Goal: Contribute content: Contribute content

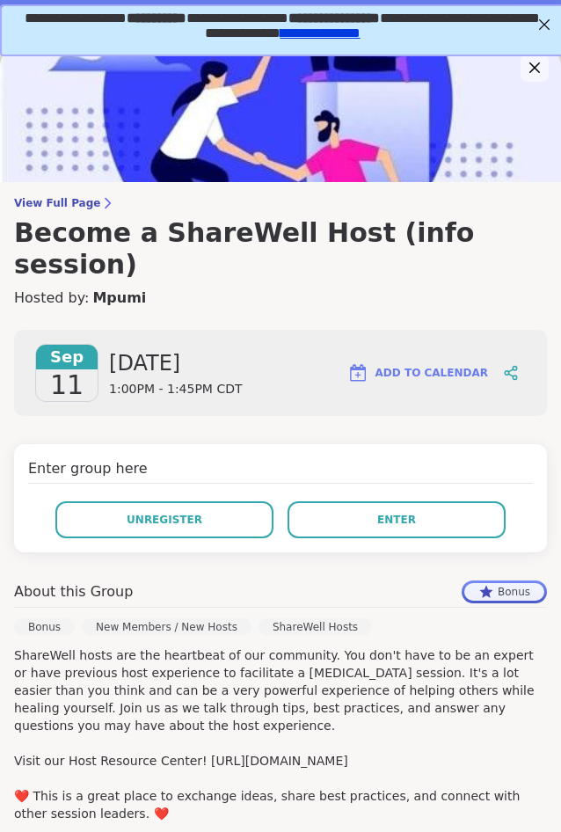
scroll to position [305, 0]
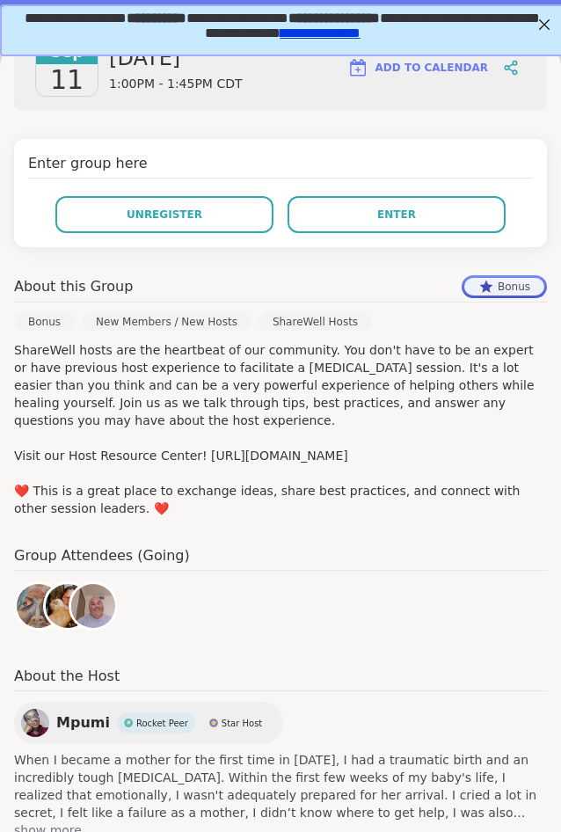
click at [284, 545] on h4 "Group Attendees (Going)" at bounding box center [280, 558] width 533 height 26
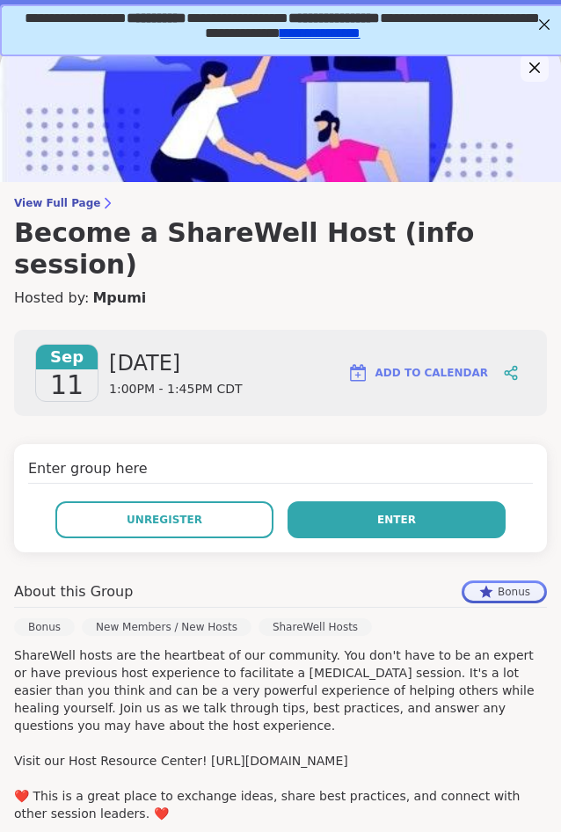
click at [359, 501] on button "Enter" at bounding box center [397, 519] width 218 height 37
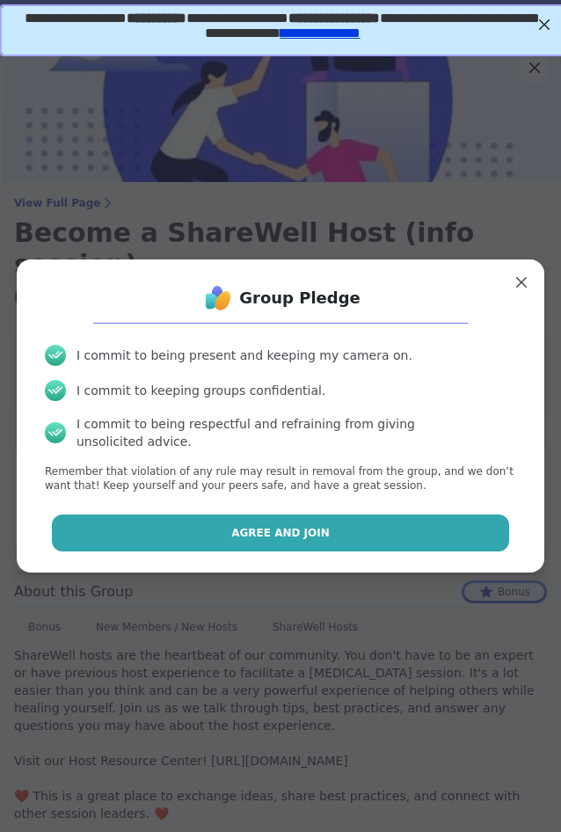
click at [325, 537] on button "Agree and Join" at bounding box center [281, 533] width 458 height 37
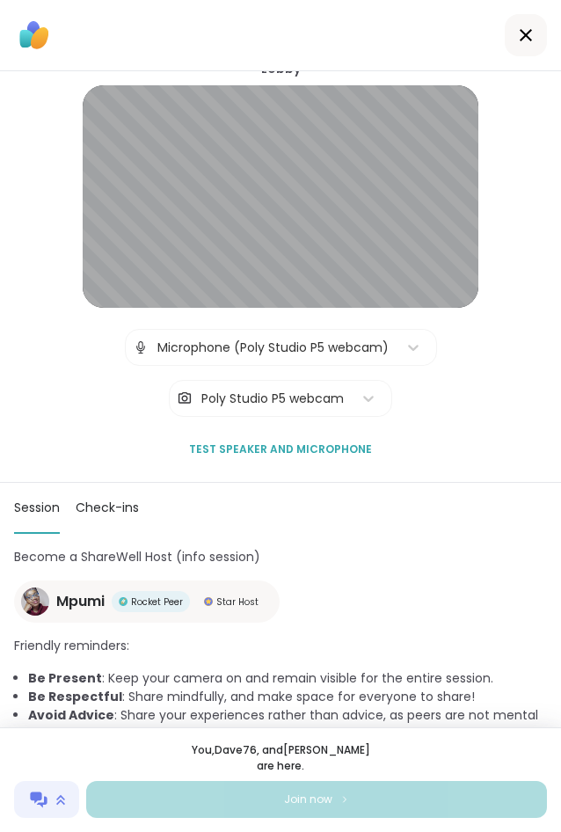
scroll to position [18, 0]
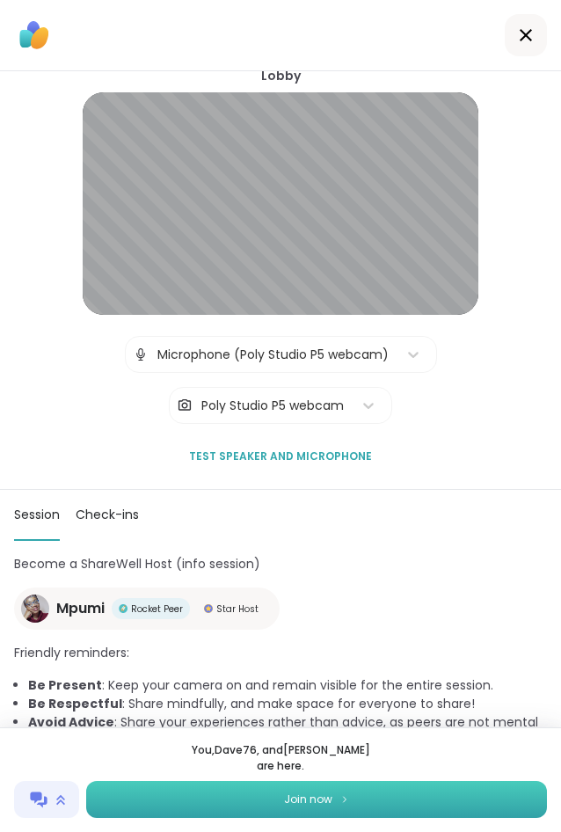
click at [236, 808] on button "Join now" at bounding box center [316, 799] width 461 height 37
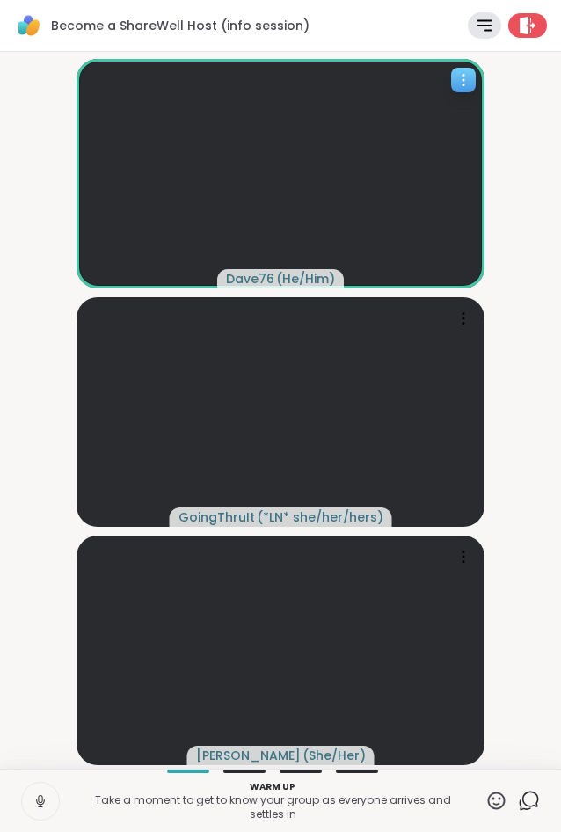
click at [283, 282] on span "( He/Him )" at bounding box center [305, 279] width 59 height 18
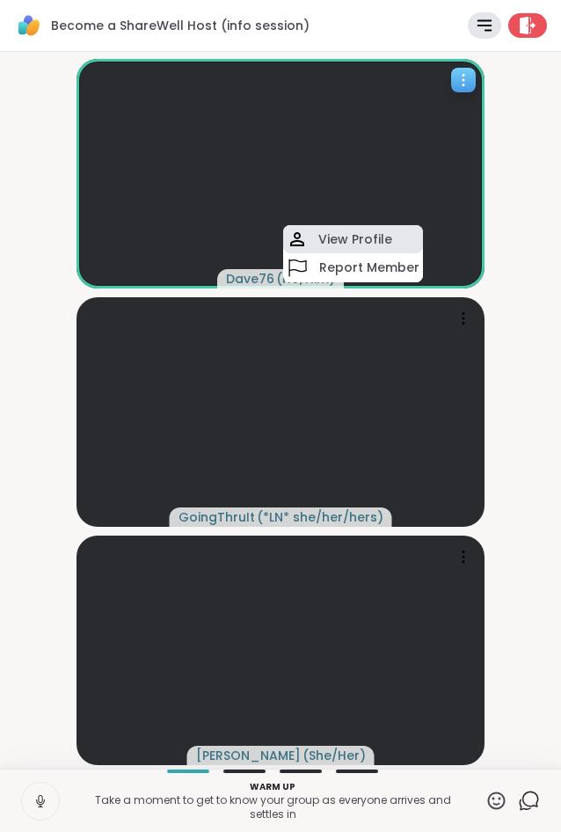
click at [311, 239] on div "View Profile" at bounding box center [353, 239] width 140 height 28
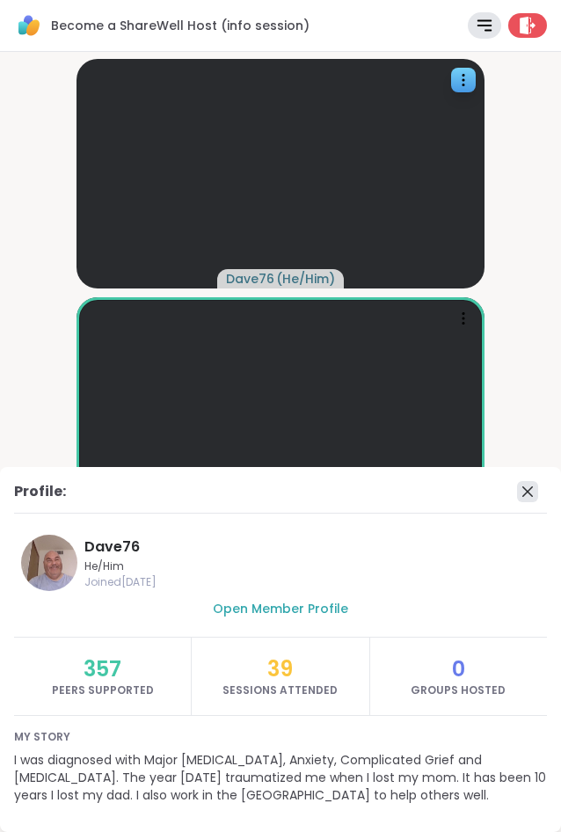
click at [529, 490] on icon at bounding box center [528, 491] width 11 height 11
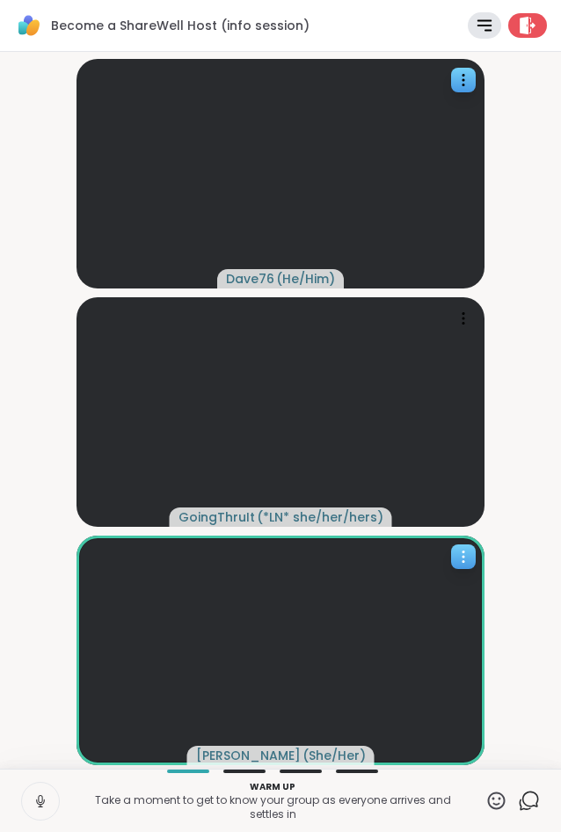
click at [303, 751] on span "( She/Her )" at bounding box center [334, 756] width 63 height 18
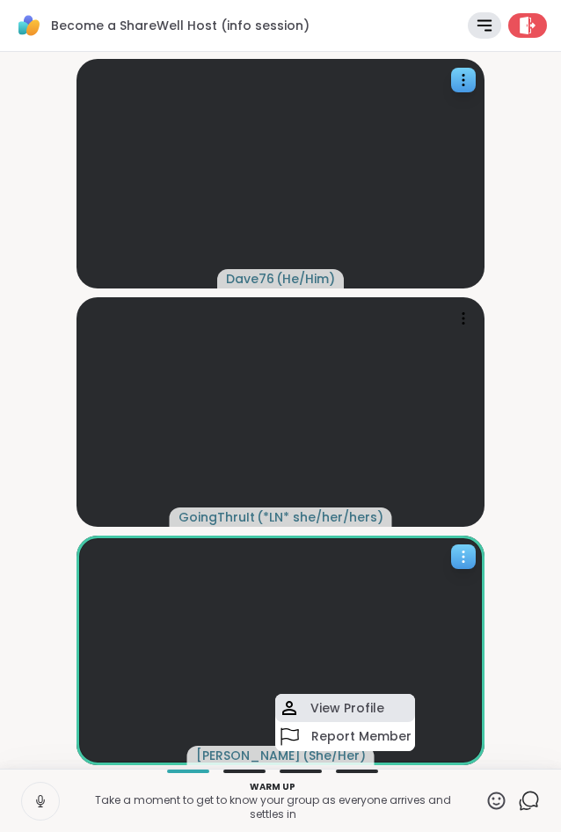
click at [356, 700] on h4 "View Profile" at bounding box center [348, 708] width 74 height 18
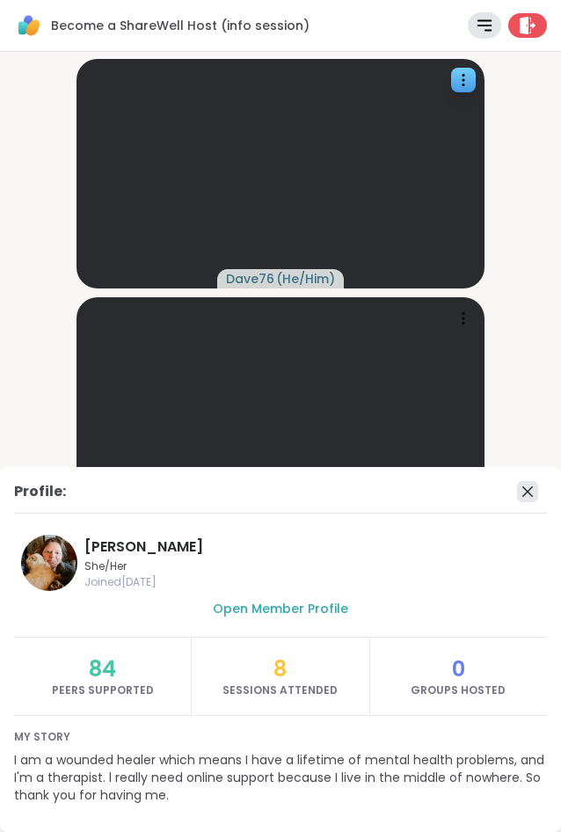
click at [530, 486] on icon at bounding box center [527, 491] width 21 height 21
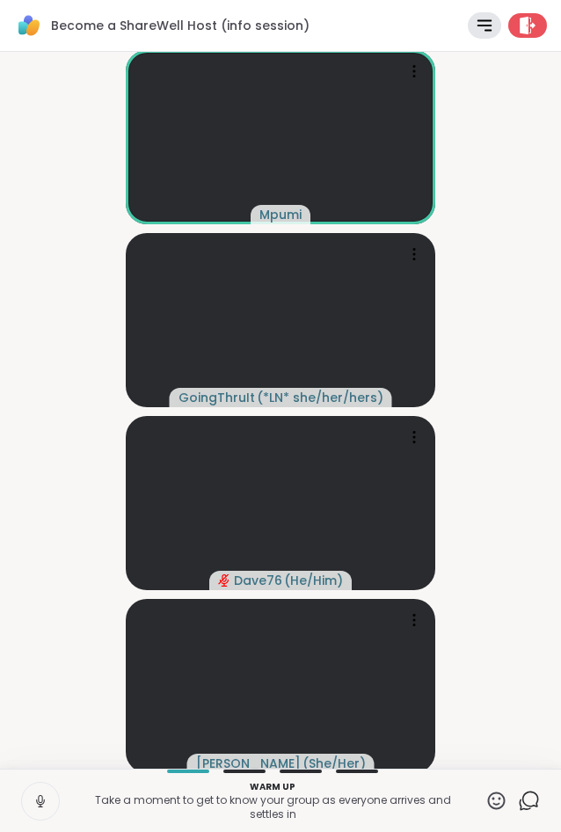
click at [47, 805] on icon at bounding box center [41, 801] width 16 height 16
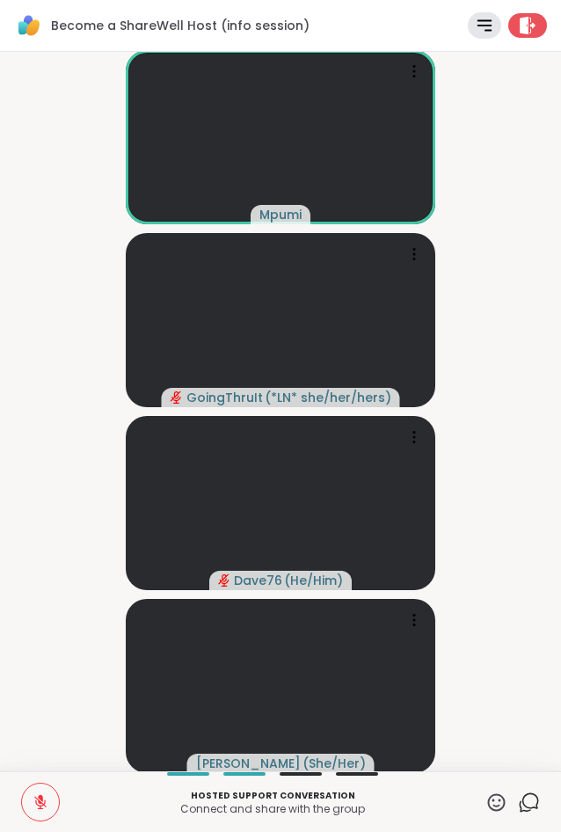
click at [530, 800] on icon at bounding box center [529, 803] width 22 height 22
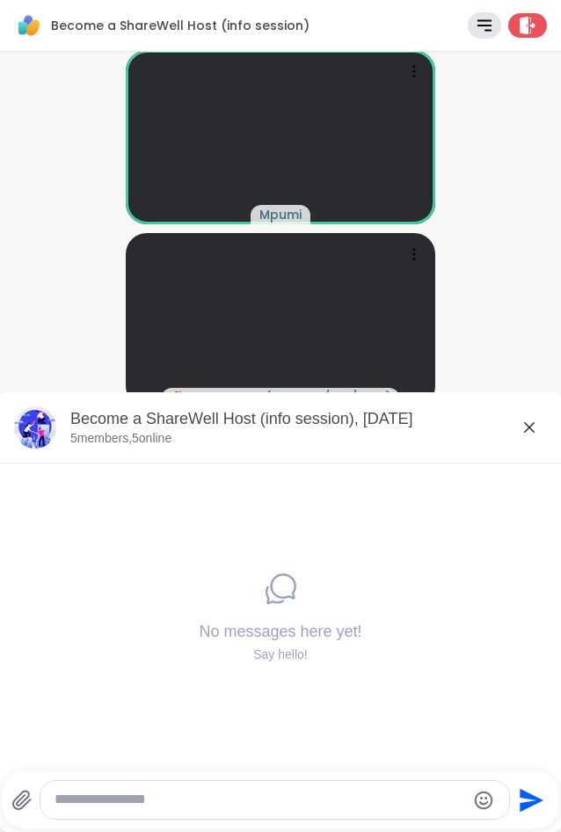
click at [527, 428] on icon at bounding box center [529, 427] width 21 height 21
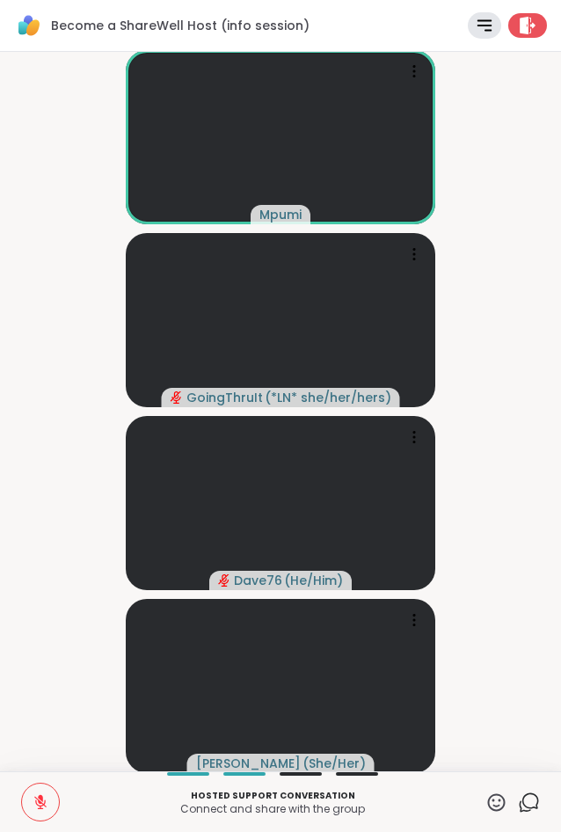
click at [526, 414] on video-player-container "Mpumi GoingThruIt ( *LN* she/her/hers ) Dave76 ( He/Him ) LuAnn ( She/Her )" at bounding box center [281, 411] width 540 height 705
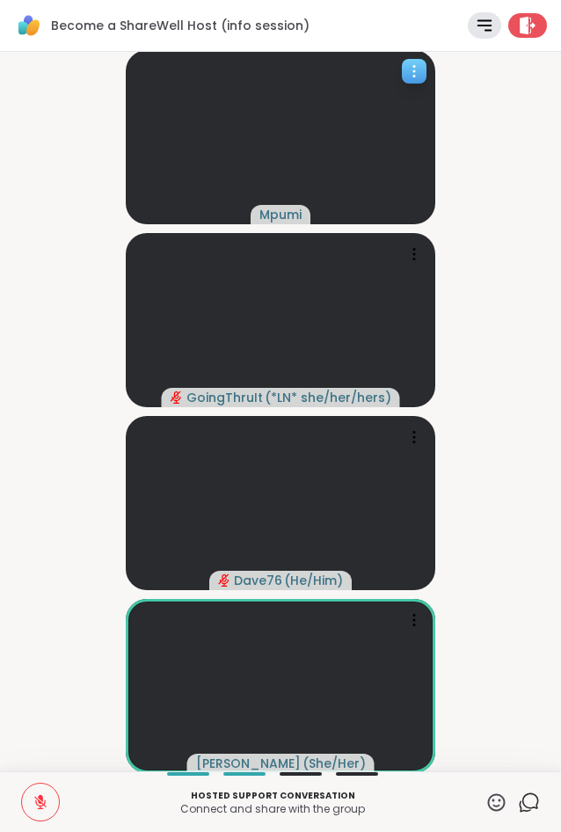
click at [420, 60] on div at bounding box center [414, 71] width 25 height 25
click at [502, 140] on video-player-container "Mpumi GoingThruIt ( *LN* she/her/hers ) Dave76 ( He/Him ) LuAnn ( She/Her )" at bounding box center [281, 411] width 540 height 705
click at [484, 33] on icon at bounding box center [484, 25] width 20 height 20
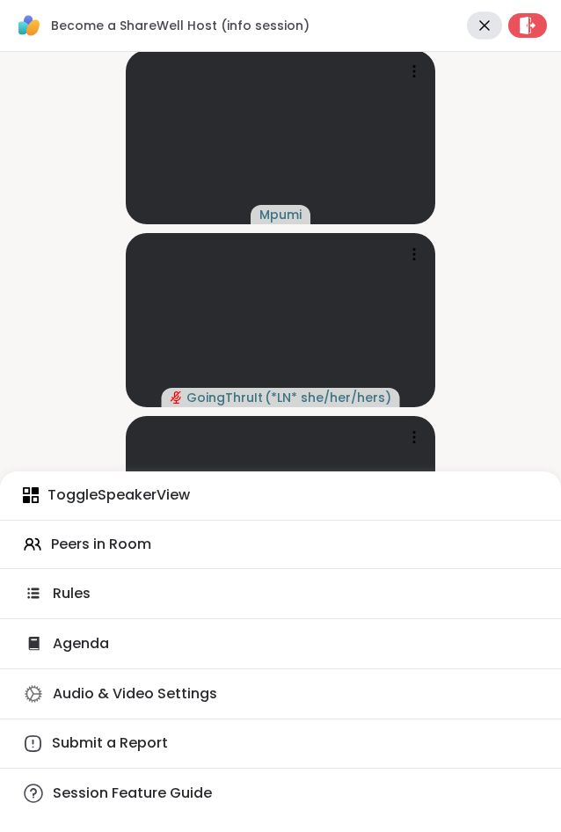
click at [158, 702] on span "Audio & Video Settings" at bounding box center [135, 693] width 164 height 19
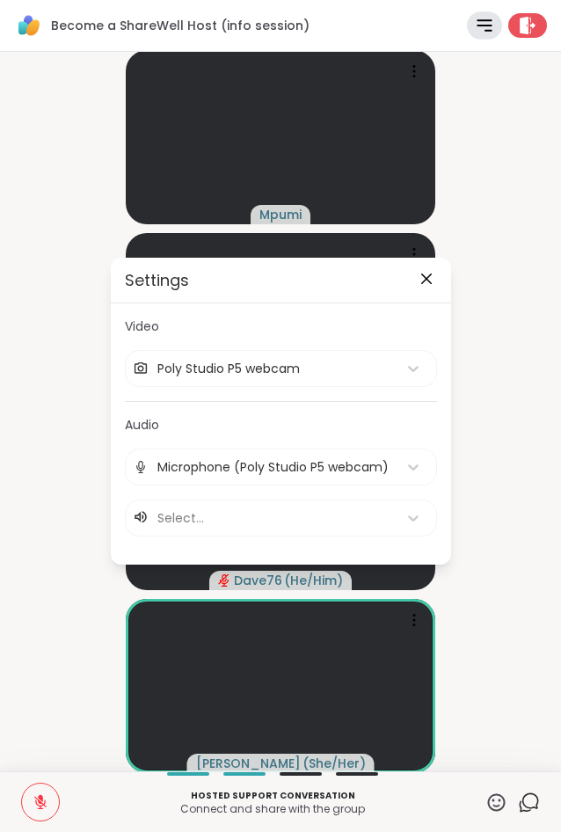
scroll to position [2, 0]
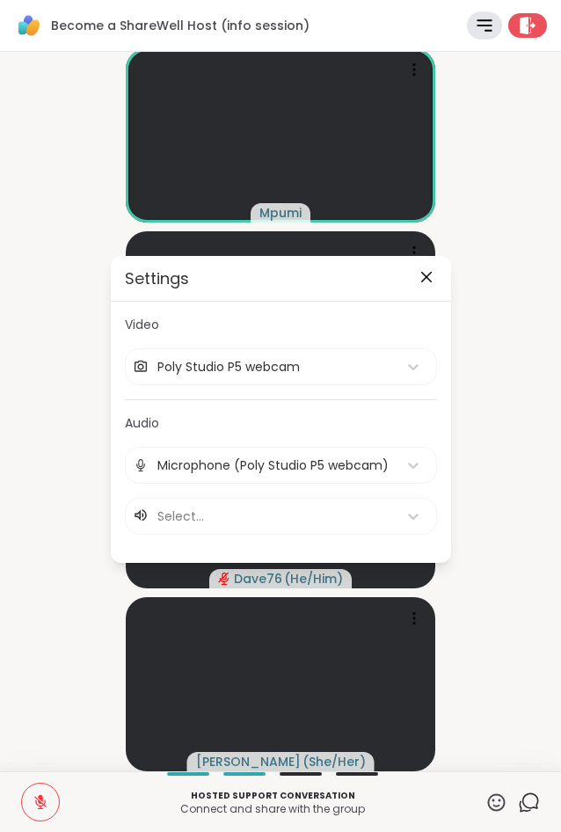
click at [430, 274] on icon at bounding box center [426, 277] width 21 height 21
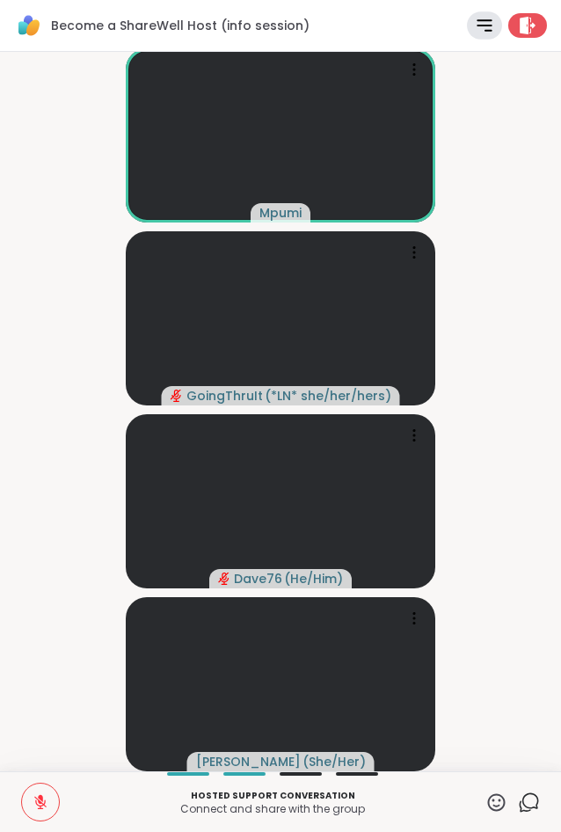
click at [486, 17] on div at bounding box center [484, 25] width 35 height 28
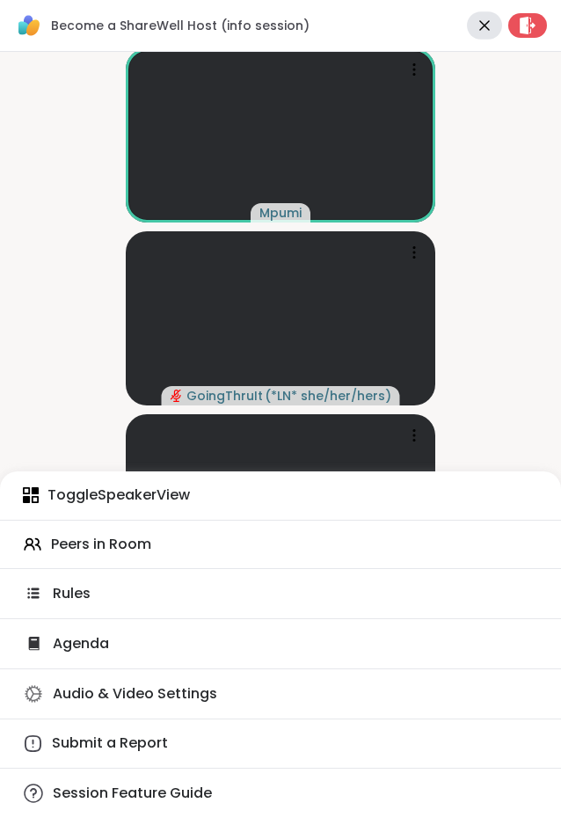
click at [464, 329] on video-player-container "Mpumi GoingThruIt ( *LN* she/her/hers ) Dave76 ( He/Him ) LuAnn ( She/Her )" at bounding box center [281, 409] width 540 height 705
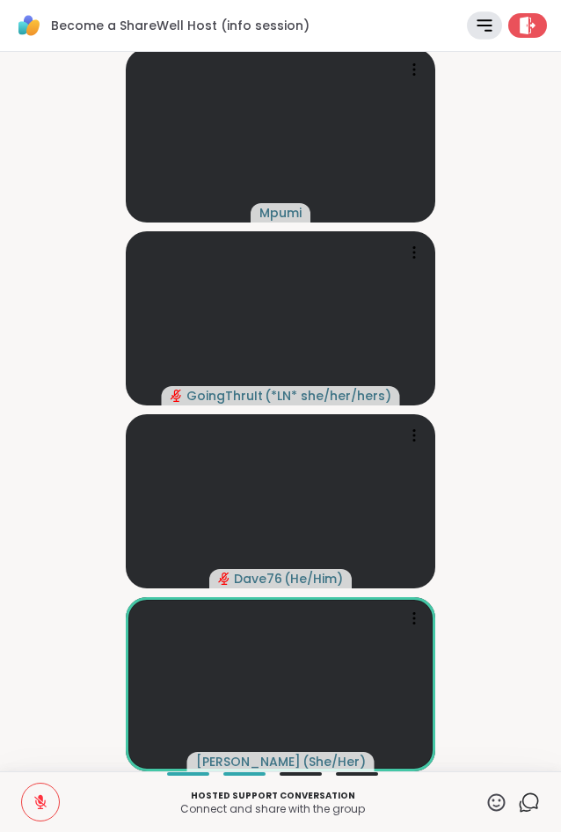
click at [29, 804] on button at bounding box center [40, 802] width 37 height 37
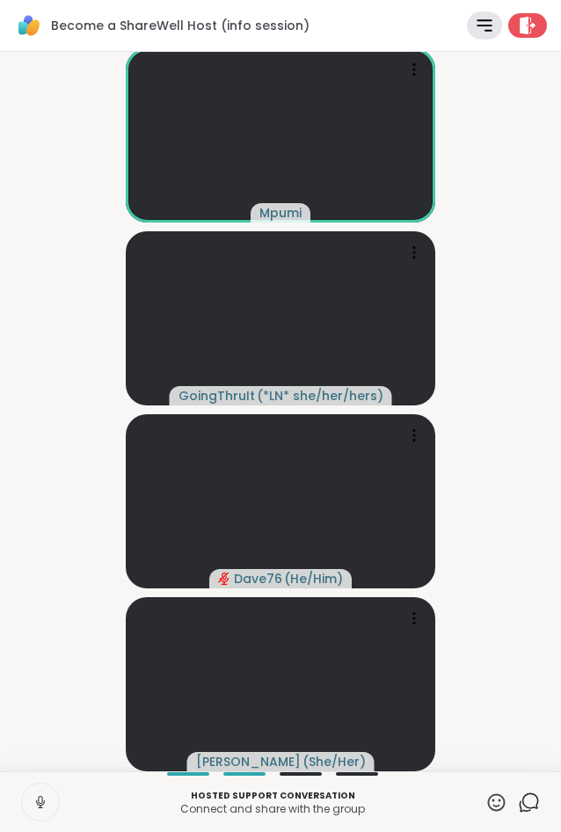
click at [41, 804] on icon at bounding box center [41, 802] width 16 height 16
click at [493, 431] on video-player-container "Mpumi GoingThruIt ( *LN* she/her/hers ) Dave76 ( He/Him ) LuAnn ( She/Her )" at bounding box center [281, 409] width 540 height 705
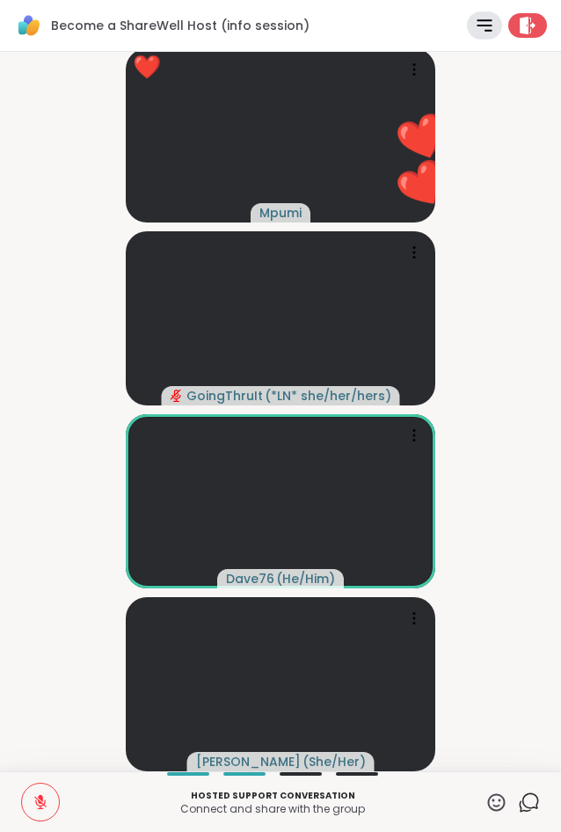
click at [492, 795] on icon at bounding box center [497, 803] width 22 height 22
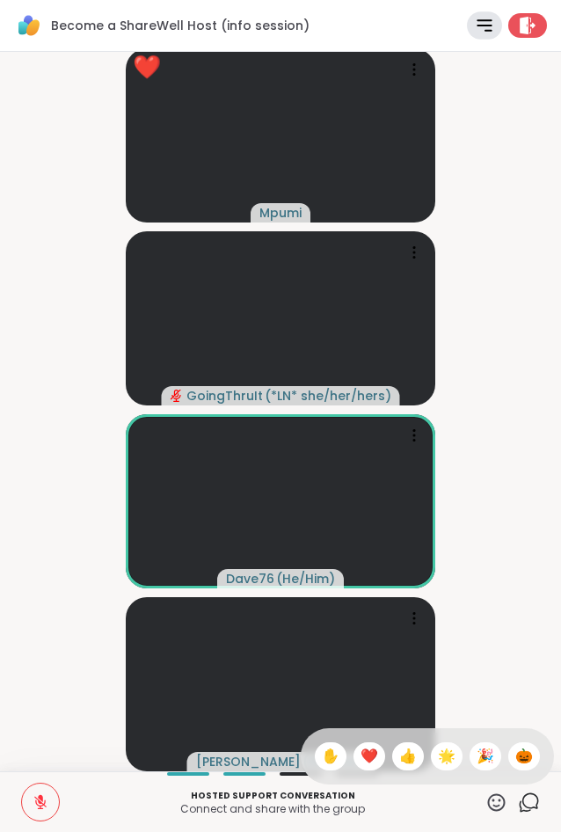
click at [365, 743] on div "❤️" at bounding box center [370, 756] width 32 height 28
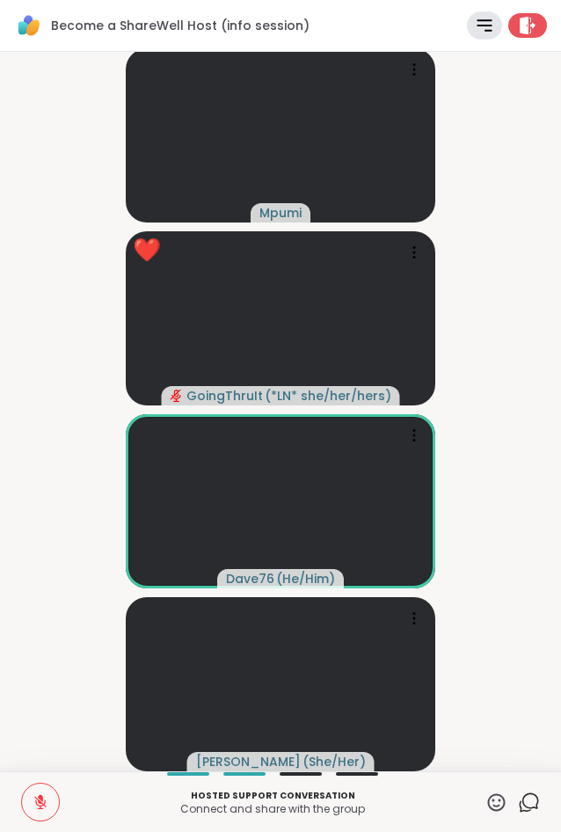
click at [488, 588] on video-player-container "Mpumi ❤️ GoingThruIt ( *LN* she/her/hers ) ❤️ ❤️ ❤️ ❤️ ❤️ ❤️ ❤️ ❤️ ❤️ ❤️ ❤️ ❤️ …" at bounding box center [281, 409] width 540 height 705
click at [488, 576] on video-player-container "Mpumi GoingThruIt ( *LN* she/her/hers ) Dave76 ( He/Him ) LuAnn ( She/Her )" at bounding box center [281, 409] width 540 height 705
click at [487, 567] on video-player-container "Mpumi GoingThruIt ( *LN* she/her/hers ) Dave76 ( He/Him ) LuAnn ( She/Her )" at bounding box center [281, 409] width 540 height 705
click at [499, 408] on video-player-container "Mpumi GoingThruIt ( *LN* she/her/hers ) Dave76 ( He/Him ) LuAnn ( She/Her )" at bounding box center [281, 409] width 540 height 705
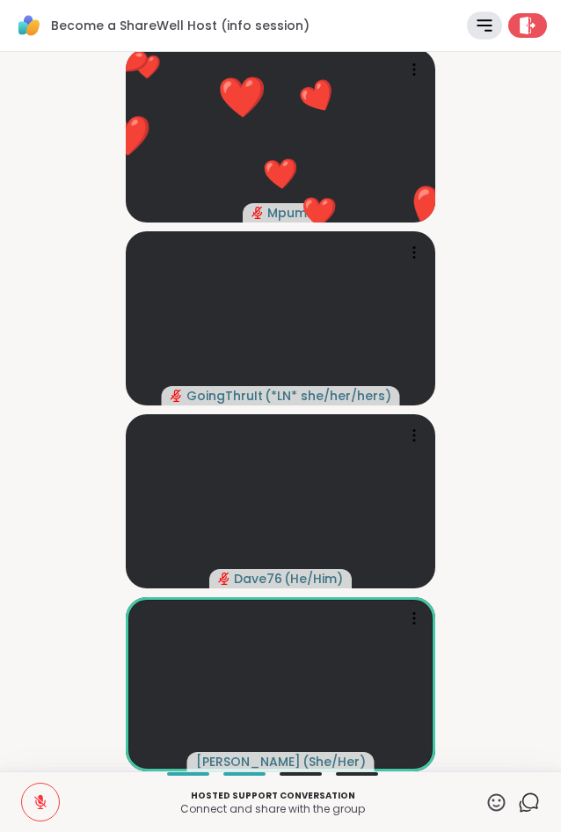
click at [497, 806] on icon at bounding box center [497, 802] width 18 height 18
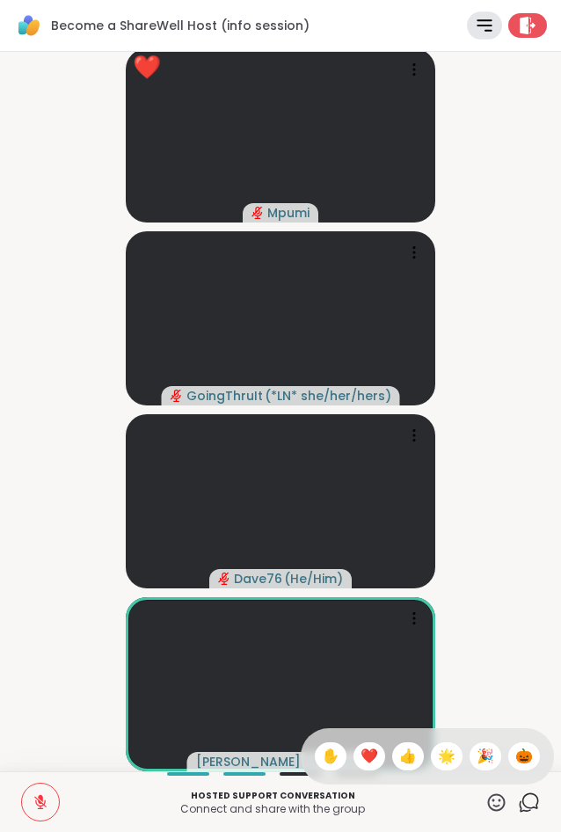
click at [405, 759] on span "👍" at bounding box center [408, 756] width 18 height 21
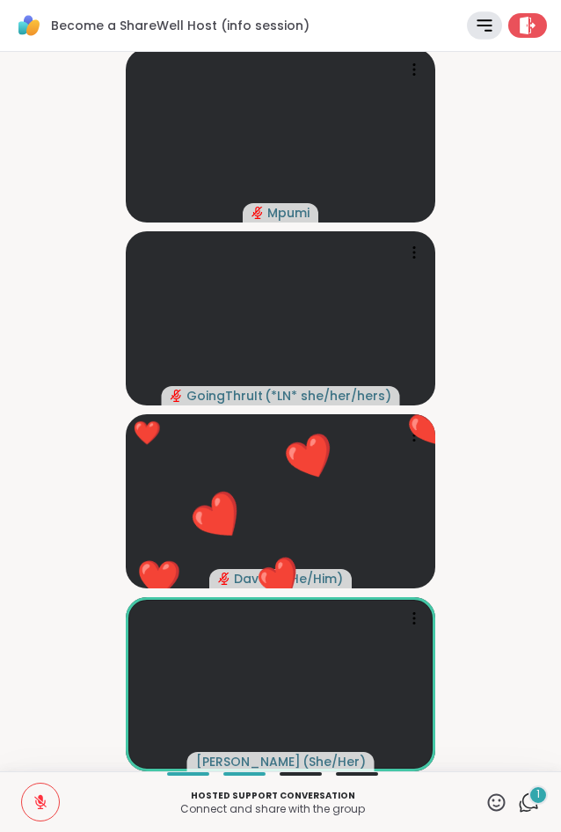
click at [500, 803] on icon at bounding box center [497, 803] width 22 height 22
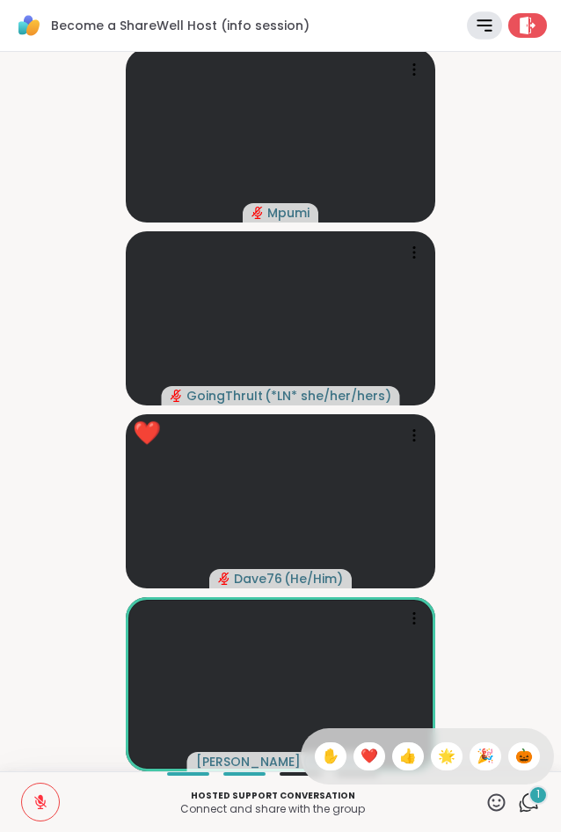
click at [322, 762] on span "✋" at bounding box center [331, 756] width 18 height 21
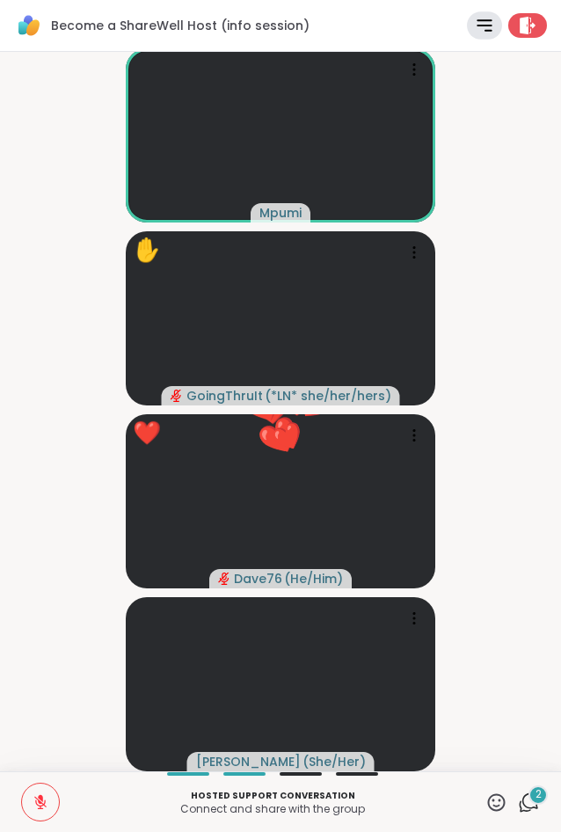
scroll to position [0, 0]
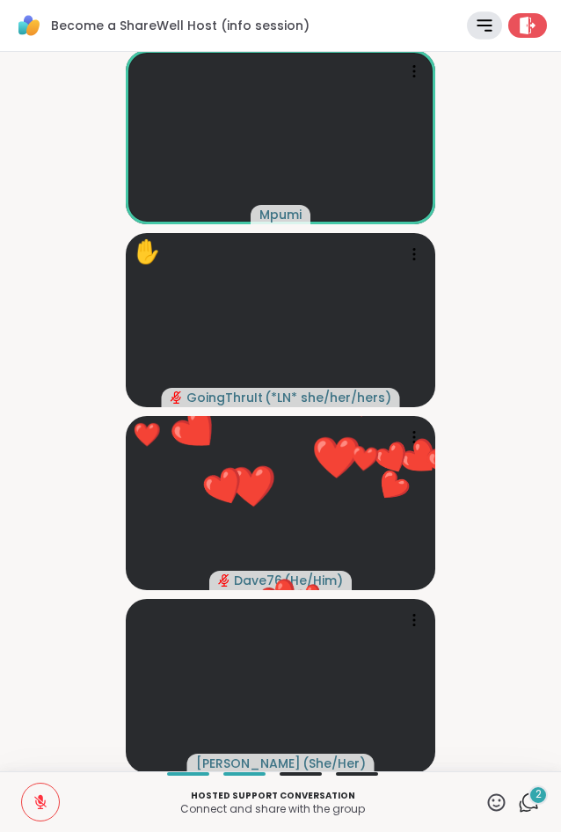
click at [496, 798] on icon at bounding box center [497, 803] width 22 height 22
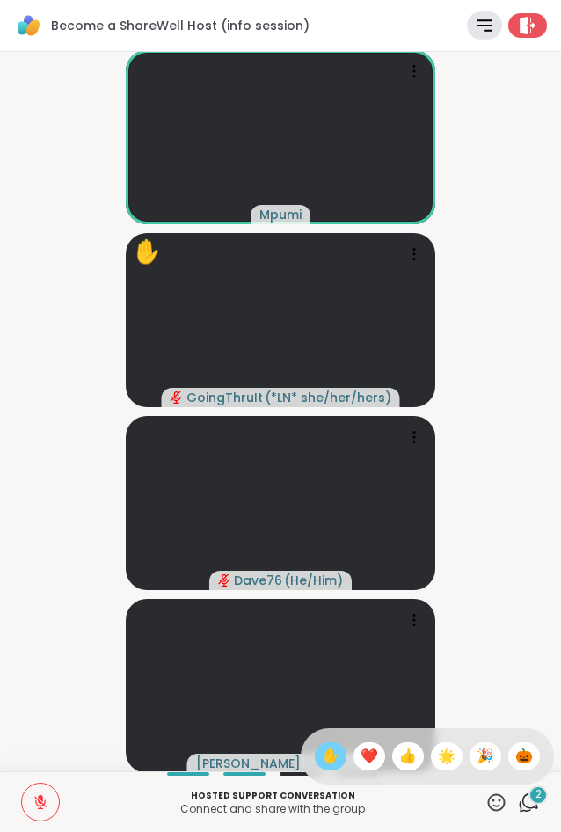
click at [322, 755] on span "✋" at bounding box center [331, 756] width 18 height 21
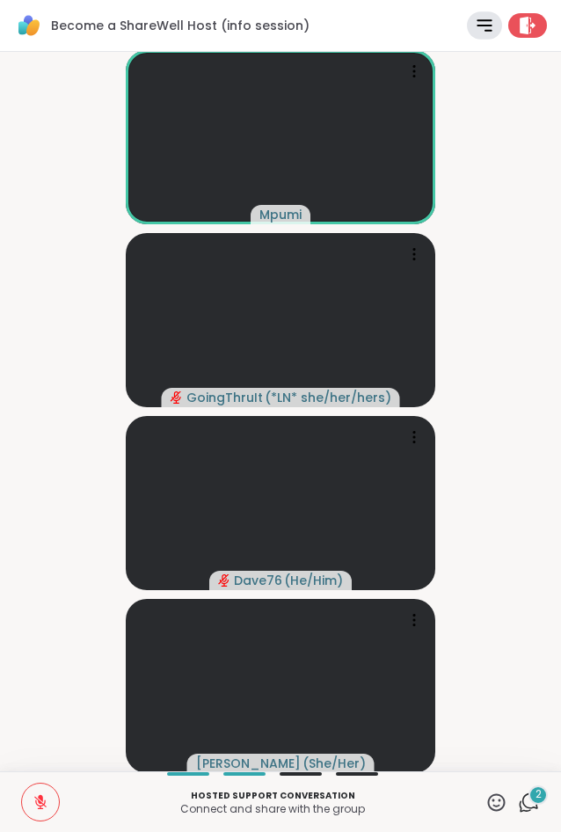
click at [52, 800] on button at bounding box center [40, 802] width 37 height 37
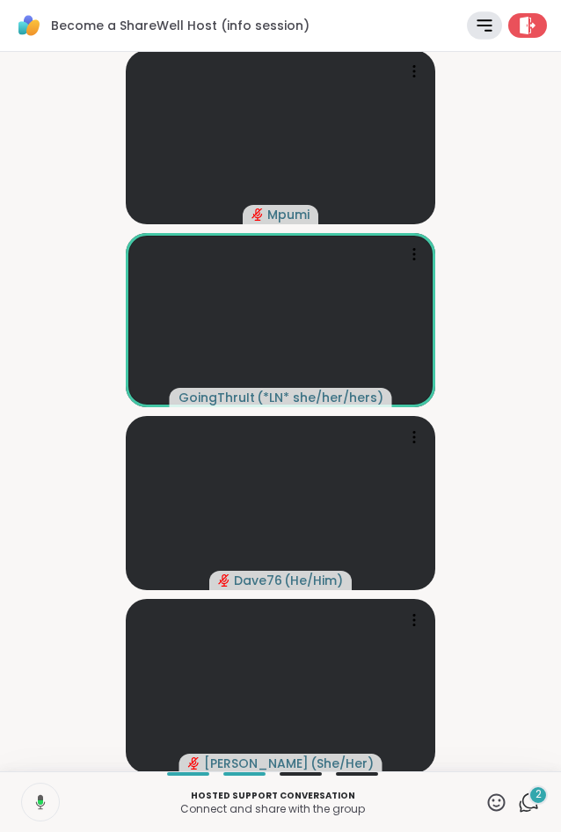
click at [51, 809] on button at bounding box center [39, 802] width 40 height 37
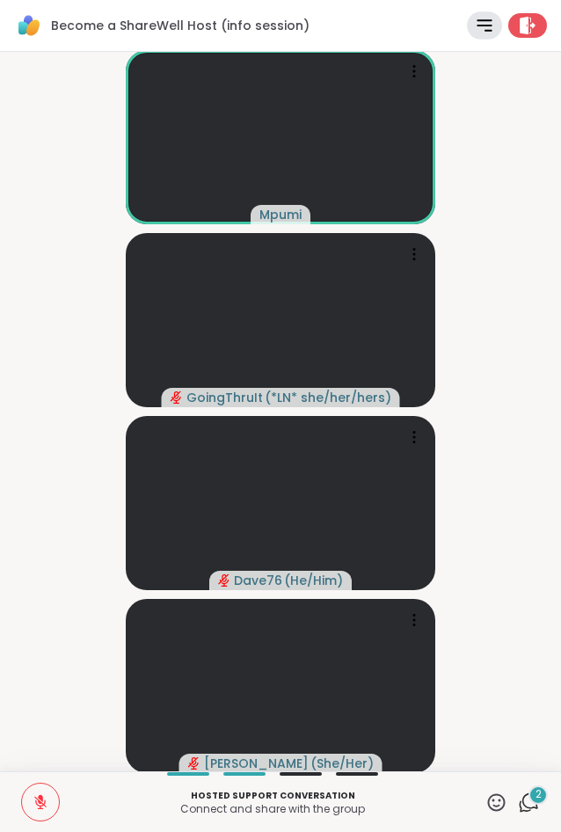
click at [52, 504] on video-player-container "Mpumi GoingThruIt ( *LN* she/her/hers ) Dave76 ( He/Him ) LuAnn ( She/Her )" at bounding box center [281, 411] width 540 height 705
click at [521, 386] on video-player-container "Mpumi GoingThruIt ( *LN* she/her/hers ) Dave76 ( He/Him ) LuAnn ( She/Her )" at bounding box center [281, 411] width 540 height 705
click at [420, 70] on icon at bounding box center [415, 71] width 18 height 18
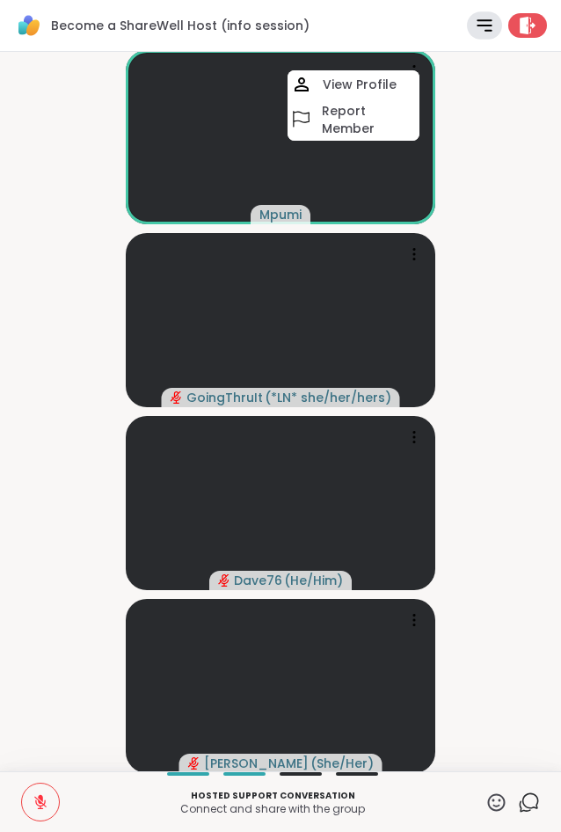
click at [522, 96] on video-player-container "Mpumi View Profile Report Member GoingThruIt ( *LN* she/her/hers ) Dave76 ( He/…" at bounding box center [281, 411] width 540 height 705
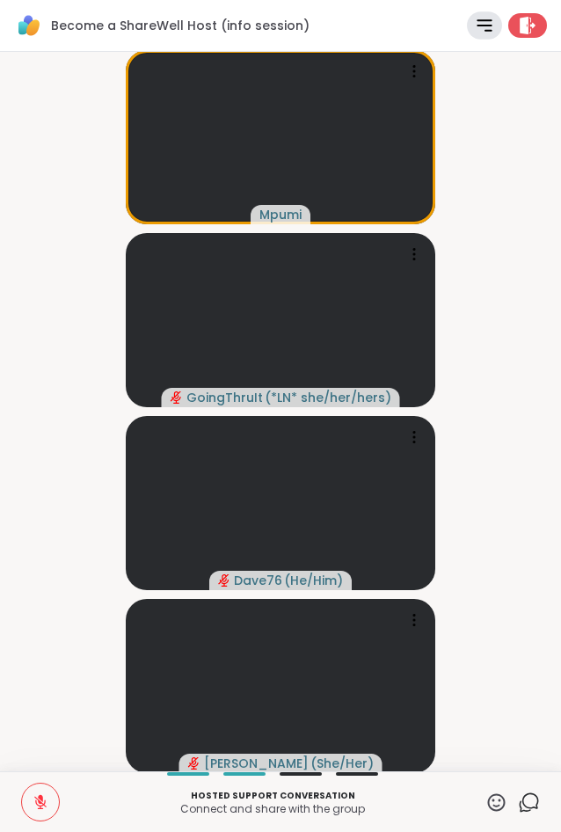
click at [69, 417] on video-player-container "Mpumi GoingThruIt ( *LN* she/her/hers ) Dave76 ( He/Him ) LuAnn ( She/Her )" at bounding box center [281, 411] width 540 height 705
click at [530, 440] on video-player-container "Mpumi GoingThruIt ( *LN* she/her/hers ) Dave76 ( He/Him ) LuAnn ( She/Her )" at bounding box center [281, 411] width 540 height 705
click at [33, 803] on icon at bounding box center [41, 802] width 16 height 16
click at [33, 793] on button at bounding box center [40, 802] width 37 height 37
click at [51, 413] on video-player-container "Mpumi GoingThruIt ( *LN* she/her/hers ) Dave76 ( He/Him ) LuAnn ( She/Her )" at bounding box center [281, 411] width 540 height 705
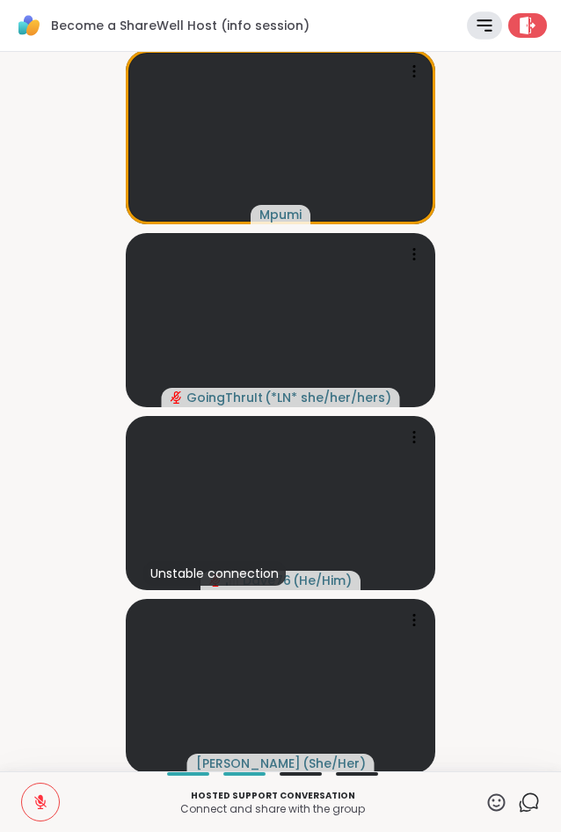
click at [84, 388] on video-player-container "Mpumi GoingThruIt ( *LN* she/her/hers ) Unstable connection Dave76 ( He/Him ) L…" at bounding box center [281, 411] width 540 height 705
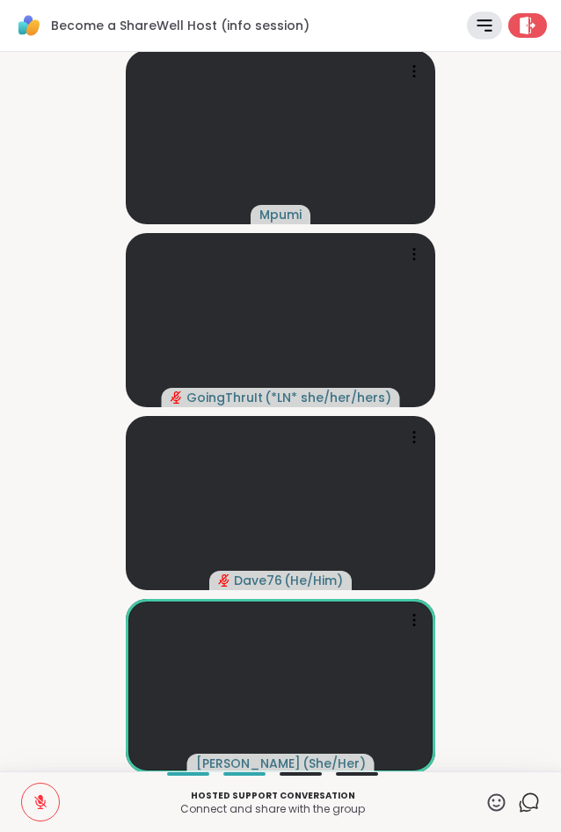
click at [500, 803] on icon at bounding box center [497, 803] width 22 height 22
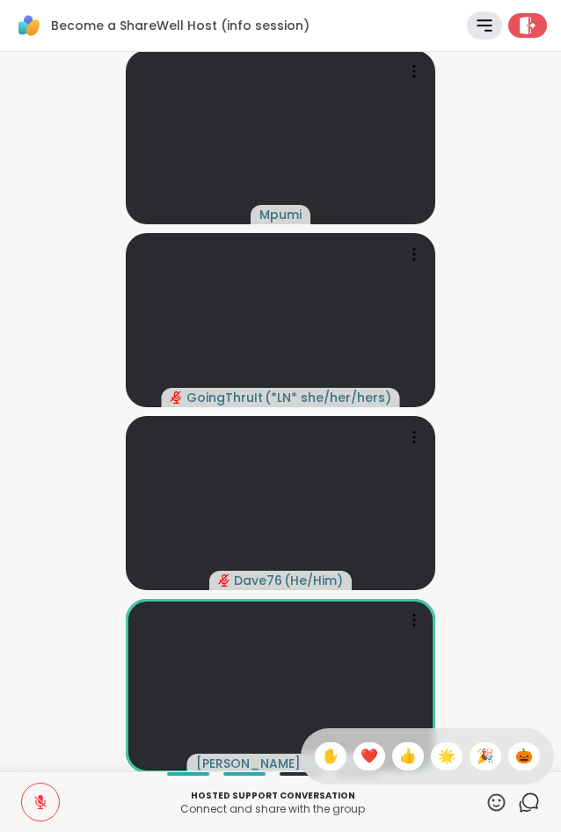
click at [344, 756] on div "✋ ❤️ 👍 🌟 🎉 🎃" at bounding box center [427, 756] width 253 height 56
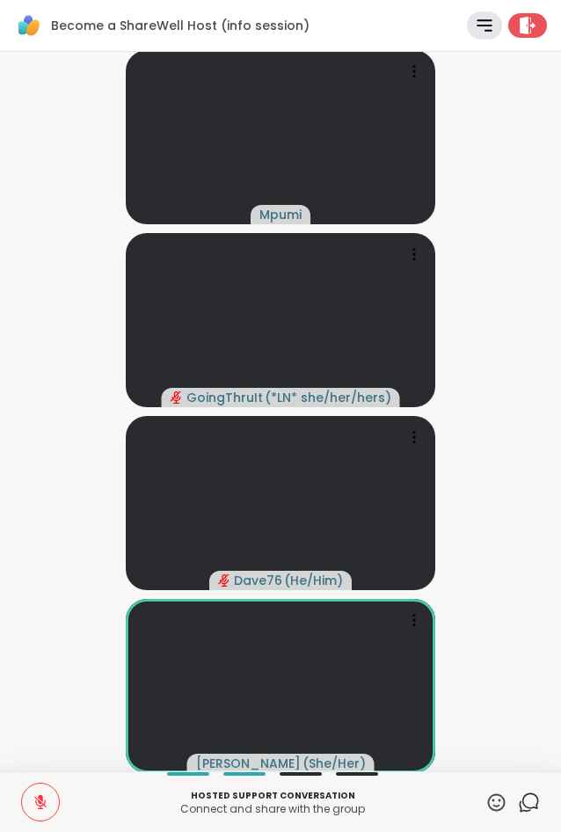
click at [499, 799] on icon at bounding box center [497, 803] width 22 height 22
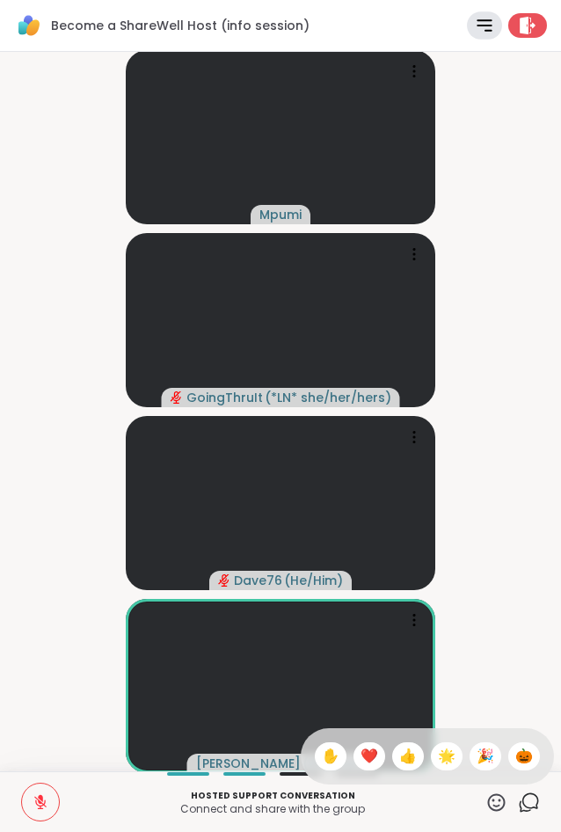
click at [367, 753] on span "❤️" at bounding box center [370, 756] width 18 height 21
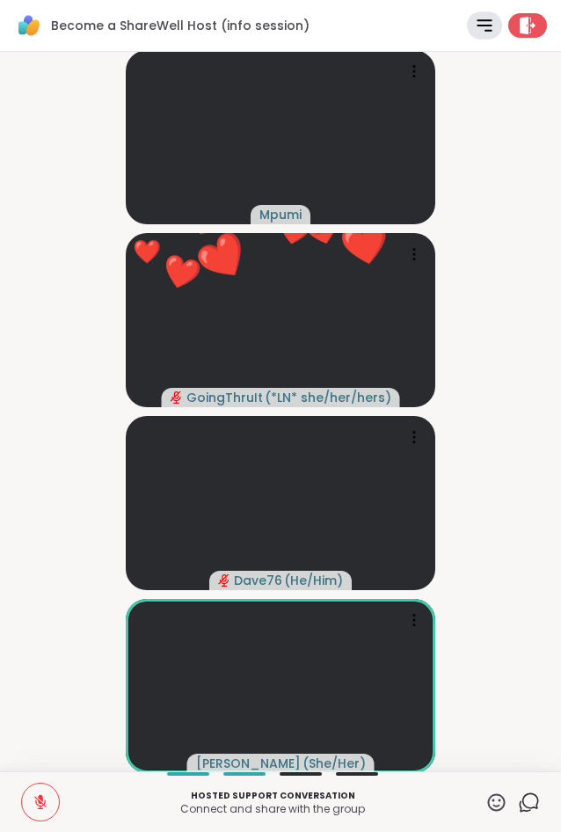
click at [486, 519] on video-player-container "Mpumi ❤️ GoingThruIt ( *LN* she/her/hers ) ❤️ ❤️ ❤️ ❤️ ❤️ ❤️ ❤️ ❤️ ❤️ ❤️ ❤️ ❤️ …" at bounding box center [281, 411] width 540 height 705
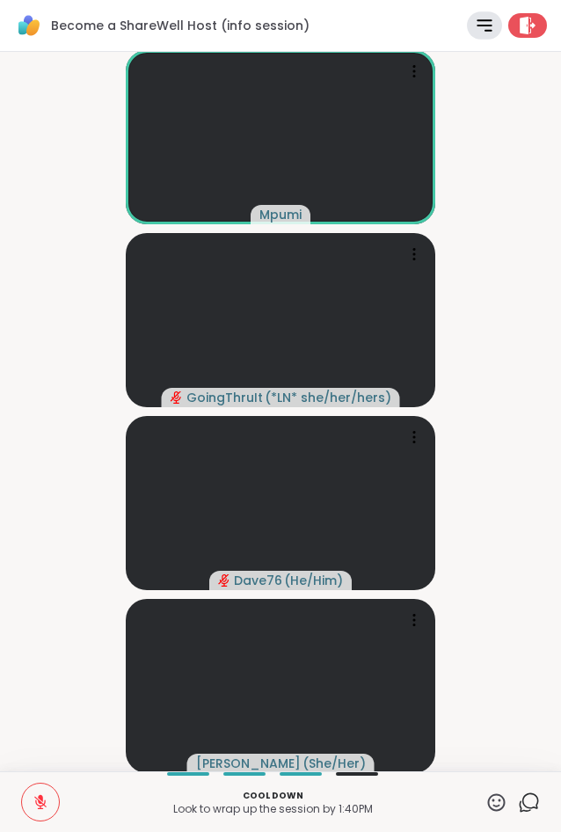
click at [492, 805] on icon at bounding box center [497, 803] width 22 height 22
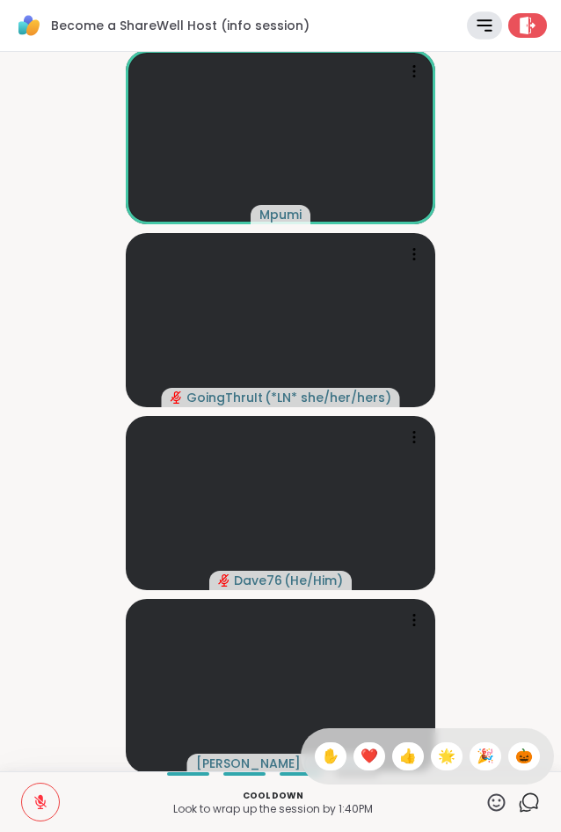
click at [354, 760] on div "❤️" at bounding box center [370, 756] width 32 height 28
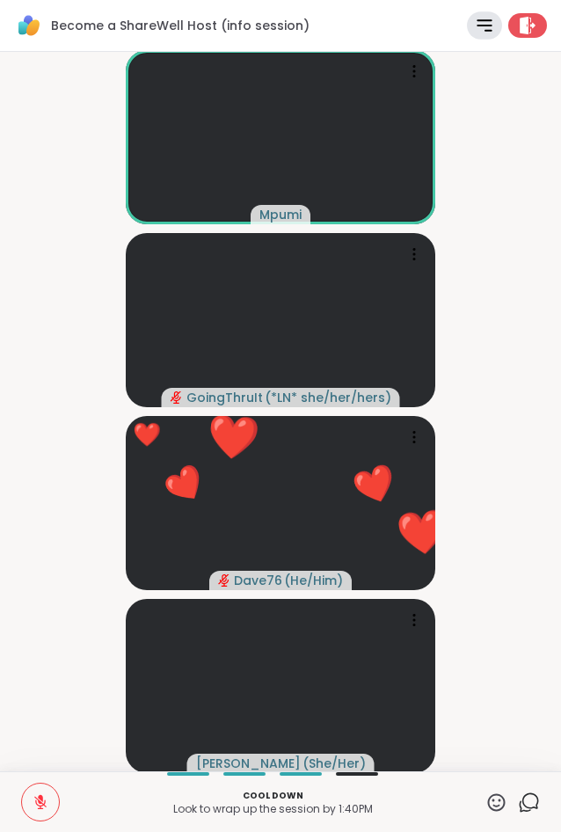
click at [496, 798] on icon at bounding box center [497, 803] width 22 height 22
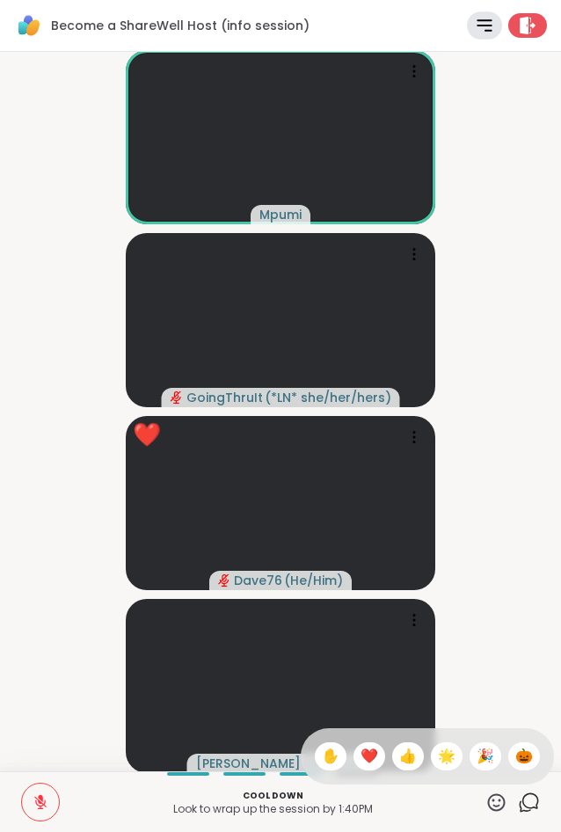
click at [361, 760] on span "❤️" at bounding box center [370, 756] width 18 height 21
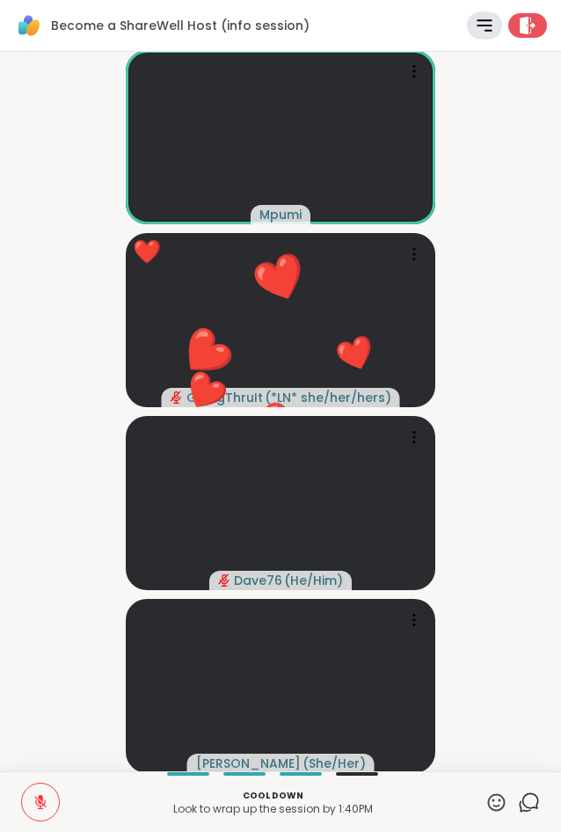
click at [498, 803] on icon at bounding box center [497, 803] width 22 height 22
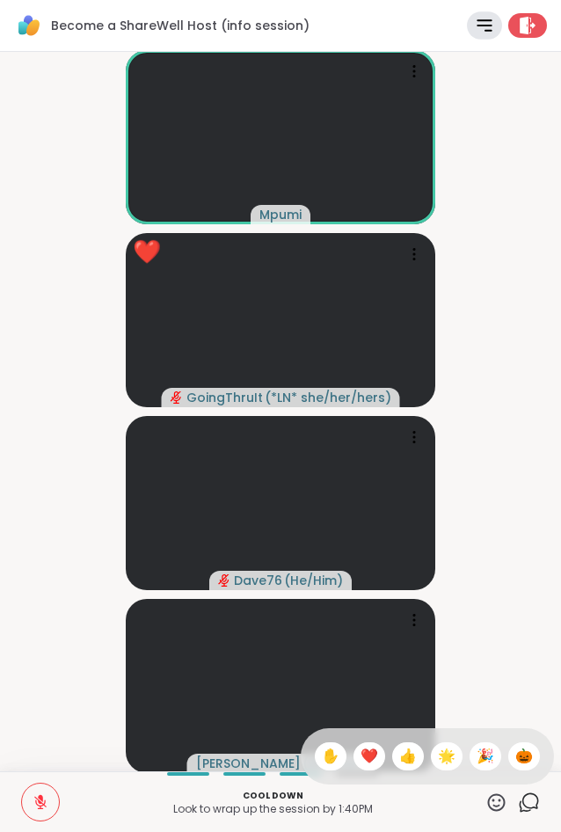
click at [362, 758] on span "❤️" at bounding box center [370, 756] width 18 height 21
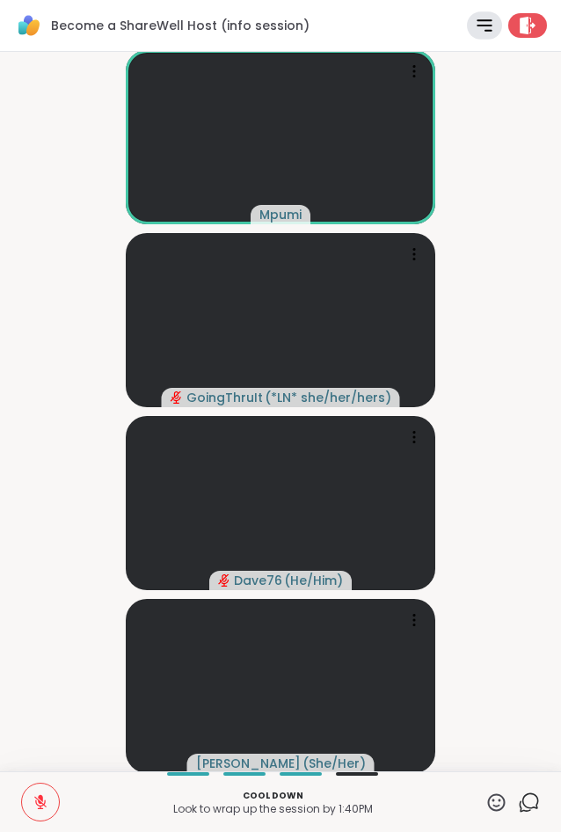
click at [50, 791] on button at bounding box center [40, 802] width 37 height 37
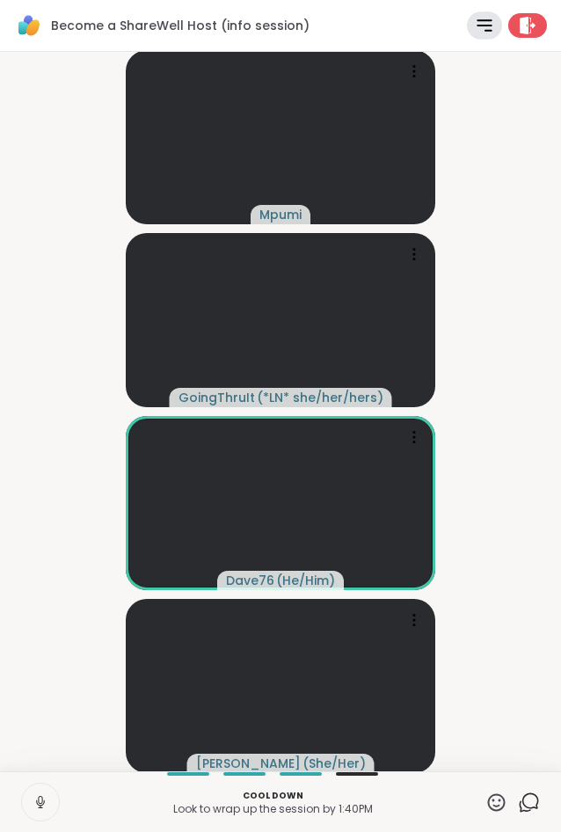
click at [498, 796] on icon at bounding box center [497, 803] width 22 height 22
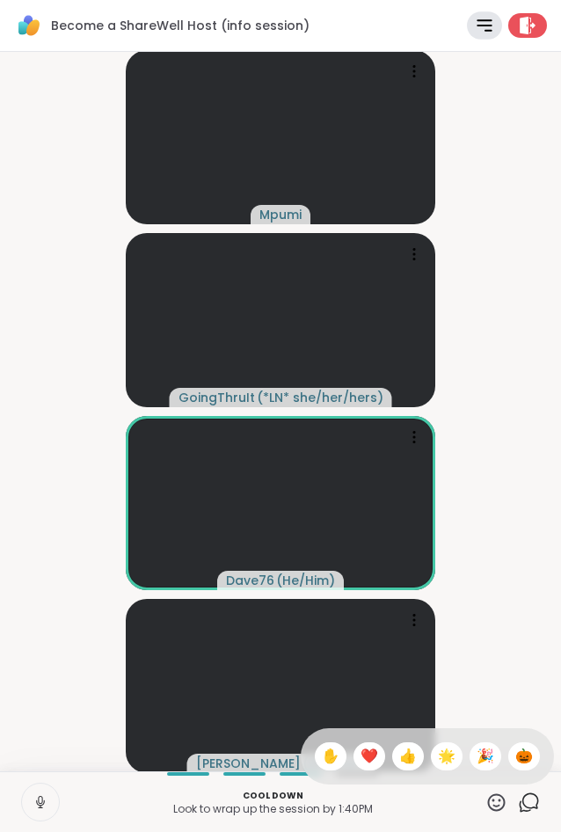
click at [343, 756] on div "✋ ❤️ 👍 🌟 🎉 🎃" at bounding box center [427, 756] width 253 height 56
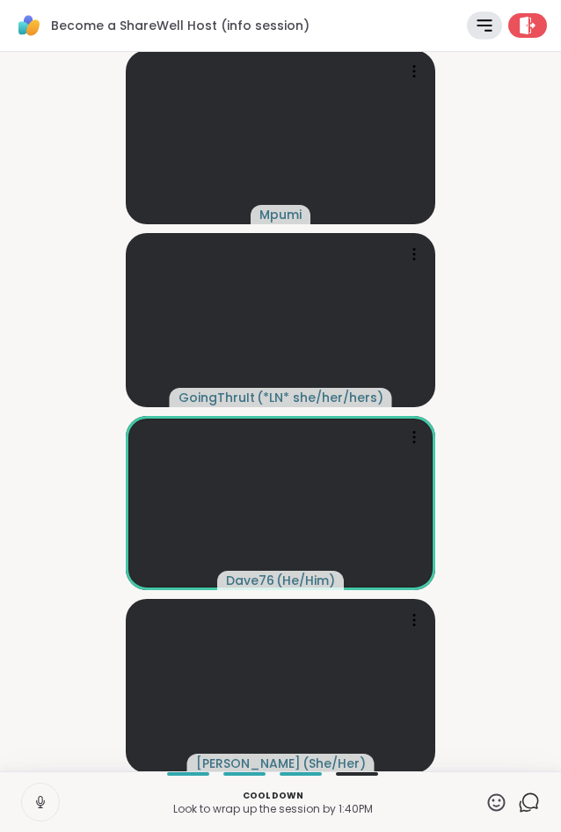
click at [494, 800] on icon at bounding box center [497, 802] width 18 height 18
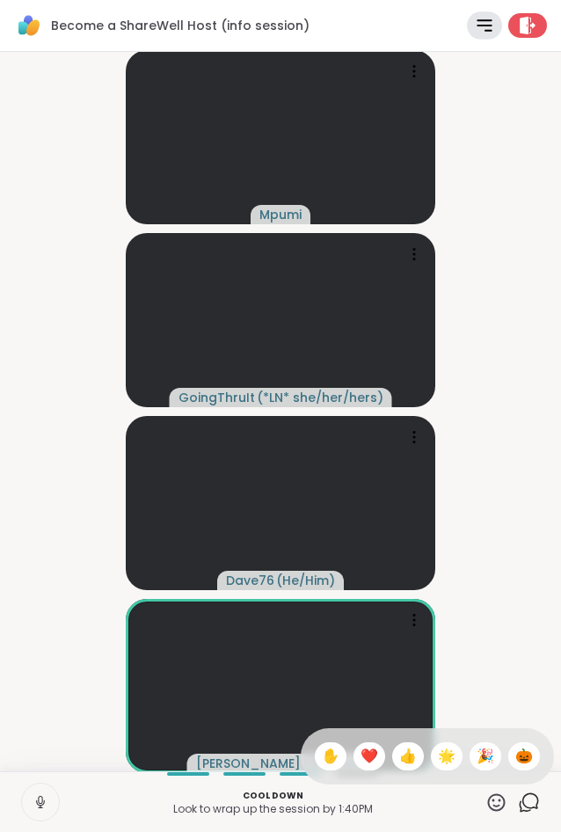
click at [518, 603] on video-player-container "Mpumi GoingThruIt ( *LN* she/her/hers ) Dave76 ( He/Him ) LuAnn ( She/Her )" at bounding box center [281, 411] width 540 height 705
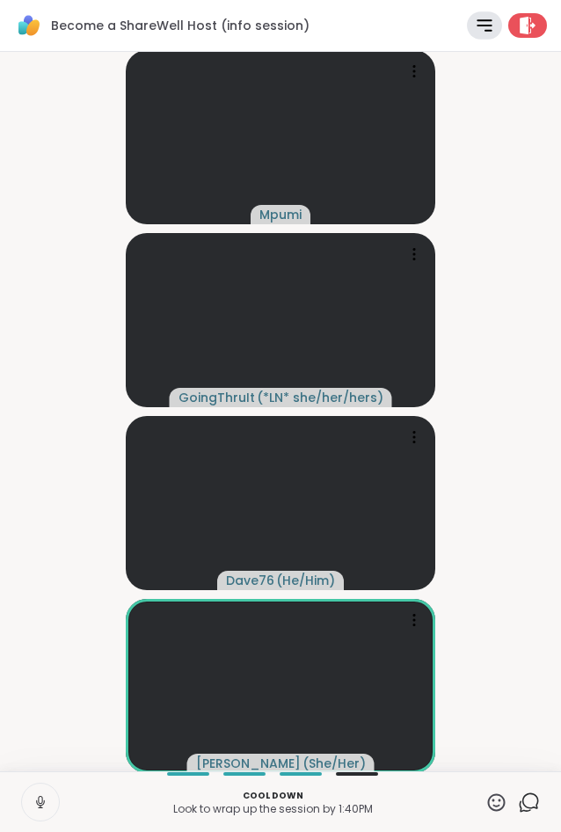
click at [33, 804] on icon at bounding box center [41, 802] width 16 height 16
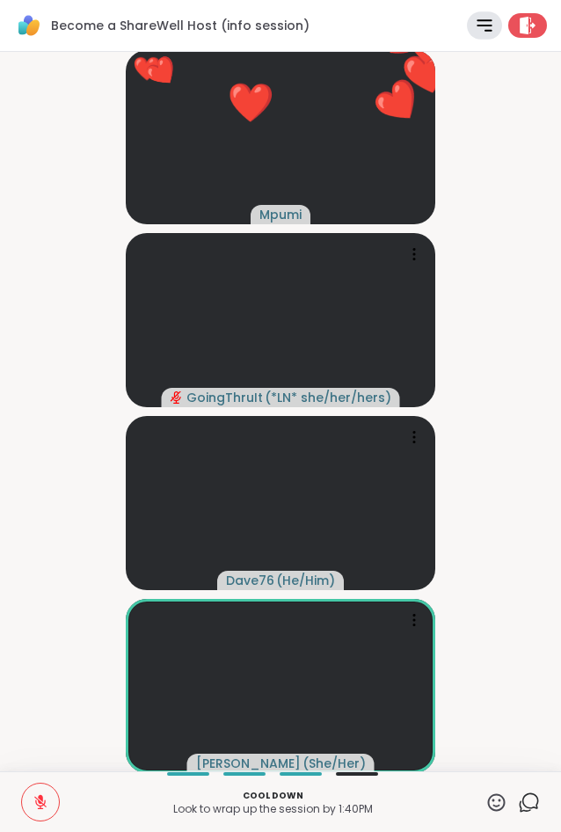
click at [494, 796] on icon at bounding box center [497, 803] width 22 height 22
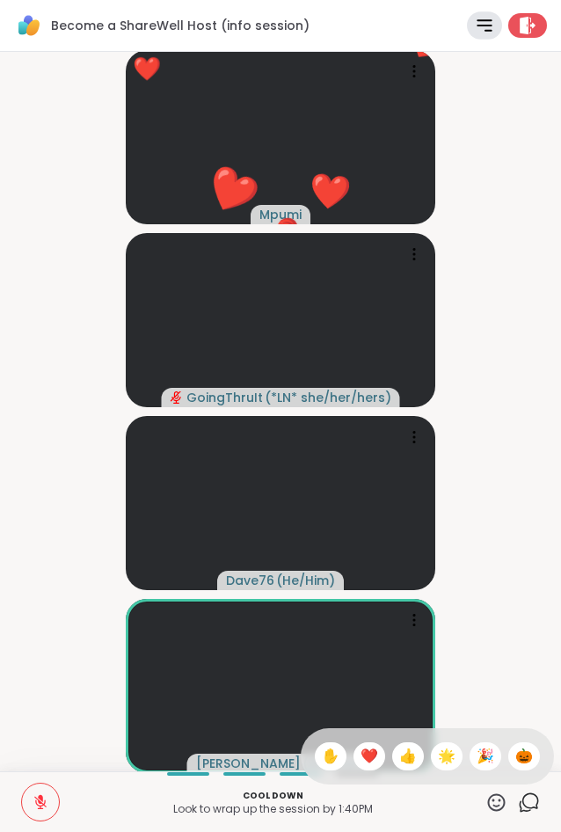
click at [369, 757] on span "❤️" at bounding box center [370, 756] width 18 height 21
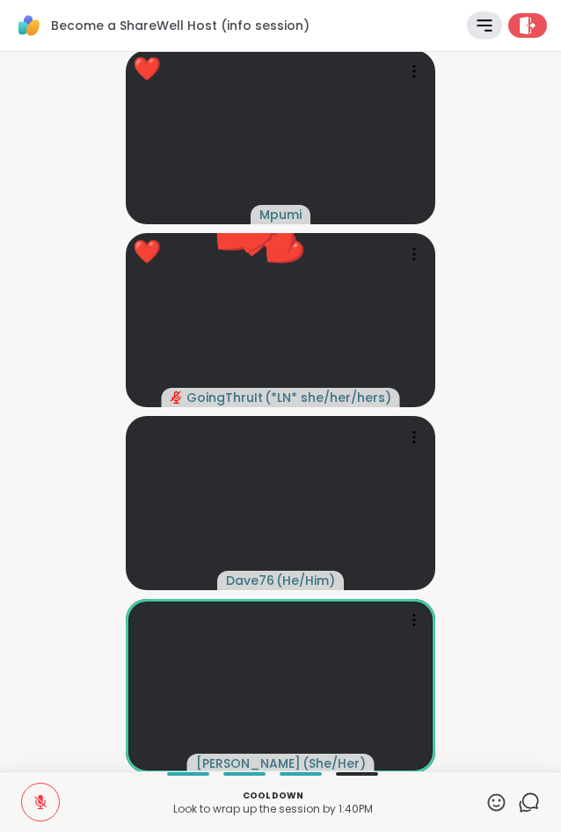
click at [506, 793] on icon at bounding box center [497, 803] width 22 height 22
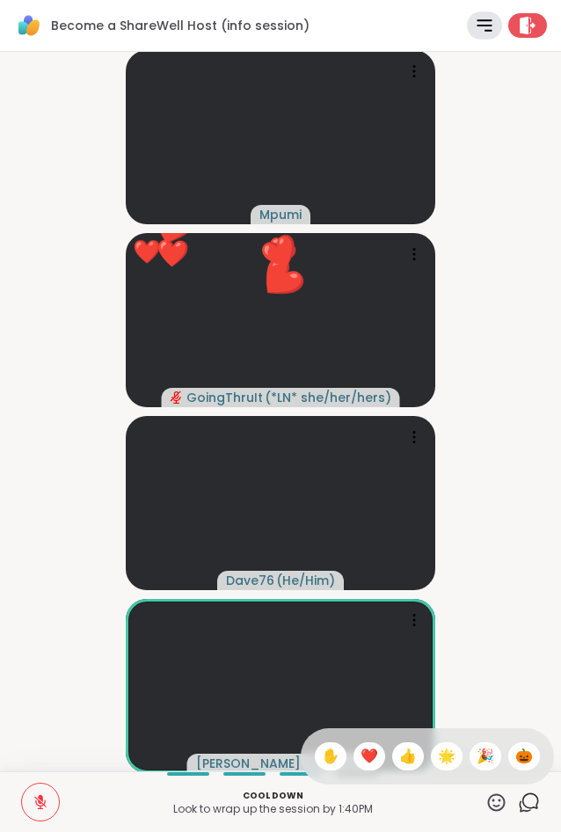
click at [439, 757] on span "🌟" at bounding box center [447, 756] width 18 height 21
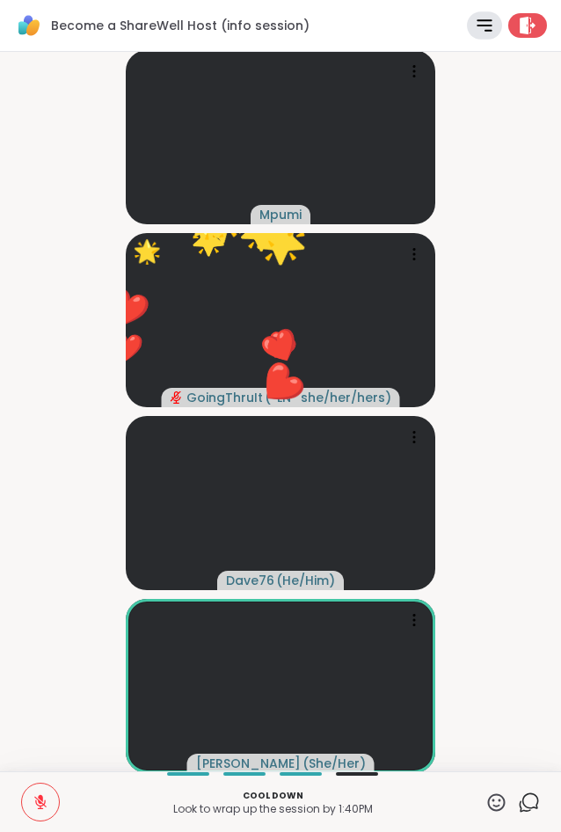
click at [496, 799] on icon at bounding box center [497, 803] width 22 height 22
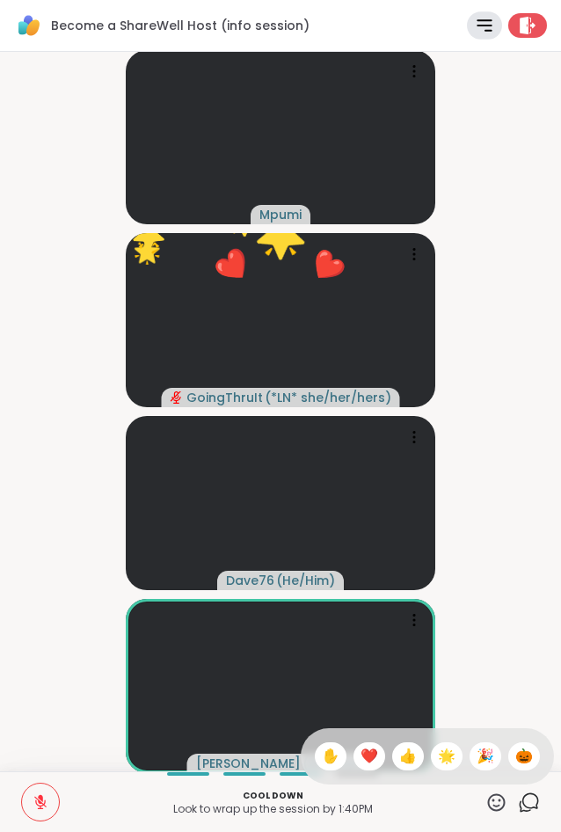
click at [483, 754] on span "🎉" at bounding box center [486, 756] width 18 height 21
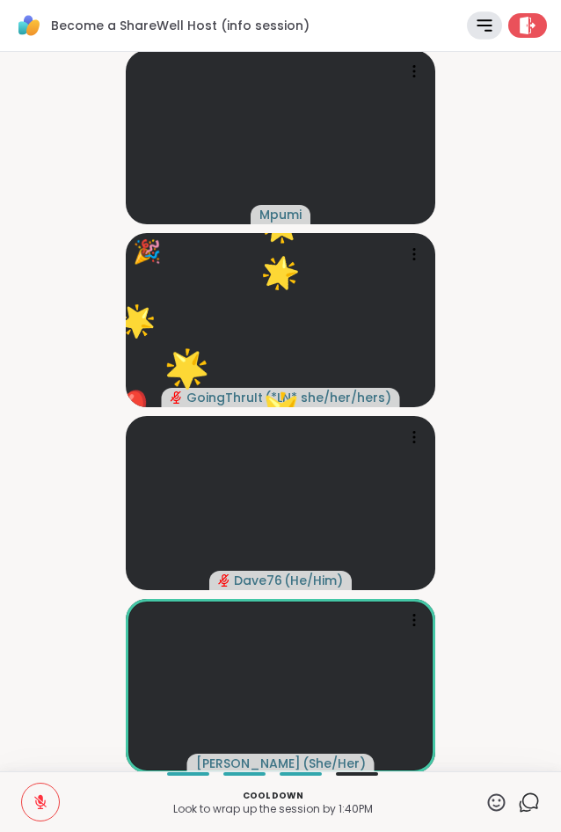
click at [515, 441] on video-player-container "Mpumi 🎉 GoingThruIt ( *LN* she/her/hers ) ❤️ ❤️ ❤️ ❤️ ❤️ ❤️ ❤️ ❤️ ❤️ ❤️ ❤️ ❤️ ❤…" at bounding box center [281, 411] width 540 height 705
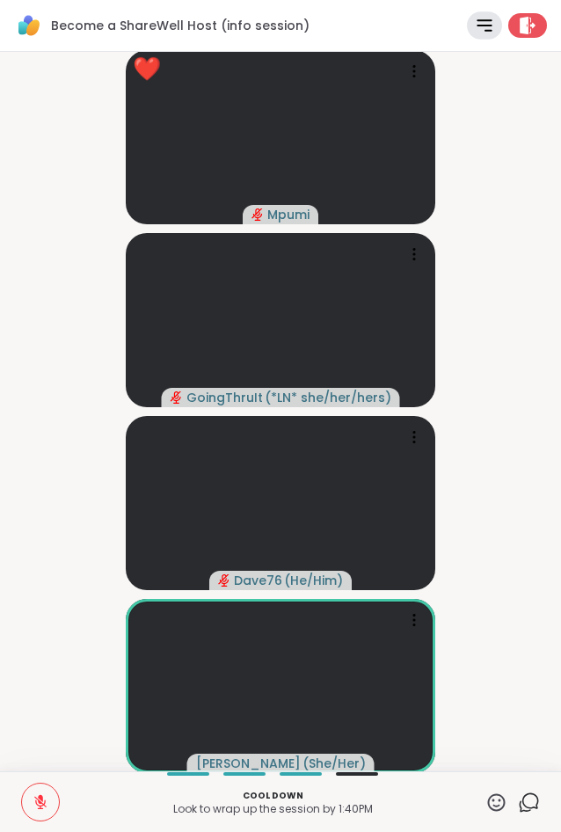
click at [501, 809] on icon at bounding box center [497, 802] width 18 height 18
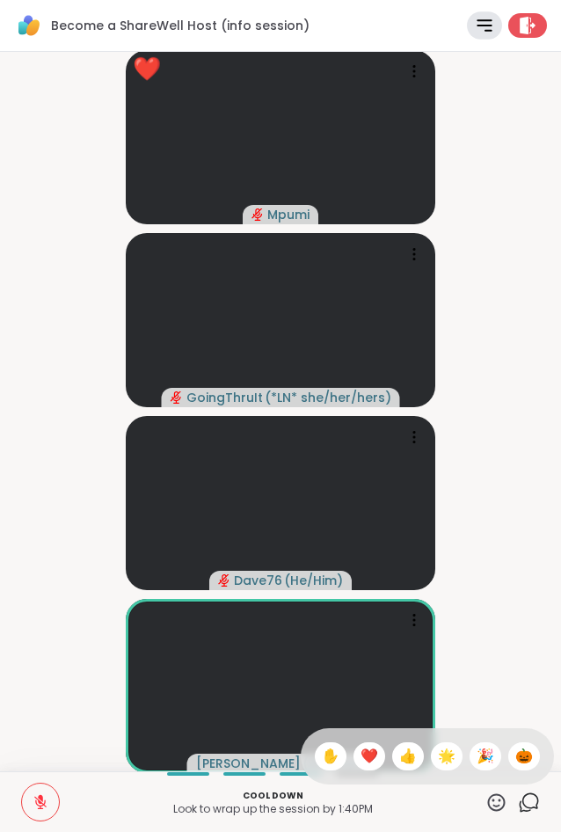
click at [331, 762] on span "✋" at bounding box center [331, 756] width 18 height 21
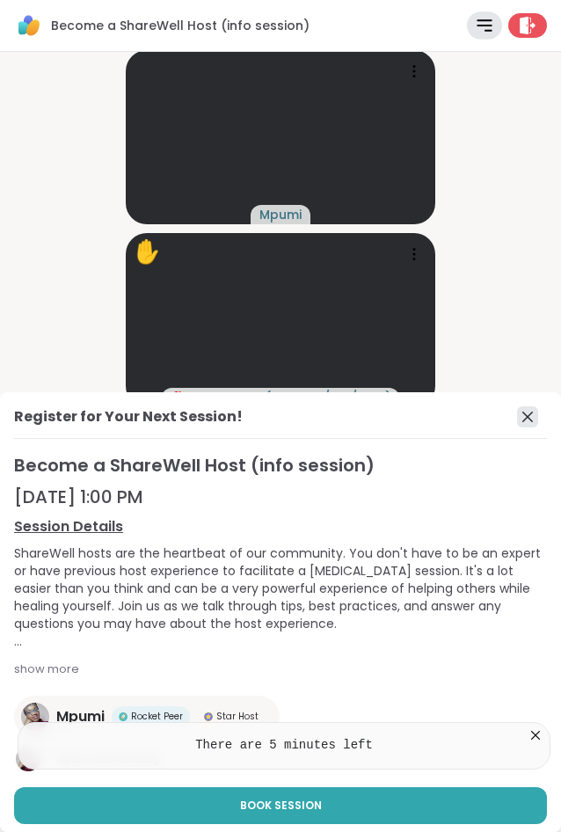
click at [523, 424] on icon at bounding box center [527, 416] width 21 height 21
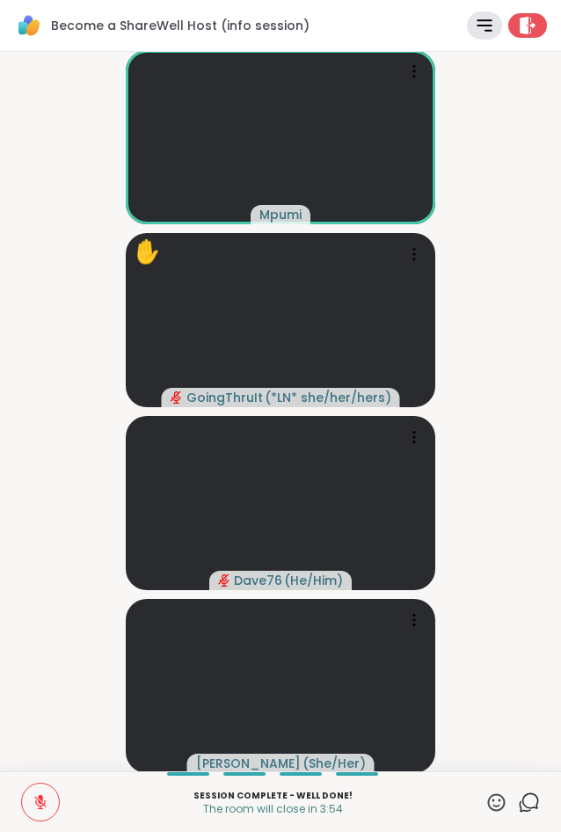
click at [498, 462] on video-player-container "Mpumi ✋ GoingThruIt ( *LN* she/her/hers ) Dave76 ( He/Him ) LuAnn ( She/Her )" at bounding box center [281, 411] width 540 height 705
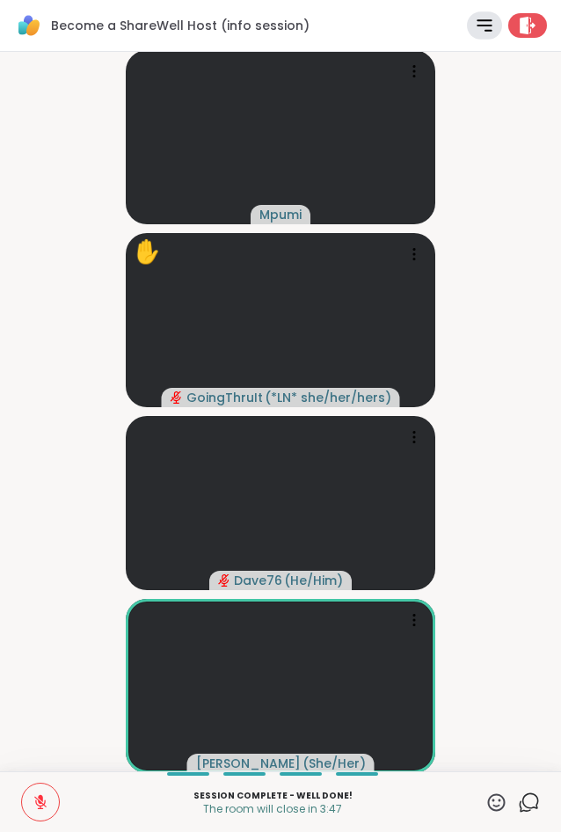
click at [498, 354] on video-player-container "Mpumi ✋ GoingThruIt ( *LN* she/her/hers ) Dave76 ( He/Him ) LuAnn ( She/Her )" at bounding box center [281, 411] width 540 height 705
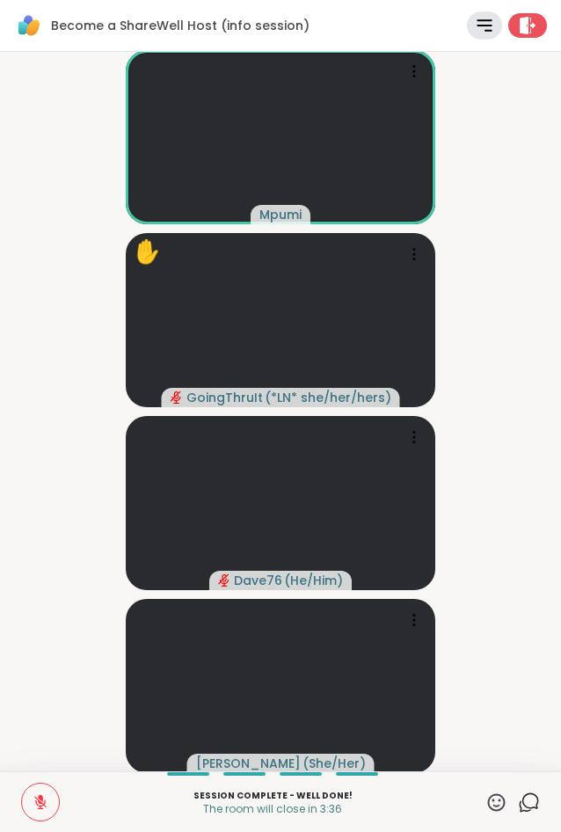
click at [493, 802] on icon at bounding box center [497, 803] width 22 height 22
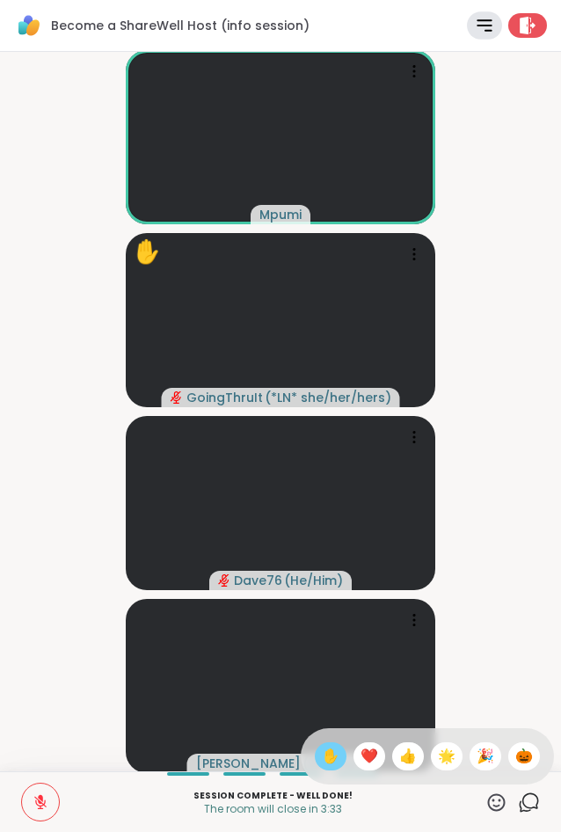
click at [322, 754] on span "✋" at bounding box center [331, 756] width 18 height 21
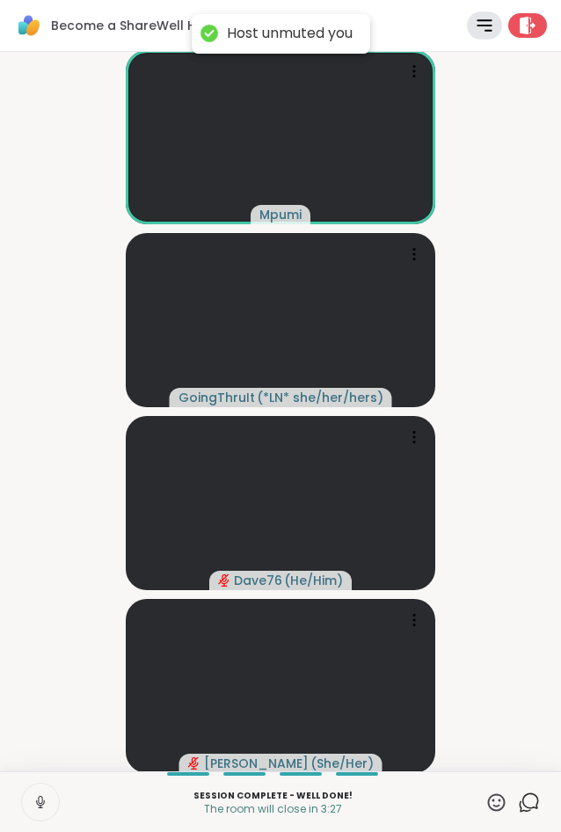
click at [41, 802] on icon at bounding box center [41, 802] width 16 height 16
drag, startPoint x: 41, startPoint y: 802, endPoint x: 68, endPoint y: 749, distance: 59.8
click at [68, 749] on div "Become a ShareWell Host (info session) Next Session Rules Agenda Leave Mpumi Go…" at bounding box center [280, 416] width 561 height 832
click at [45, 788] on button at bounding box center [40, 802] width 37 height 37
click at [497, 468] on video-player-container "Mpumi GoingThruIt ( *LN* she/her/hers ) Dave76 ( He/Him ) LuAnn ( She/Her )" at bounding box center [281, 411] width 540 height 705
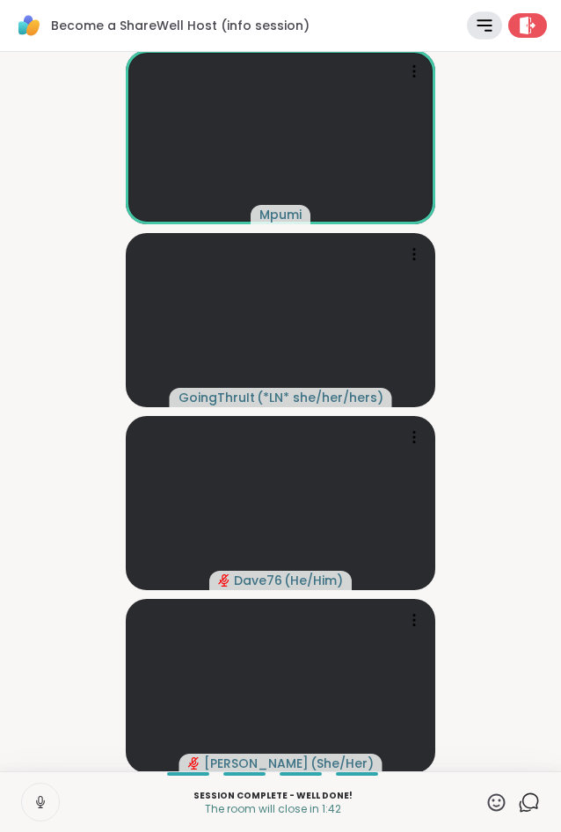
click at [37, 800] on icon at bounding box center [41, 802] width 16 height 16
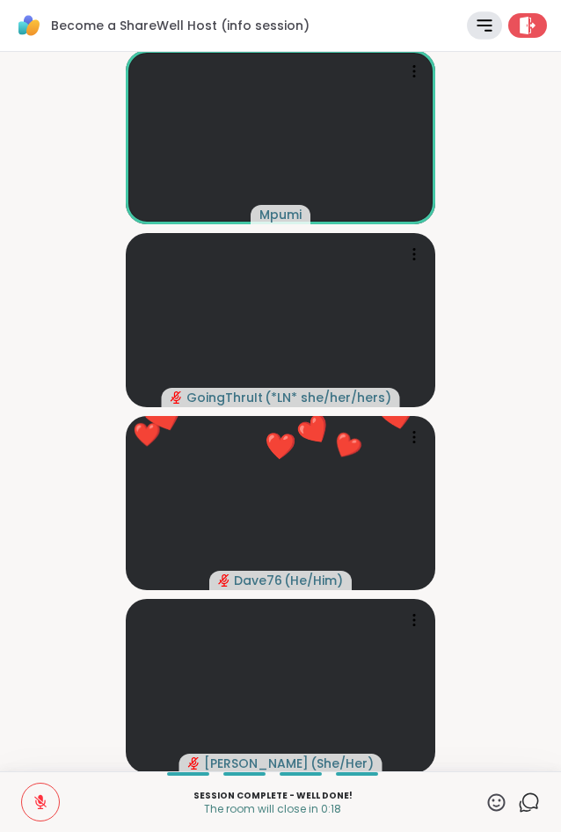
click at [515, 416] on video-player-container "Mpumi GoingThruIt ( *LN* she/her/hers ) ❤️ Dave76 ( He/Him ) ❤️ ❤️ ❤️ ❤️ ❤️ ❤️ …" at bounding box center [281, 411] width 540 height 705
click at [505, 462] on video-player-container "Mpumi GoingThruIt ( *LN* she/her/hers ) ❤️ Dave76 ( He/Him ) ❤️ ❤️ ❤️ ❤️ ❤️ ❤️ …" at bounding box center [281, 411] width 540 height 705
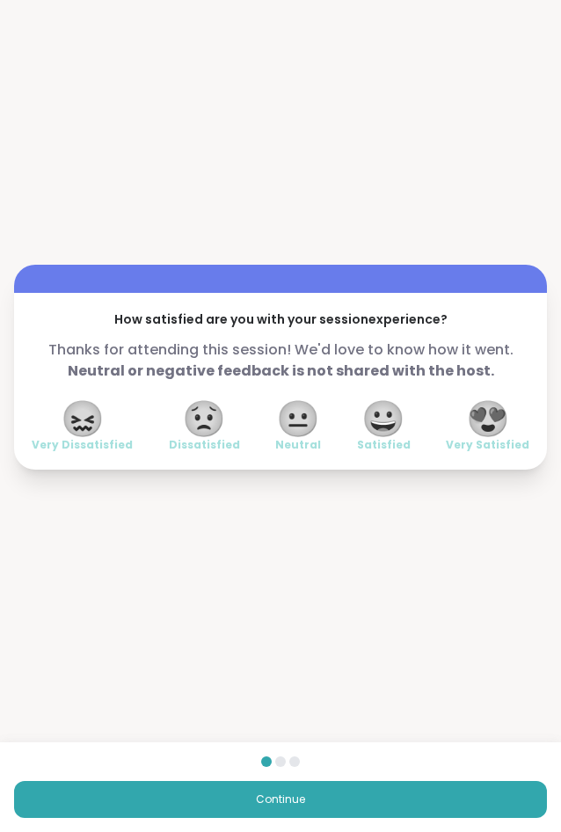
click at [488, 424] on span "😍" at bounding box center [488, 419] width 44 height 32
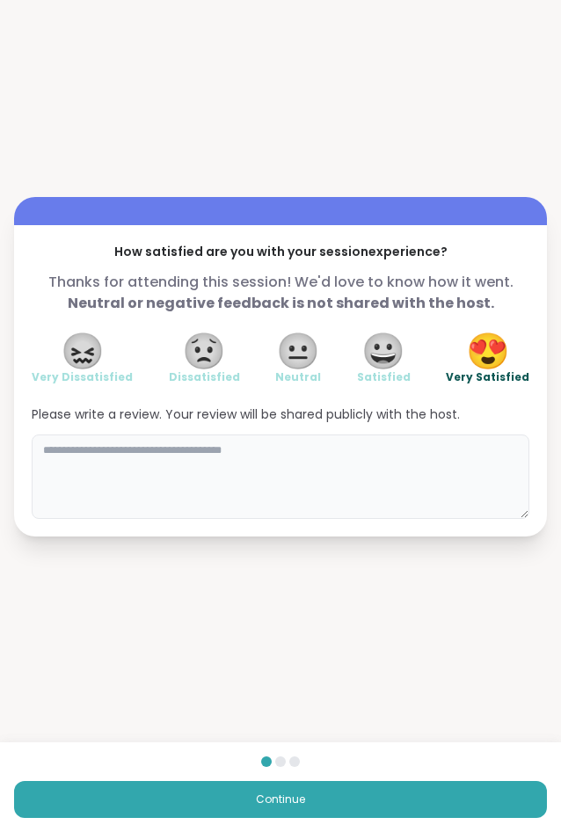
click at [234, 473] on textarea at bounding box center [281, 477] width 498 height 84
click at [176, 457] on textarea "**********" at bounding box center [281, 477] width 498 height 84
click at [310, 471] on textarea "**********" at bounding box center [281, 477] width 498 height 84
click at [303, 458] on textarea "**********" at bounding box center [281, 477] width 498 height 84
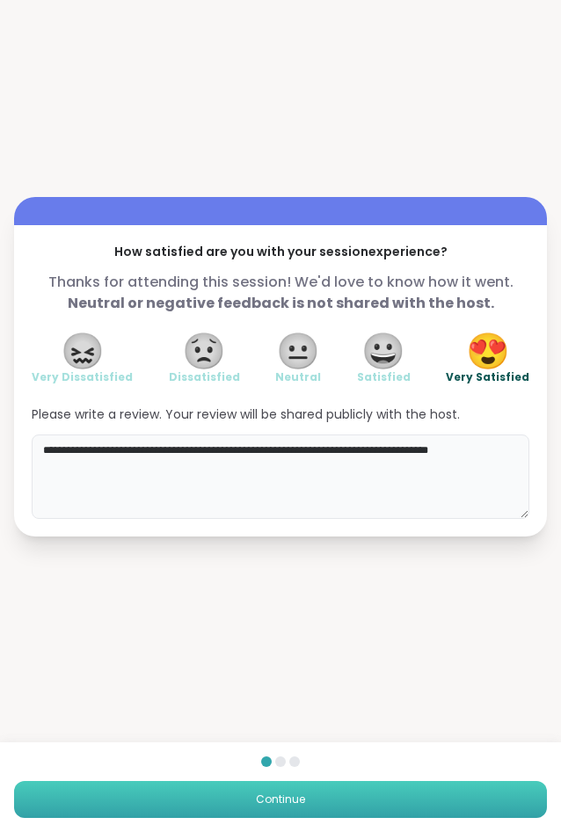
type textarea "**********"
click at [361, 800] on button "Continue" at bounding box center [280, 799] width 533 height 37
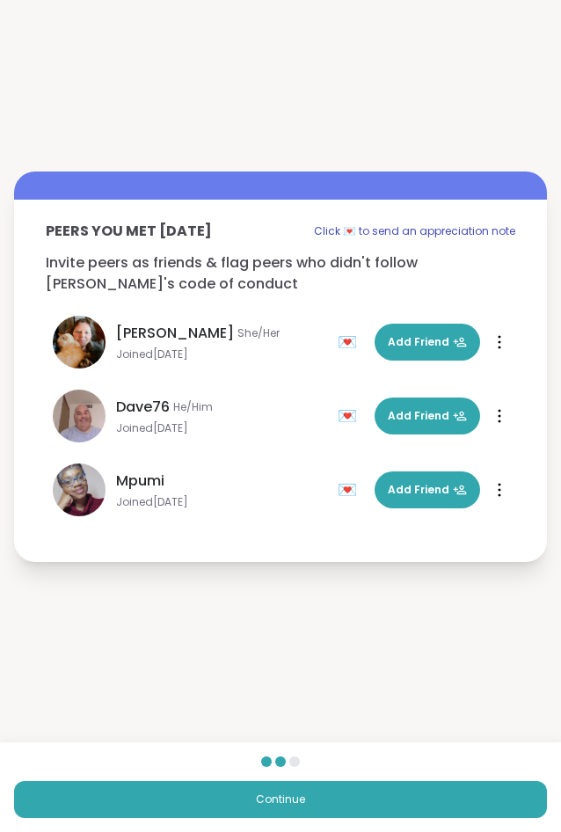
click at [271, 820] on div "Continue" at bounding box center [280, 787] width 561 height 90
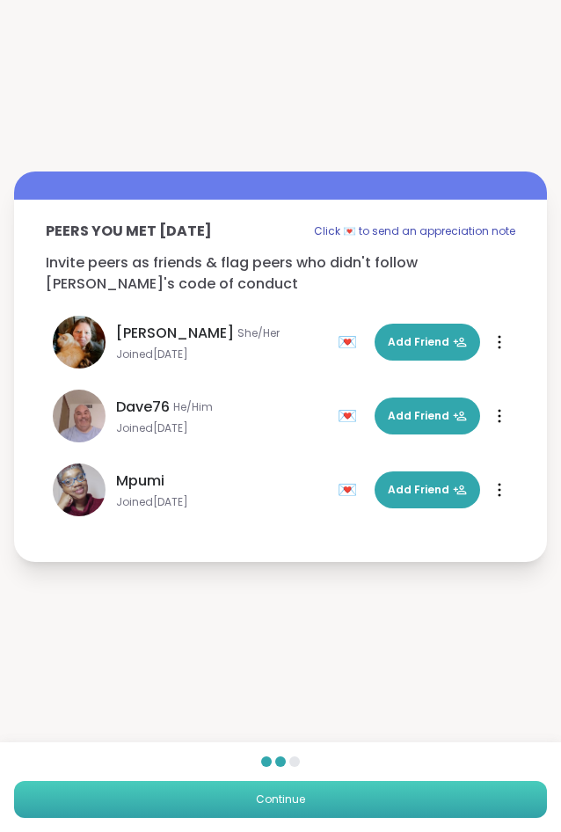
click at [264, 790] on button "Continue" at bounding box center [280, 799] width 533 height 37
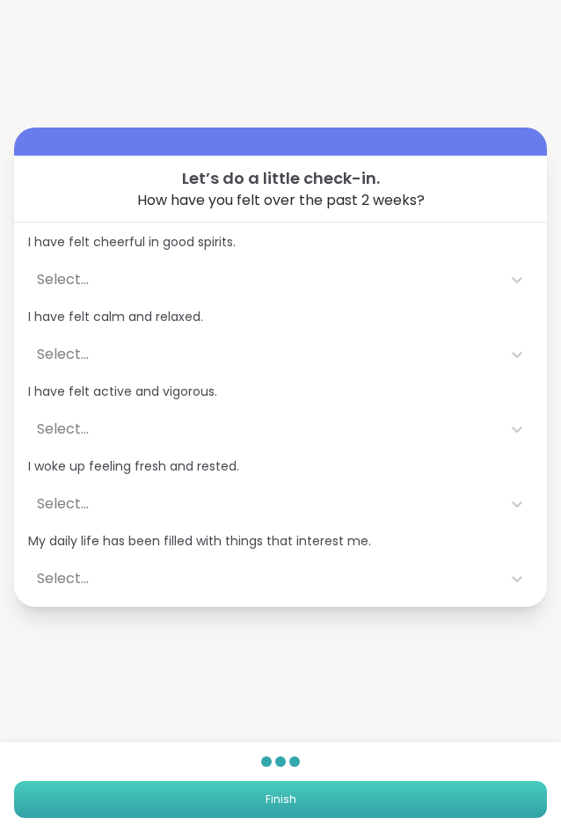
click at [271, 791] on button "Finish" at bounding box center [280, 799] width 533 height 37
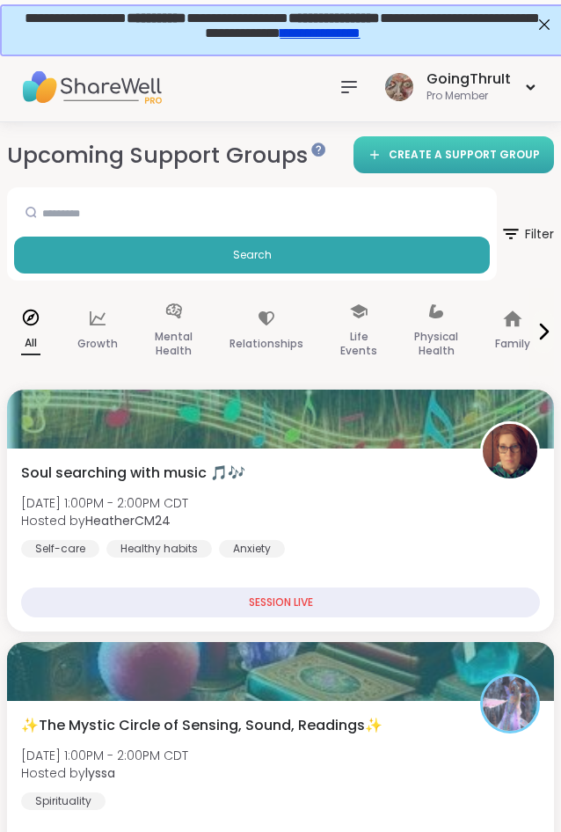
click at [408, 153] on span "CREATE A SUPPORT GROUP" at bounding box center [464, 155] width 151 height 15
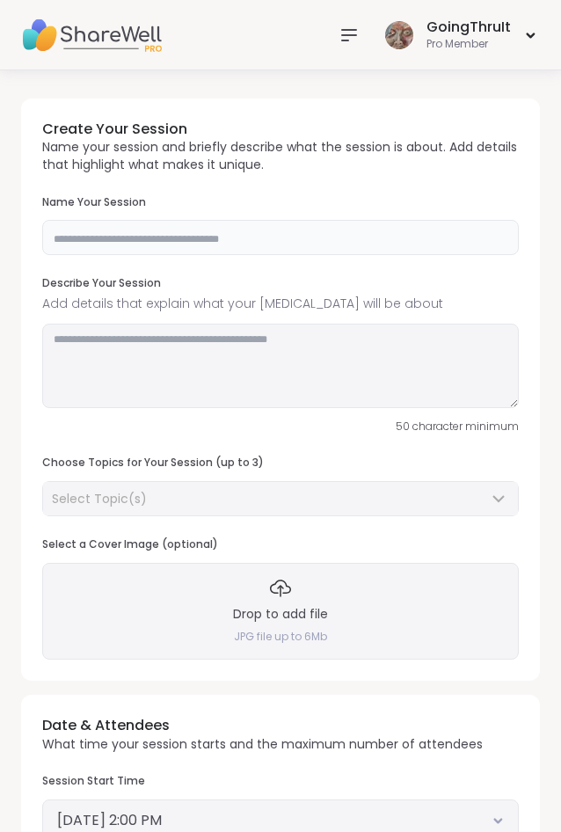
click at [121, 232] on input "text" at bounding box center [280, 237] width 477 height 35
click at [175, 245] on input "text" at bounding box center [280, 237] width 477 height 35
paste input "**********"
click at [154, 238] on input "**********" at bounding box center [280, 237] width 477 height 35
click at [60, 246] on input "**********" at bounding box center [280, 237] width 477 height 35
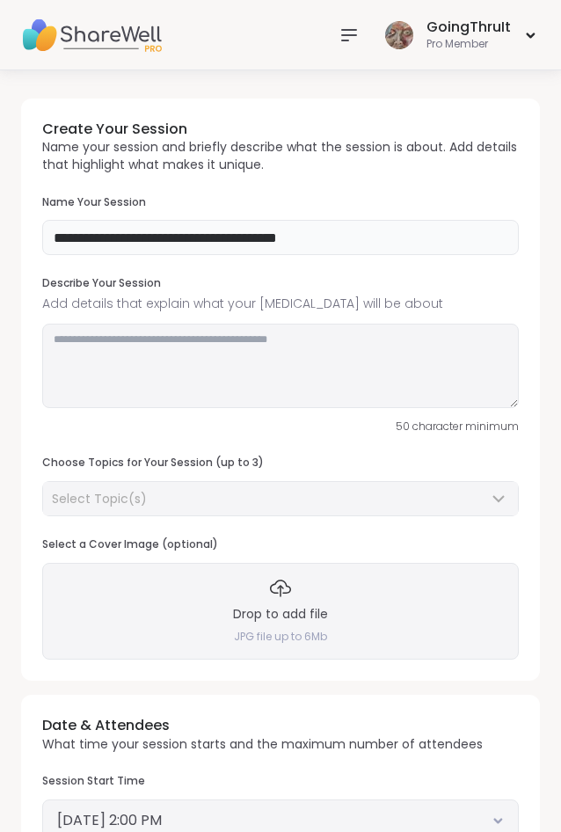
drag, startPoint x: 147, startPoint y: 238, endPoint x: -45, endPoint y: 244, distance: 191.9
click at [42, 244] on input "**********" at bounding box center [280, 237] width 477 height 35
click at [195, 247] on input "**********" at bounding box center [280, 237] width 477 height 35
drag, startPoint x: 195, startPoint y: 247, endPoint x: 428, endPoint y: 247, distance: 232.2
click at [428, 247] on input "**********" at bounding box center [280, 237] width 477 height 35
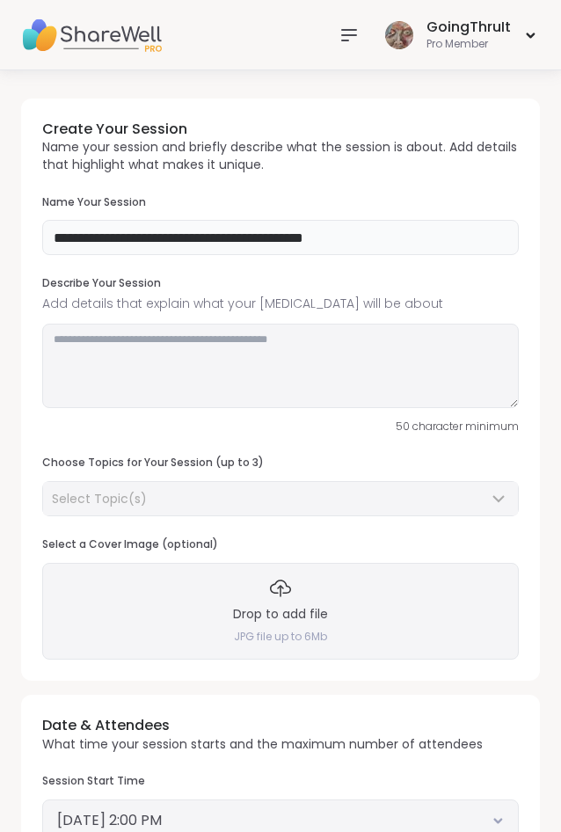
type input "**********"
click at [121, 369] on textarea at bounding box center [280, 366] width 477 height 84
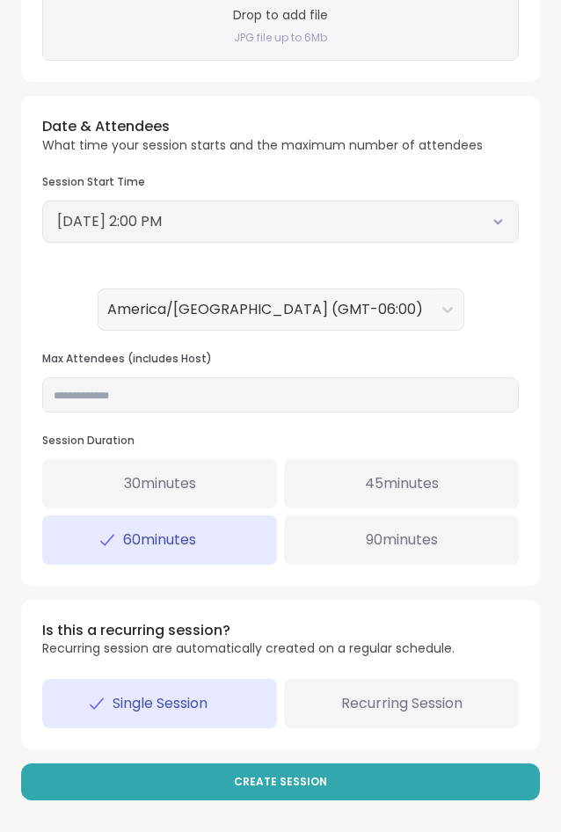
scroll to position [420, 0]
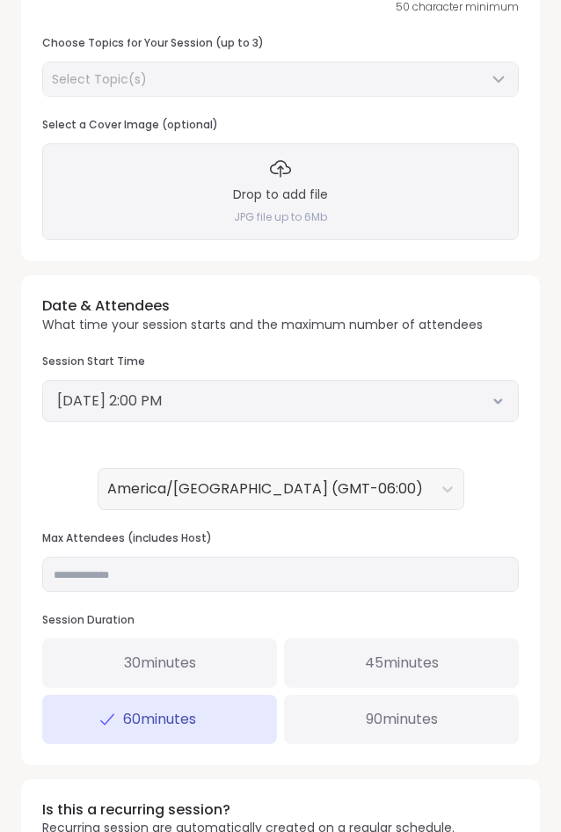
click at [281, 409] on button "September 11, 2025 2:00 PM" at bounding box center [280, 401] width 447 height 21
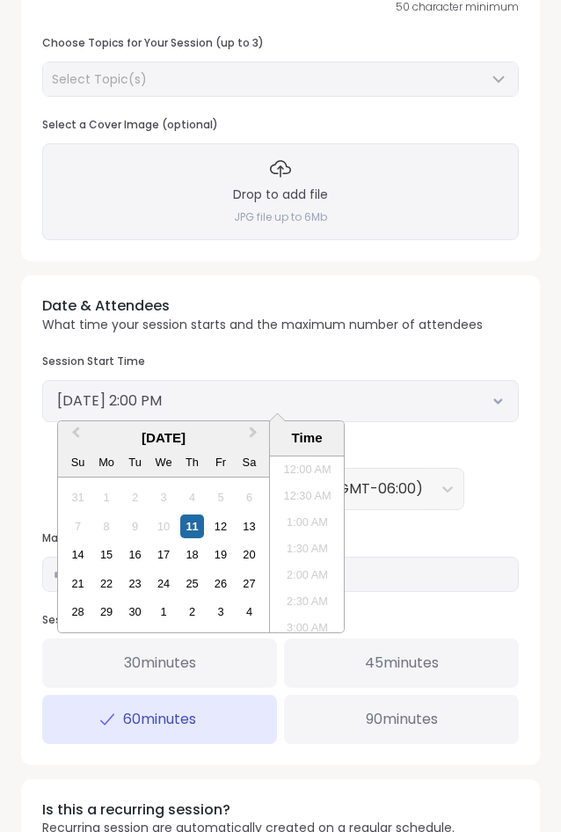
scroll to position [664, 0]
click at [164, 553] on div "17" at bounding box center [163, 555] width 24 height 24
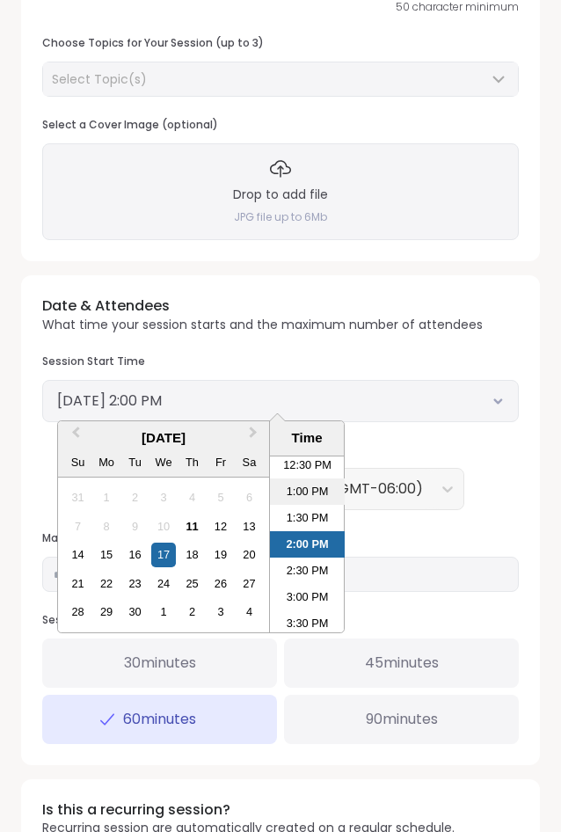
click at [305, 489] on li "1:00 PM" at bounding box center [307, 492] width 75 height 26
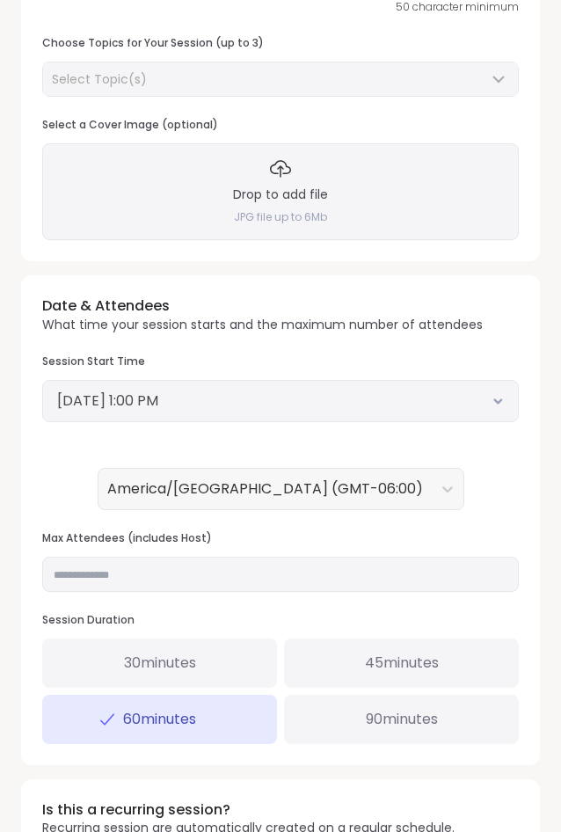
click at [481, 511] on div "Date & Attendees What time your session starts and the maximum number of attend…" at bounding box center [280, 519] width 519 height 489
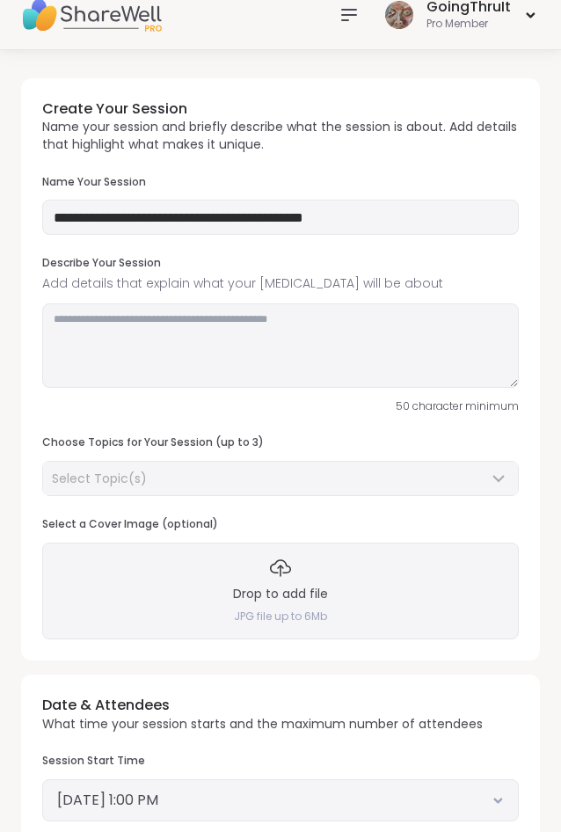
scroll to position [0, 0]
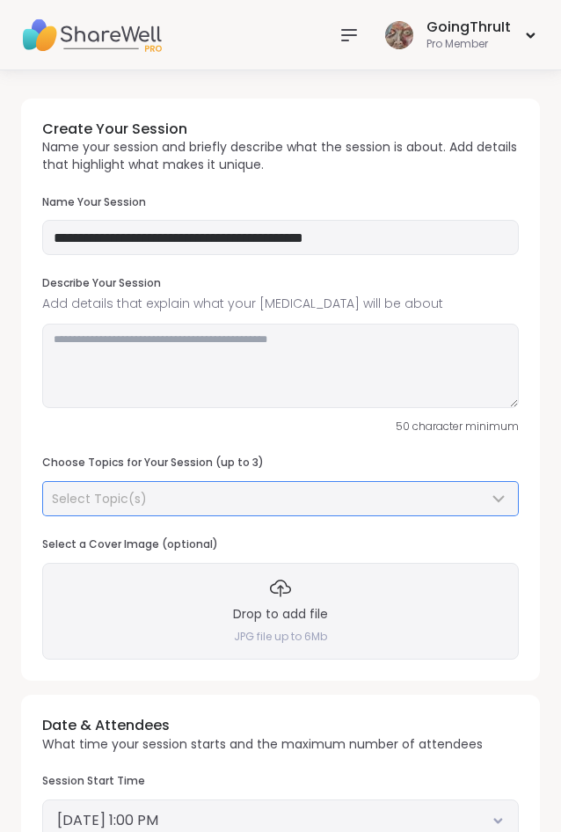
click at [127, 504] on span "Select Topic(s)" at bounding box center [99, 499] width 95 height 18
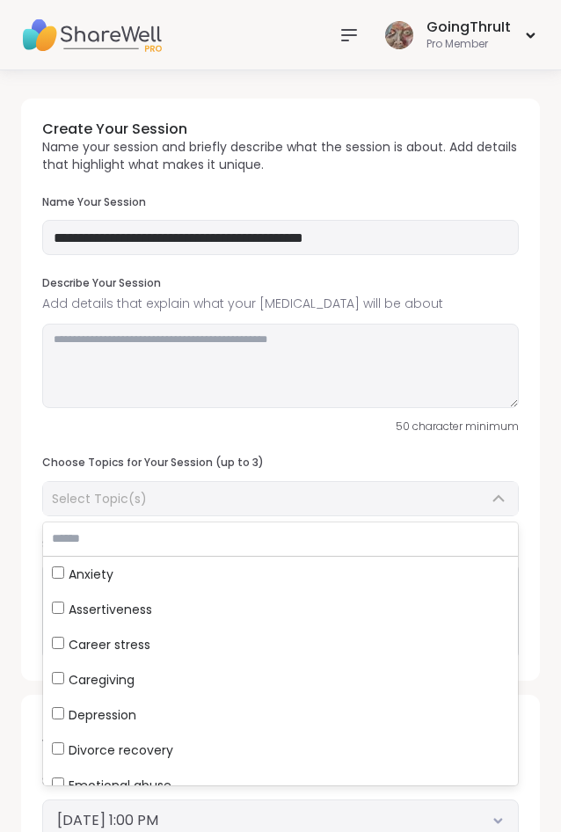
click at [122, 538] on input "text" at bounding box center [280, 539] width 475 height 33
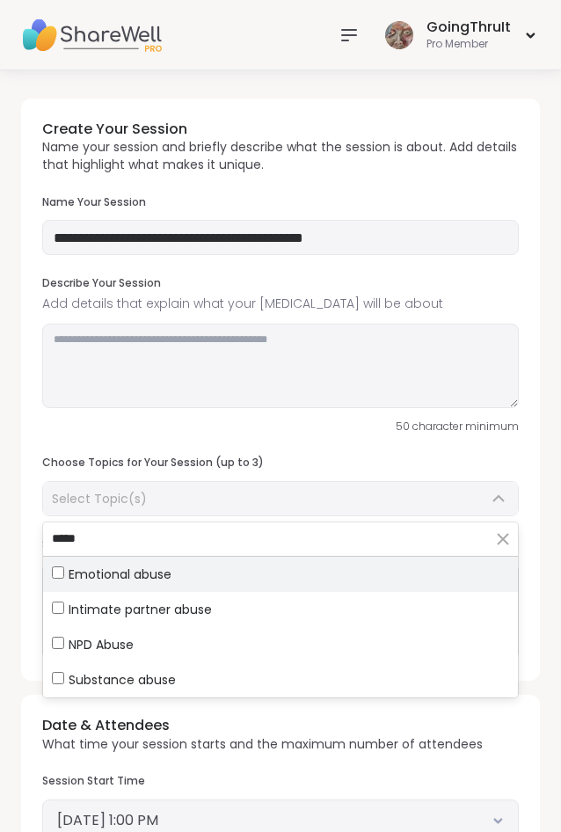
type input "*****"
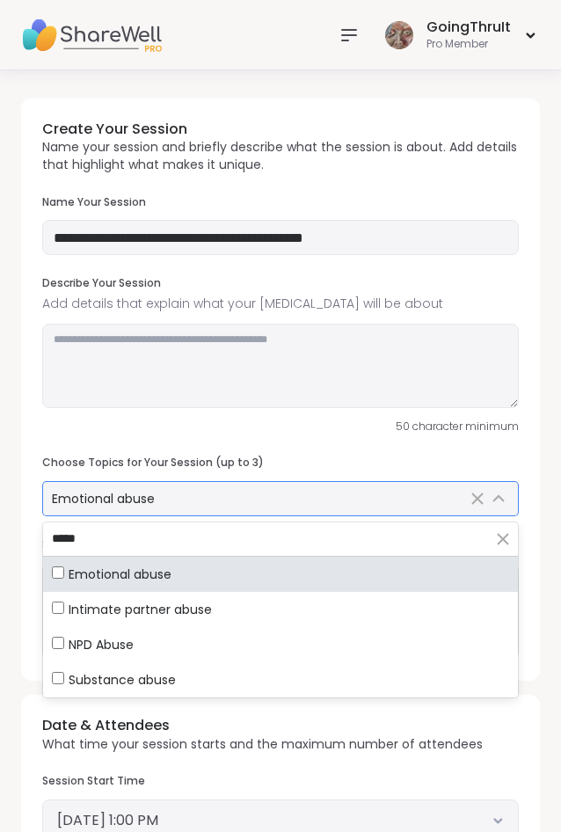
click at [172, 495] on div "Emotional abuse" at bounding box center [259, 499] width 415 height 18
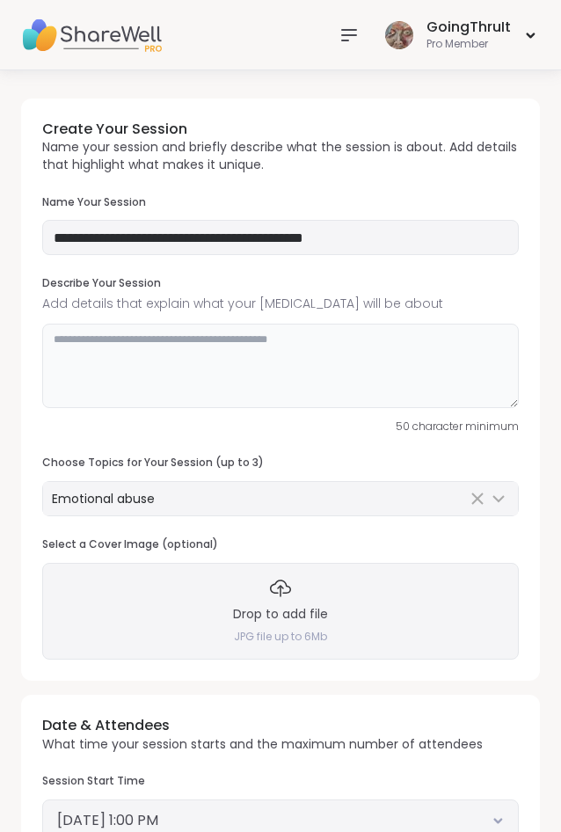
click at [176, 354] on textarea at bounding box center [280, 366] width 477 height 84
type textarea "**********"
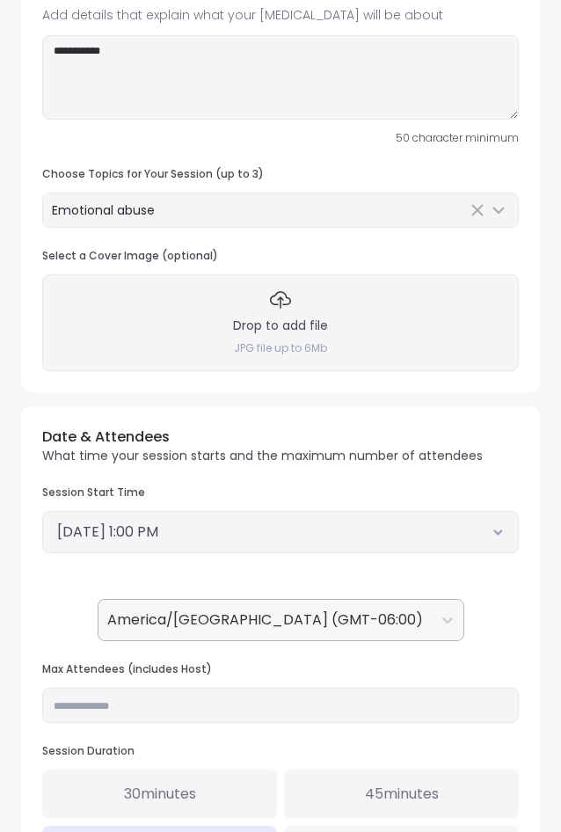
scroll to position [449, 0]
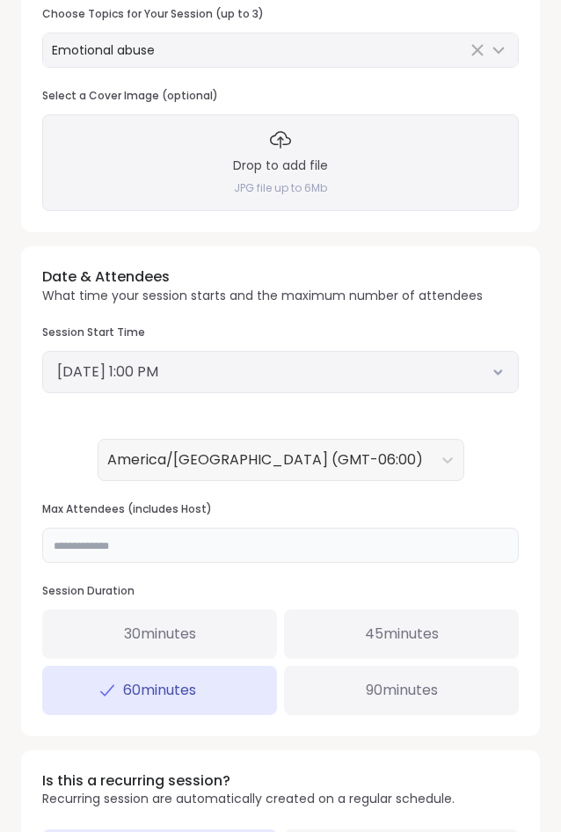
click at [171, 553] on input "**" at bounding box center [280, 545] width 477 height 35
drag, startPoint x: 386, startPoint y: 536, endPoint x: 28, endPoint y: 542, distance: 358.1
click at [42, 542] on input "**" at bounding box center [280, 545] width 477 height 35
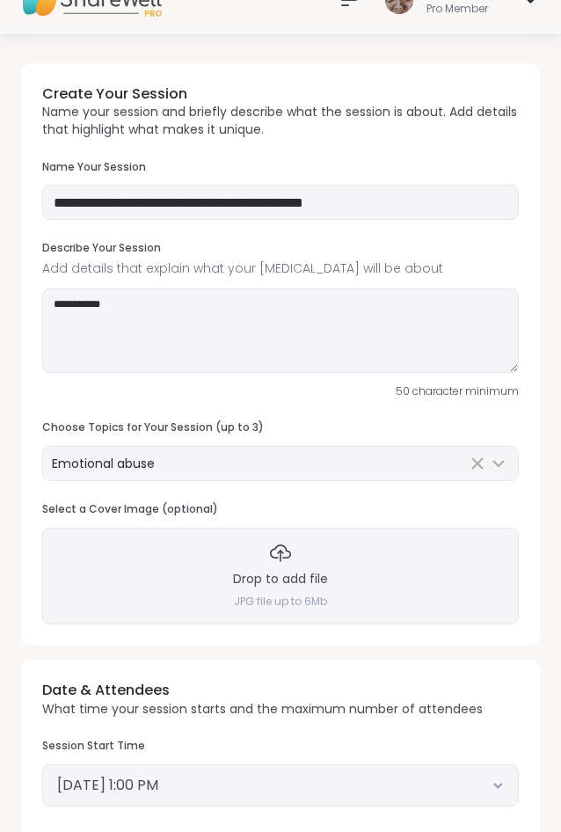
scroll to position [0, 0]
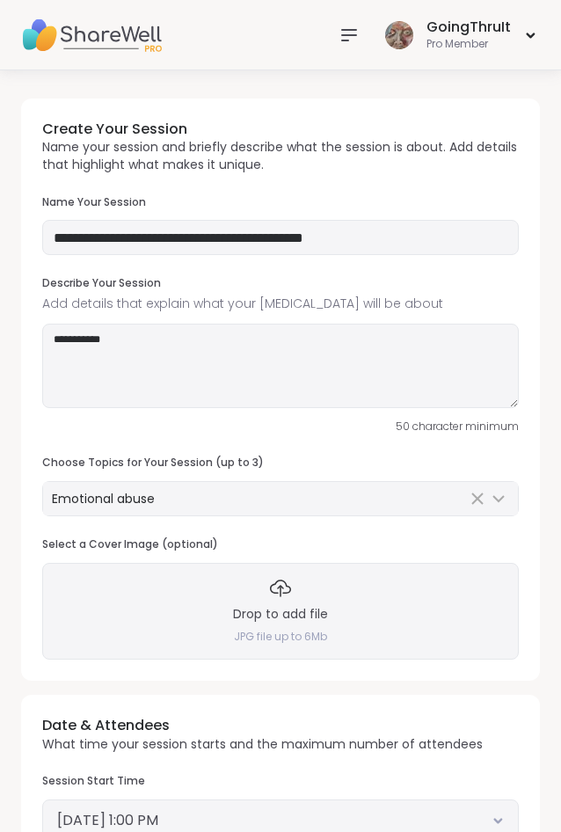
type input "*"
click at [231, 335] on textarea "**********" at bounding box center [280, 366] width 477 height 84
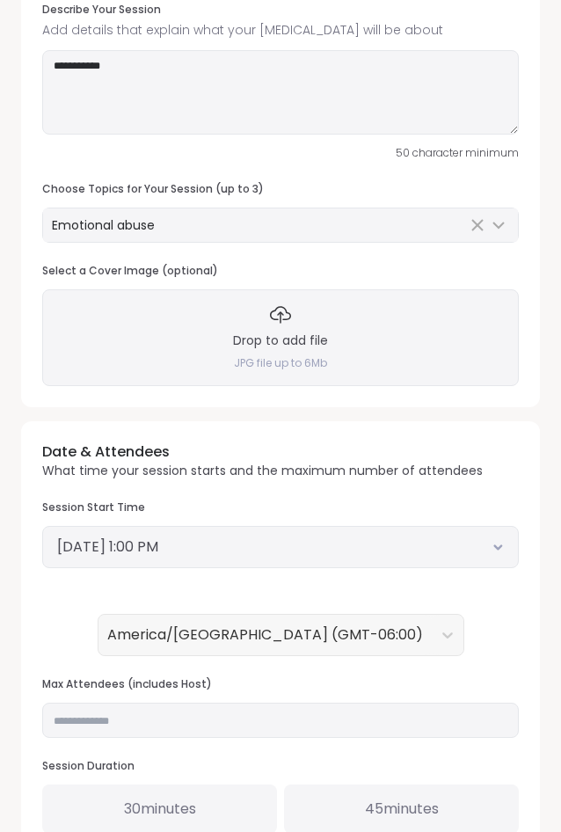
scroll to position [359, 0]
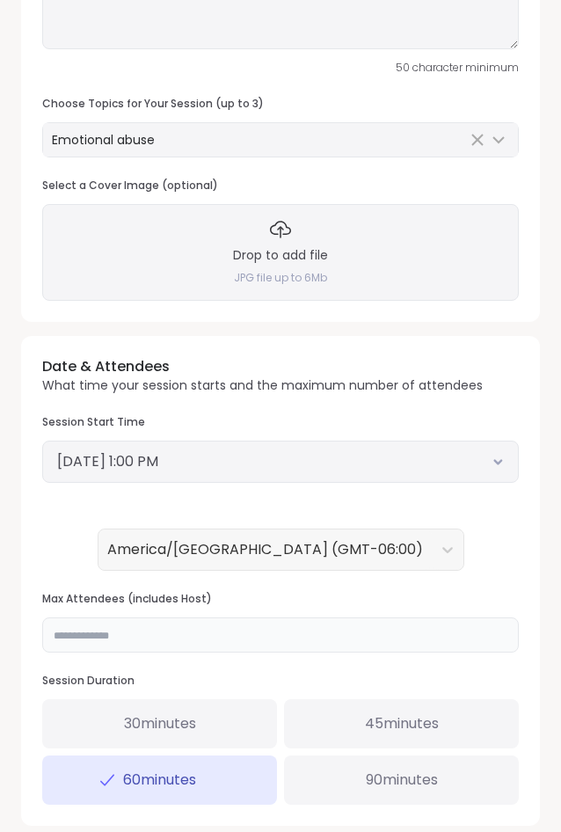
click at [102, 620] on input "*" at bounding box center [280, 635] width 477 height 35
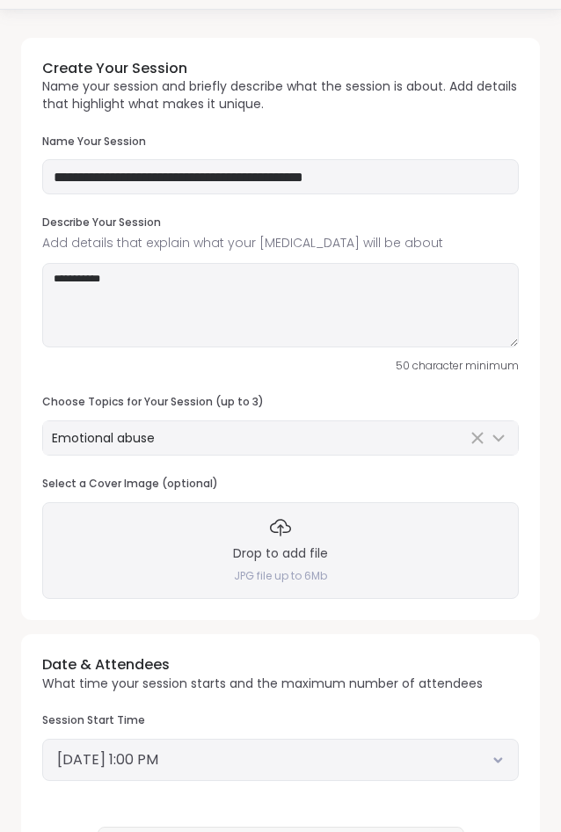
scroll to position [420, 0]
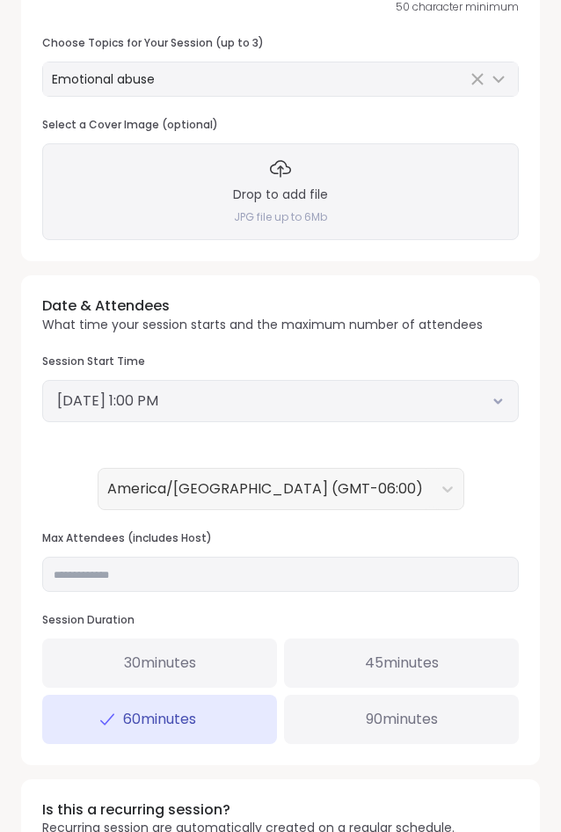
click at [185, 391] on button "September 17, 2025 1:00 PM" at bounding box center [280, 401] width 447 height 21
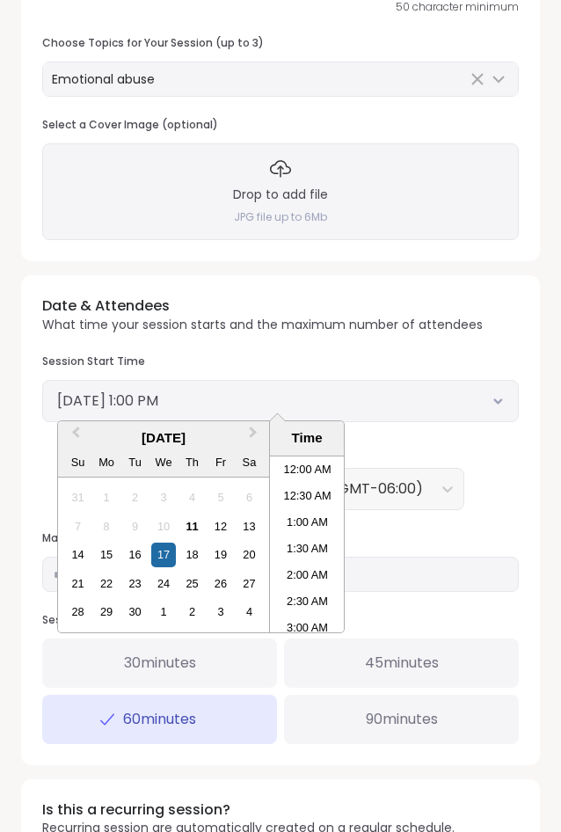
scroll to position [611, 0]
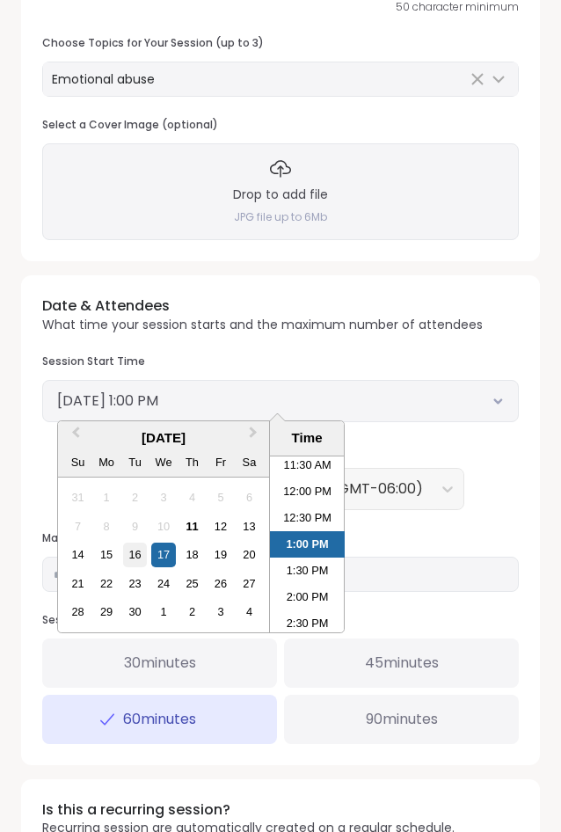
click at [142, 560] on div "16" at bounding box center [135, 555] width 24 height 24
click at [507, 486] on div "Session Start Time Selected date: Tuesday, September 16th, 2025 at 1:00 PM Sept…" at bounding box center [280, 432] width 477 height 156
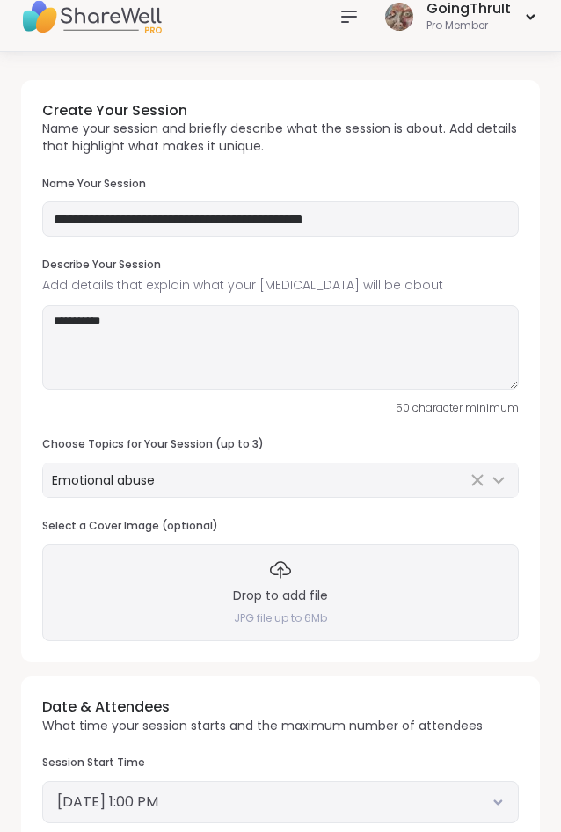
scroll to position [0, 0]
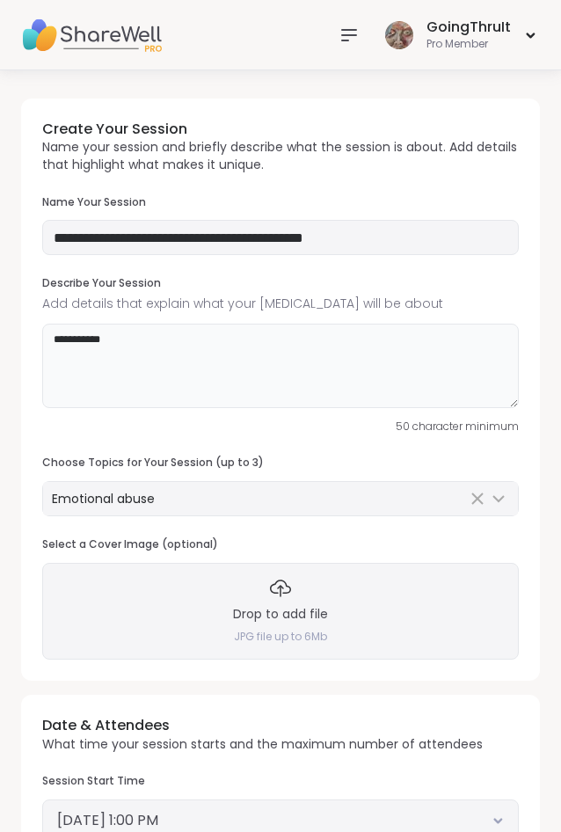
click at [146, 348] on textarea "**********" at bounding box center [280, 366] width 477 height 84
type textarea "*"
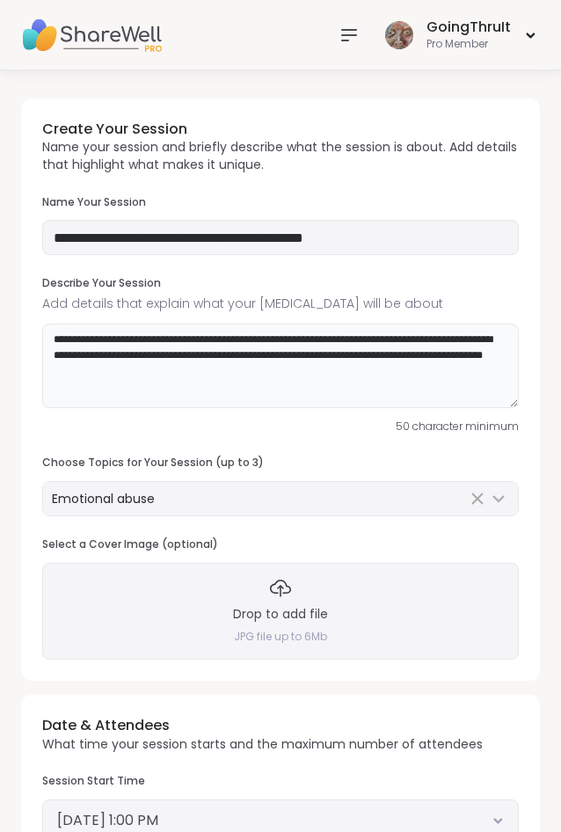
click at [305, 372] on textarea "**********" at bounding box center [280, 366] width 477 height 84
drag, startPoint x: 250, startPoint y: 373, endPoint x: 224, endPoint y: 373, distance: 25.5
click at [224, 373] on textarea "**********" at bounding box center [280, 366] width 477 height 84
click at [181, 375] on textarea "**********" at bounding box center [280, 366] width 477 height 84
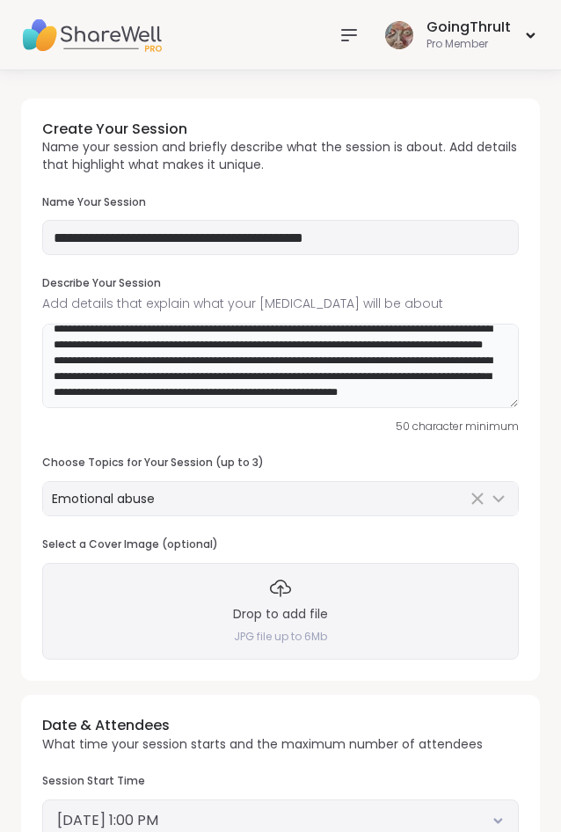
scroll to position [35, 0]
click at [90, 365] on textarea "**********" at bounding box center [280, 366] width 477 height 84
click at [112, 367] on textarea "**********" at bounding box center [280, 366] width 477 height 84
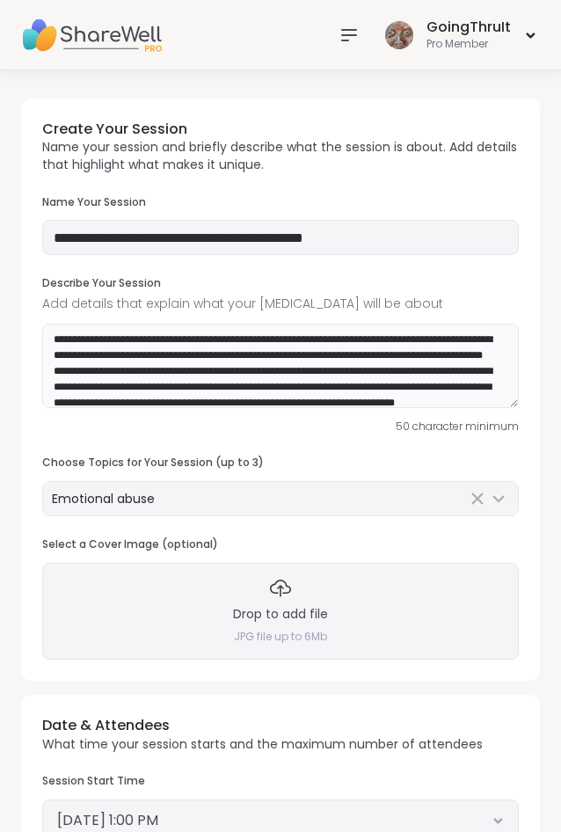
click at [250, 375] on textarea "**********" at bounding box center [280, 366] width 477 height 84
click at [322, 385] on textarea "**********" at bounding box center [280, 366] width 477 height 84
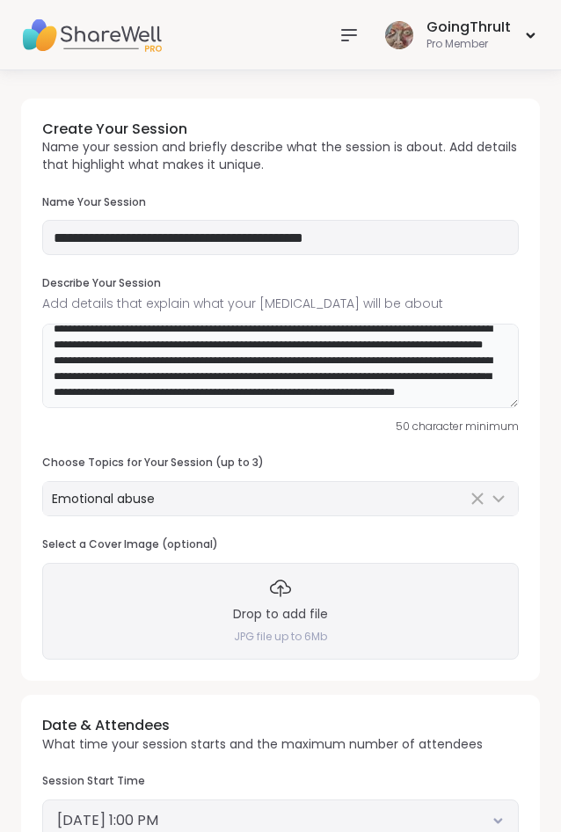
scroll to position [42, 0]
click at [170, 388] on textarea "**********" at bounding box center [280, 366] width 477 height 84
click at [277, 379] on textarea "**********" at bounding box center [280, 366] width 477 height 84
click at [374, 384] on textarea "**********" at bounding box center [280, 366] width 477 height 84
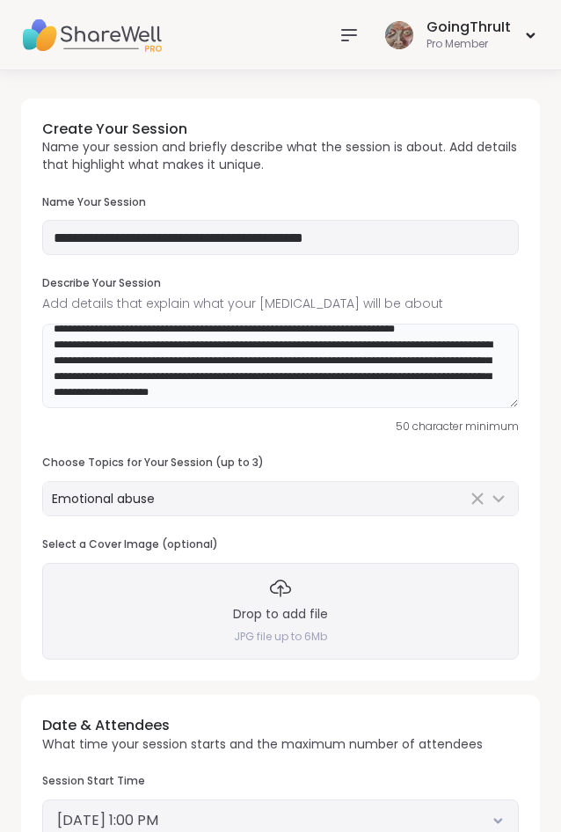
scroll to position [106, 0]
drag, startPoint x: 372, startPoint y: 381, endPoint x: 163, endPoint y: 396, distance: 209.9
click at [163, 396] on textarea "**********" at bounding box center [280, 366] width 477 height 84
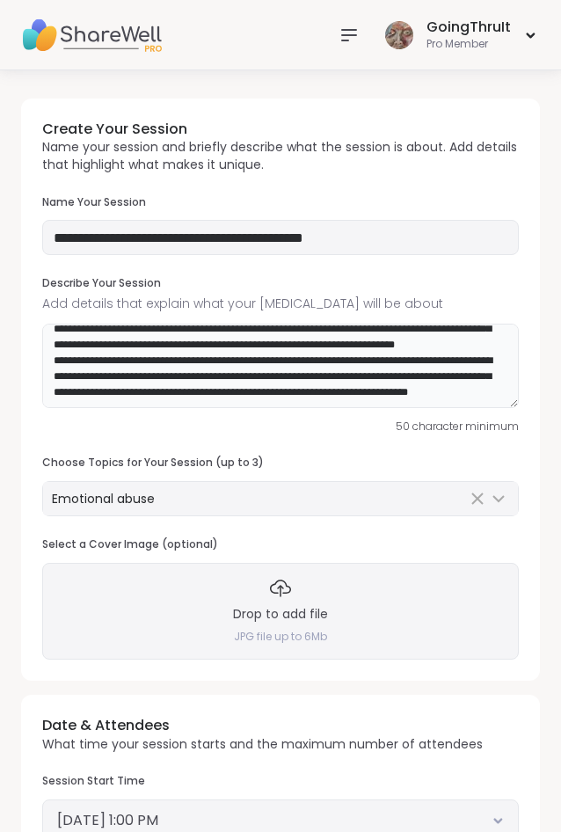
click at [223, 399] on textarea "**********" at bounding box center [280, 366] width 477 height 84
click at [98, 390] on textarea "**********" at bounding box center [280, 366] width 477 height 84
click at [98, 406] on textarea "**********" at bounding box center [280, 366] width 477 height 84
click at [151, 402] on textarea "**********" at bounding box center [280, 366] width 477 height 84
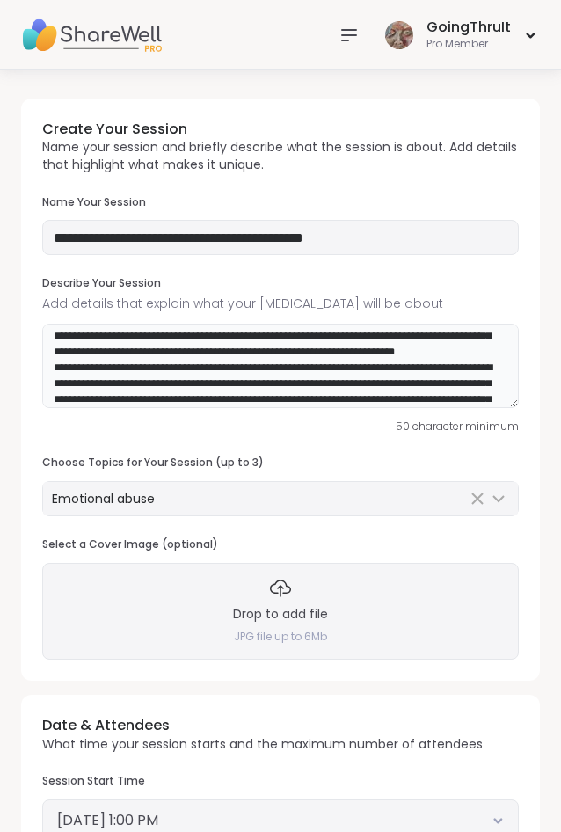
scroll to position [0, 0]
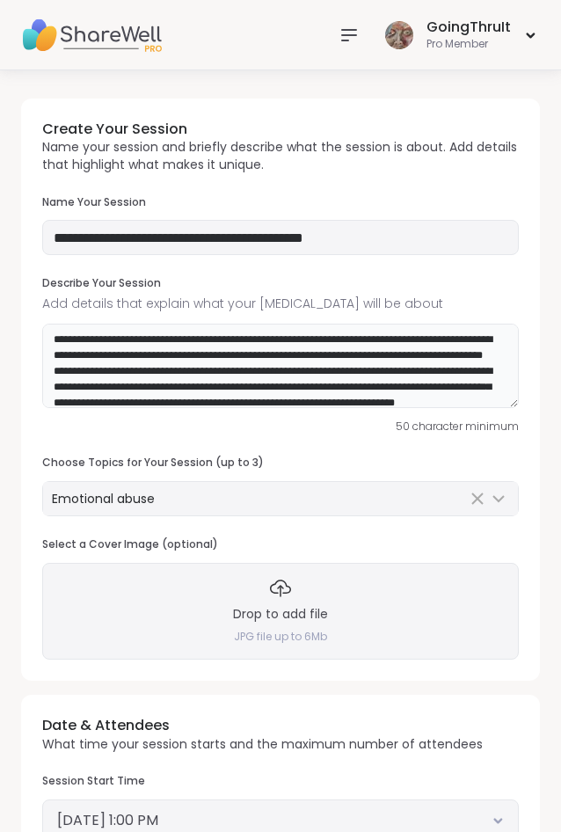
click at [161, 369] on textarea "**********" at bounding box center [280, 366] width 477 height 84
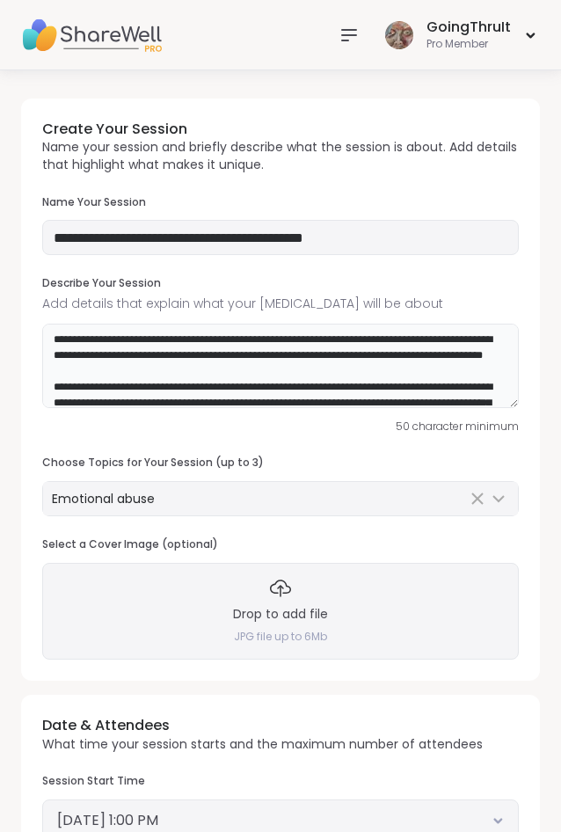
click at [168, 371] on textarea "**********" at bounding box center [280, 366] width 477 height 84
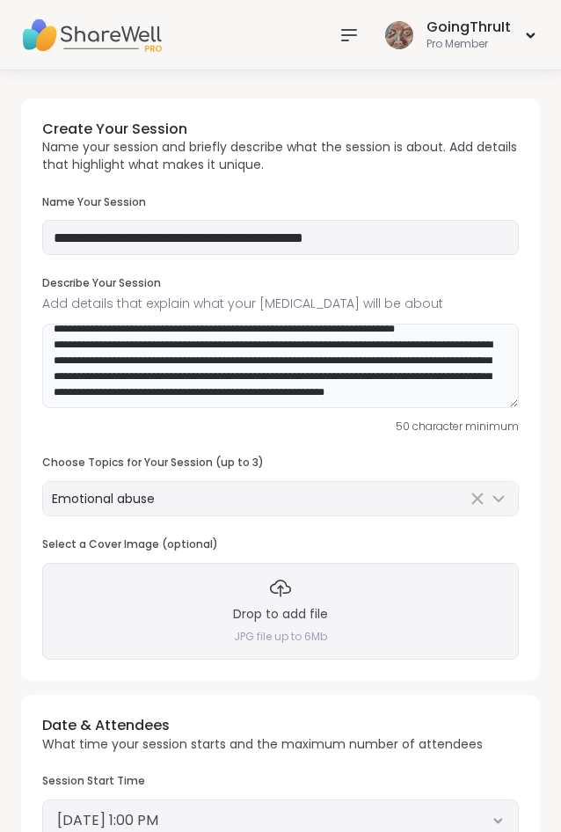
scroll to position [90, 0]
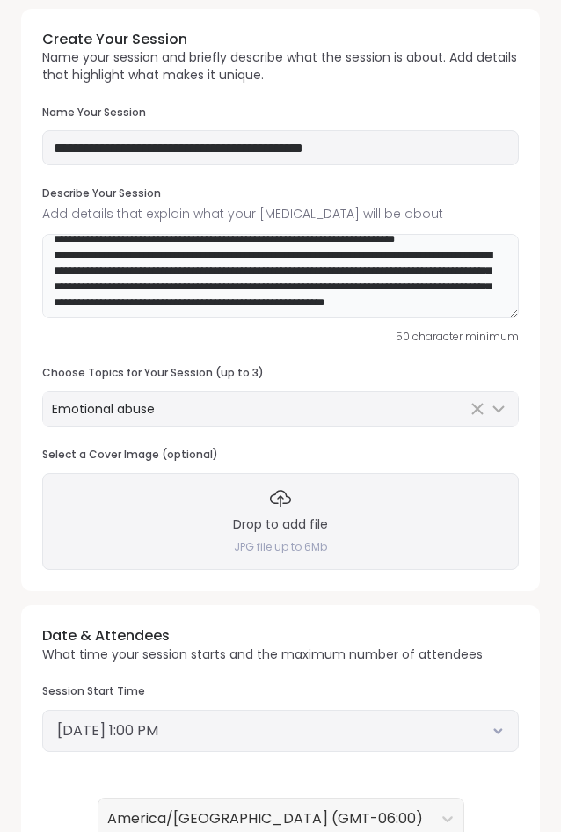
click at [162, 298] on textarea "**********" at bounding box center [280, 276] width 477 height 84
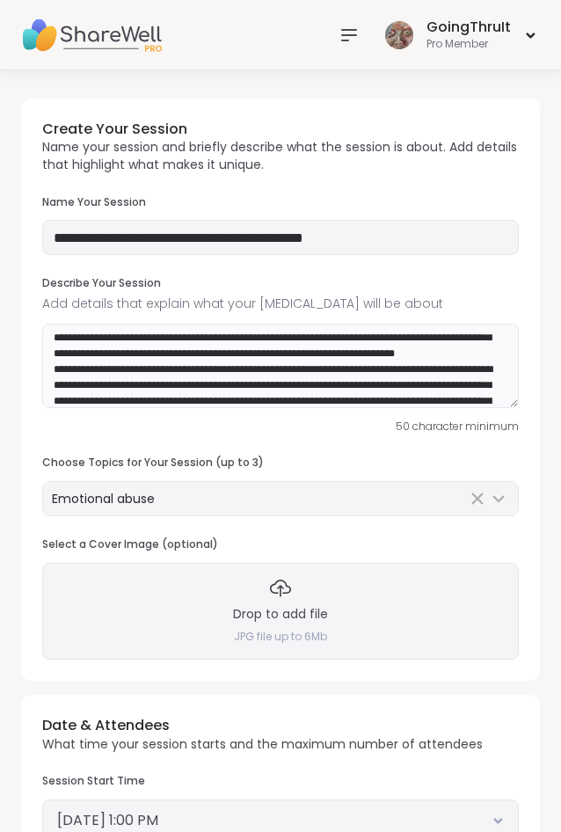
scroll to position [62, 0]
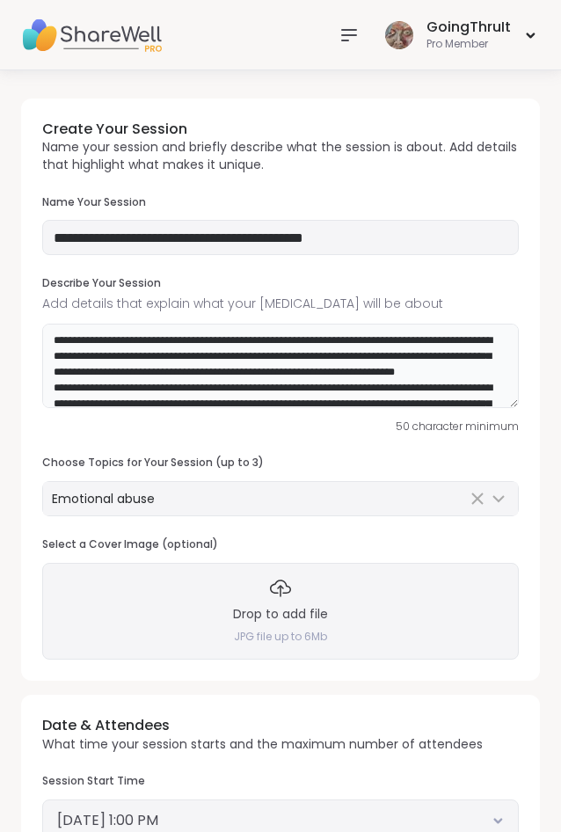
click at [148, 358] on textarea "**********" at bounding box center [280, 366] width 477 height 84
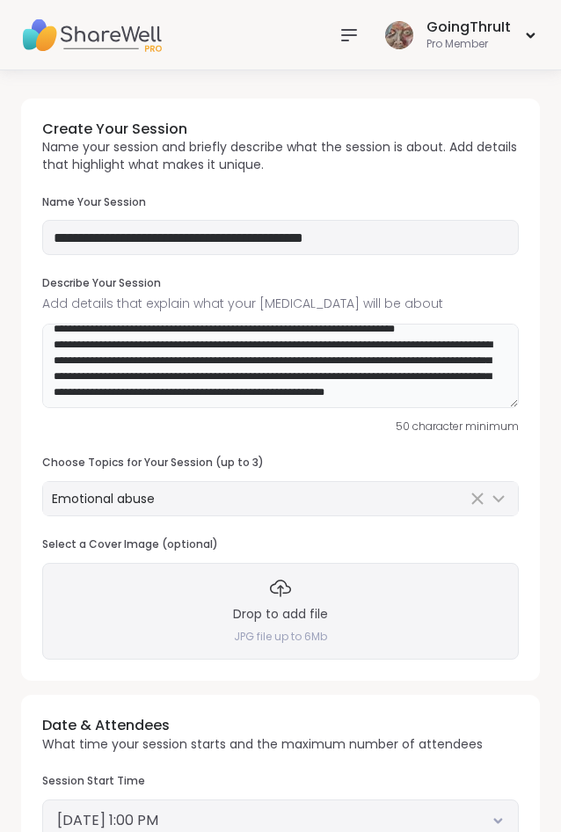
click at [189, 396] on textarea "**********" at bounding box center [280, 366] width 477 height 84
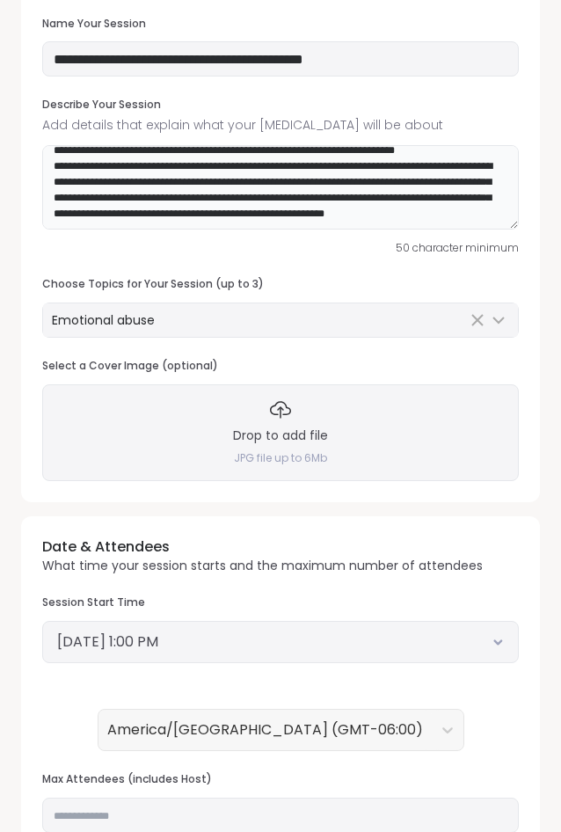
scroll to position [179, 0]
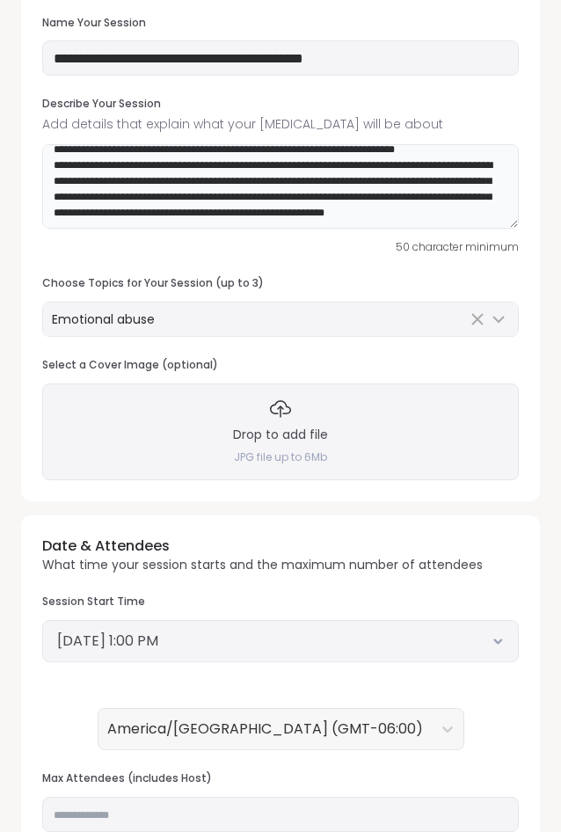
click at [168, 215] on textarea "**********" at bounding box center [280, 186] width 477 height 84
paste textarea "**********"
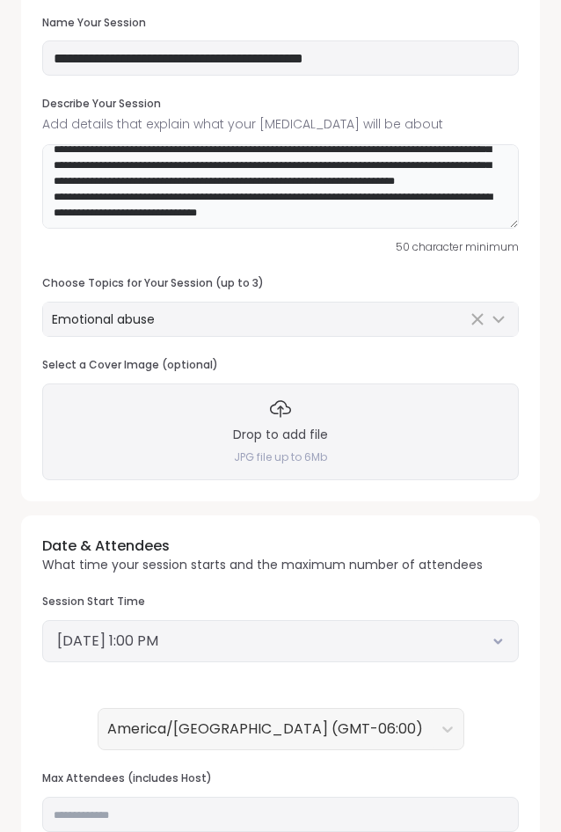
scroll to position [162, 0]
click at [55, 209] on textarea at bounding box center [280, 186] width 477 height 84
click at [307, 197] on textarea at bounding box center [280, 186] width 477 height 84
drag, startPoint x: 442, startPoint y: 197, endPoint x: 113, endPoint y: 214, distance: 328.5
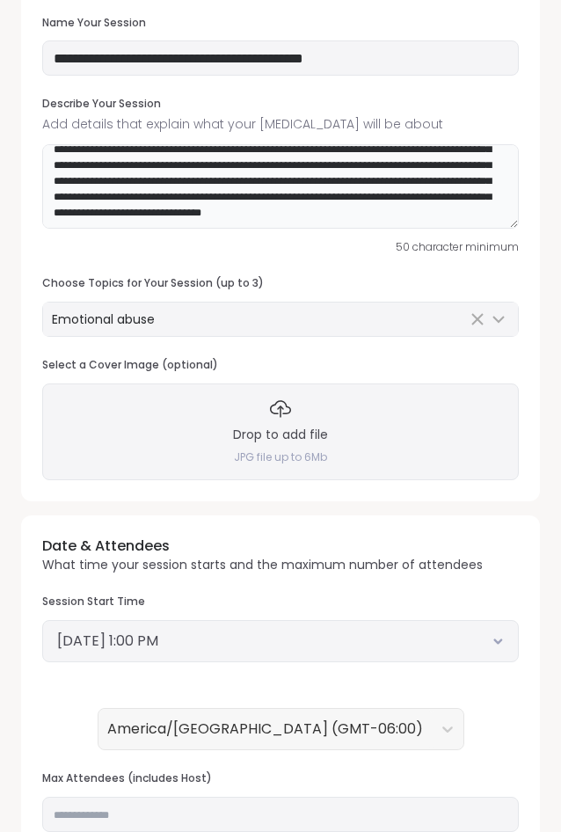
click at [113, 214] on textarea at bounding box center [280, 186] width 477 height 84
click at [105, 213] on textarea at bounding box center [280, 186] width 477 height 84
click at [237, 220] on textarea at bounding box center [280, 186] width 477 height 84
drag, startPoint x: 441, startPoint y: 199, endPoint x: 430, endPoint y: 201, distance: 10.9
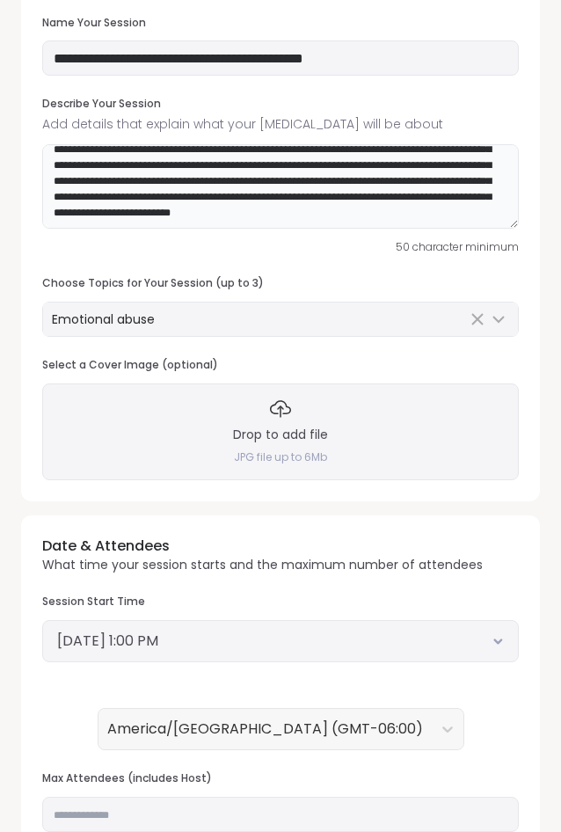
click at [430, 201] on textarea at bounding box center [280, 186] width 477 height 84
click at [186, 214] on textarea at bounding box center [280, 186] width 477 height 84
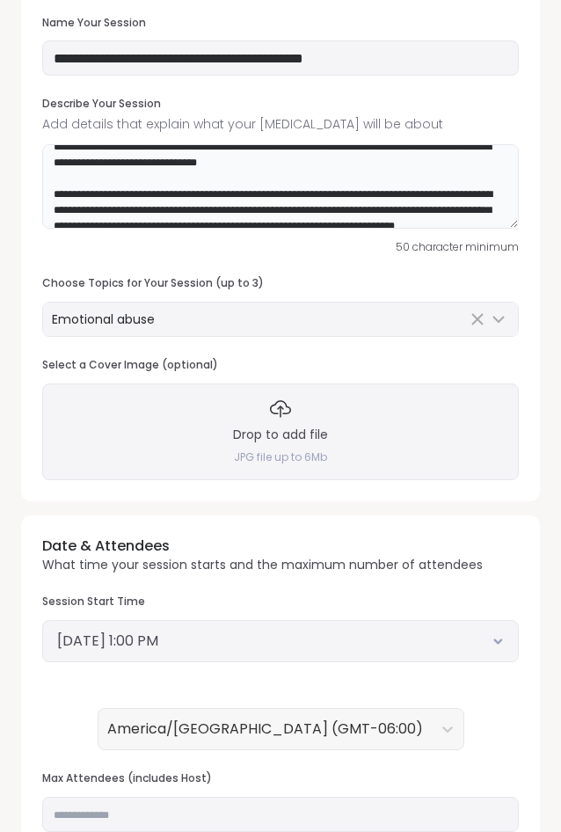
scroll to position [0, 0]
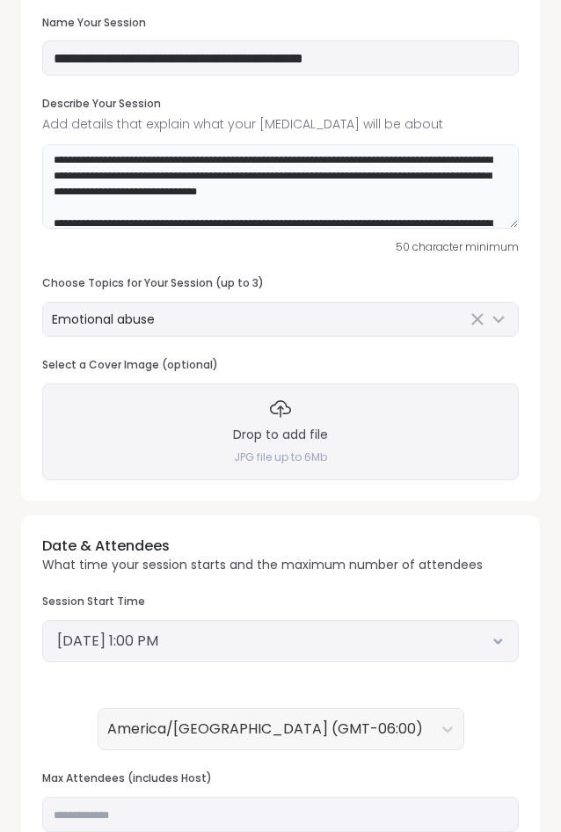
drag, startPoint x: 148, startPoint y: 216, endPoint x: 5, endPoint y: 116, distance: 174.3
click at [42, 144] on textarea at bounding box center [280, 186] width 477 height 84
click at [325, 265] on div "**********" at bounding box center [280, 210] width 519 height 582
click at [333, 177] on textarea at bounding box center [280, 186] width 477 height 84
click at [412, 177] on textarea at bounding box center [280, 186] width 477 height 84
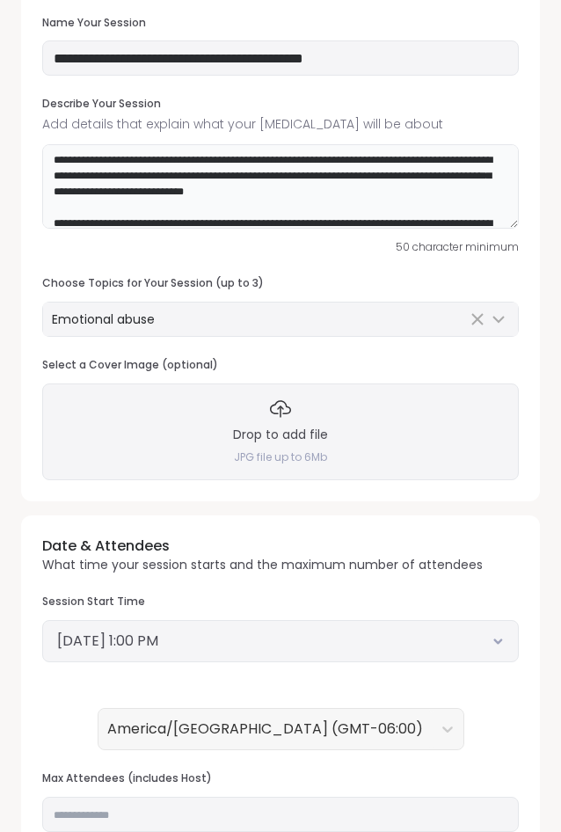
click at [412, 173] on textarea at bounding box center [280, 186] width 477 height 84
click at [371, 186] on textarea at bounding box center [280, 186] width 477 height 84
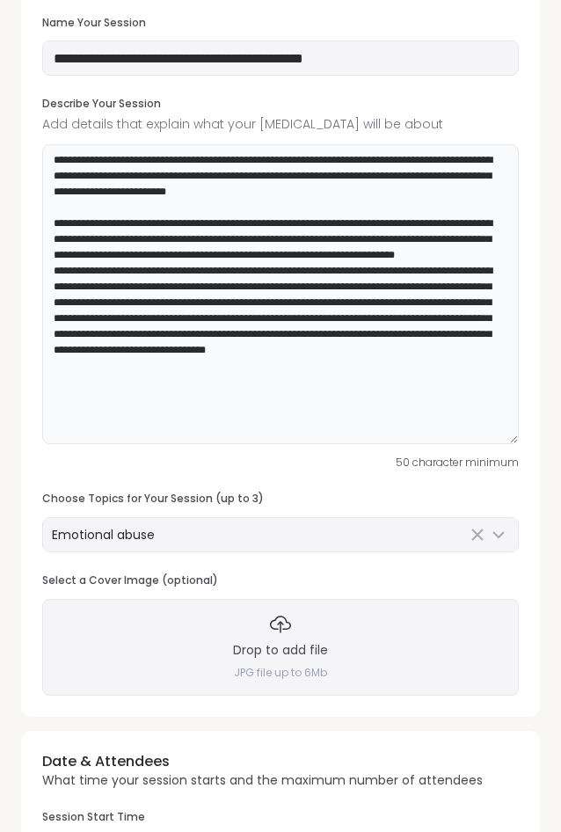
drag, startPoint x: 511, startPoint y: 227, endPoint x: 510, endPoint y: 442, distance: 215.5
click at [510, 442] on textarea at bounding box center [280, 294] width 477 height 300
click at [316, 269] on textarea at bounding box center [280, 294] width 477 height 300
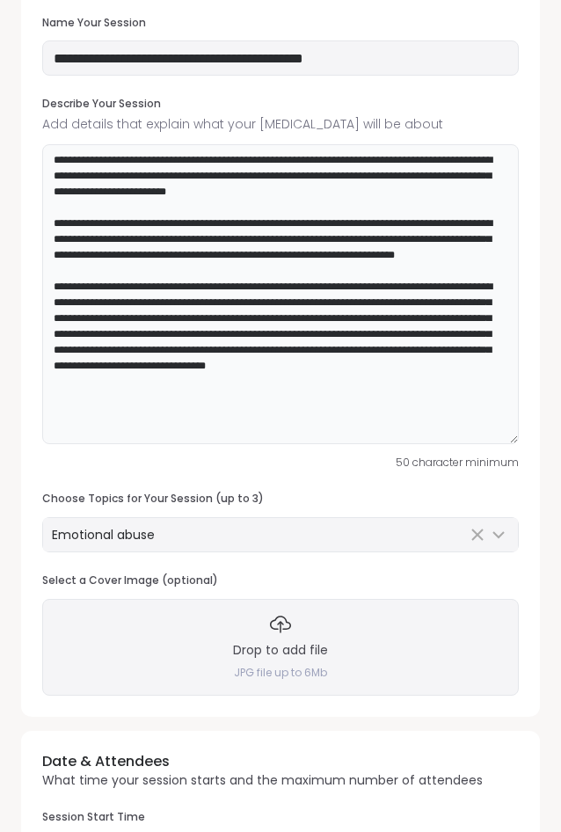
click at [49, 225] on textarea at bounding box center [280, 294] width 477 height 300
click at [216, 268] on textarea at bounding box center [280, 294] width 477 height 300
click at [348, 236] on textarea at bounding box center [280, 294] width 477 height 300
click at [373, 236] on textarea at bounding box center [280, 294] width 477 height 300
click at [309, 241] on textarea at bounding box center [280, 294] width 477 height 300
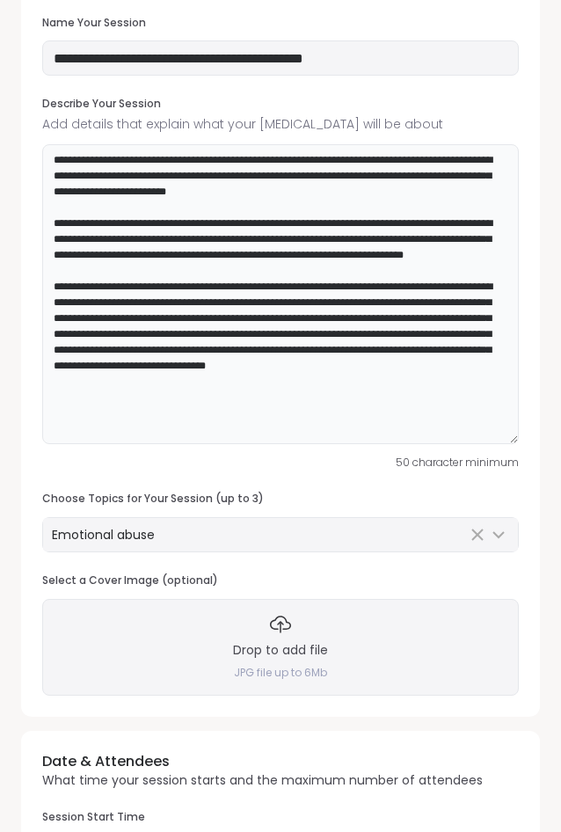
click at [252, 272] on textarea at bounding box center [280, 294] width 477 height 300
click at [132, 239] on textarea at bounding box center [280, 294] width 477 height 300
drag, startPoint x: 132, startPoint y: 239, endPoint x: 99, endPoint y: 239, distance: 32.5
click at [99, 239] on textarea at bounding box center [280, 294] width 477 height 300
click at [493, 238] on textarea at bounding box center [280, 294] width 477 height 300
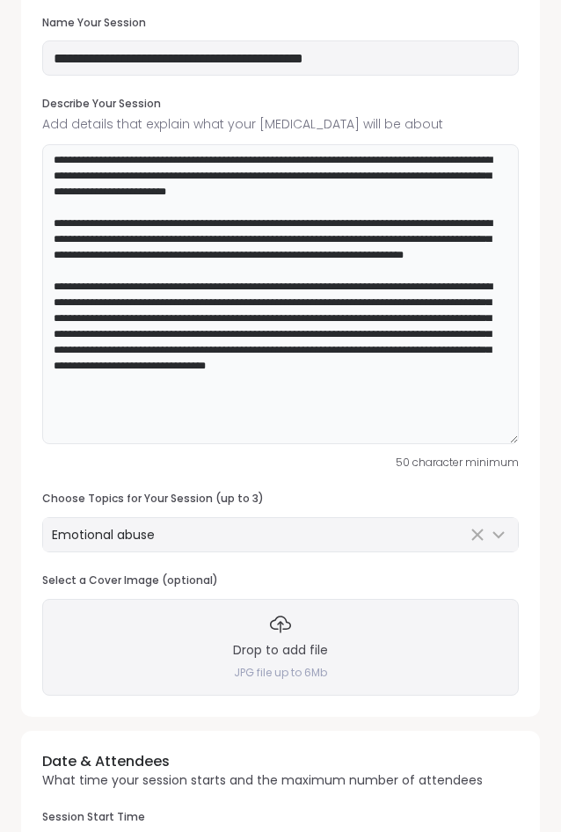
click at [140, 242] on textarea at bounding box center [280, 294] width 477 height 300
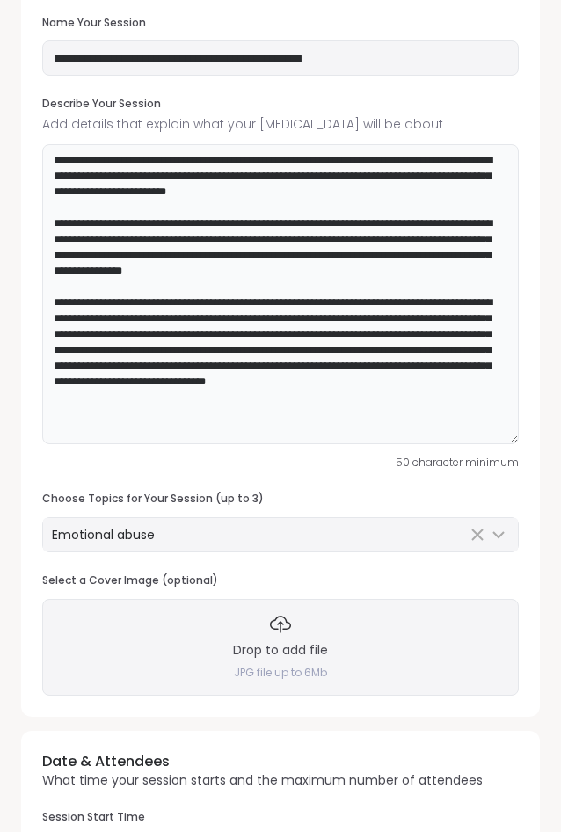
click at [253, 253] on textarea at bounding box center [280, 294] width 477 height 300
click at [381, 270] on textarea at bounding box center [280, 294] width 477 height 300
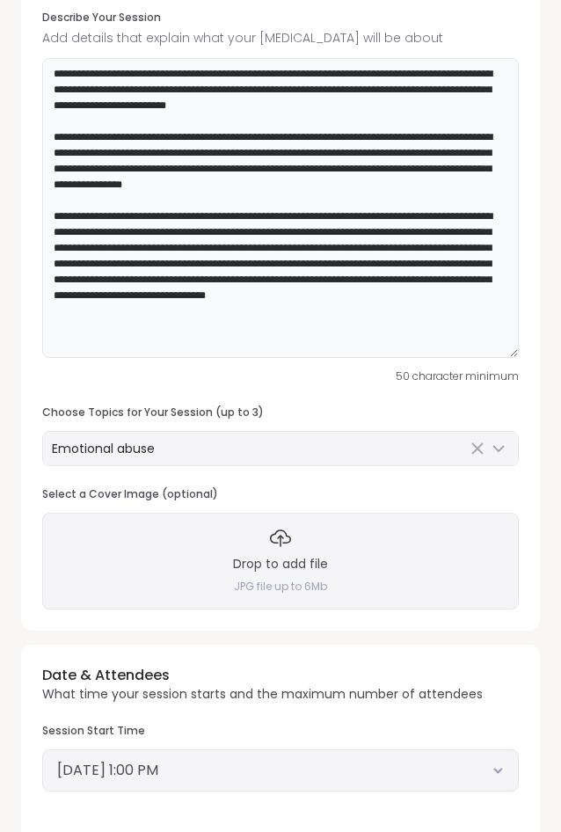
scroll to position [269, 0]
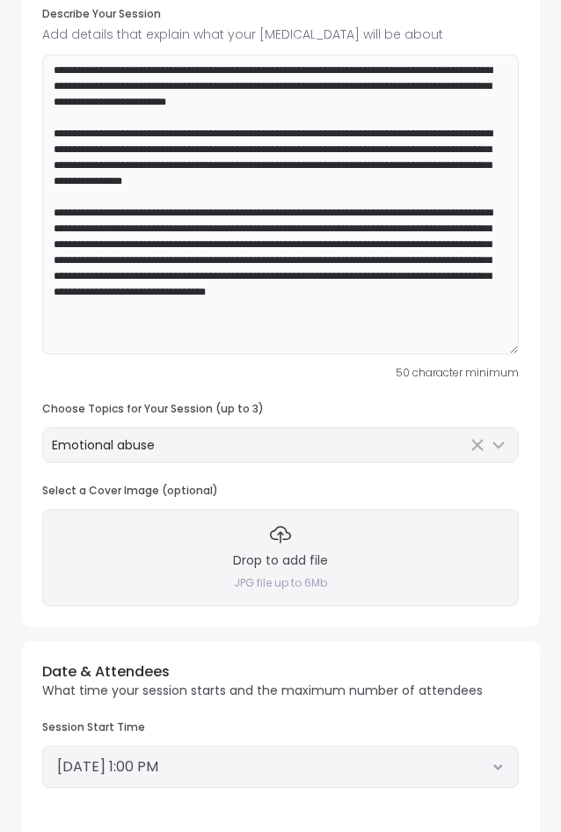
click at [223, 131] on textarea at bounding box center [280, 205] width 477 height 300
click at [408, 180] on textarea at bounding box center [280, 205] width 477 height 300
click at [502, 213] on textarea at bounding box center [280, 205] width 477 height 300
click at [499, 216] on textarea at bounding box center [280, 205] width 477 height 300
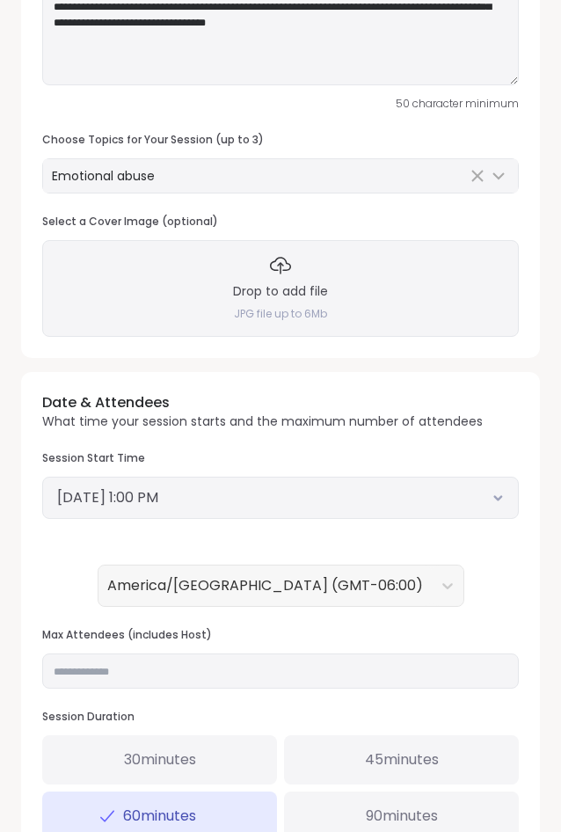
scroll to position [179, 0]
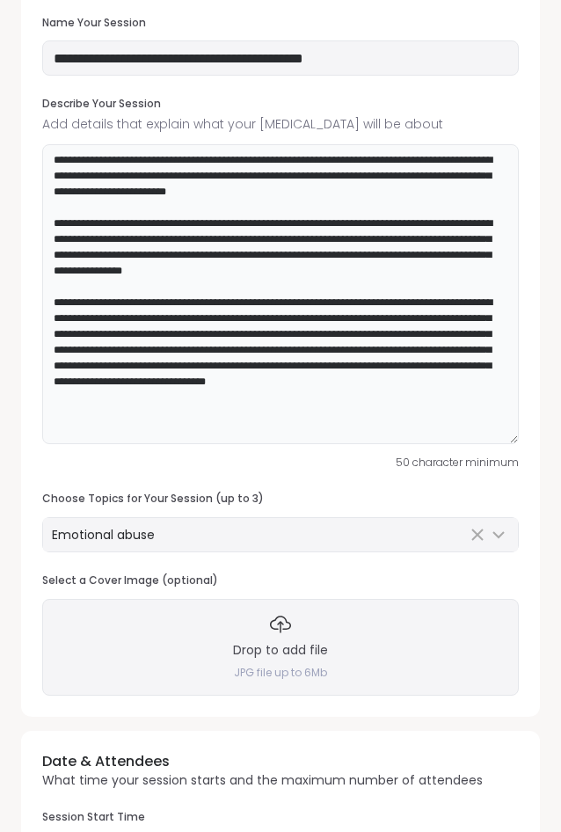
drag, startPoint x: 206, startPoint y: 415, endPoint x: 12, endPoint y: 115, distance: 357.0
click at [42, 144] on textarea at bounding box center [280, 294] width 477 height 300
click at [227, 273] on textarea at bounding box center [280, 294] width 477 height 300
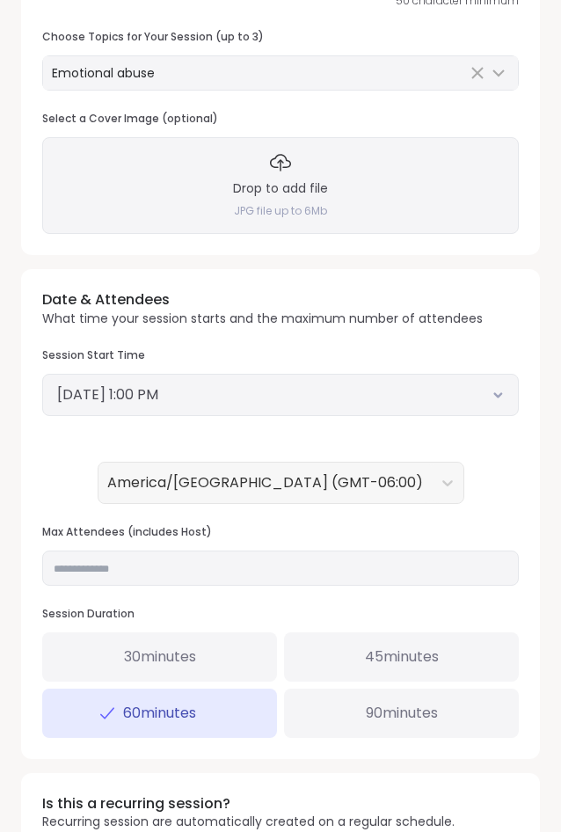
scroll to position [808, 0]
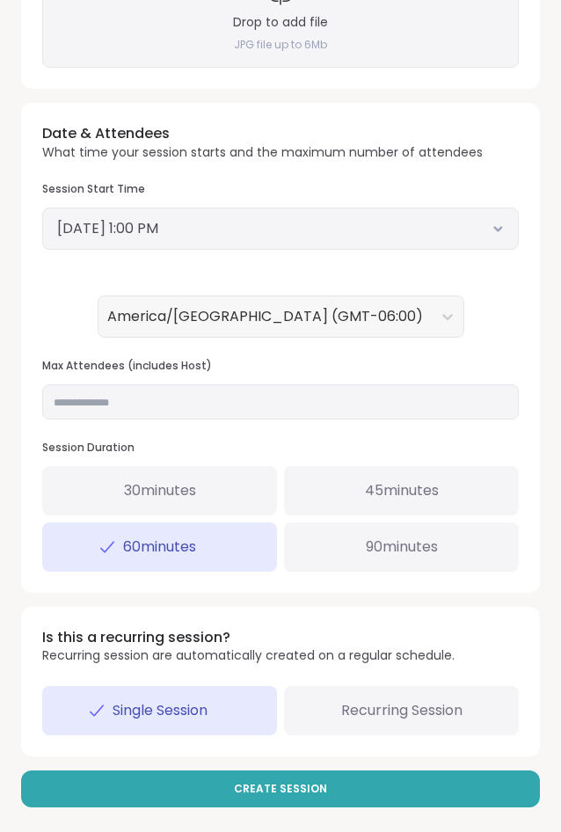
click at [347, 543] on div "90 minutes" at bounding box center [401, 547] width 235 height 49
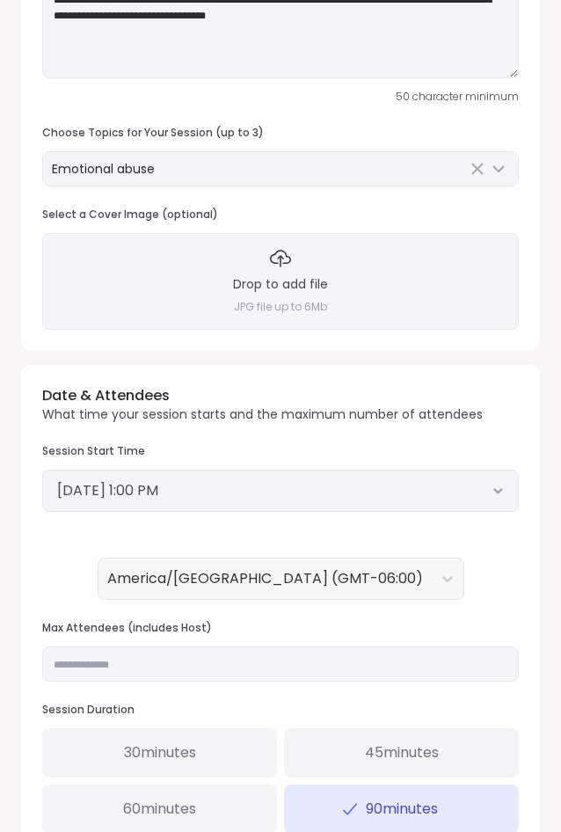
scroll to position [815, 0]
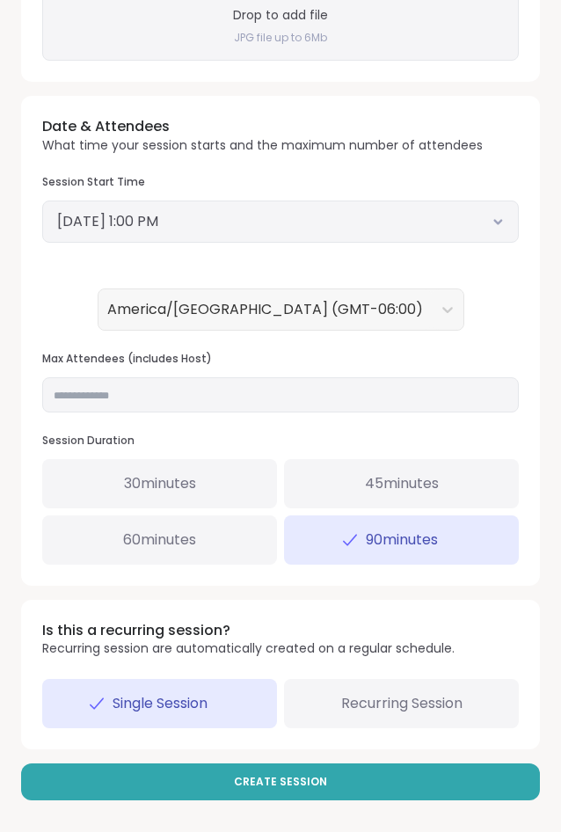
click at [349, 624] on h3 "Is this a recurring session?" at bounding box center [248, 630] width 413 height 19
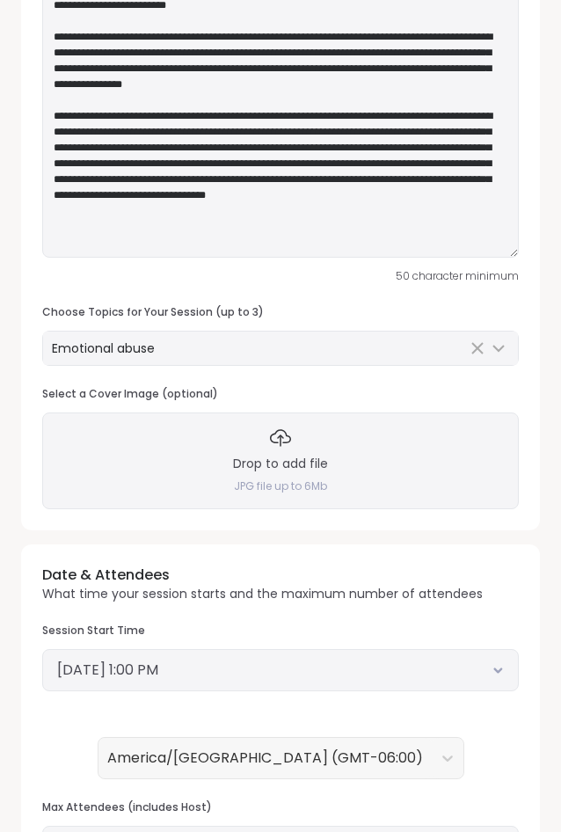
scroll to position [276, 0]
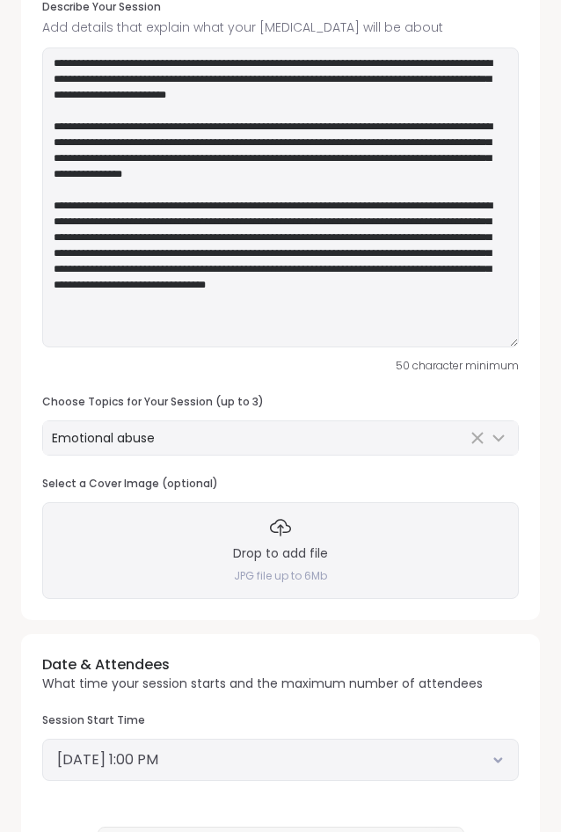
click at [259, 551] on h3 "Drop to add file" at bounding box center [280, 554] width 95 height 18
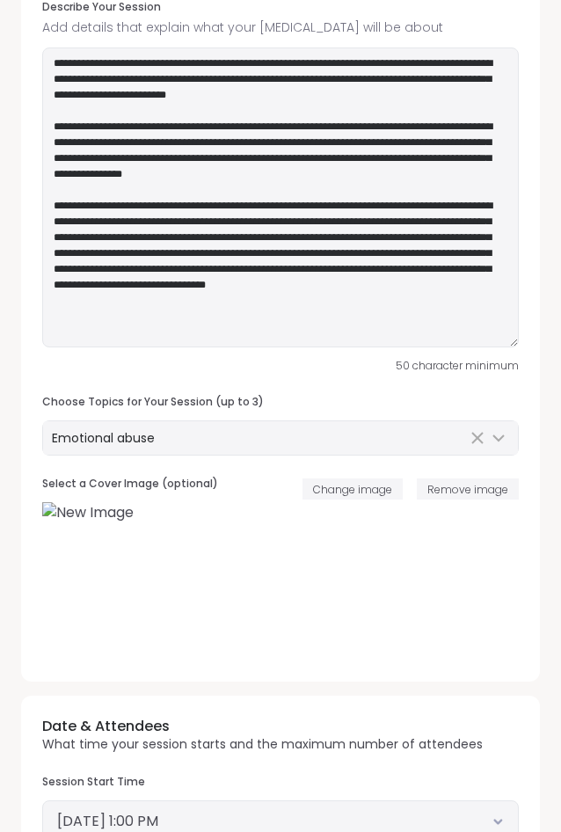
click at [260, 581] on img at bounding box center [280, 581] width 477 height 158
click at [340, 495] on span "Change image" at bounding box center [352, 489] width 79 height 15
click at [274, 559] on img at bounding box center [280, 581] width 477 height 158
click at [279, 587] on img at bounding box center [280, 581] width 477 height 158
click at [161, 303] on textarea at bounding box center [280, 198] width 477 height 300
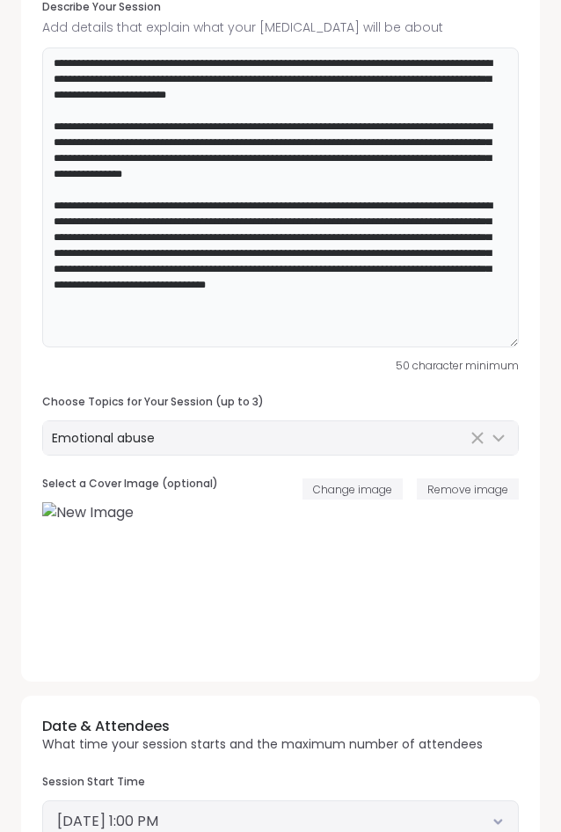
click at [205, 319] on textarea at bounding box center [280, 198] width 477 height 300
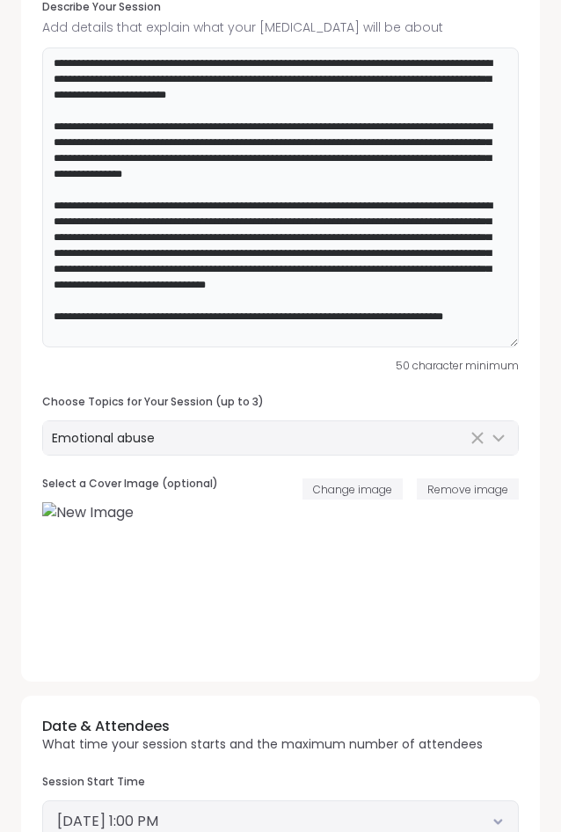
scroll to position [10, 0]
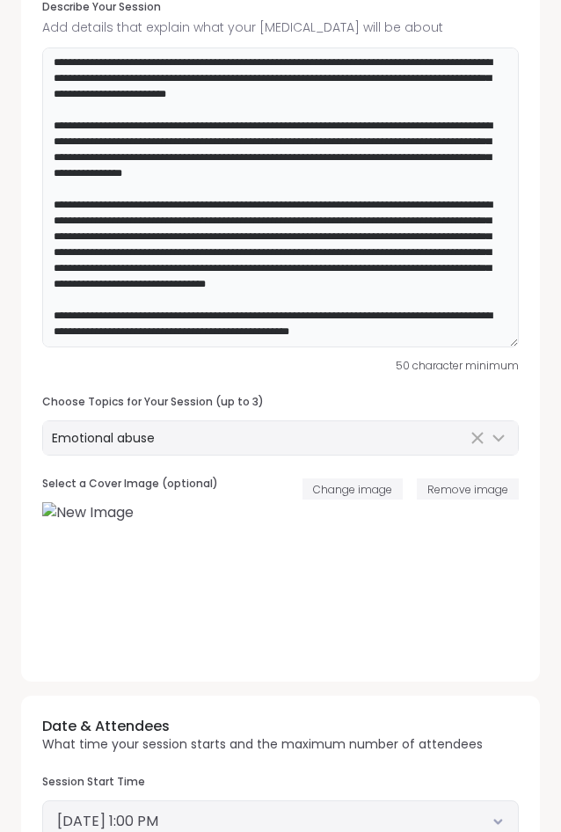
click at [442, 334] on textarea at bounding box center [280, 198] width 477 height 300
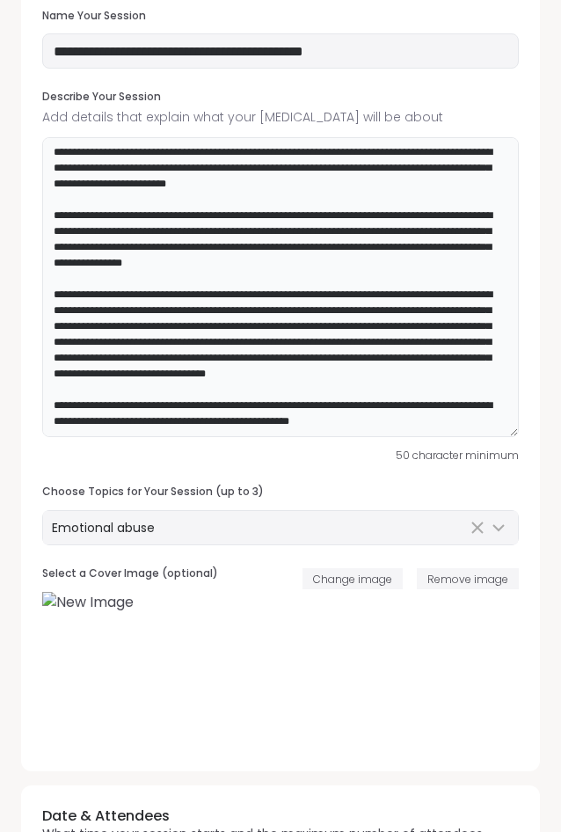
scroll to position [17, 0]
click at [452, 420] on textarea at bounding box center [280, 287] width 477 height 300
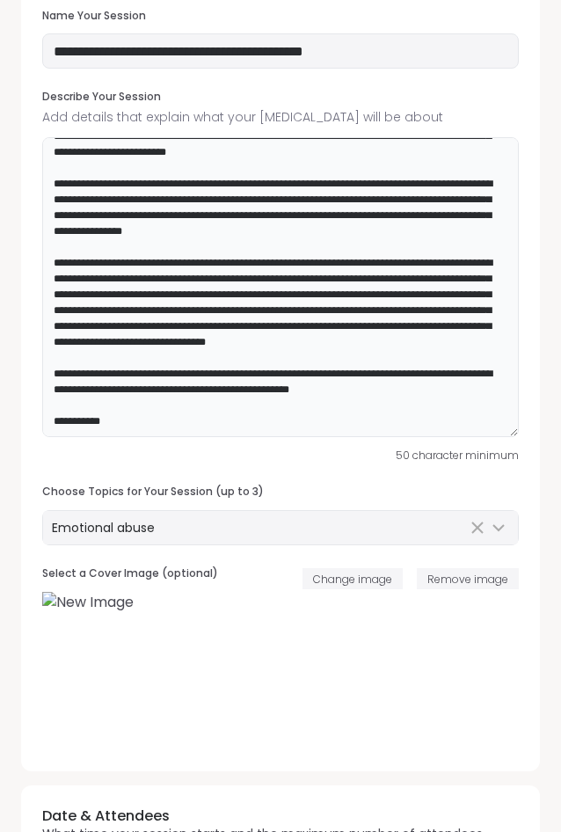
click at [172, 429] on textarea at bounding box center [280, 287] width 477 height 300
drag, startPoint x: 163, startPoint y: 428, endPoint x: 28, endPoint y: 435, distance: 134.7
click at [42, 435] on textarea at bounding box center [280, 287] width 477 height 300
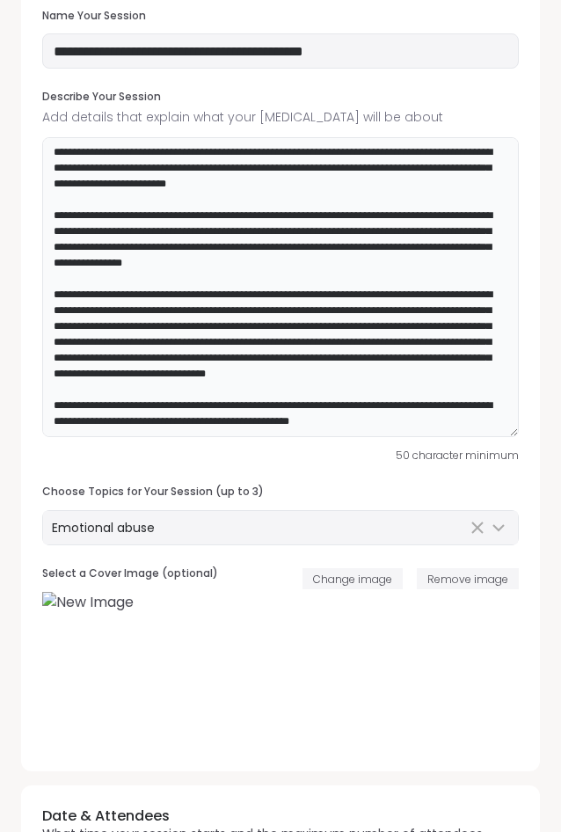
scroll to position [17, 0]
type textarea "**********"
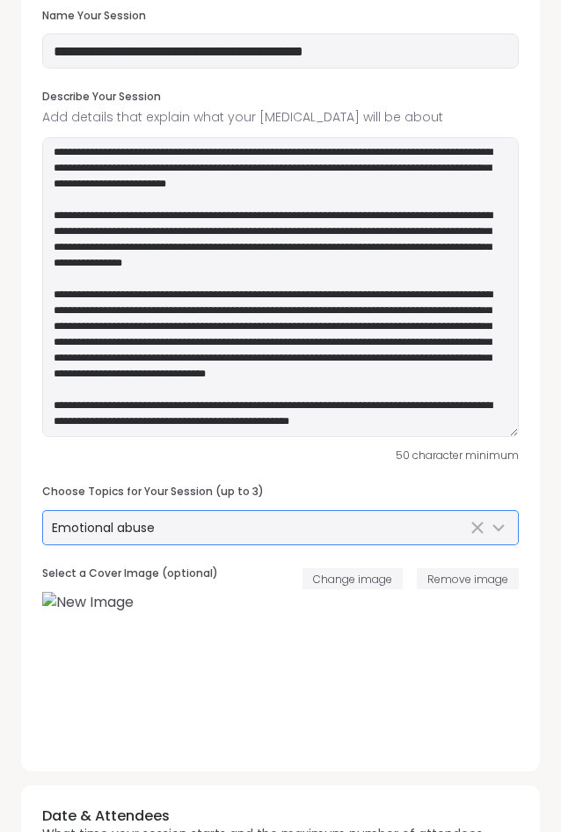
click at [317, 524] on div "Emotional abuse" at bounding box center [259, 528] width 415 height 18
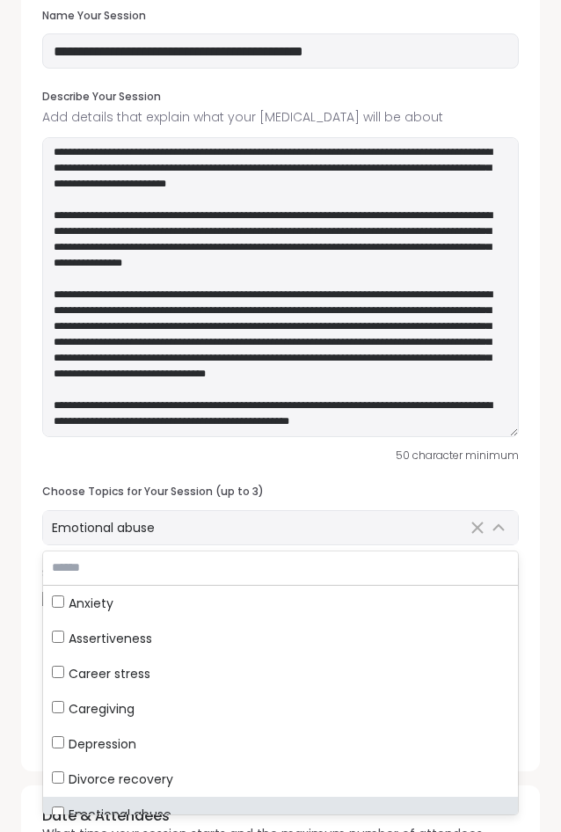
click at [221, 564] on input "text" at bounding box center [280, 568] width 475 height 33
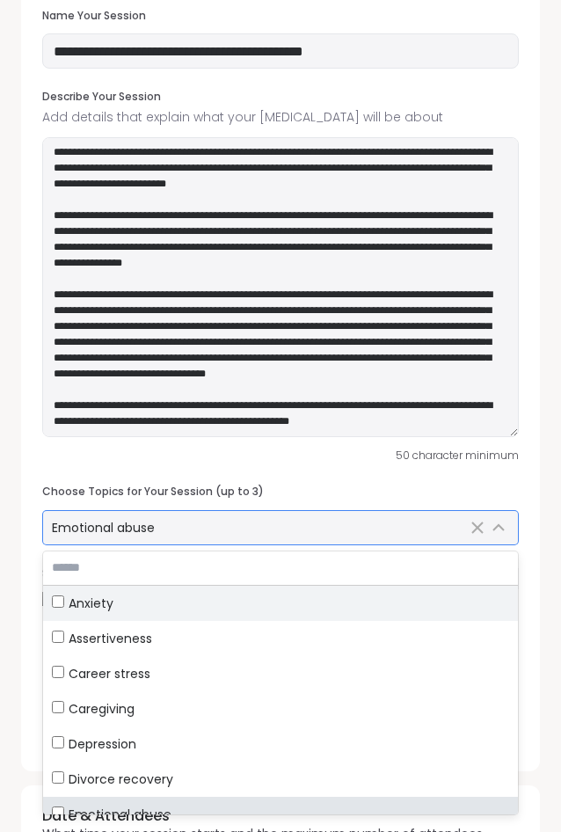
click at [59, 608] on div "Anxiety" at bounding box center [280, 604] width 457 height 18
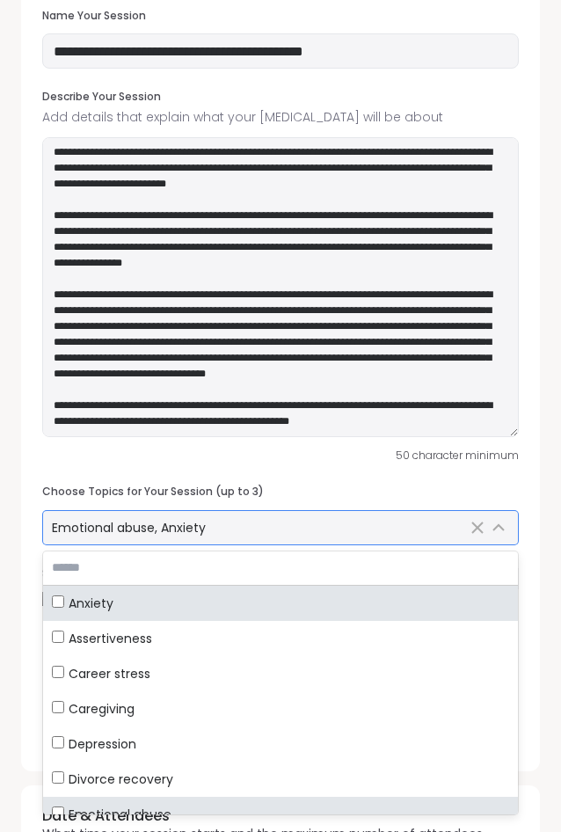
click at [324, 519] on div "Emotional abuse, Anxiety" at bounding box center [259, 528] width 415 height 18
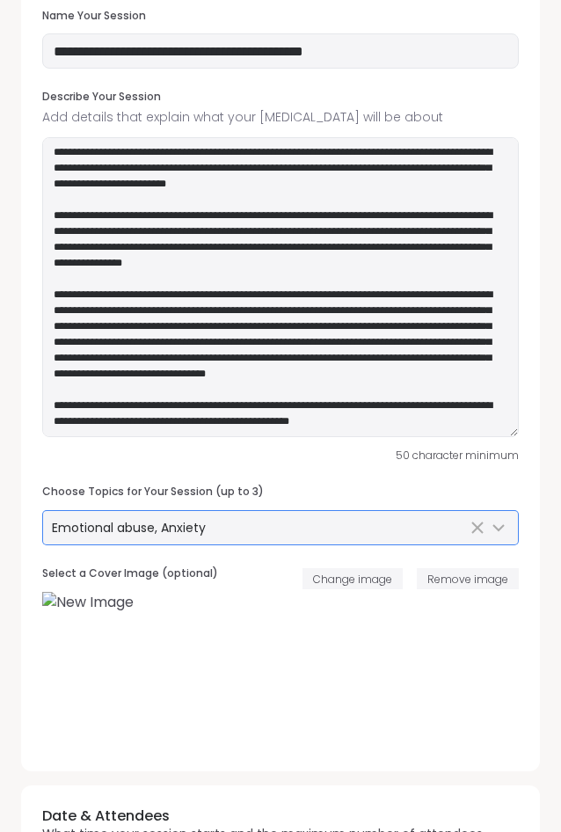
click at [318, 524] on div "Emotional abuse, Anxiety" at bounding box center [259, 528] width 415 height 18
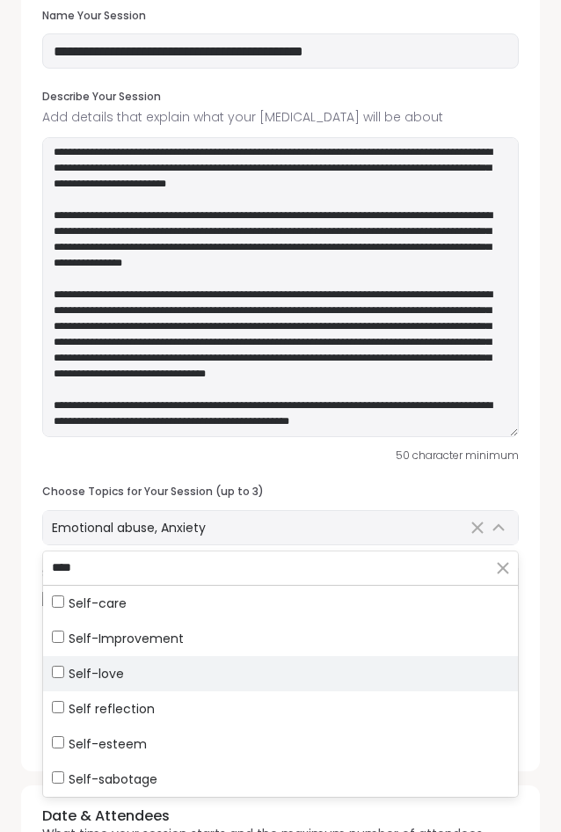
scroll to position [276, 0]
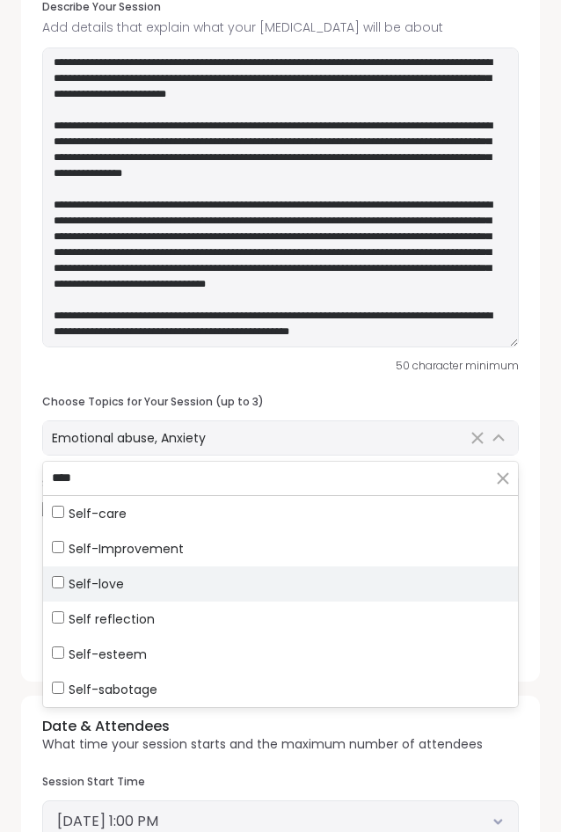
type input "****"
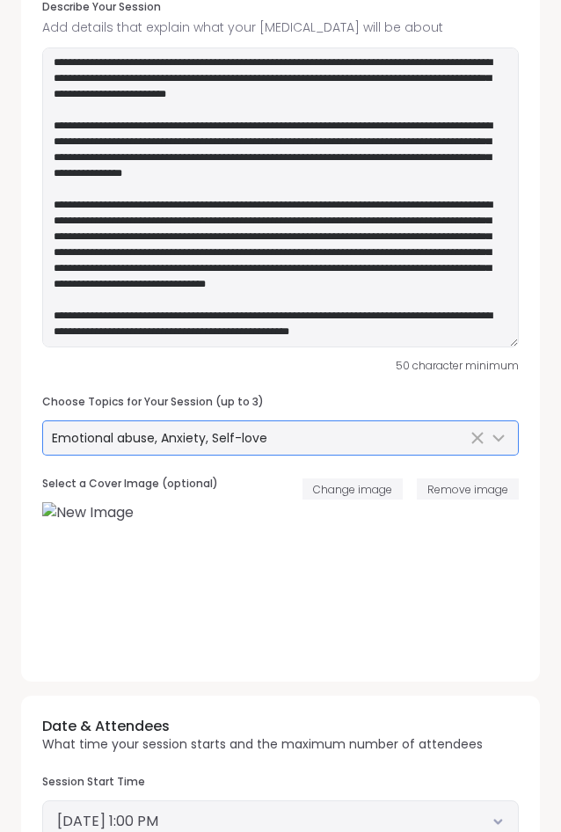
click at [345, 393] on div "**********" at bounding box center [280, 251] width 519 height 859
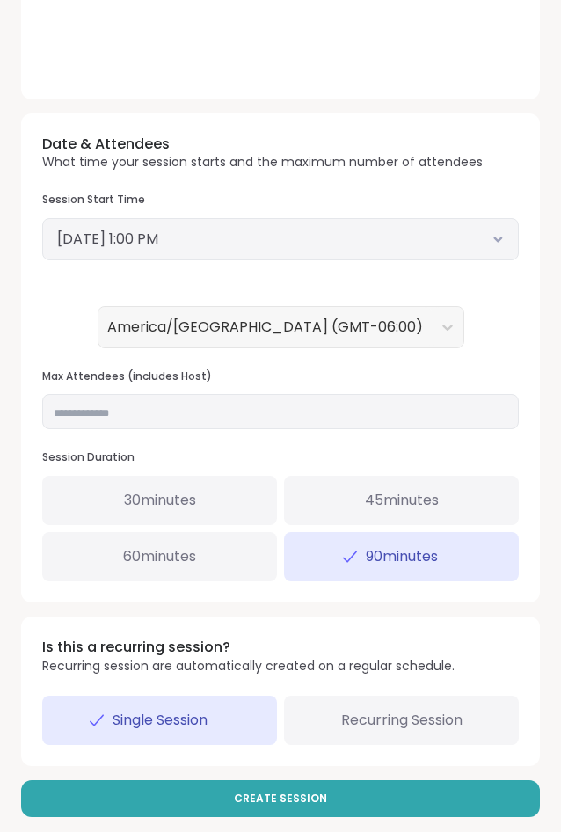
scroll to position [875, 0]
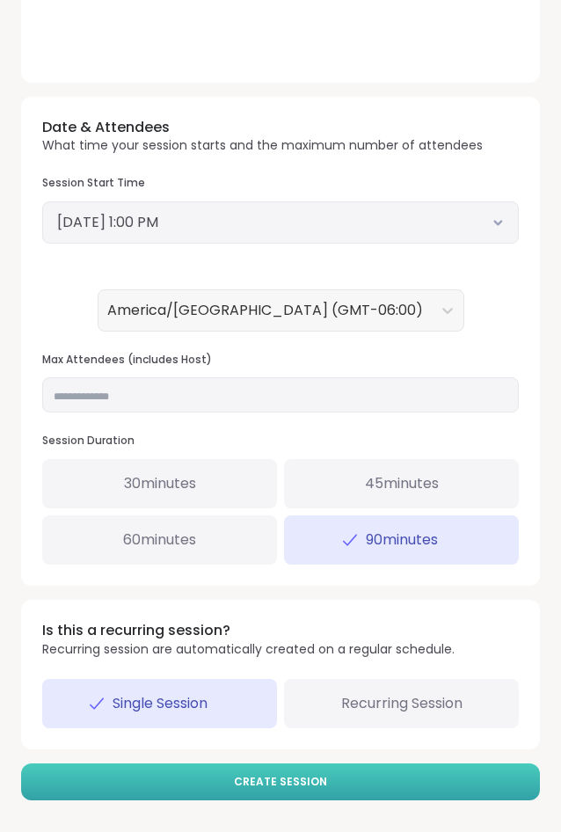
click at [312, 777] on span "Create Session" at bounding box center [280, 782] width 93 height 16
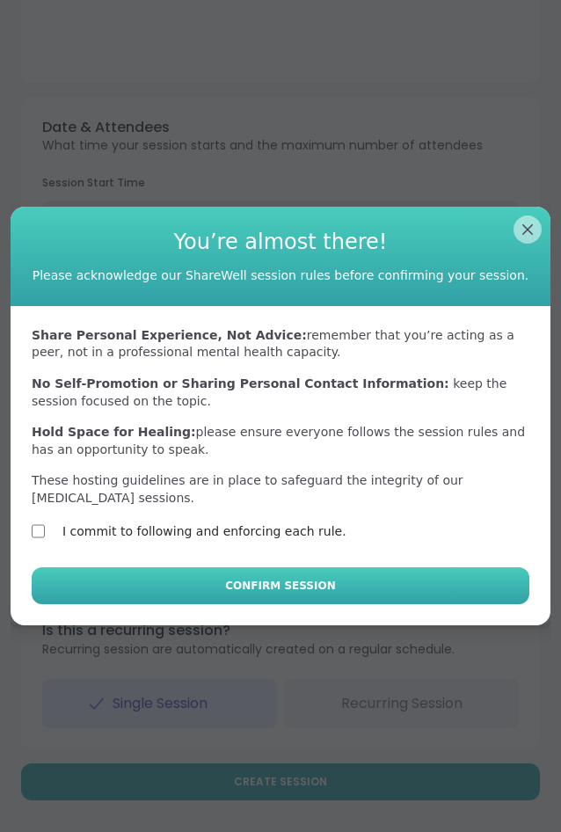
click at [202, 581] on button "Confirm Session" at bounding box center [281, 585] width 498 height 37
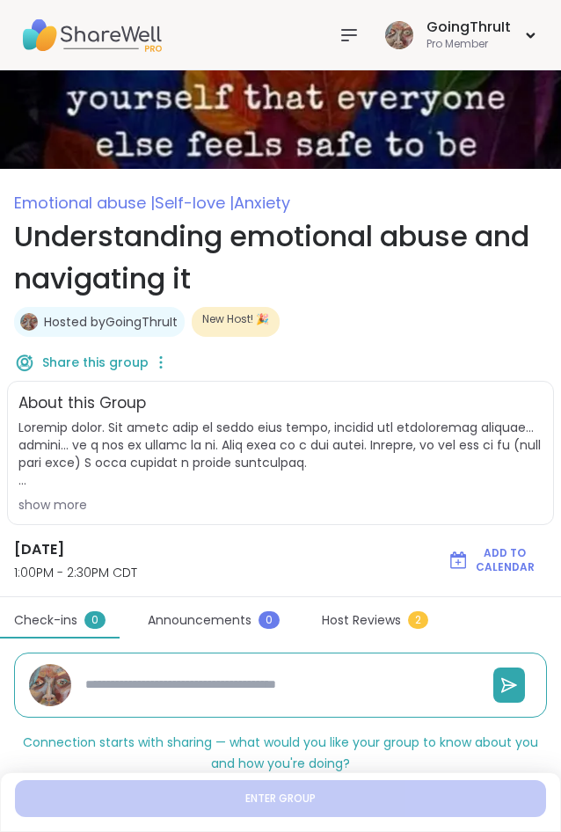
click at [513, 315] on div "Hosted by GoingThruIt New Host! 🎉" at bounding box center [280, 322] width 533 height 30
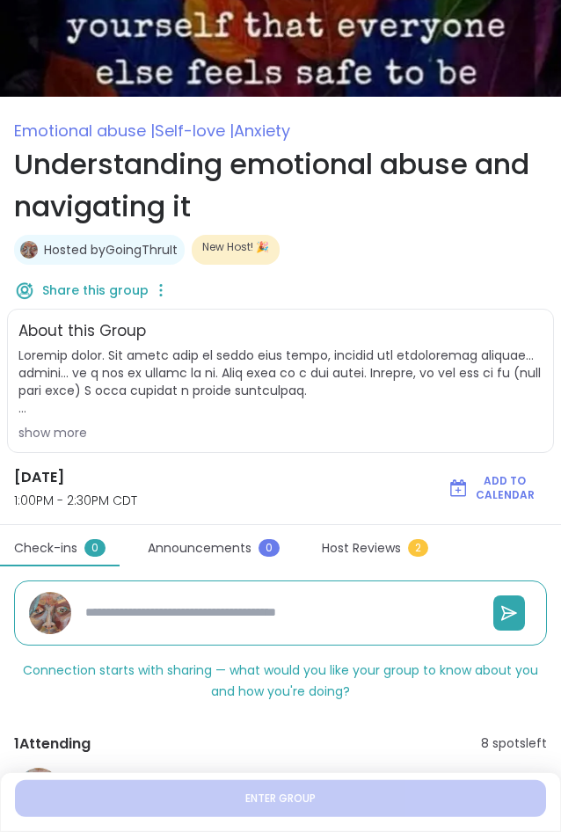
scroll to position [168, 0]
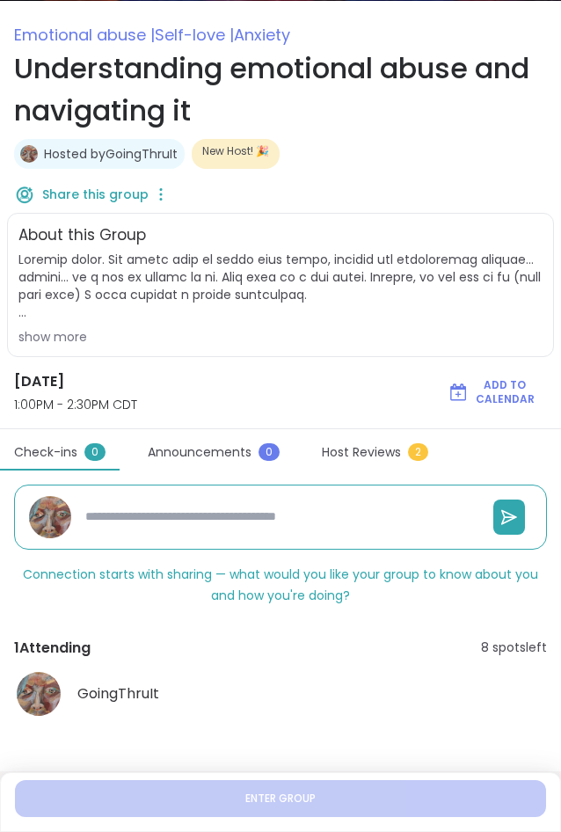
click at [40, 338] on div "show more" at bounding box center [280, 337] width 524 height 18
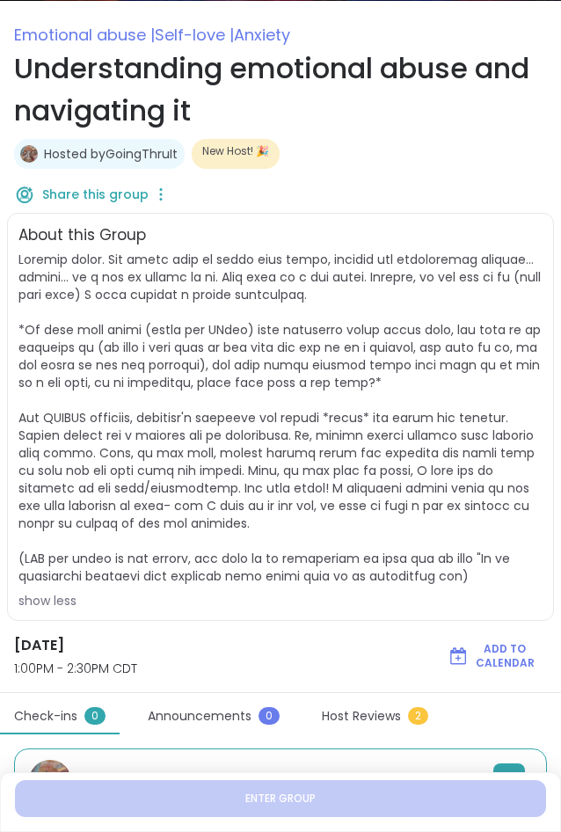
click at [128, 319] on span "show less" at bounding box center [280, 430] width 524 height 359
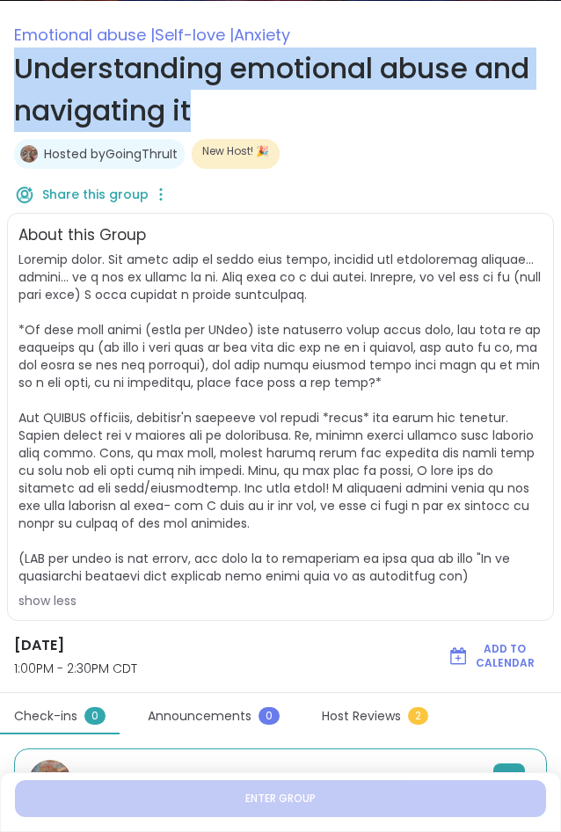
drag, startPoint x: 11, startPoint y: 64, endPoint x: 213, endPoint y: 114, distance: 207.6
click at [213, 114] on div "Emotional abuse | Self-love | Anxiety Understanding emotional abuse and navigat…" at bounding box center [280, 110] width 561 height 177
copy h1 "Understanding emotional abuse and navigating it"
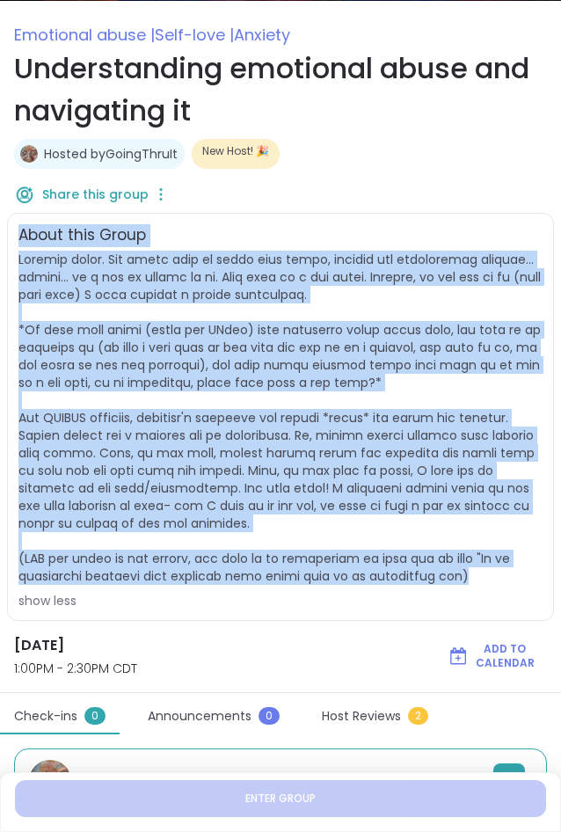
drag, startPoint x: 20, startPoint y: 234, endPoint x: 465, endPoint y: 573, distance: 559.3
click at [465, 573] on div "About this Group show less" at bounding box center [280, 417] width 547 height 408
copy div "About this Group Alright folks. You might want to bring your water, tissues and…"
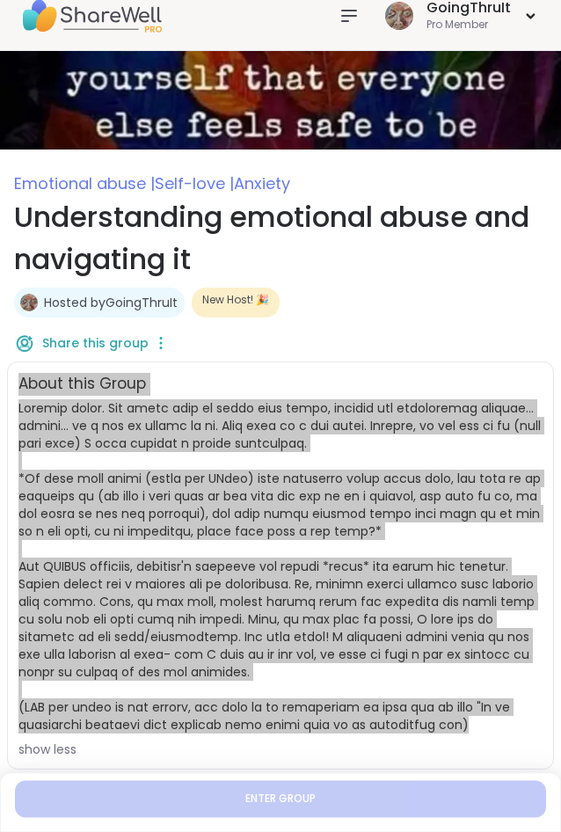
scroll to position [0, 0]
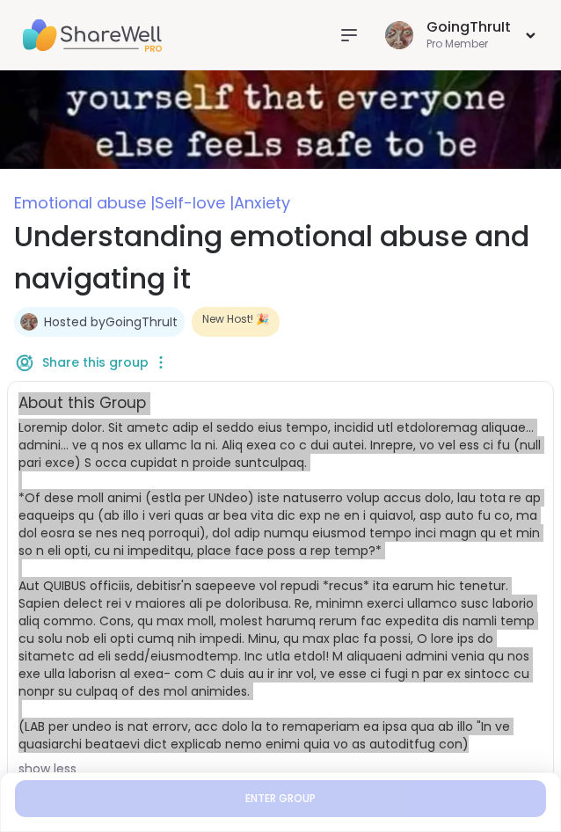
type textarea "*"
click at [279, 618] on span at bounding box center [279, 586] width 523 height 334
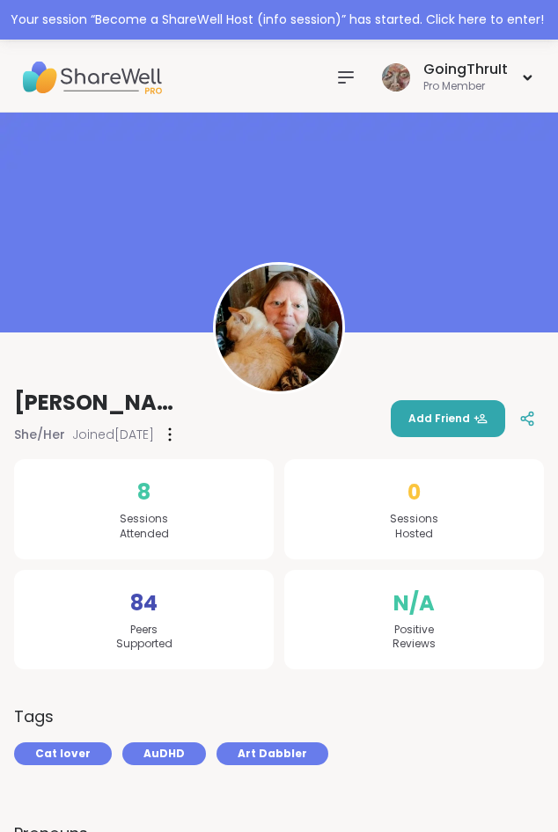
click at [337, 76] on div at bounding box center [345, 77] width 35 height 35
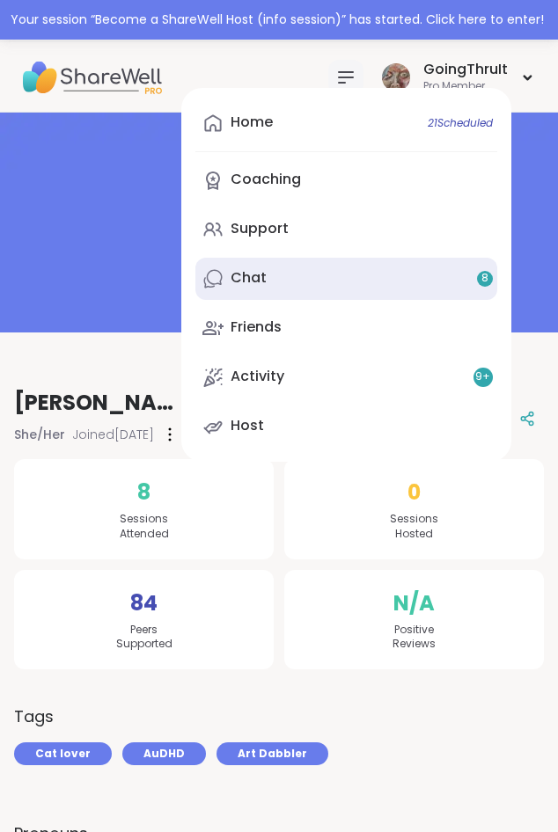
click at [289, 273] on link "Chat 8" at bounding box center [346, 279] width 302 height 42
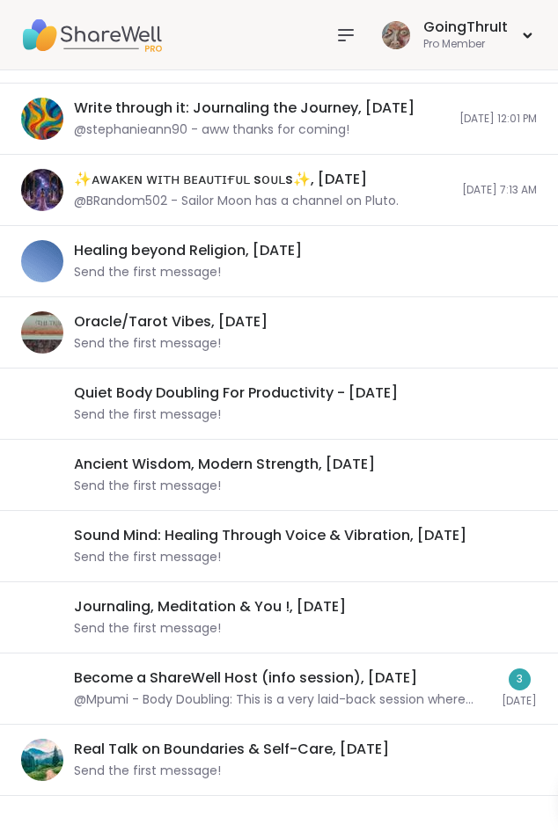
scroll to position [1034, 0]
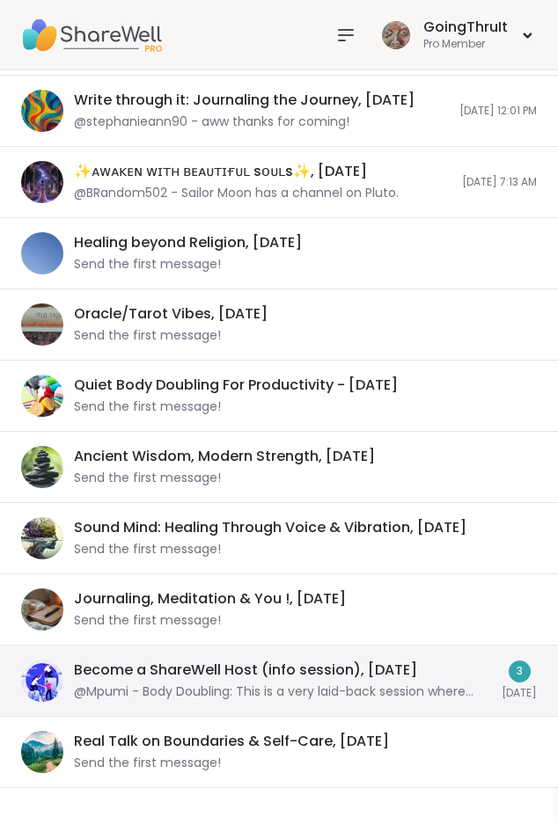
click at [114, 671] on div "Become a ShareWell Host (info session), Sep 11" at bounding box center [245, 670] width 343 height 19
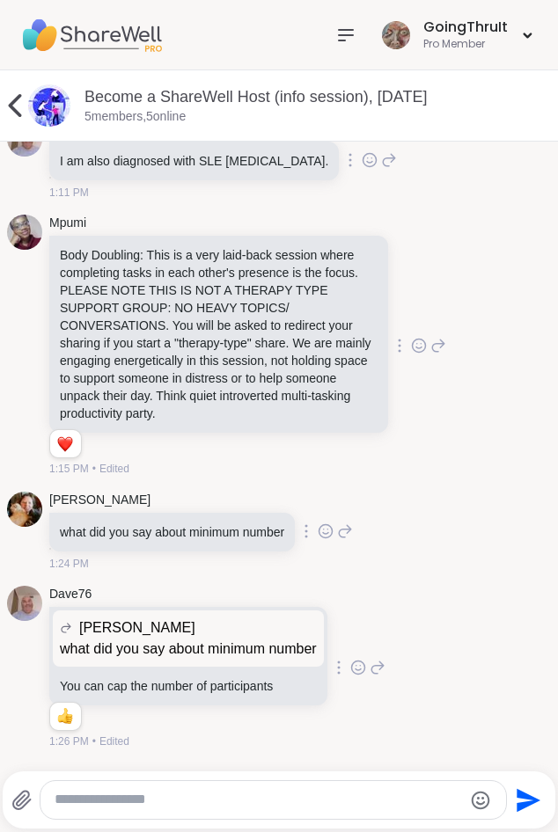
scroll to position [171, 0]
click at [184, 799] on textarea "Type your message" at bounding box center [258, 800] width 407 height 18
type textarea "**********"
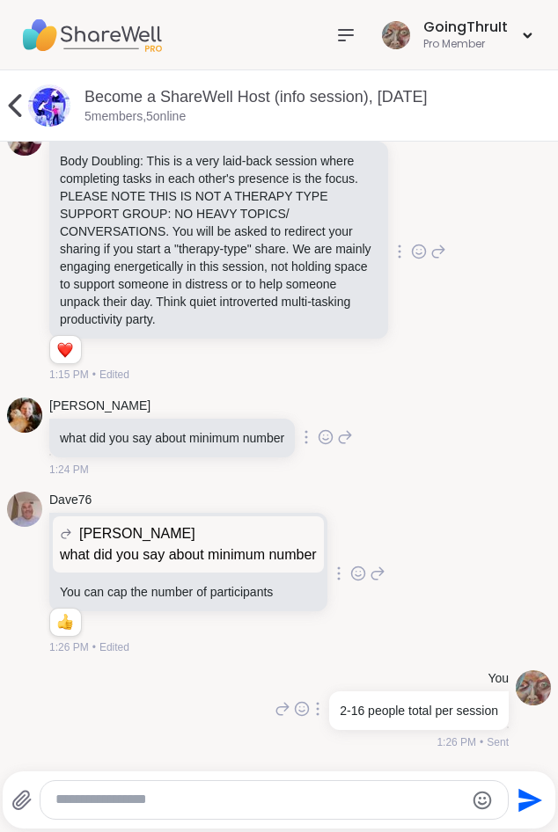
click at [223, 798] on textarea "Type your message" at bounding box center [258, 800] width 407 height 18
type textarea "**********"
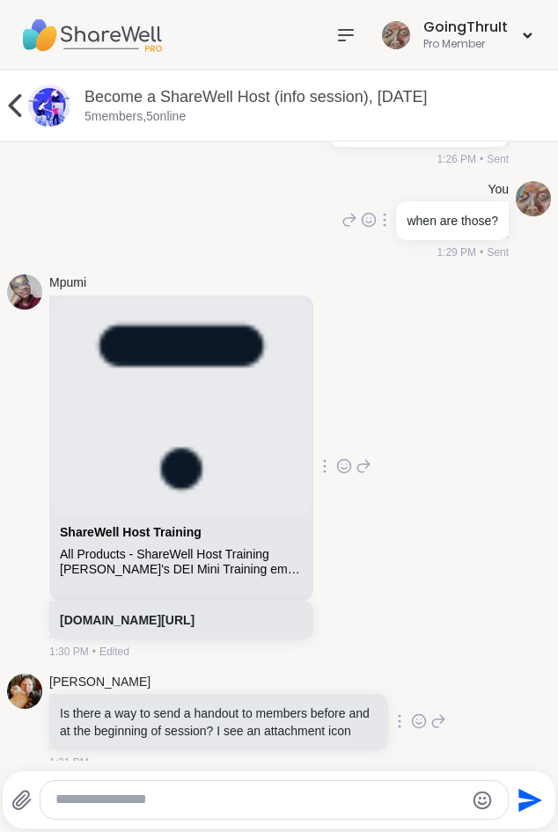
scroll to position [1073, 0]
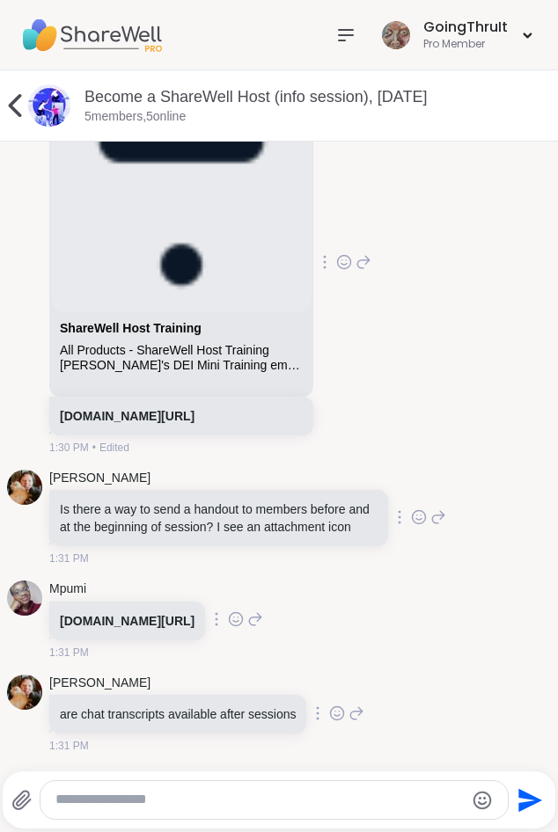
click at [416, 518] on icon at bounding box center [418, 519] width 5 height 2
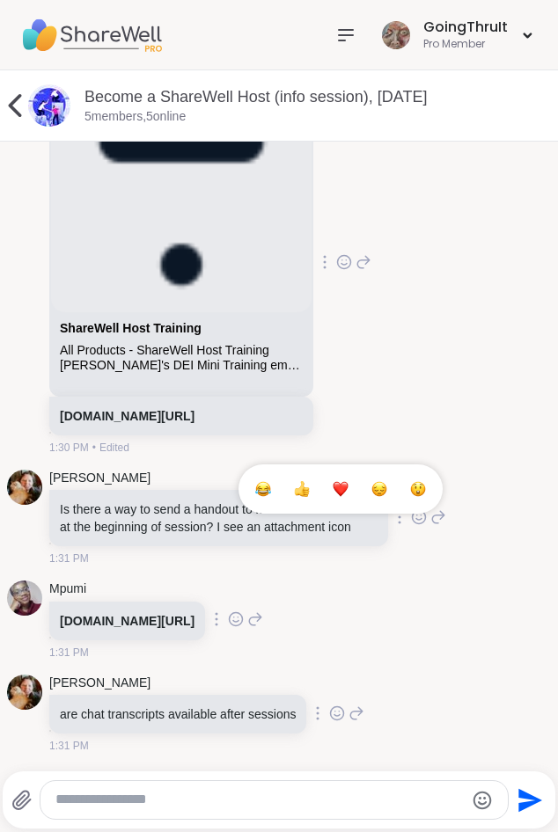
click at [333, 481] on div "Select Reaction: Heart" at bounding box center [341, 489] width 16 height 16
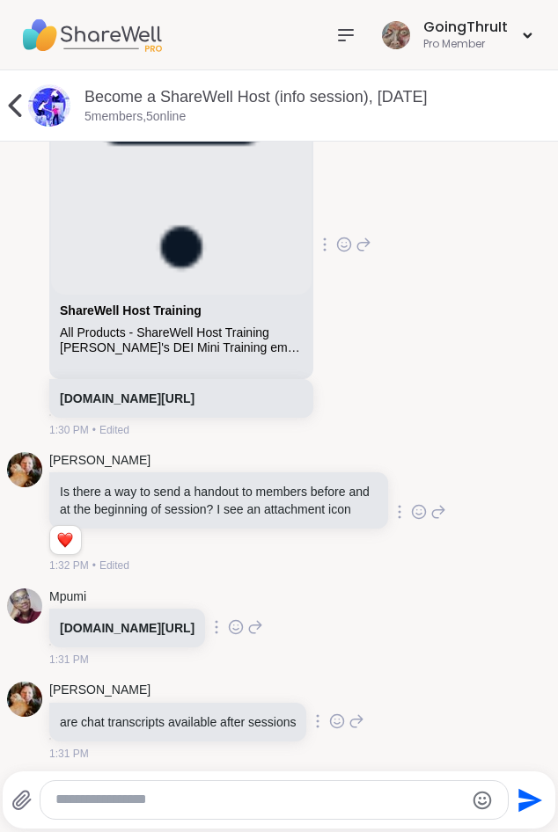
click at [340, 727] on icon at bounding box center [337, 720] width 13 height 13
click at [259, 711] on button "Select Reaction: Heart" at bounding box center [258, 693] width 35 height 35
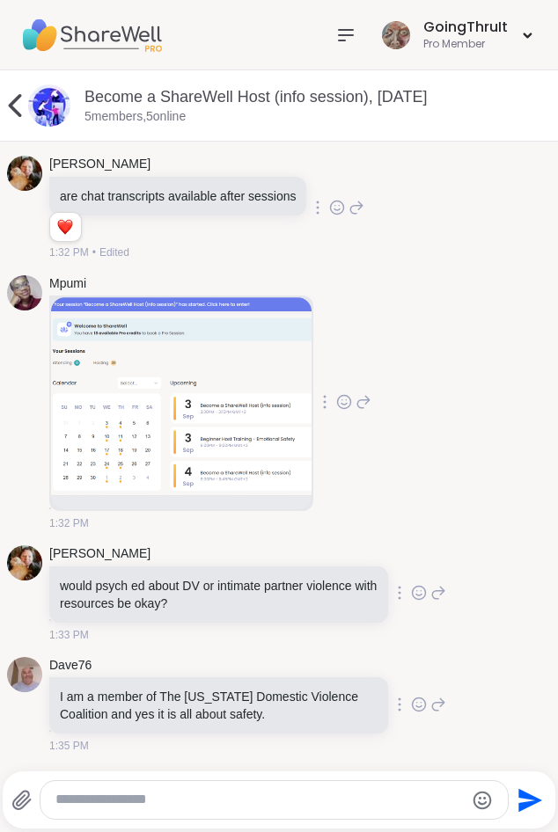
scroll to position [1642, 0]
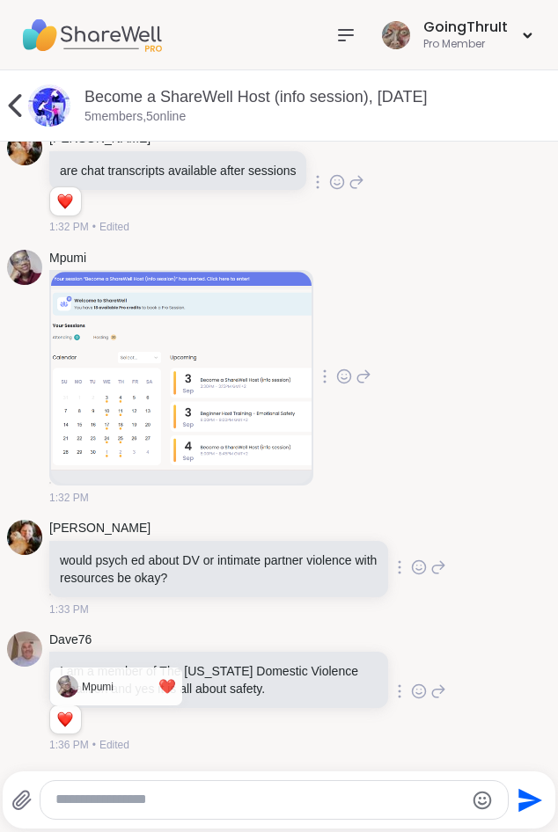
click at [79, 728] on li "1" at bounding box center [64, 719] width 29 height 25
click at [315, 793] on textarea "Type your message" at bounding box center [258, 800] width 407 height 18
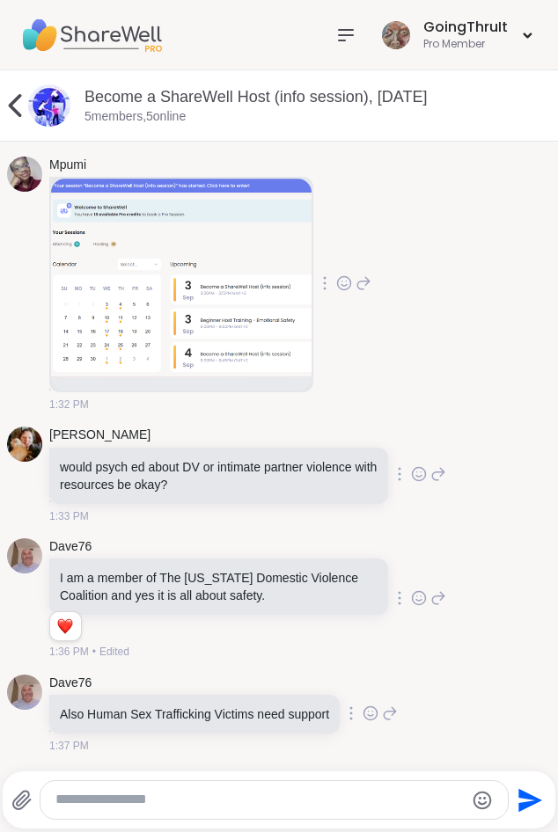
scroll to position [1761, 0]
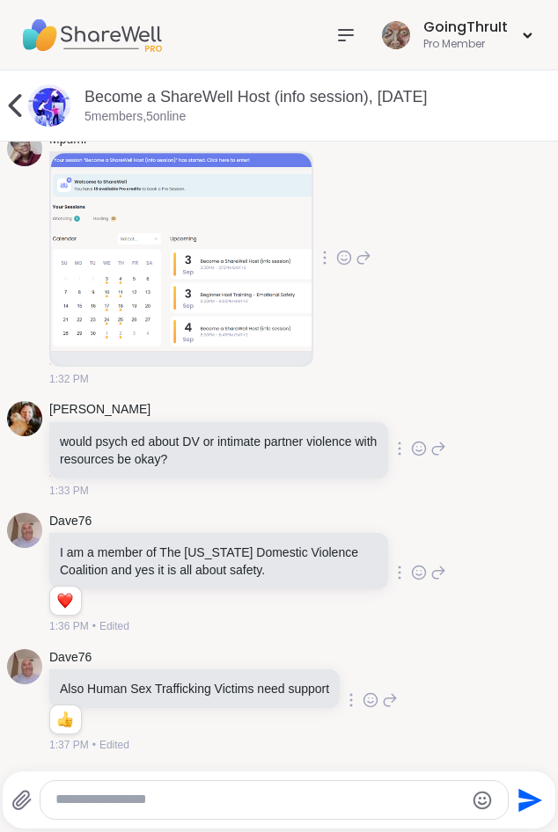
click at [125, 789] on div at bounding box center [273, 800] width 466 height 38
click at [124, 801] on textarea "Type your message" at bounding box center [258, 800] width 407 height 18
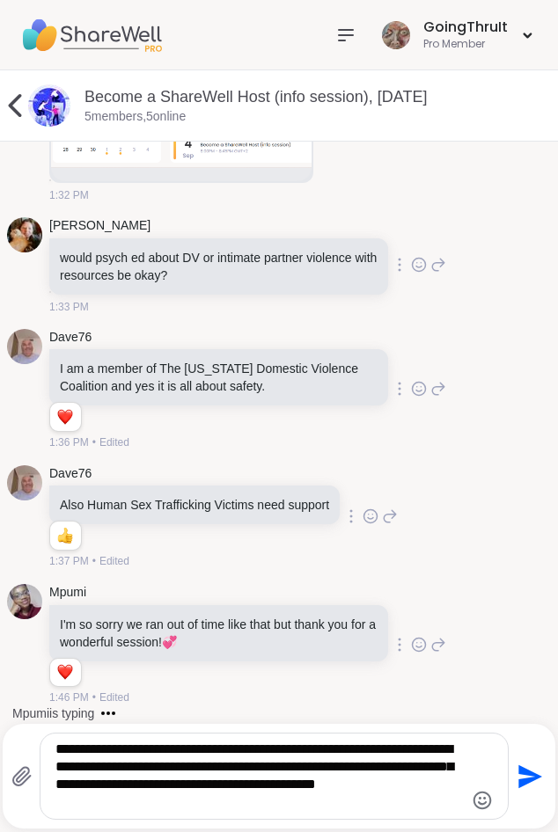
scroll to position [1927, 0]
type textarea "**********"
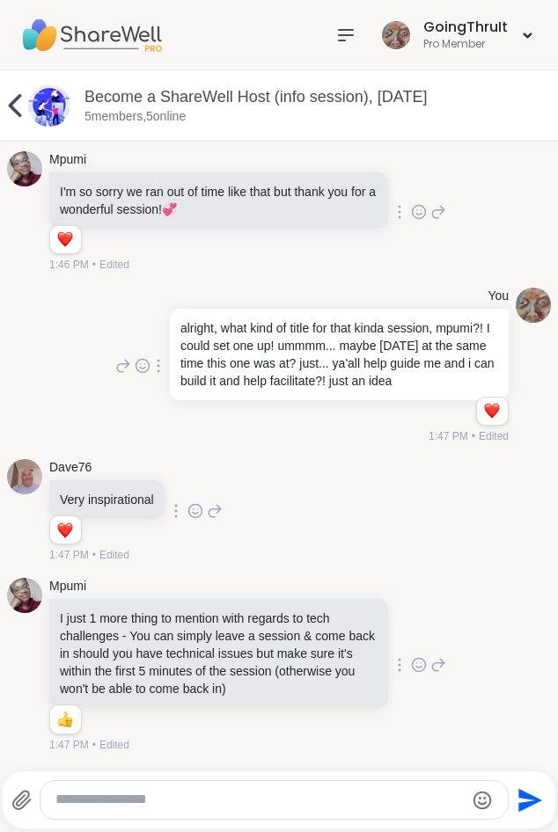
scroll to position [2395, 0]
click at [413, 666] on icon at bounding box center [419, 665] width 16 height 18
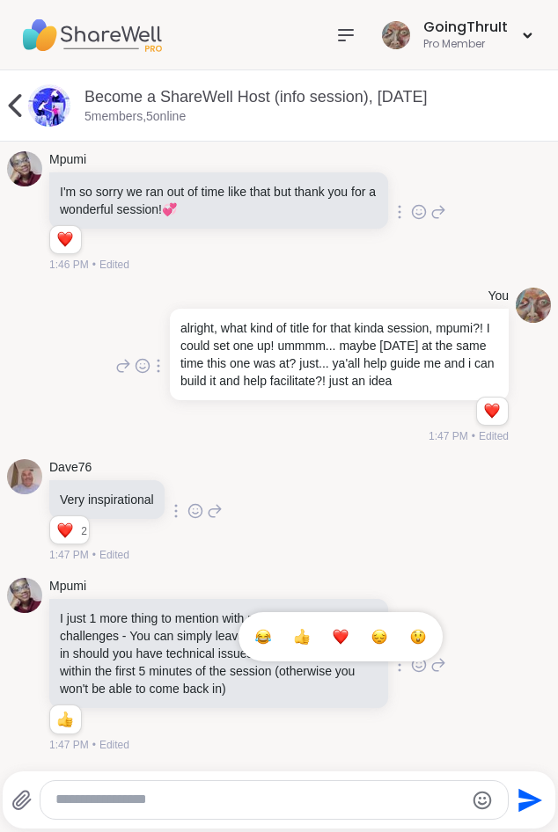
click at [335, 635] on div "Select Reaction: Heart" at bounding box center [341, 637] width 16 height 16
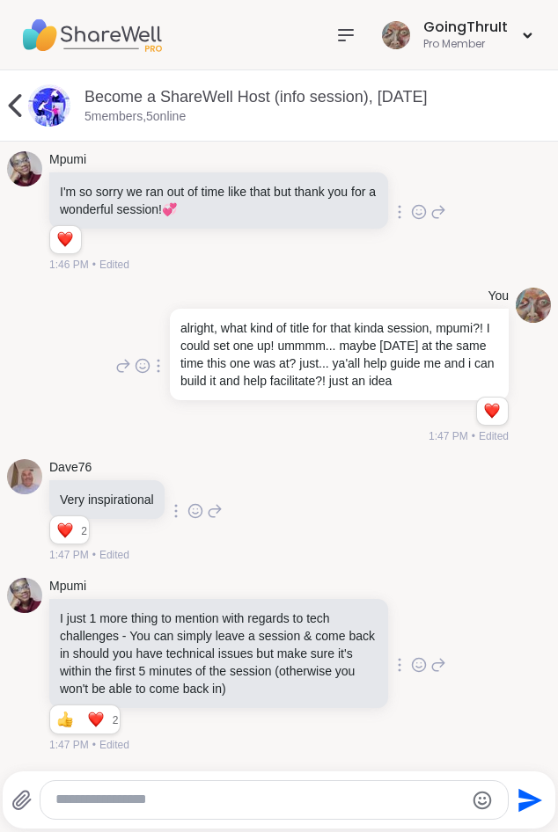
click at [246, 794] on textarea "Type your message" at bounding box center [258, 800] width 407 height 18
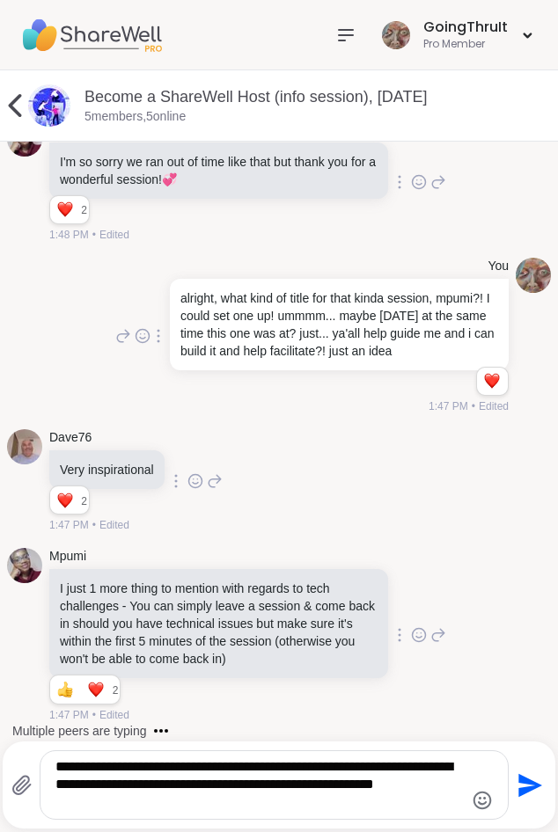
type textarea "**********"
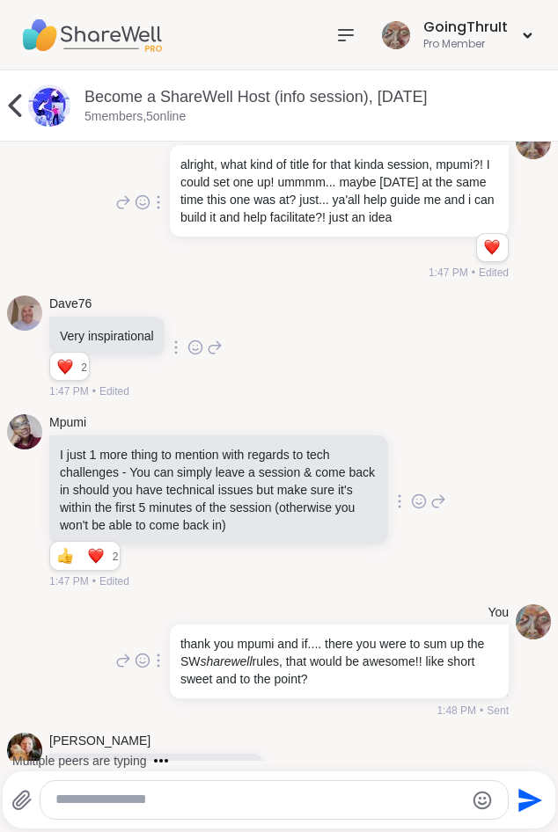
scroll to position [2618, 0]
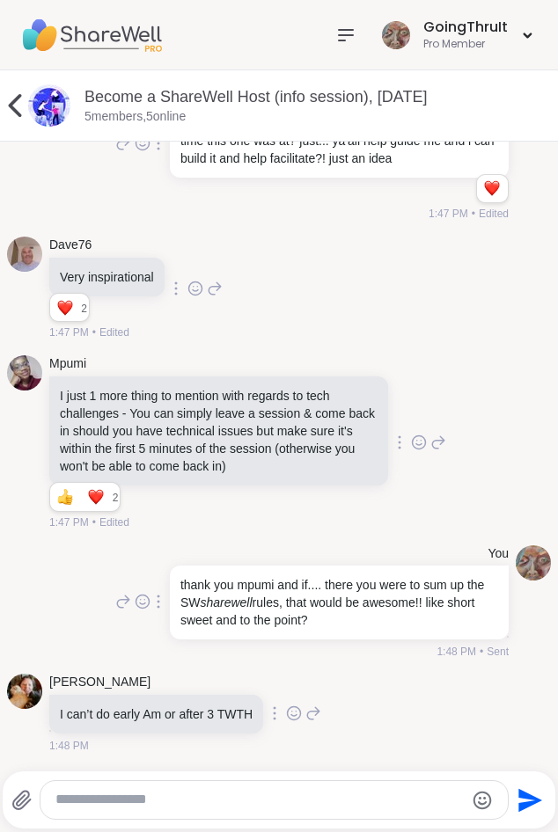
click at [187, 805] on textarea "Type your message" at bounding box center [258, 800] width 407 height 18
click at [187, 800] on textarea "Type your message" at bounding box center [258, 800] width 407 height 18
click at [187, 806] on textarea "Type your message" at bounding box center [258, 800] width 407 height 18
click at [244, 724] on div "I can’t do early Am or after 3 TWTH" at bounding box center [156, 714] width 214 height 39
click at [183, 801] on textarea "Type your message" at bounding box center [258, 800] width 407 height 18
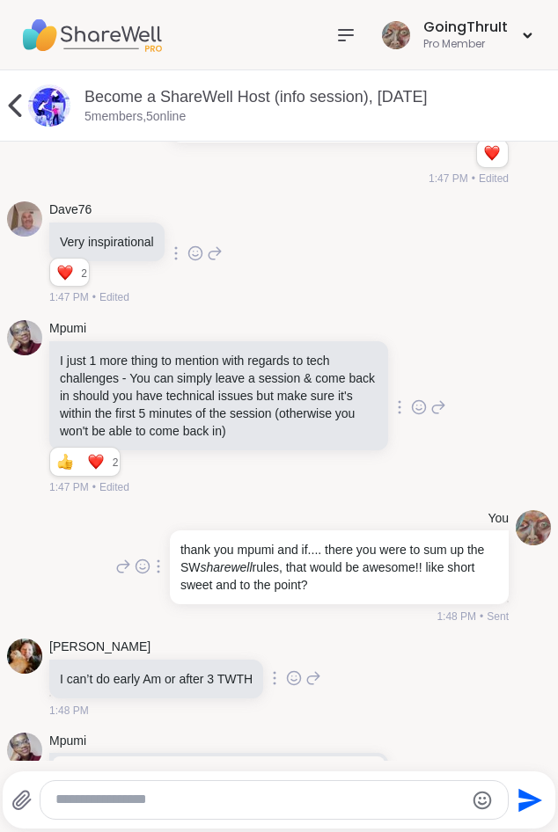
scroll to position [2832, 0]
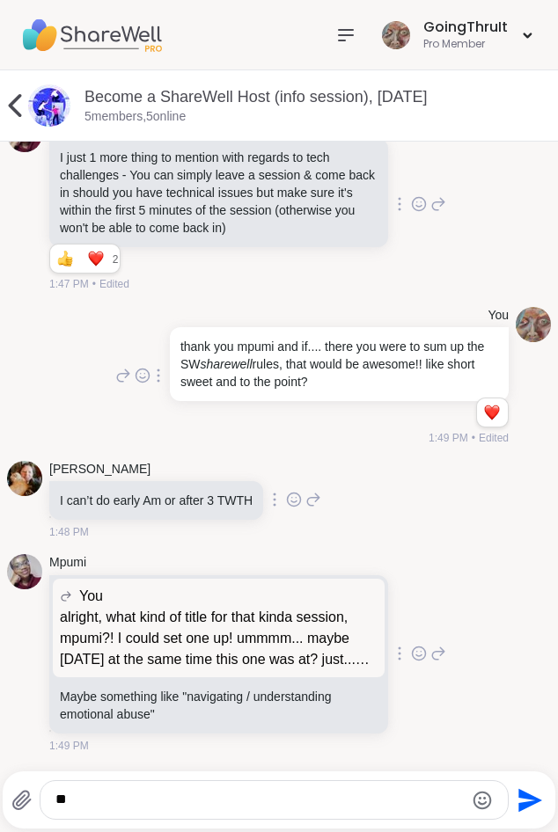
type textarea "*"
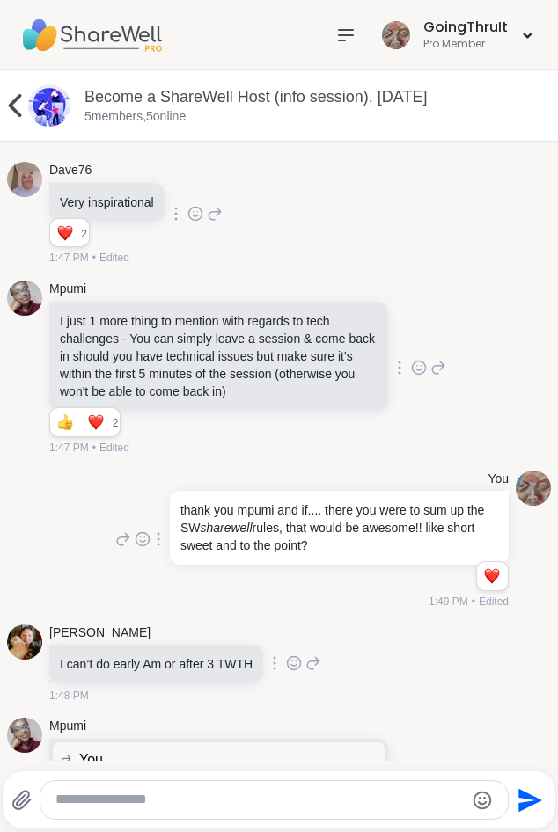
scroll to position [2882, 0]
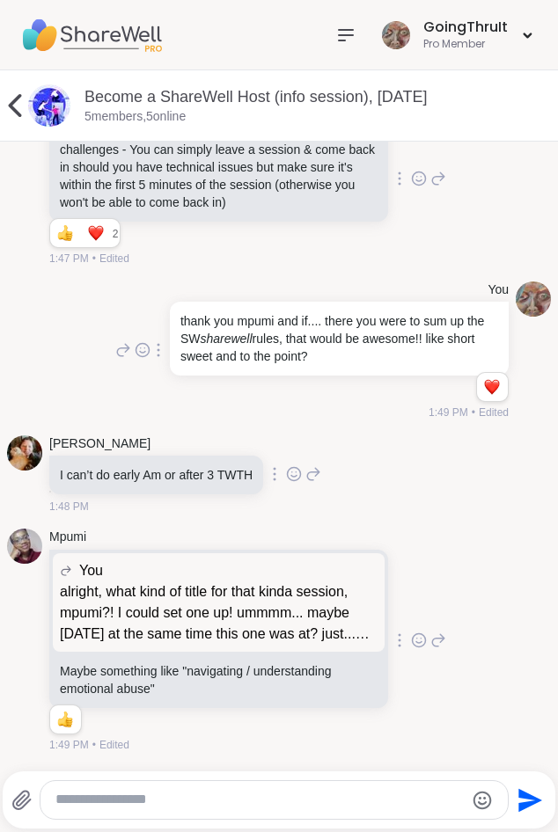
click at [414, 640] on icon at bounding box center [419, 641] width 16 height 18
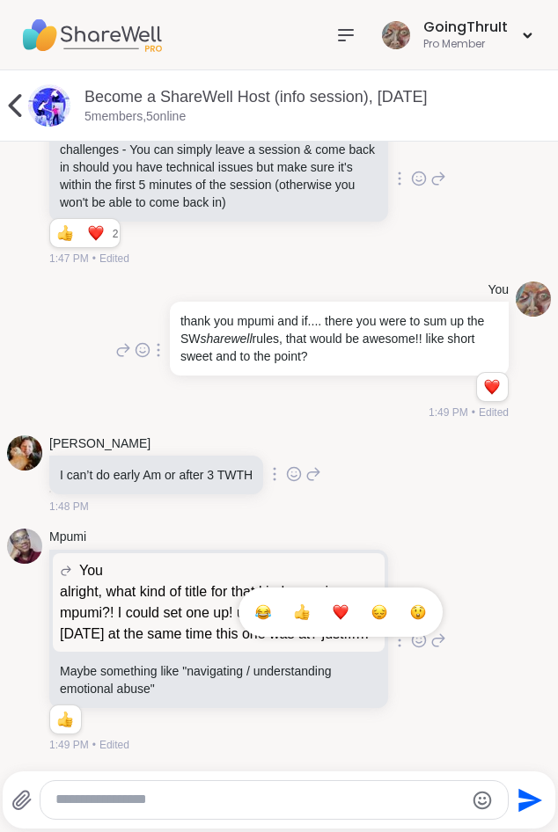
click at [294, 618] on div "Select Reaction: Thumbs up" at bounding box center [302, 612] width 16 height 16
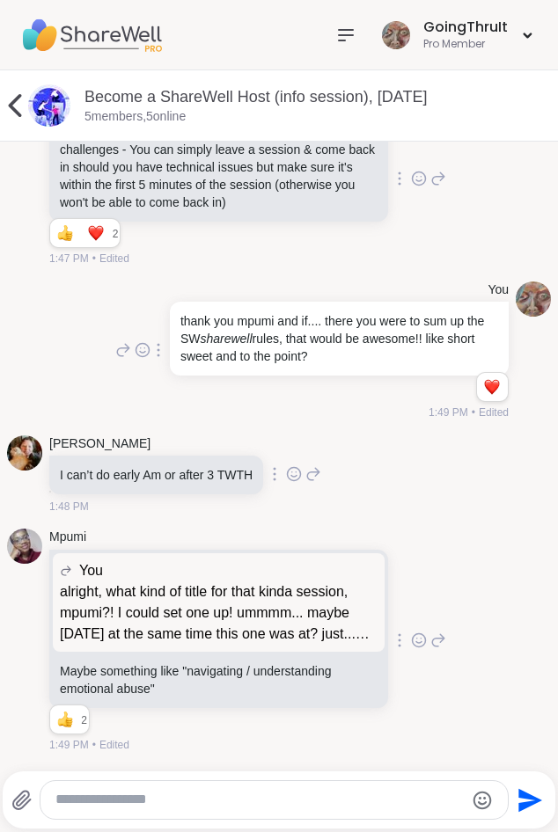
click at [247, 800] on textarea "Type your message" at bounding box center [258, 800] width 407 height 18
click at [218, 805] on textarea "Type your message" at bounding box center [258, 800] width 407 height 18
click at [413, 635] on icon at bounding box center [419, 641] width 16 height 18
click at [242, 796] on textarea "Type your message" at bounding box center [258, 800] width 407 height 18
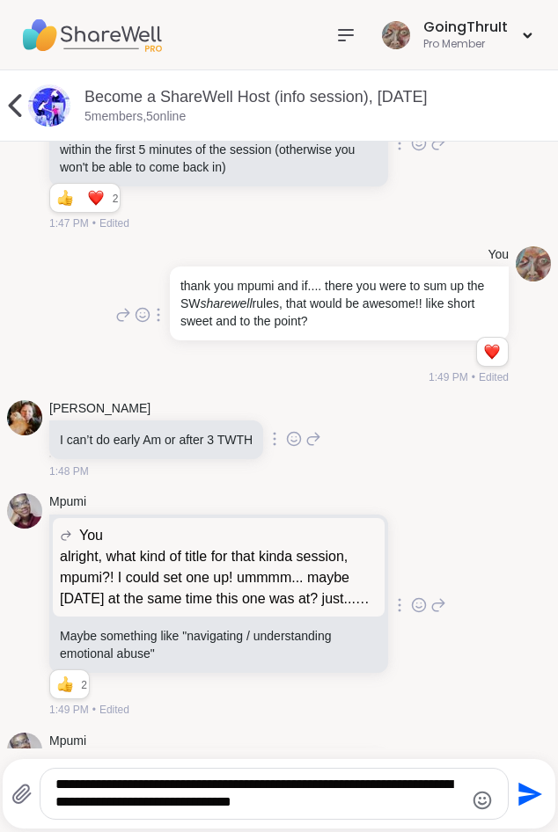
scroll to position [3065, 0]
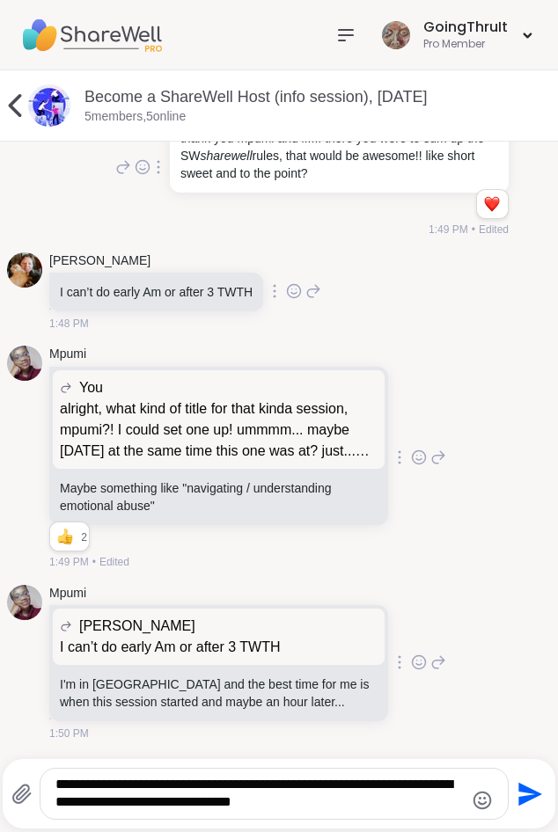
click at [270, 788] on textarea "**********" at bounding box center [258, 794] width 407 height 36
click at [368, 806] on textarea "**********" at bounding box center [258, 794] width 407 height 36
click at [368, 808] on textarea "**********" at bounding box center [258, 794] width 407 height 36
click at [360, 808] on textarea "**********" at bounding box center [258, 794] width 407 height 36
click at [362, 800] on textarea "**********" at bounding box center [258, 794] width 407 height 36
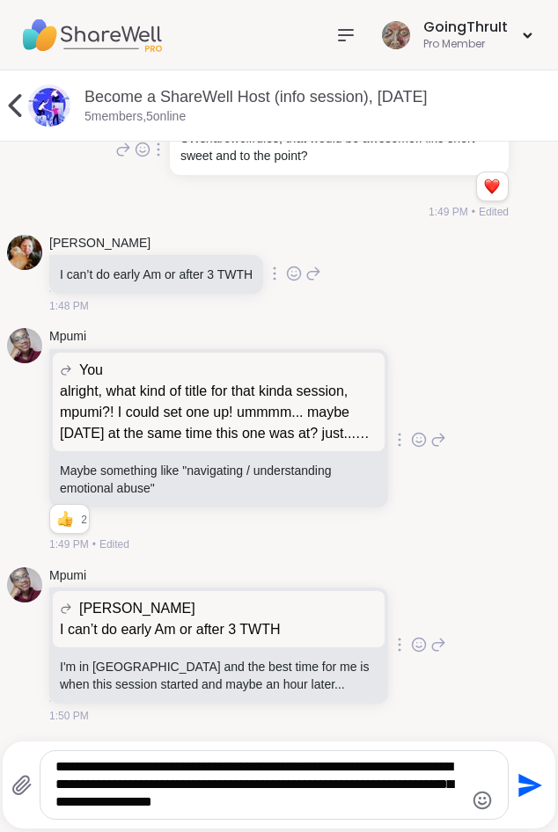
type textarea "**********"
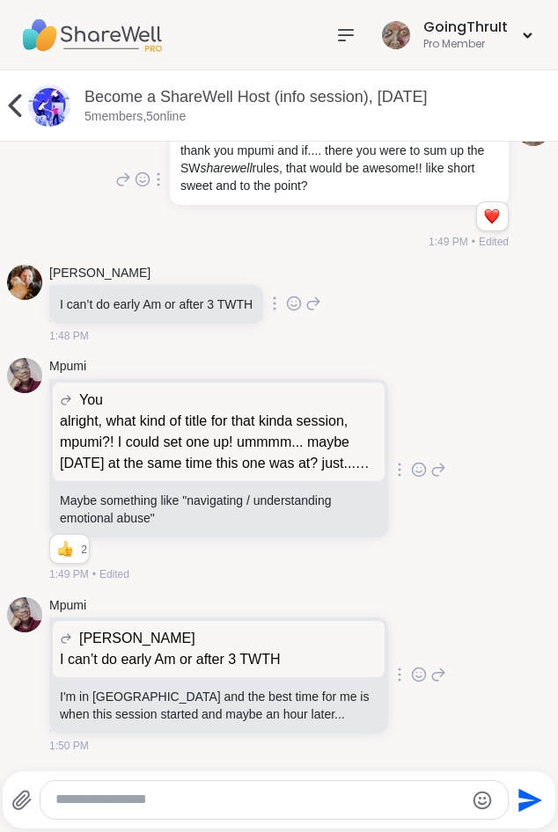
scroll to position [3199, 0]
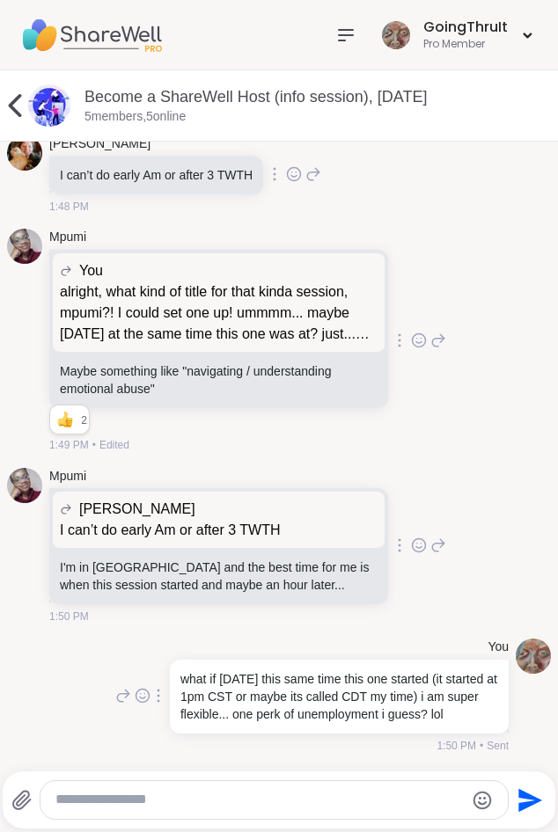
click at [285, 809] on div at bounding box center [273, 800] width 466 height 38
click at [248, 823] on div "Send" at bounding box center [279, 799] width 552 height 57
click at [251, 806] on textarea "Type your message" at bounding box center [258, 800] width 407 height 18
click at [245, 800] on textarea "Type your message" at bounding box center [258, 800] width 407 height 18
click at [411, 537] on icon at bounding box center [419, 546] width 16 height 18
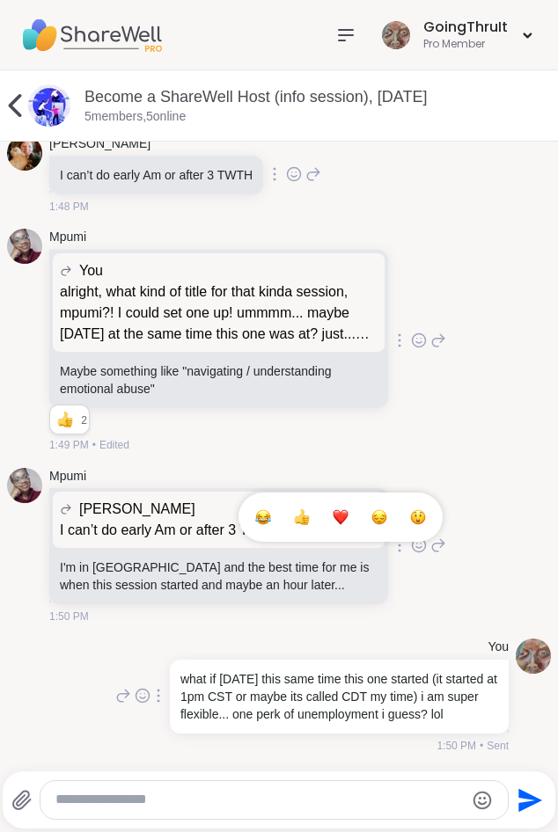
click at [345, 500] on button "Select Reaction: Heart" at bounding box center [340, 517] width 35 height 35
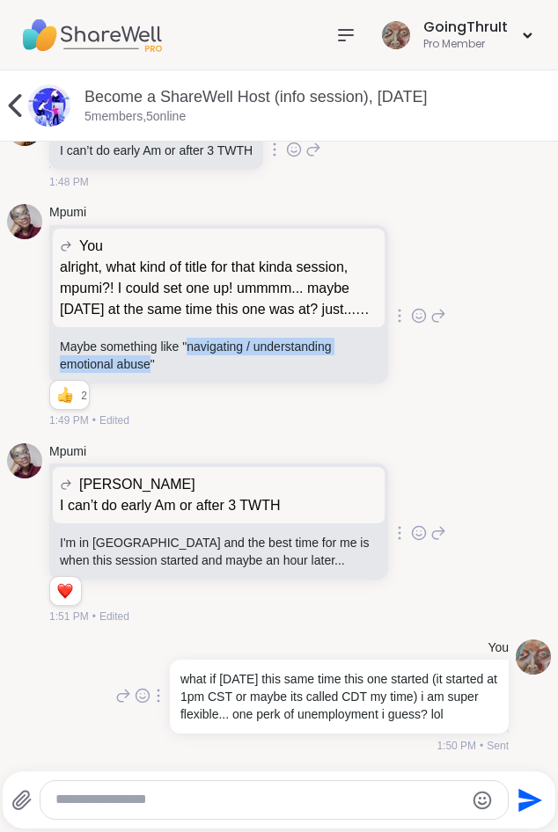
drag, startPoint x: 205, startPoint y: 354, endPoint x: 166, endPoint y: 377, distance: 45.4
click at [166, 373] on p "Maybe something like "navigating / understanding emotional abuse"" at bounding box center [219, 355] width 318 height 35
copy p "navigating / understanding emotional abuse"
click at [488, 435] on div "Mpumi You alright, what kind of title for that kinda session, mpumi?! I could s…" at bounding box center [279, 316] width 544 height 238
click at [250, 804] on textarea "Type your message" at bounding box center [258, 800] width 407 height 18
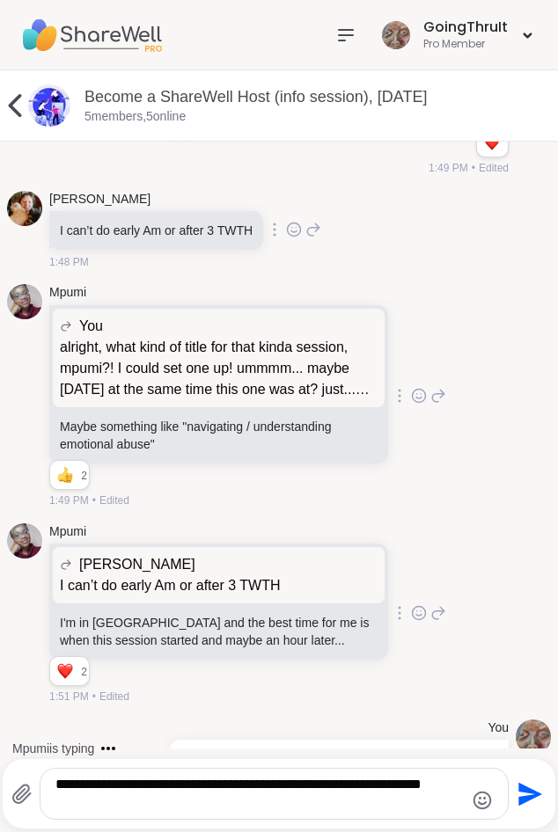
scroll to position [3088, 0]
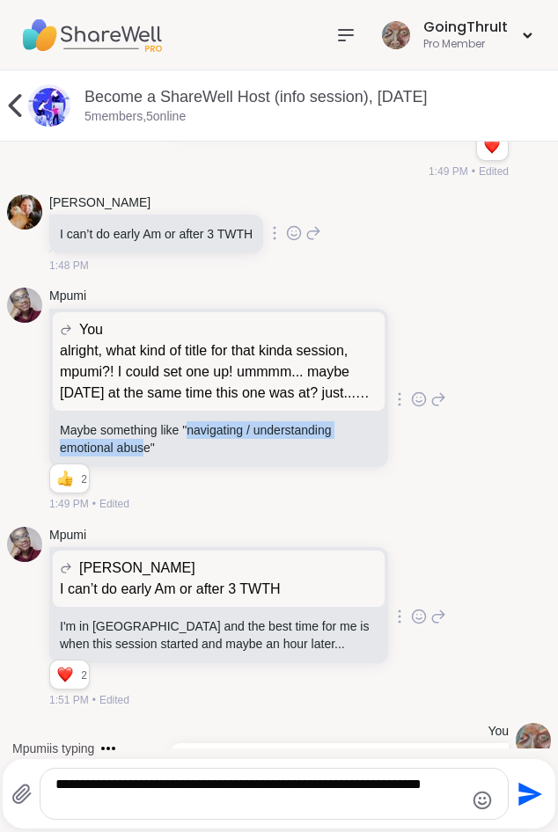
drag, startPoint x: 201, startPoint y: 463, endPoint x: 161, endPoint y: 489, distance: 48.3
click at [161, 457] on p "Maybe something like "navigating / understanding emotional abuse"" at bounding box center [219, 438] width 318 height 35
drag, startPoint x: 201, startPoint y: 464, endPoint x: 165, endPoint y: 486, distance: 42.2
click at [165, 457] on p "Maybe something like "navigating / understanding emotional abuse"" at bounding box center [219, 438] width 318 height 35
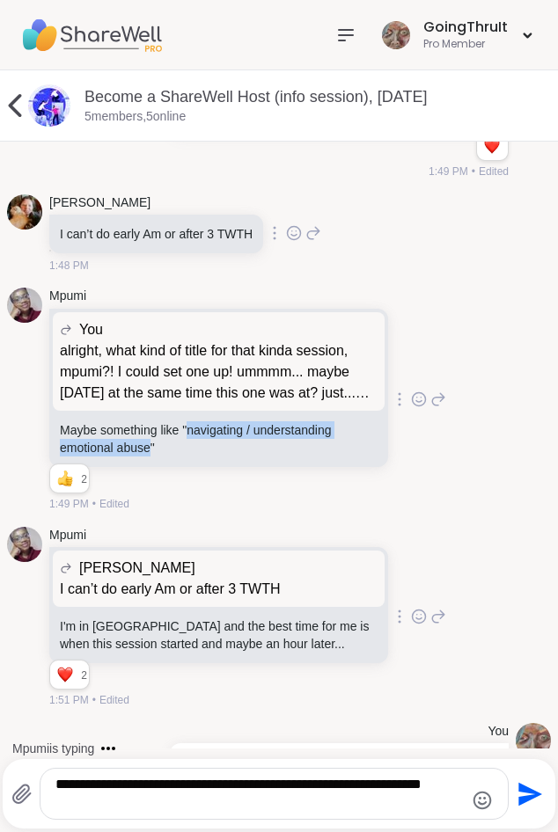
copy p "navigating / understanding emotional abuse"
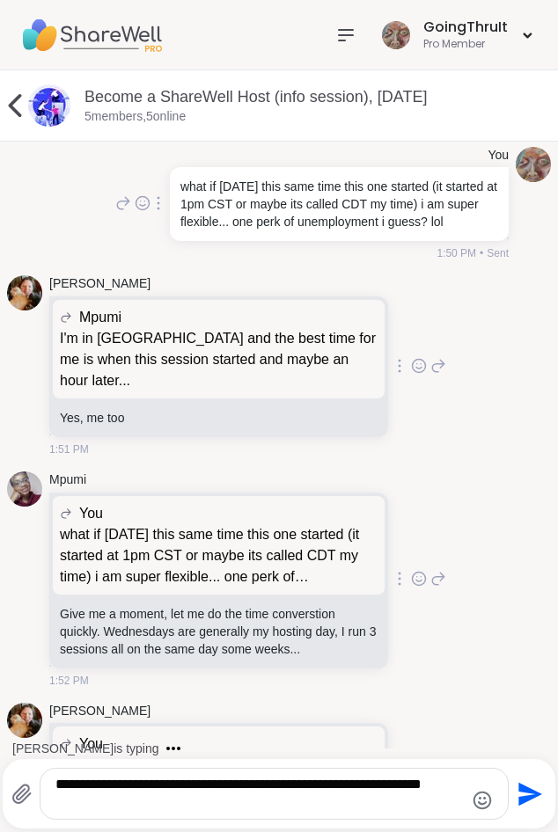
scroll to position [3912, 0]
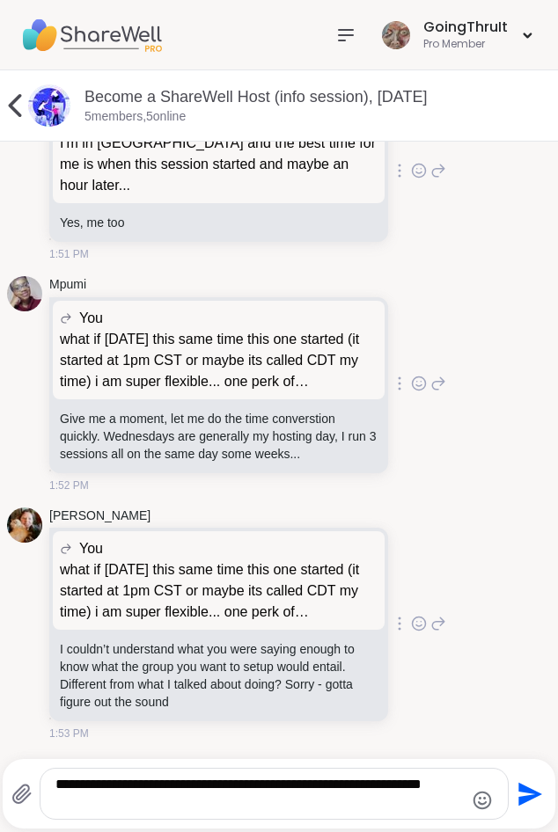
click at [150, 809] on textarea "**********" at bounding box center [258, 794] width 407 height 36
click at [201, 808] on textarea "**********" at bounding box center [258, 794] width 407 height 36
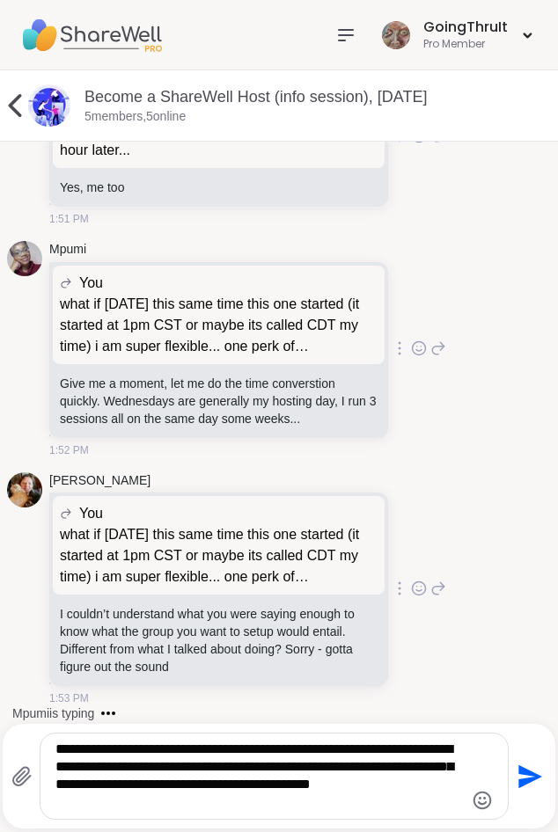
type textarea "**********"
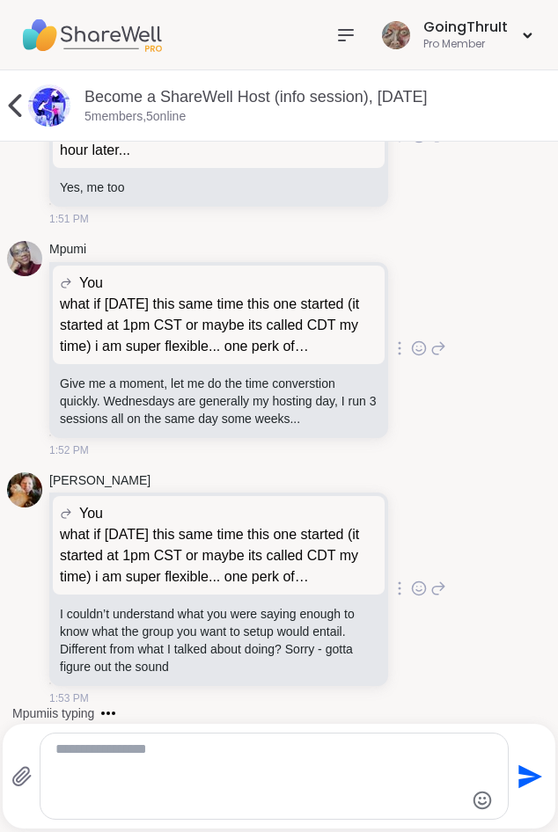
scroll to position [4046, 0]
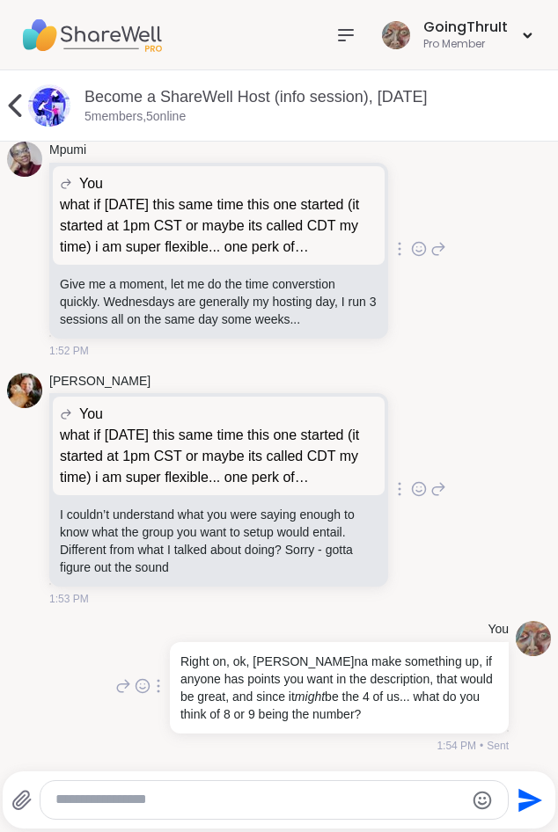
click at [164, 808] on textarea "Type your message" at bounding box center [258, 800] width 407 height 18
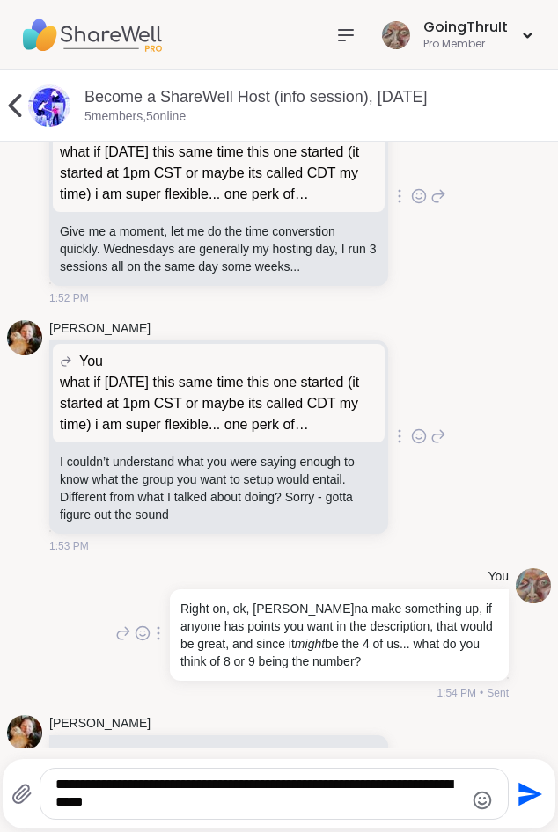
scroll to position [4170, 0]
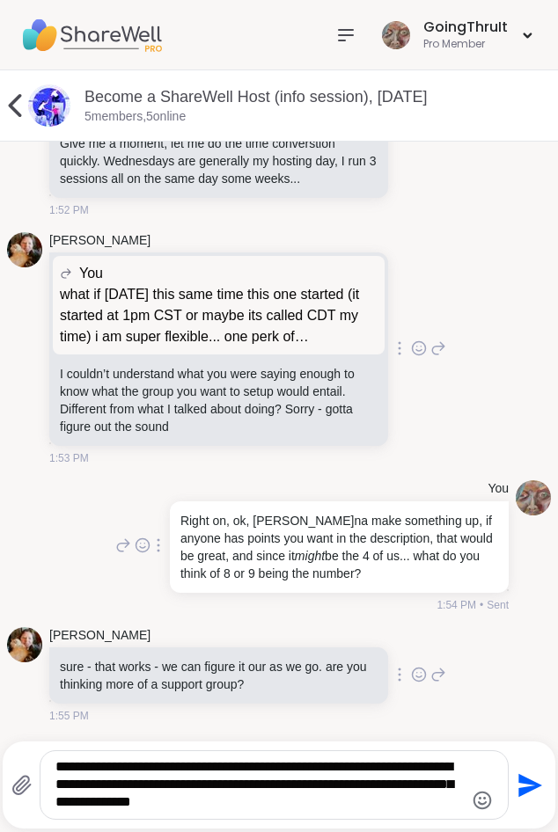
type textarea "**********"
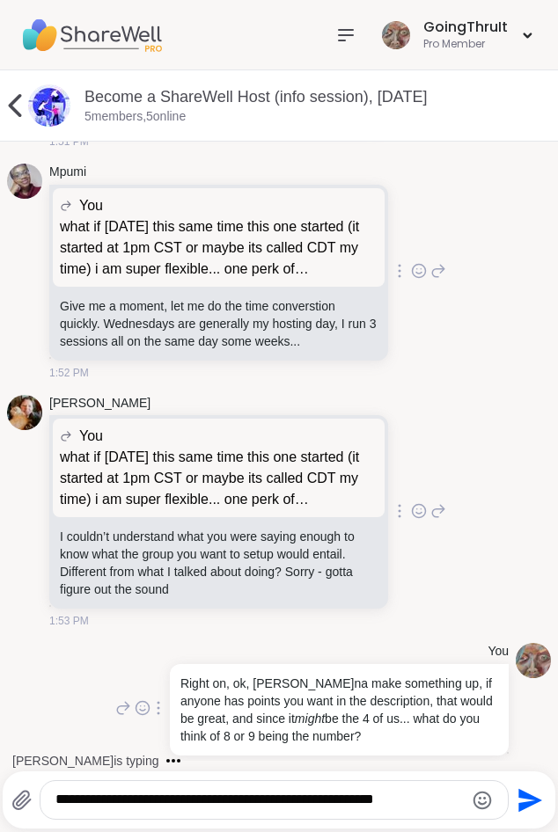
scroll to position [4535, 0]
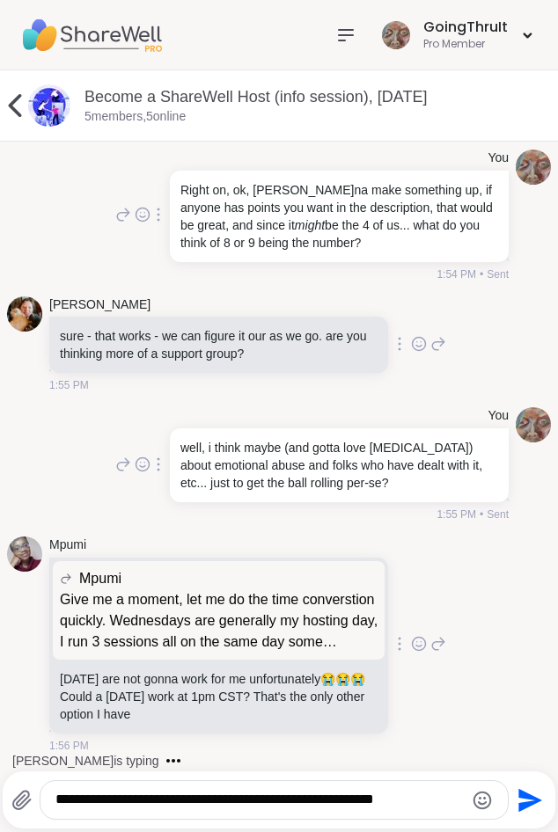
click at [434, 797] on textarea "**********" at bounding box center [258, 800] width 407 height 18
drag, startPoint x: 296, startPoint y: 802, endPoint x: 456, endPoint y: 802, distance: 159.2
click at [456, 802] on textarea "**********" at bounding box center [258, 800] width 407 height 18
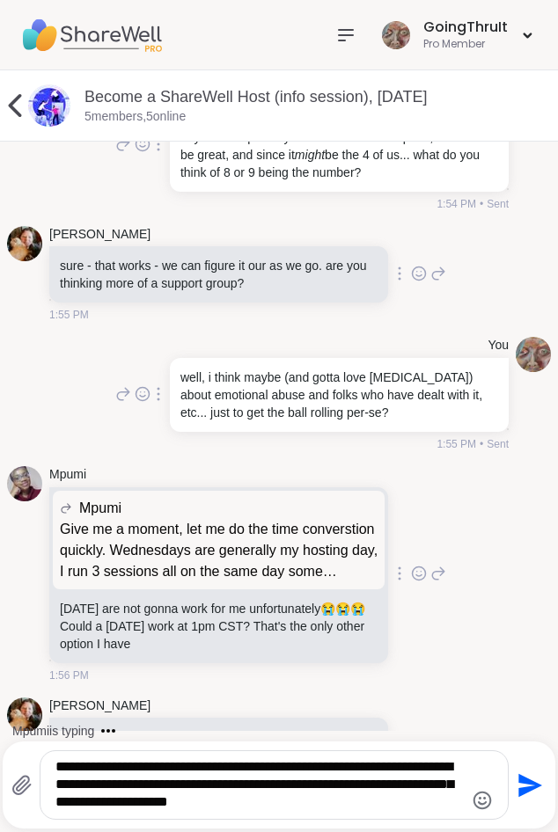
scroll to position [4711, 0]
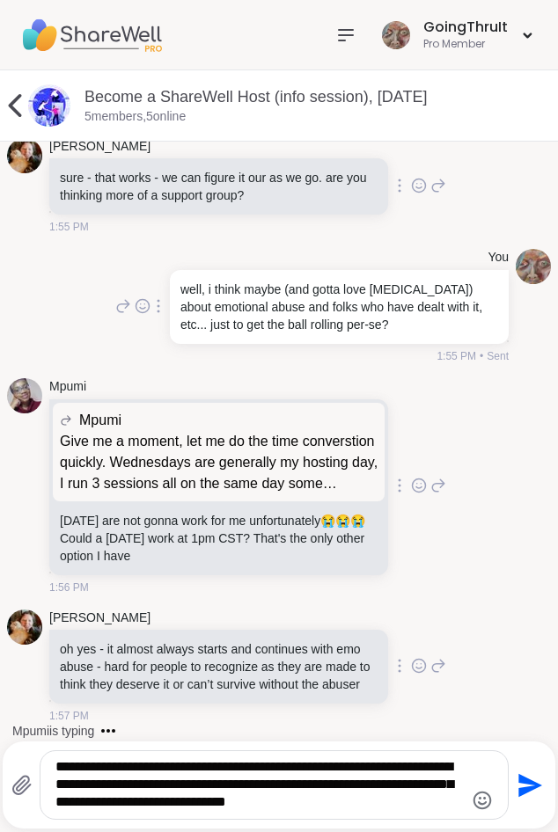
type textarea "**********"
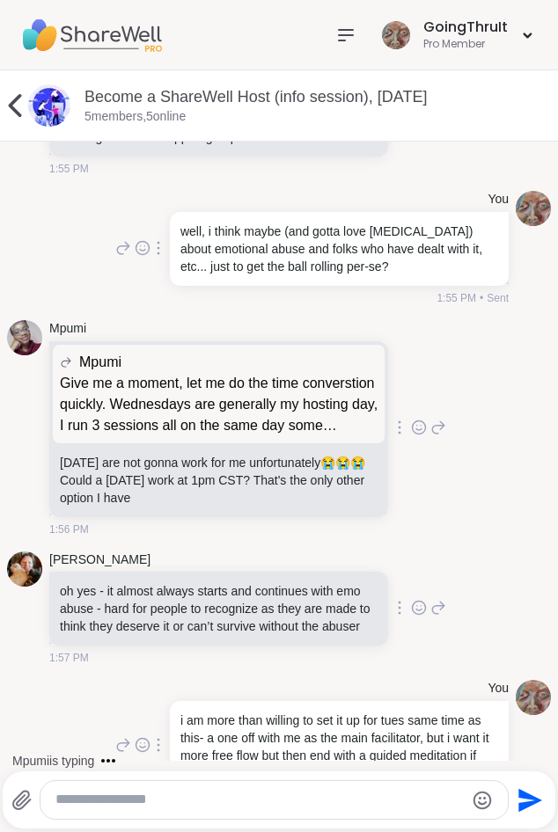
scroll to position [4828, 0]
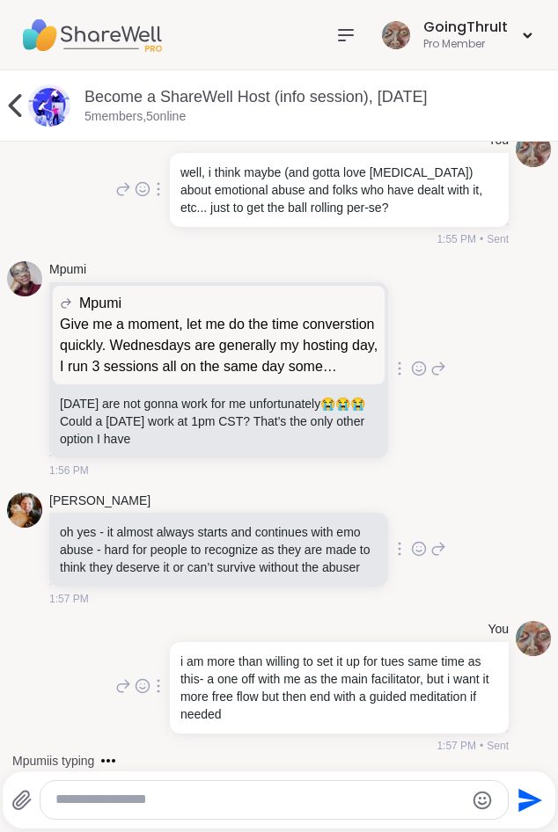
click at [164, 822] on div "Send" at bounding box center [279, 799] width 552 height 57
click at [157, 791] on textarea "Type your message" at bounding box center [258, 800] width 407 height 18
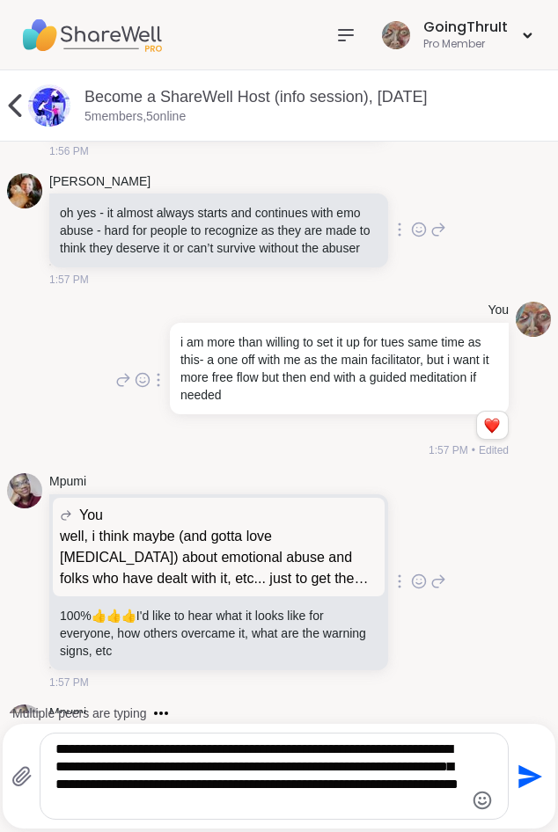
scroll to position [5346, 0]
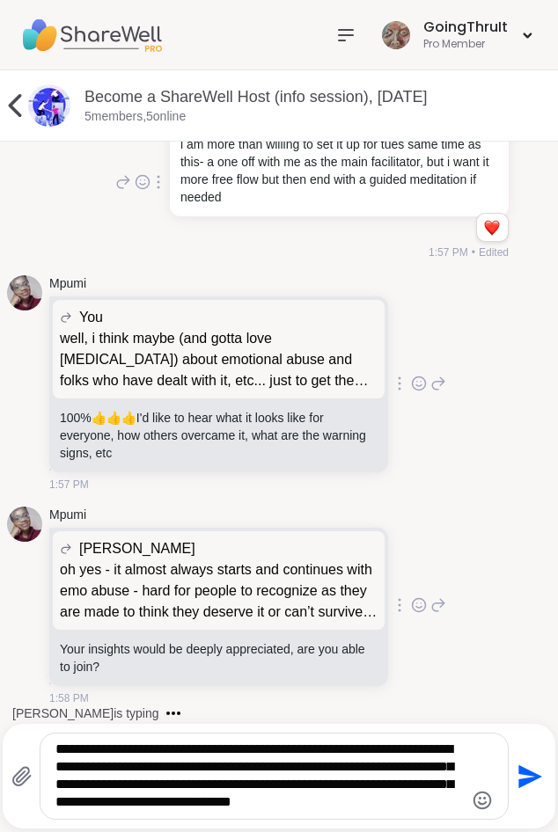
type textarea "**********"
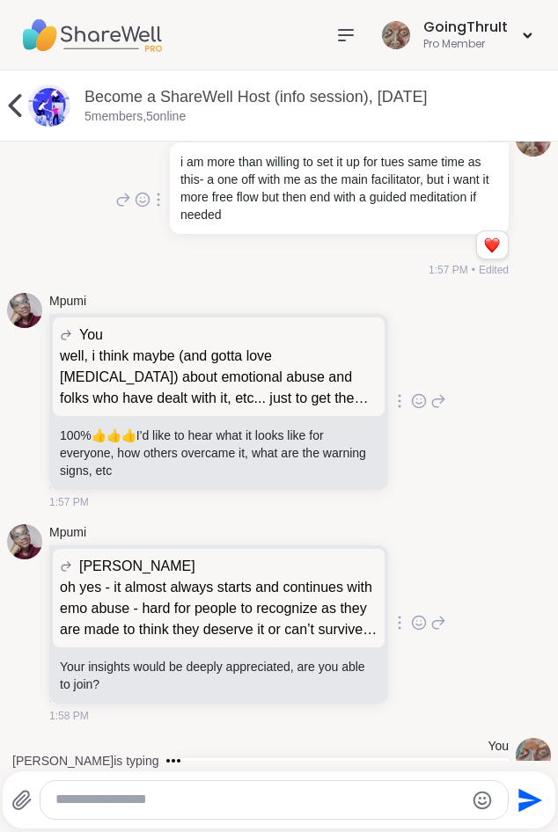
scroll to position [5462, 0]
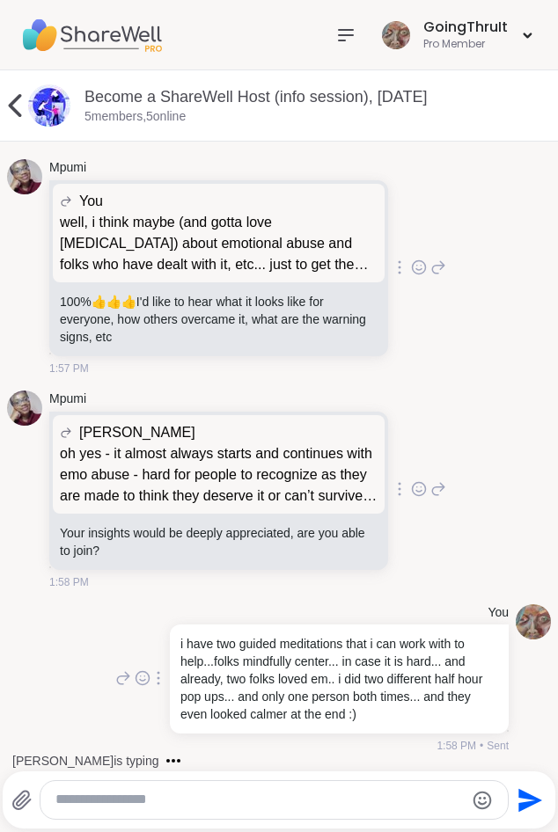
click at [211, 303] on p "100% 👍 👍 👍 I'd like to hear what it looks like for everyone, how others overcam…" at bounding box center [219, 319] width 318 height 53
drag, startPoint x: 241, startPoint y: 302, endPoint x: 244, endPoint y: 343, distance: 41.4
click at [244, 343] on p "100% 👍 👍 👍 I'd like to hear what it looks like for everyone, how others overcam…" at bounding box center [219, 319] width 318 height 53
copy p "what it looks like for everyone, how others overcame it, what are the warning s…"
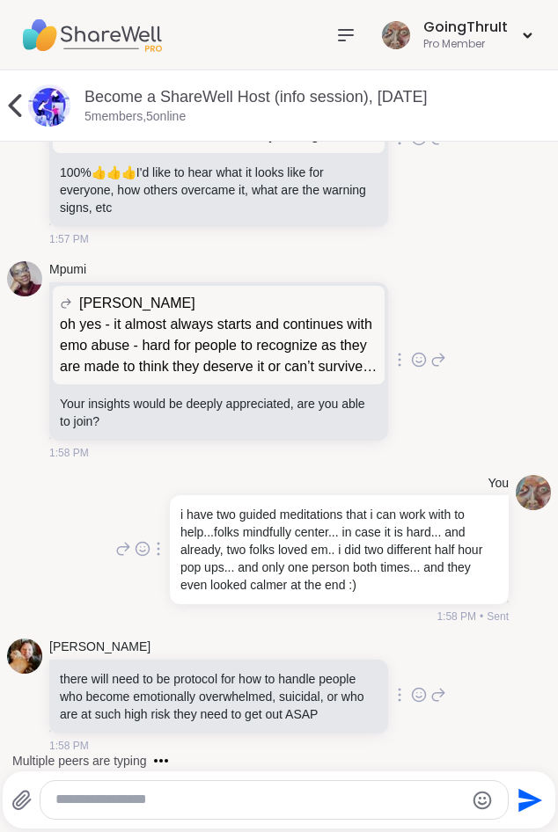
scroll to position [5387, 0]
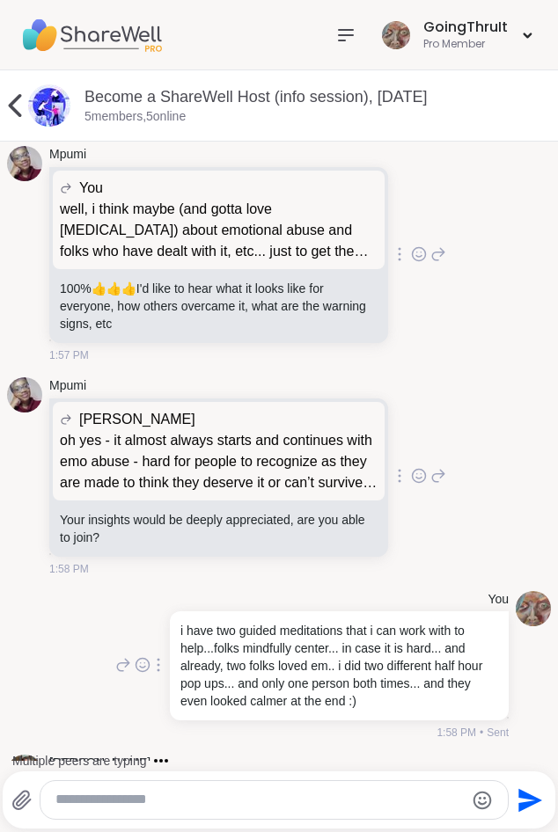
click at [442, 370] on div "Mpumi You well, i think maybe (and gotta love auditory processing disorder) abo…" at bounding box center [279, 254] width 544 height 231
click at [411, 485] on icon at bounding box center [419, 476] width 16 height 18
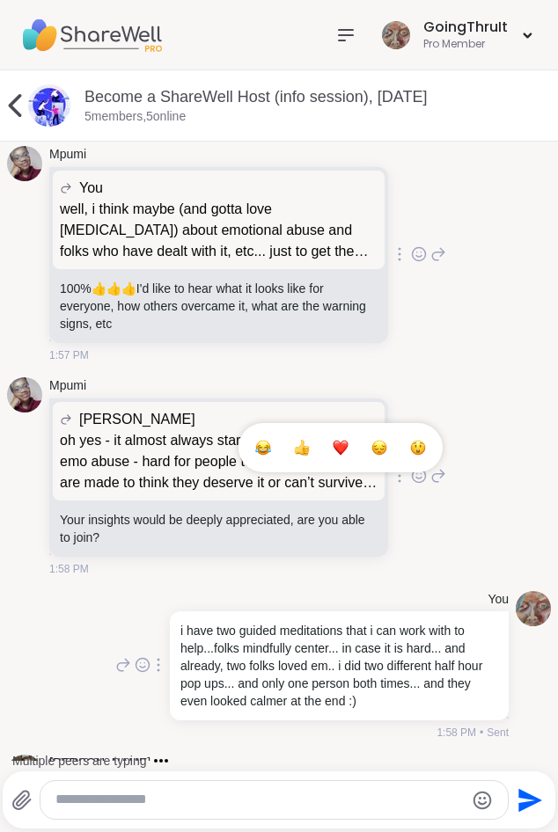
click at [339, 456] on div "Select Reaction: Heart" at bounding box center [341, 448] width 16 height 16
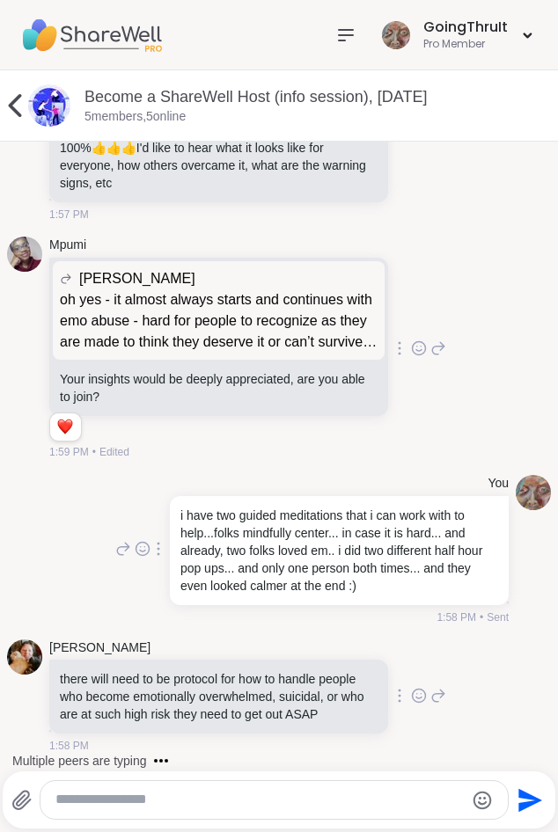
scroll to position [5634, 0]
click at [166, 806] on textarea "Type your message" at bounding box center [258, 800] width 407 height 18
click at [194, 805] on textarea "Type your message" at bounding box center [258, 800] width 407 height 18
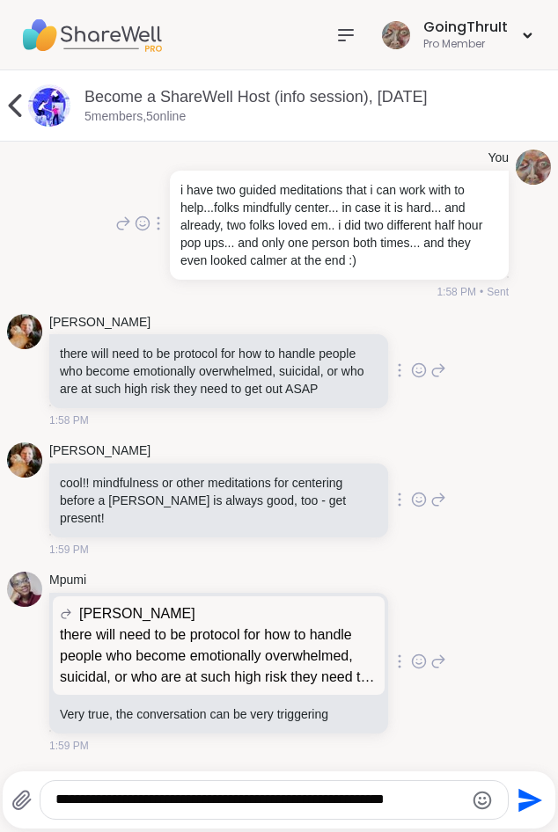
scroll to position [5941, 0]
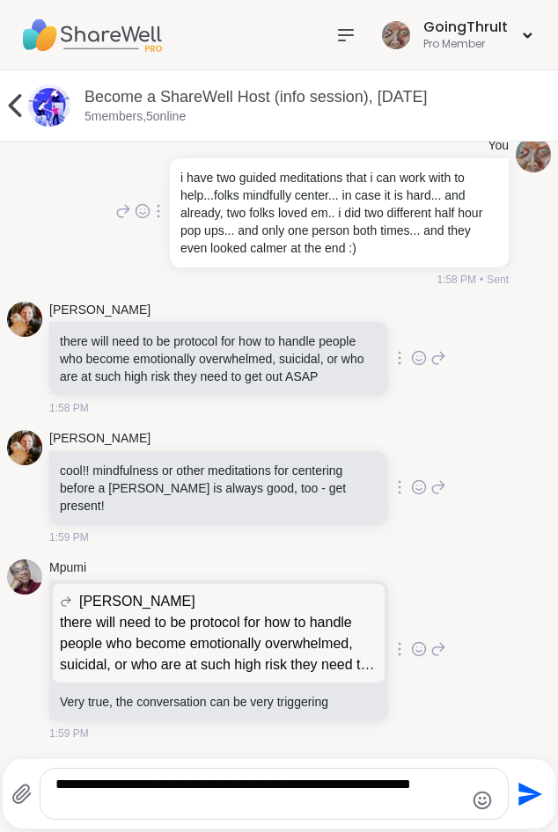
type textarea "**********"
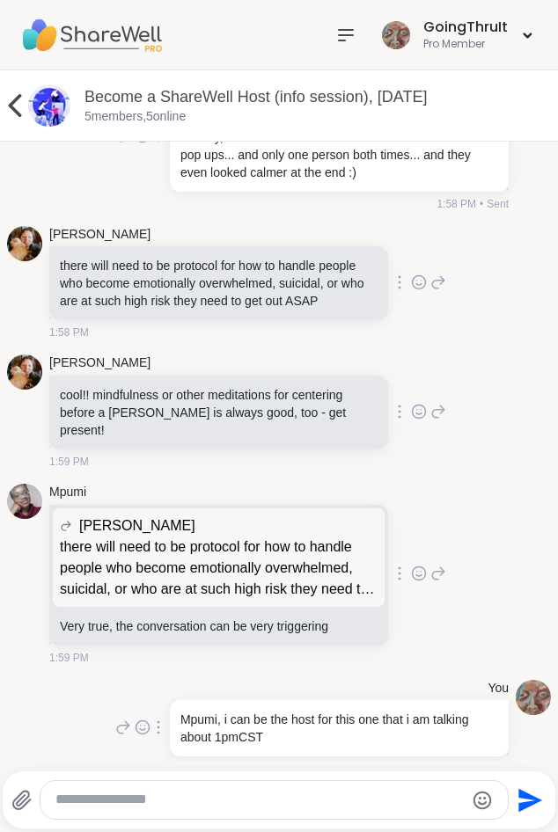
scroll to position [6052, 0]
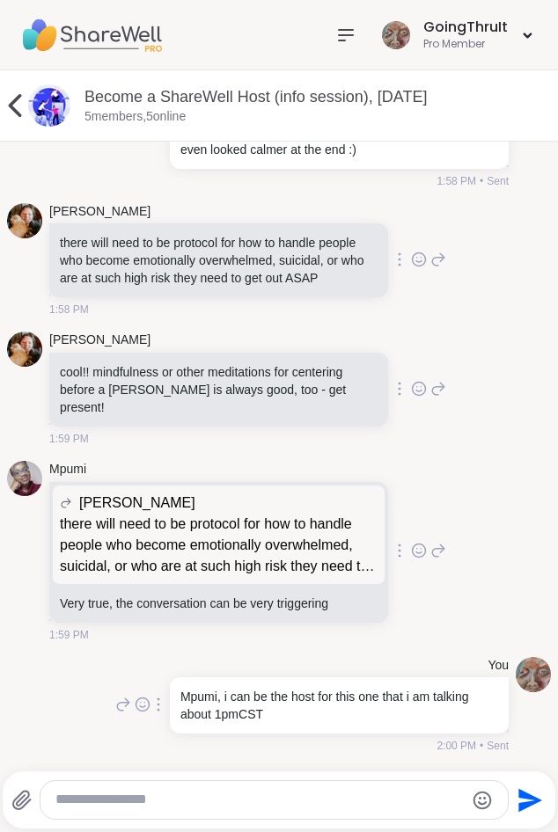
click at [526, 484] on div "Mpumi LuAnn there will need to be protocol for how to handle people who become …" at bounding box center [279, 552] width 544 height 196
click at [312, 803] on textarea "Type your message" at bounding box center [258, 800] width 407 height 18
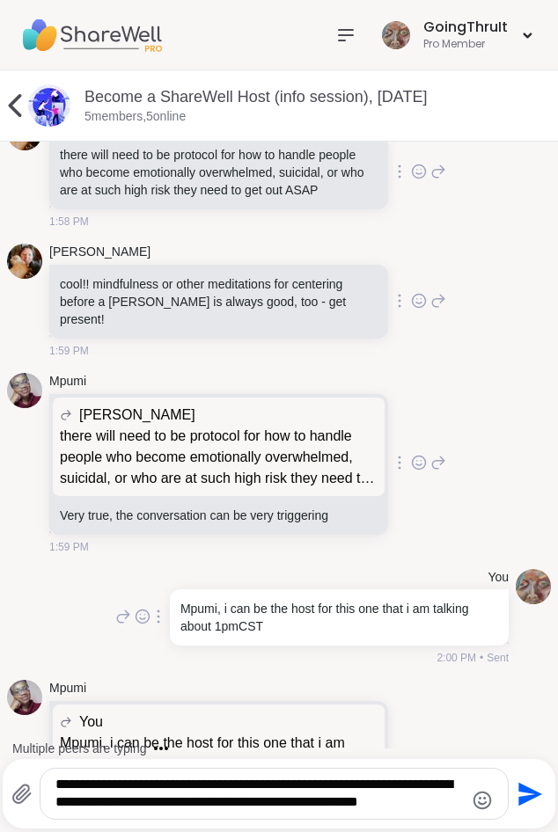
scroll to position [6257, 0]
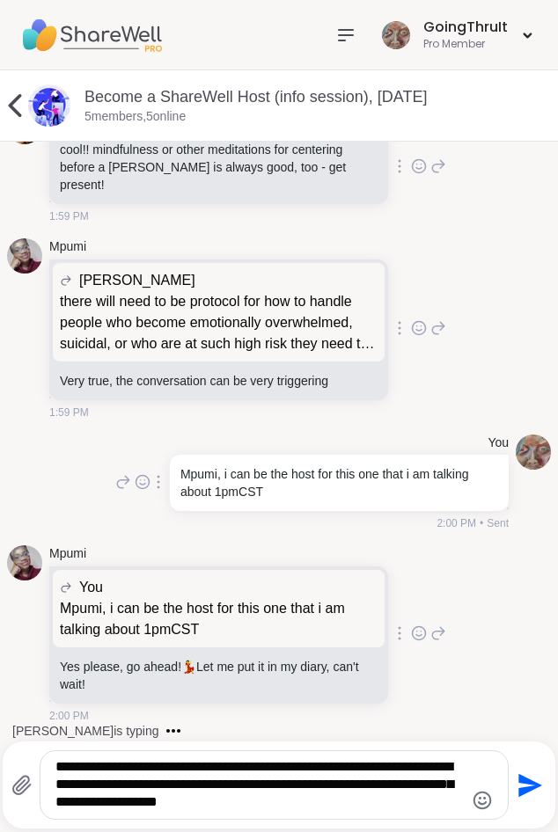
type textarea "**********"
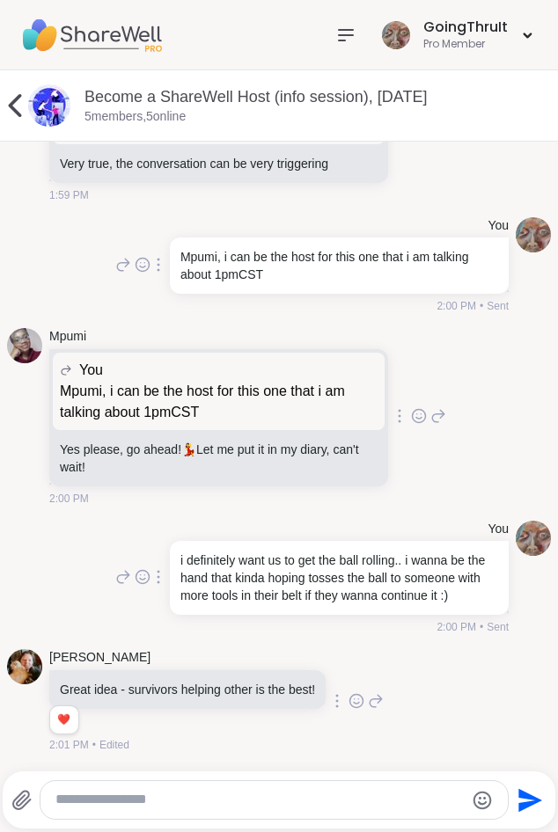
scroll to position [6510, 0]
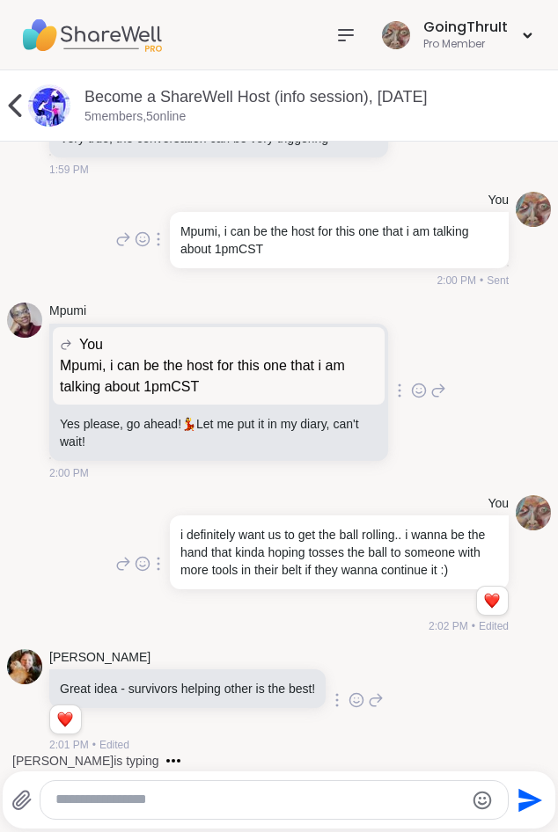
click at [177, 796] on textarea "Type your message" at bounding box center [258, 800] width 407 height 18
type textarea "**********"
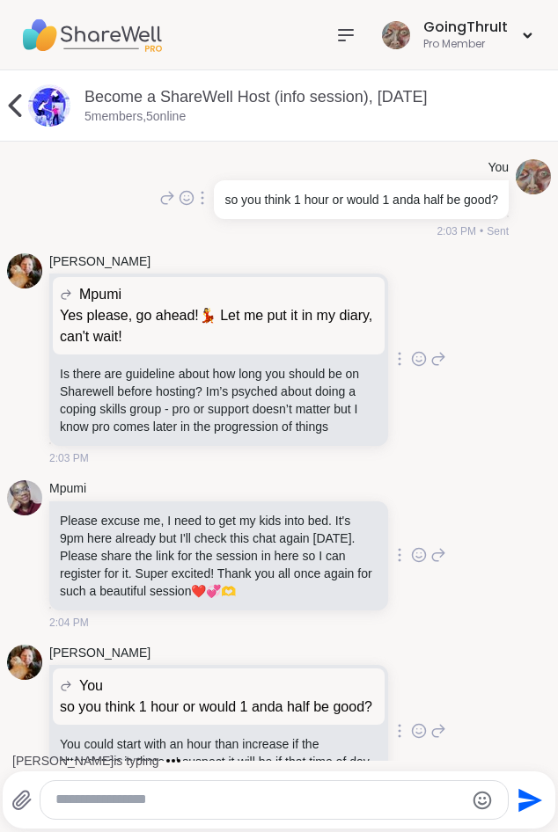
scroll to position [7248, 0]
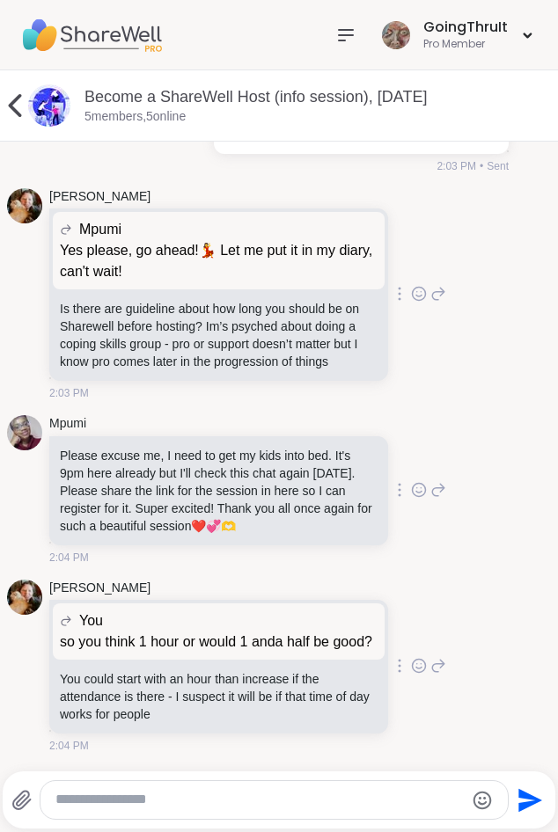
click at [160, 808] on textarea "Type your message" at bounding box center [258, 800] width 407 height 18
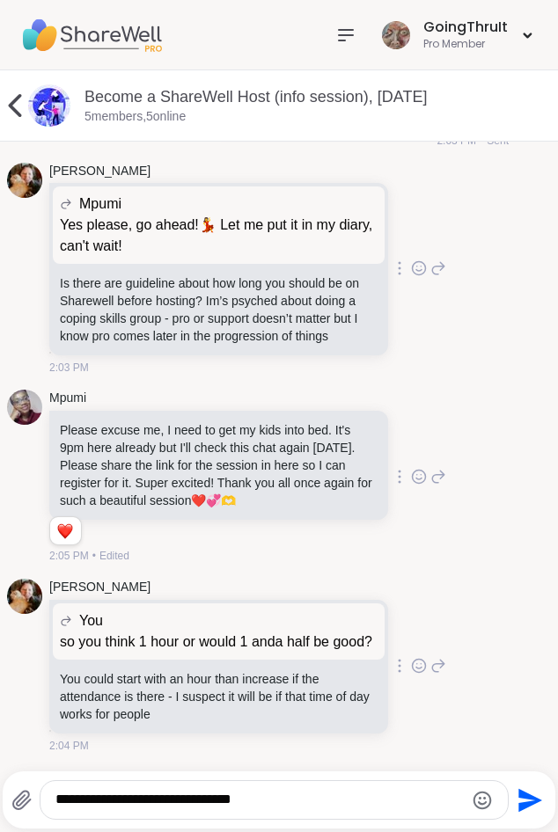
paste textarea "**********"
type textarea "**********"
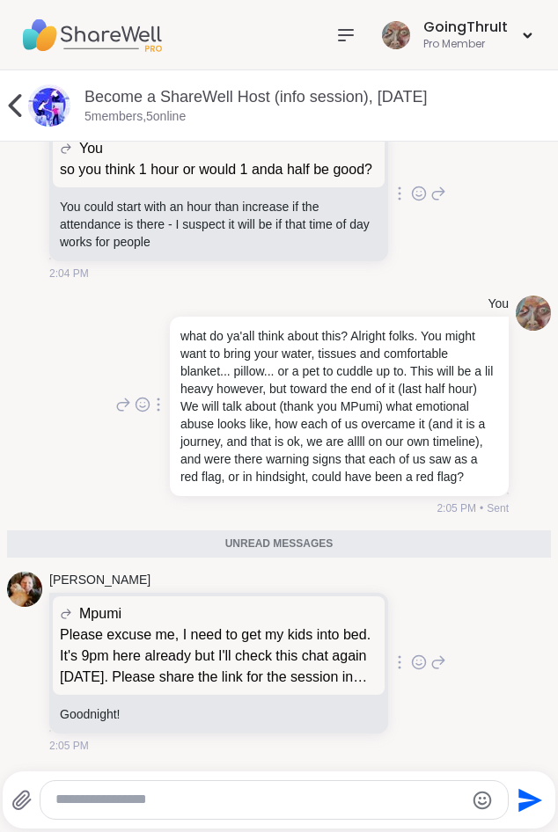
scroll to position [7722, 0]
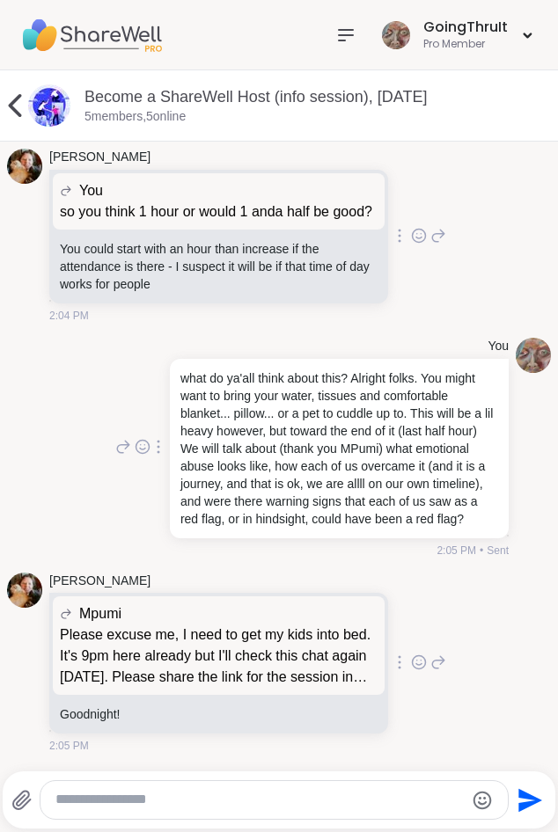
click at [259, 791] on textarea "Type your message" at bounding box center [258, 800] width 407 height 18
type textarea "**********"
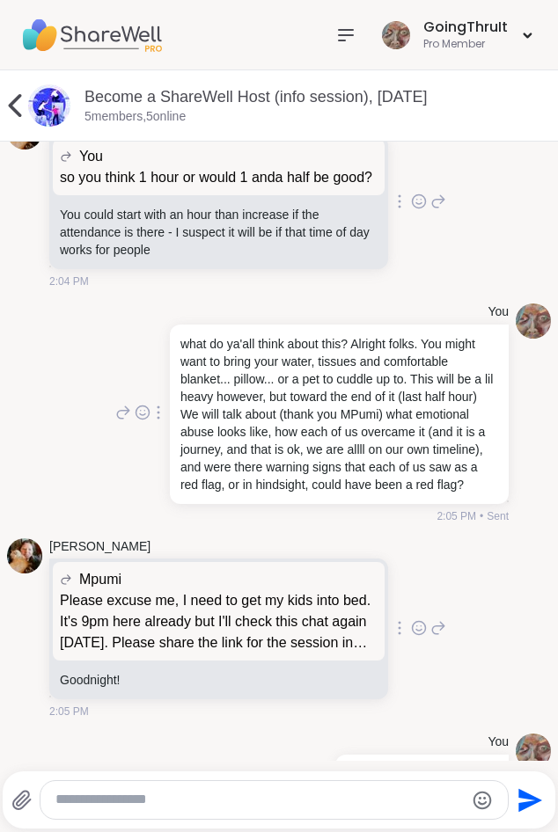
scroll to position [7815, 0]
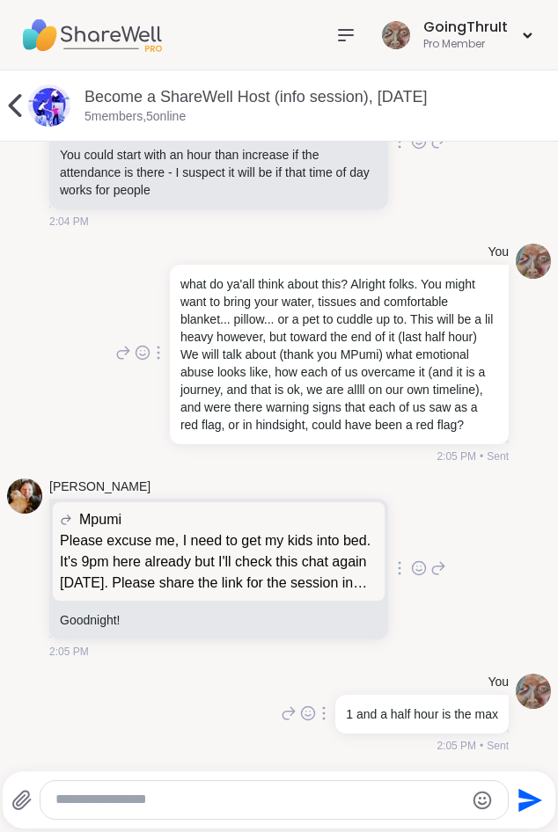
click at [228, 787] on div at bounding box center [273, 800] width 466 height 38
click at [228, 794] on textarea "Type your message" at bounding box center [258, 800] width 407 height 18
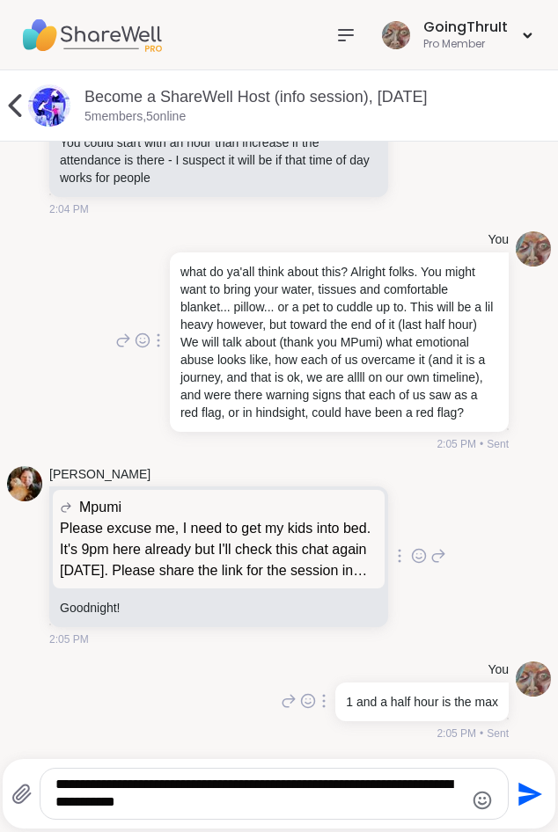
click at [291, 808] on textarea "**********" at bounding box center [258, 794] width 407 height 36
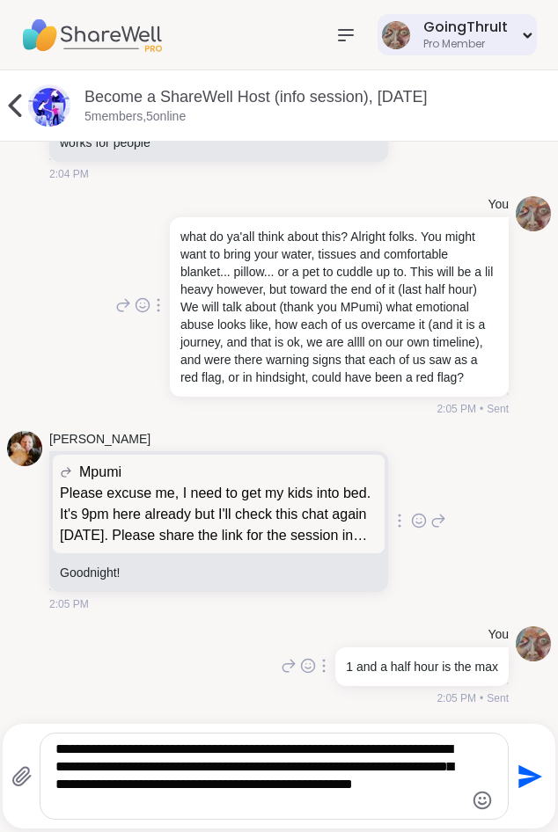
type textarea "**********"
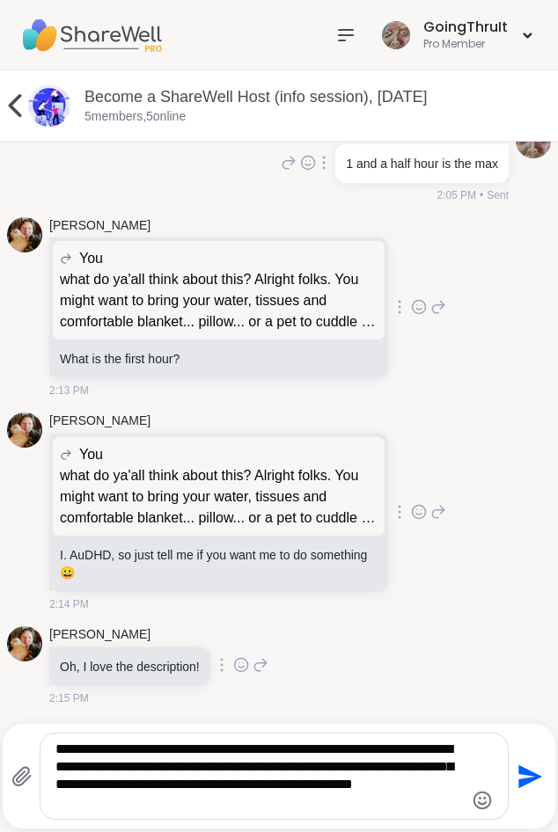
scroll to position [8365, 0]
click at [376, 805] on textarea "**********" at bounding box center [258, 776] width 407 height 71
click at [187, 765] on textarea "**********" at bounding box center [258, 776] width 407 height 71
click at [525, 775] on icon "Send" at bounding box center [530, 776] width 24 height 24
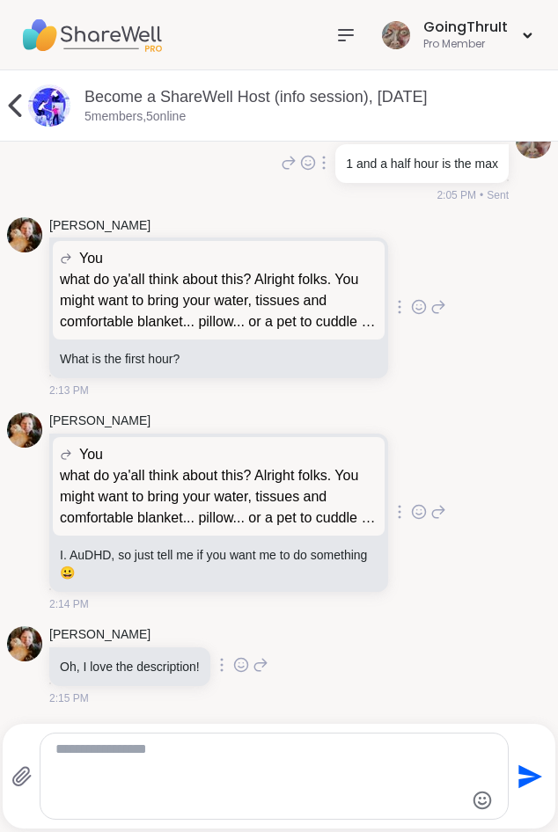
scroll to position [8465, 0]
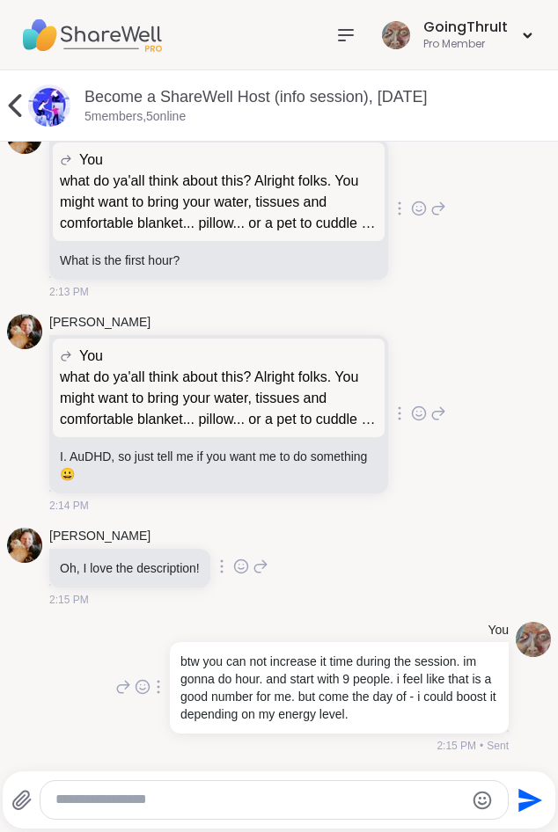
click at [143, 800] on textarea "Type your message" at bounding box center [258, 800] width 407 height 18
paste textarea "**********"
type textarea "**********"
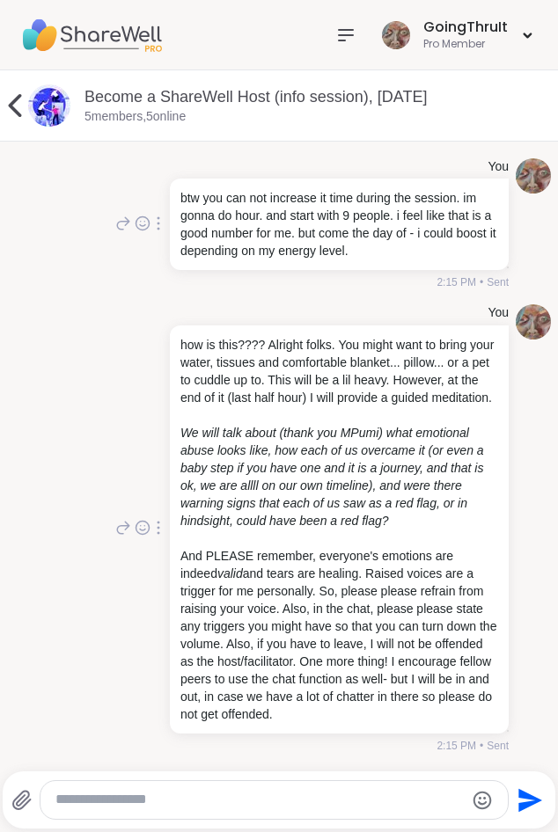
scroll to position [8963, 0]
click at [183, 811] on div at bounding box center [273, 800] width 466 height 38
click at [182, 792] on textarea "Type your message" at bounding box center [258, 800] width 407 height 18
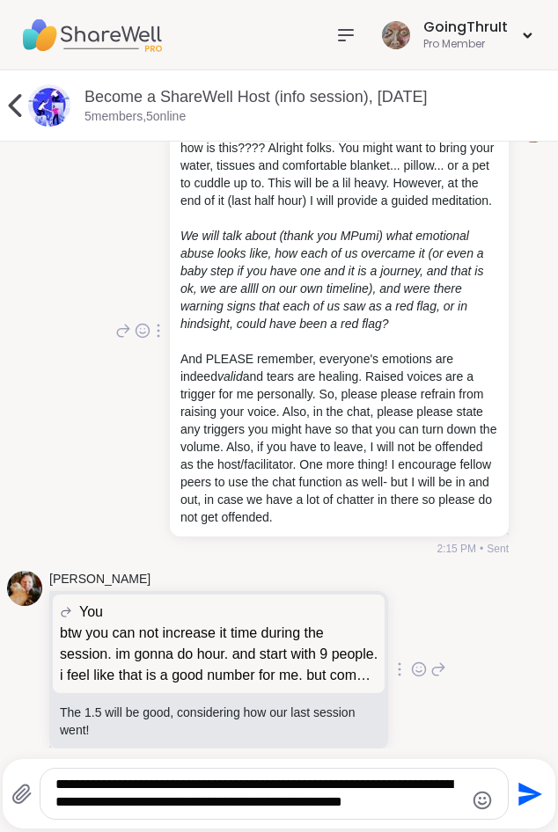
scroll to position [9189, 0]
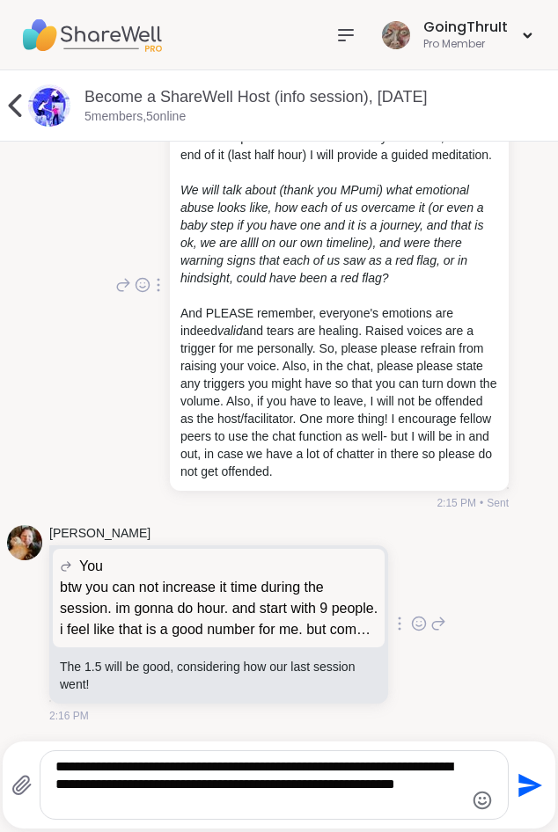
type textarea "**********"
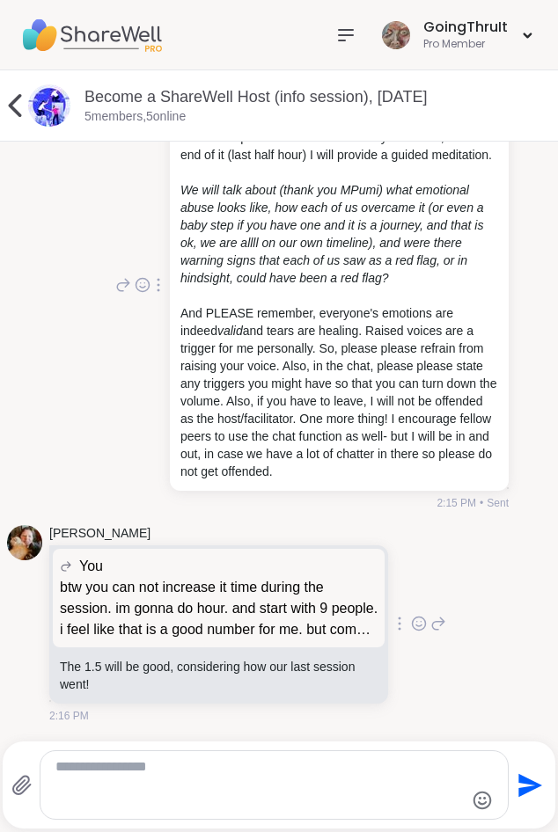
scroll to position [9305, 0]
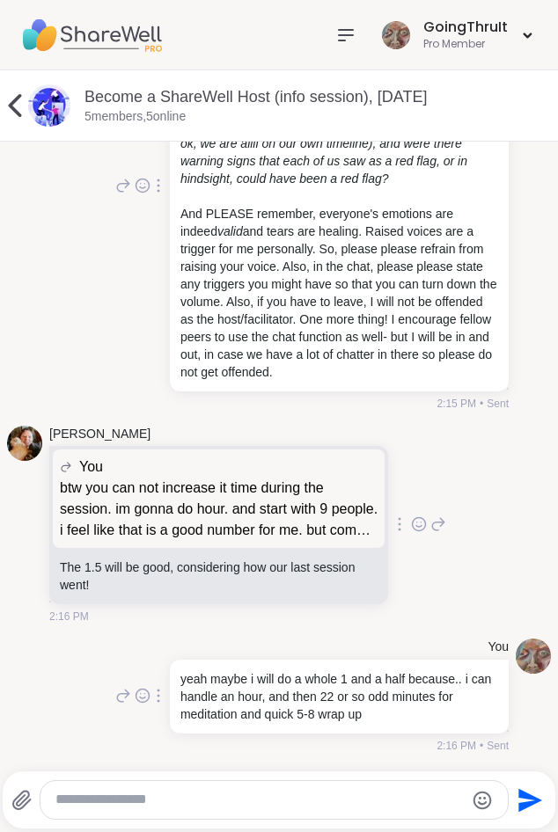
click at [483, 520] on div "LuAnn You btw you can not increase it time during the session. im gonna do hour…" at bounding box center [279, 526] width 544 height 214
click at [411, 529] on icon at bounding box center [419, 524] width 16 height 18
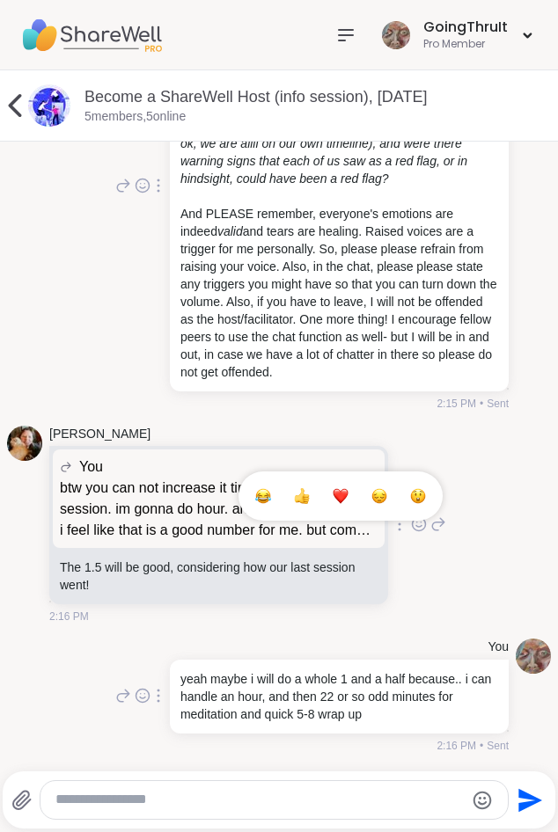
click at [333, 505] on span "Select Reaction: Heart" at bounding box center [341, 496] width 16 height 18
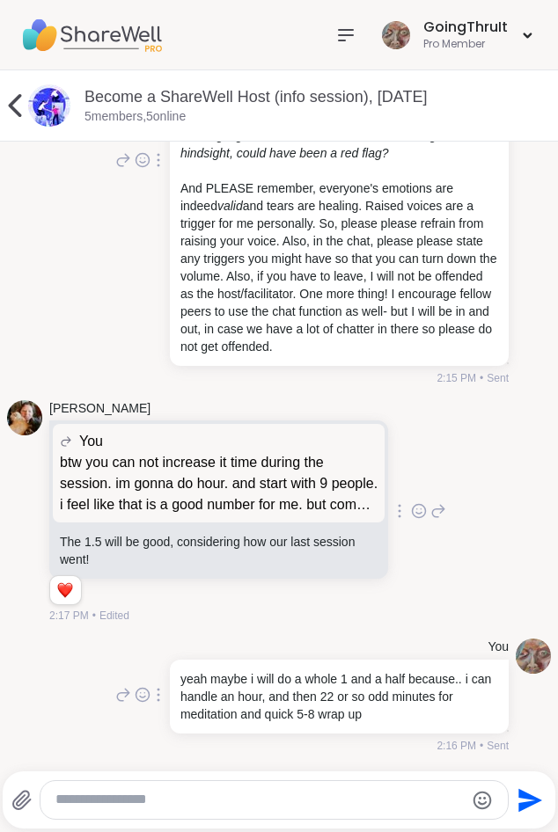
scroll to position [9330, 0]
click at [258, 799] on textarea "Type your message" at bounding box center [258, 800] width 407 height 18
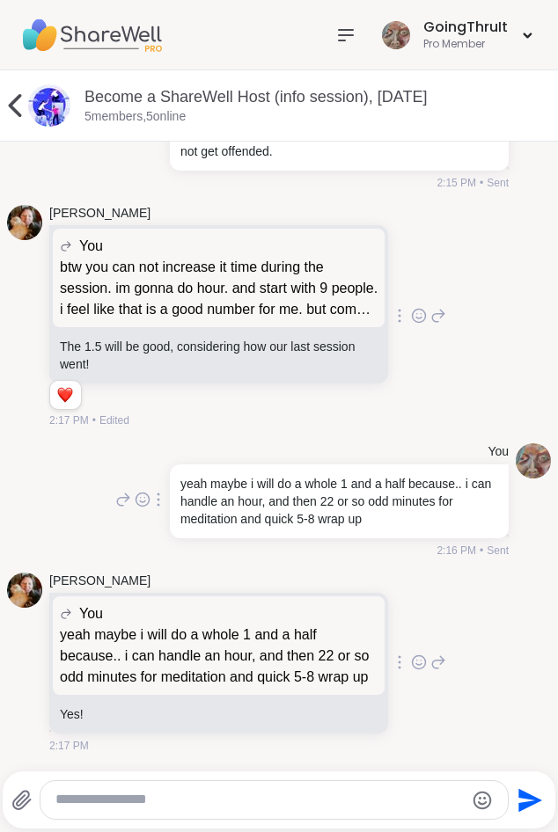
scroll to position [9527, 0]
click at [122, 106] on link "Become a ShareWell Host (info session), Sep 11" at bounding box center [255, 97] width 342 height 18
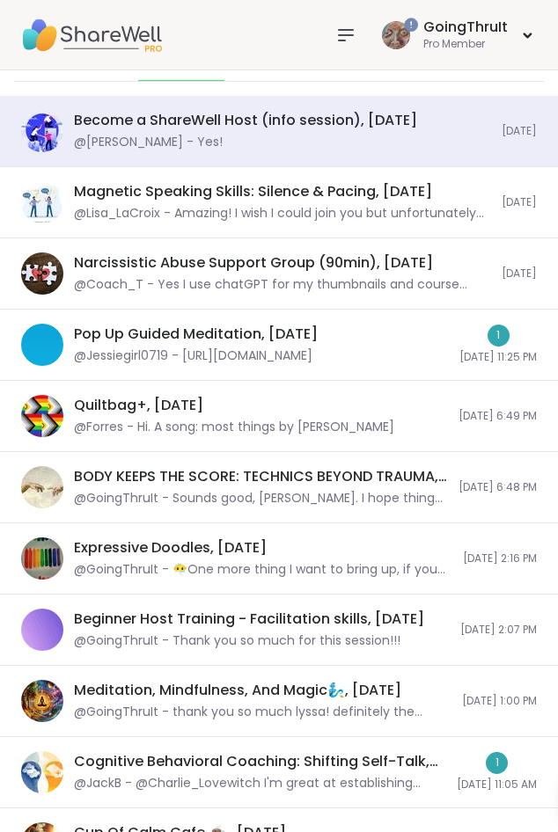
scroll to position [121, 0]
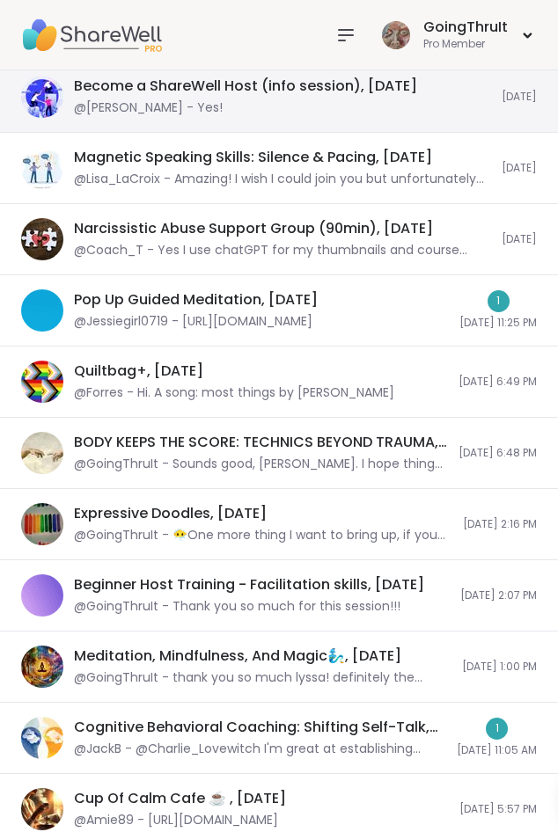
click at [154, 109] on div "@LuAnn - Yes!" at bounding box center [148, 108] width 149 height 18
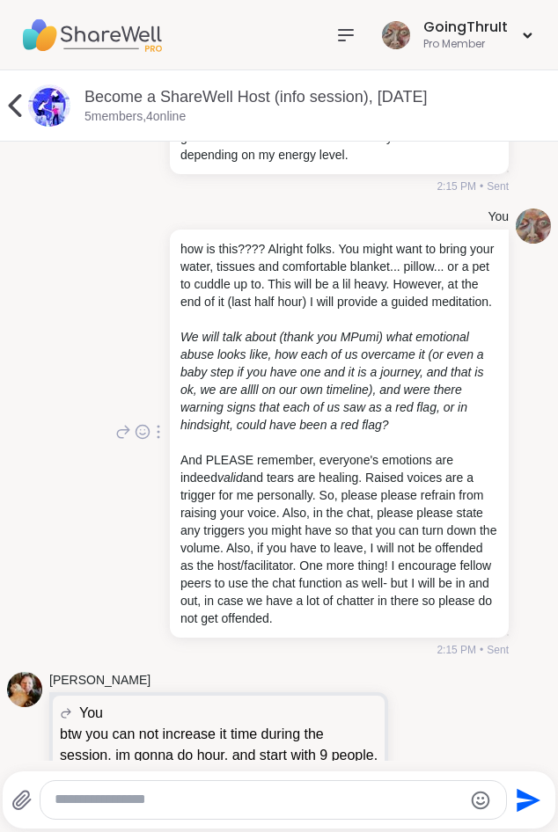
scroll to position [9083, 0]
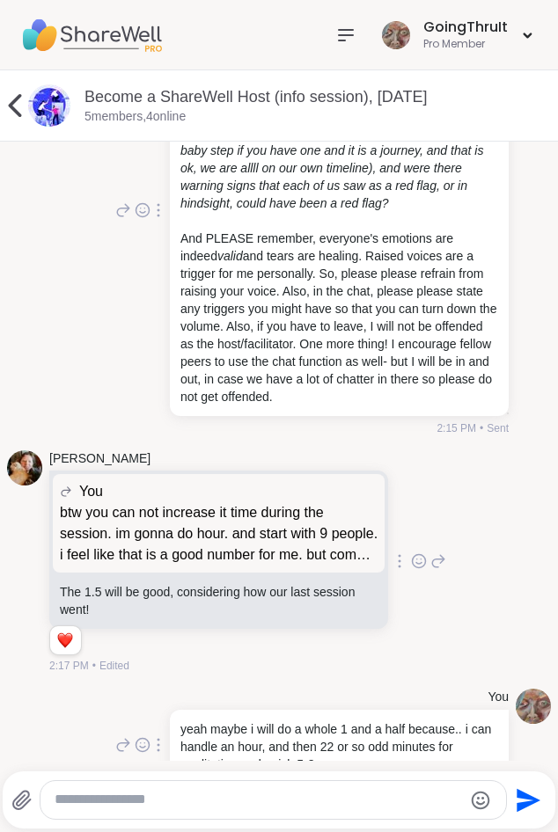
click at [269, 786] on div at bounding box center [272, 800] width 465 height 38
click at [267, 787] on div at bounding box center [272, 800] width 465 height 38
click at [261, 794] on textarea "Type your message" at bounding box center [258, 800] width 407 height 18
type textarea "**********"
paste textarea "Type your message"
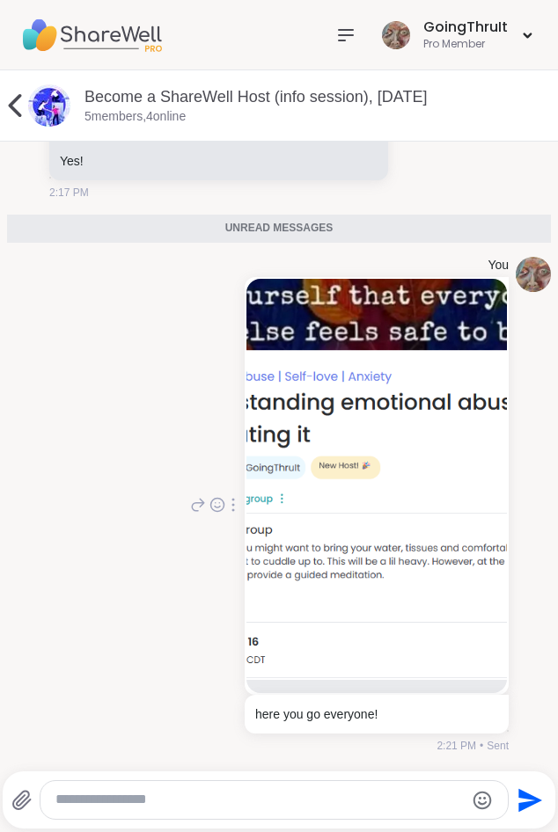
scroll to position [10038, 0]
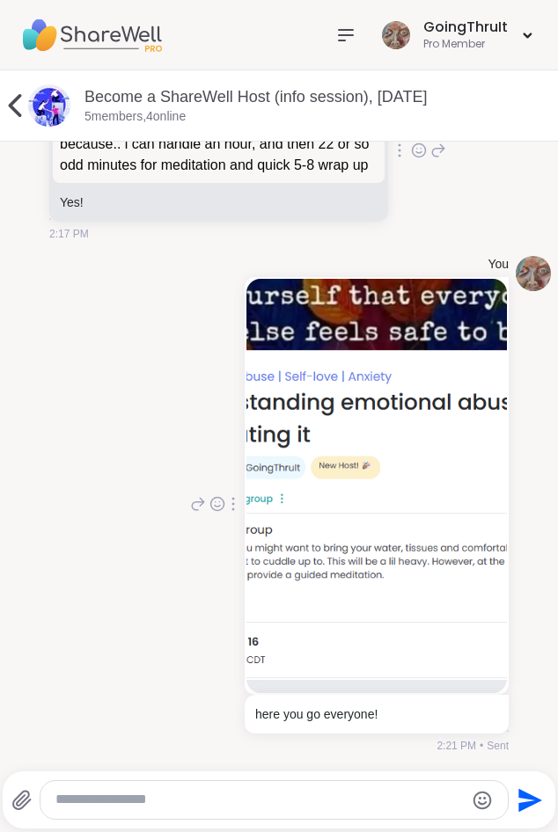
click at [188, 795] on textarea "Type your message" at bounding box center [258, 800] width 407 height 18
click at [177, 804] on textarea "Type your message" at bounding box center [258, 800] width 407 height 18
click at [199, 797] on textarea "Type your message" at bounding box center [258, 800] width 407 height 18
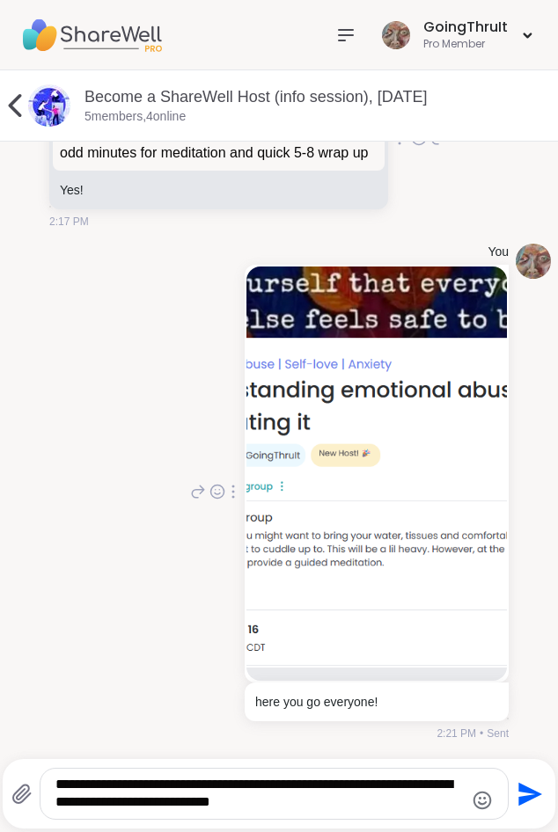
type textarea "**********"
click at [322, 813] on div "**********" at bounding box center [273, 794] width 466 height 50
click at [322, 806] on textarea "**********" at bounding box center [258, 794] width 407 height 36
click at [523, 803] on icon "Send" at bounding box center [528, 794] width 28 height 28
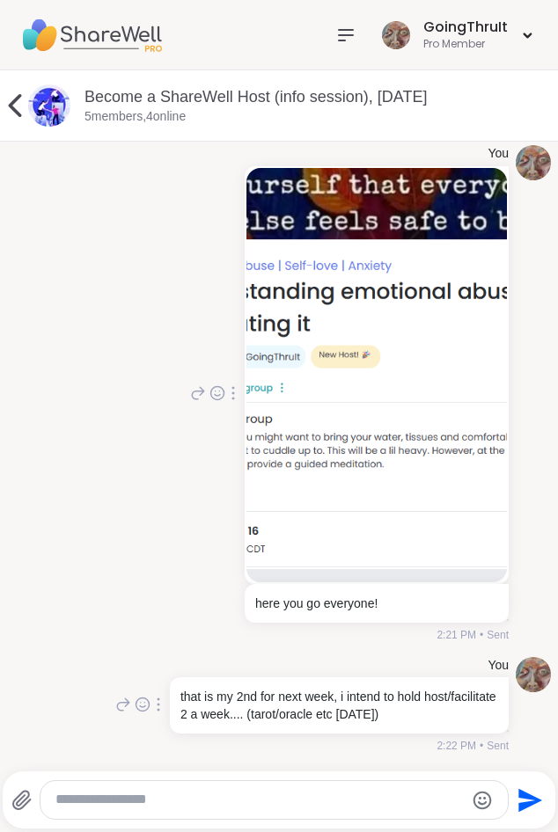
scroll to position [10149, 0]
click at [241, 808] on textarea "Type your message" at bounding box center [258, 800] width 407 height 18
click at [254, 799] on textarea "Type your message" at bounding box center [258, 800] width 407 height 18
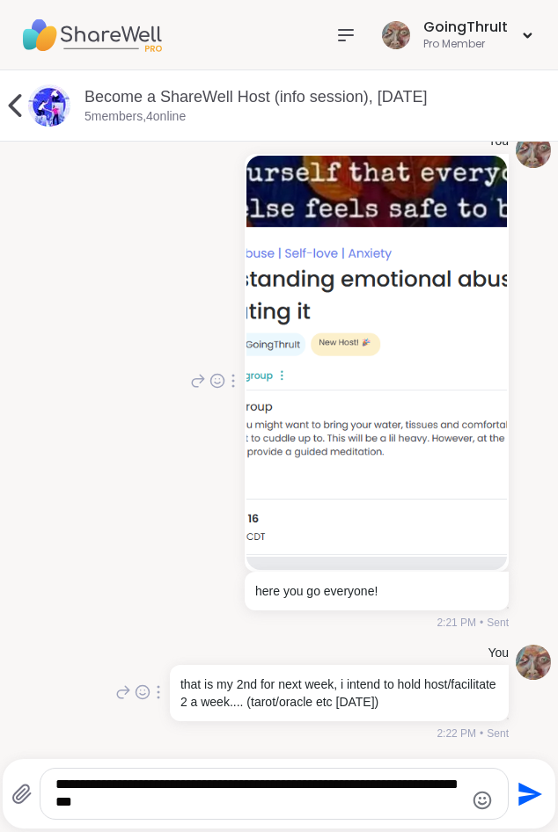
click at [137, 804] on textarea "**********" at bounding box center [258, 794] width 407 height 36
click at [295, 795] on textarea "**********" at bounding box center [258, 794] width 407 height 36
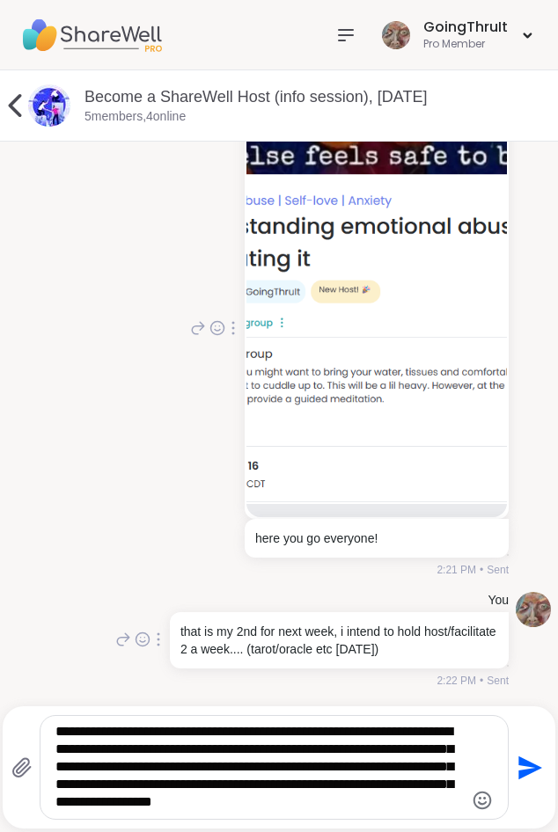
click at [99, 750] on textarea "**********" at bounding box center [258, 767] width 407 height 89
drag, startPoint x: 402, startPoint y: 752, endPoint x: 495, endPoint y: 815, distance: 112.2
click at [463, 812] on textarea "**********" at bounding box center [258, 767] width 407 height 89
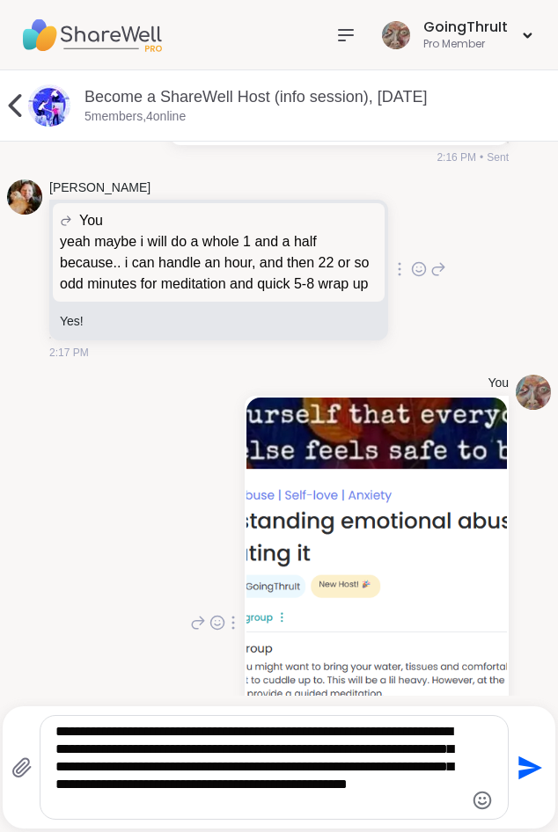
scroll to position [9706, 0]
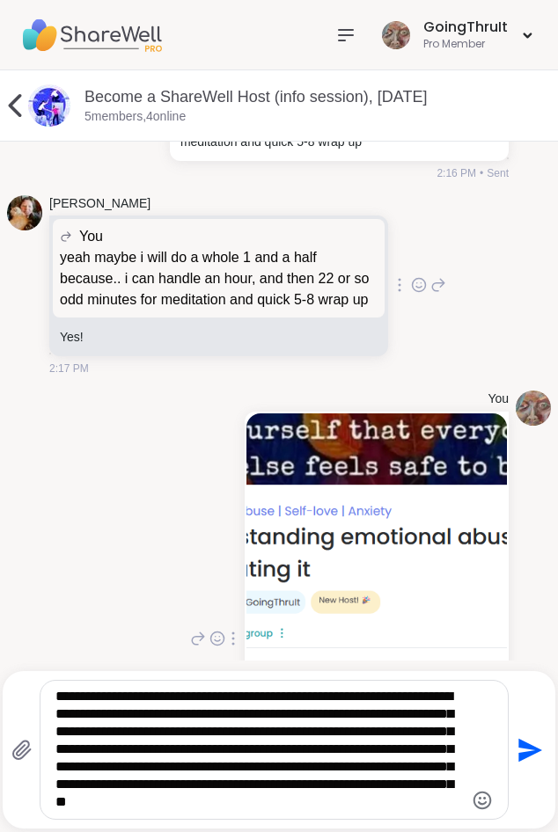
type textarea "**********"
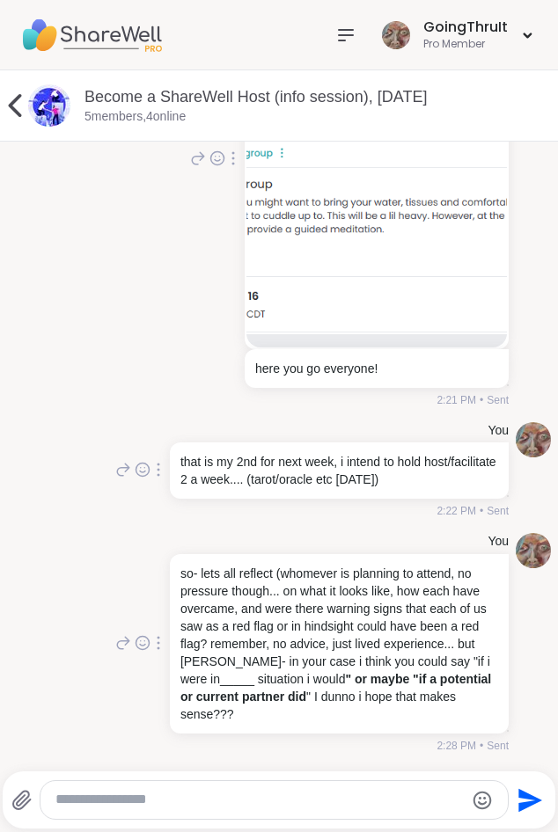
scroll to position [10384, 0]
click at [165, 412] on div "You here you go everyone! 2:21 PM • Sent" at bounding box center [279, 159] width 544 height 512
click at [300, 795] on textarea "Type your message" at bounding box center [258, 800] width 407 height 18
paste textarea "**********"
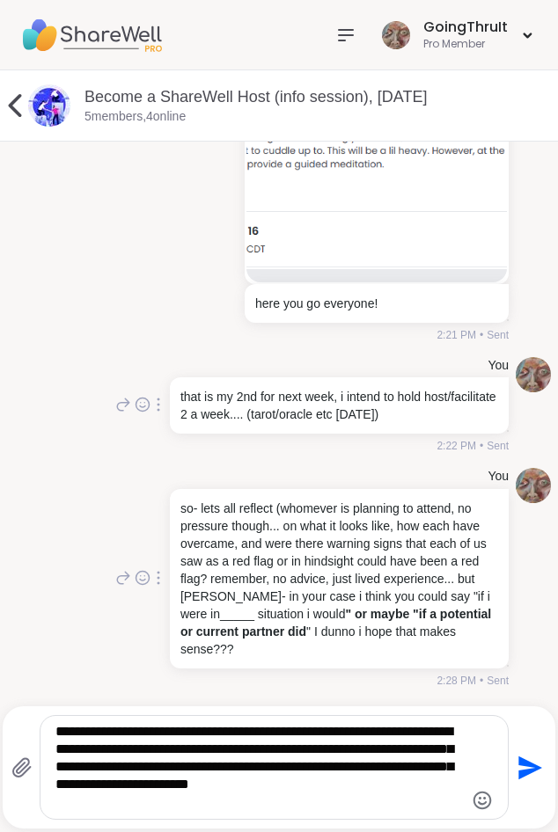
type textarea "**********"
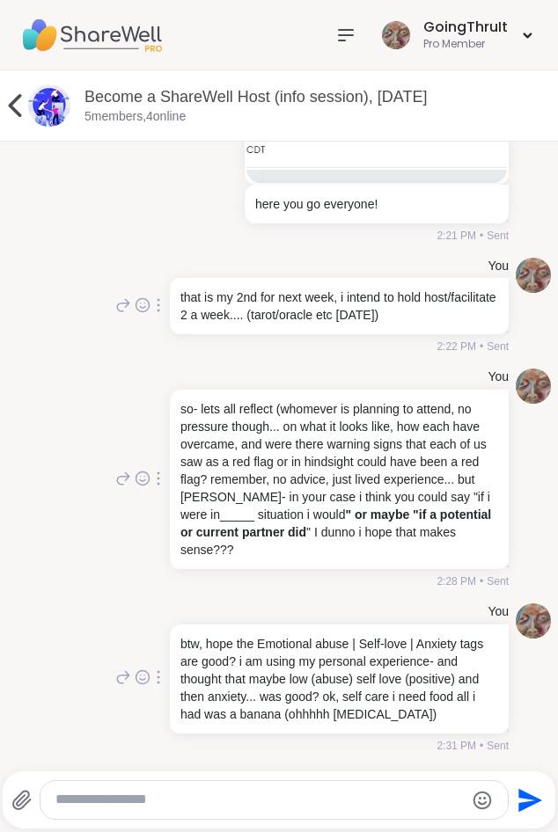
scroll to position [10548, 0]
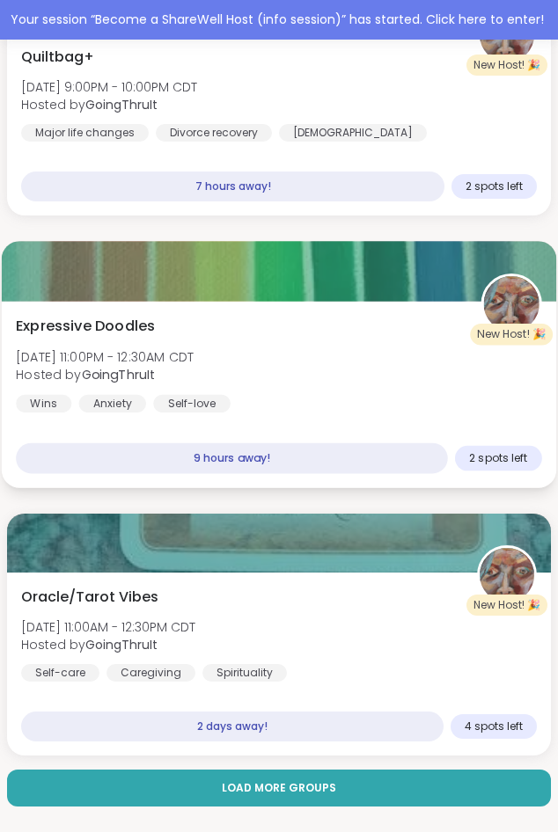
scroll to position [90, 0]
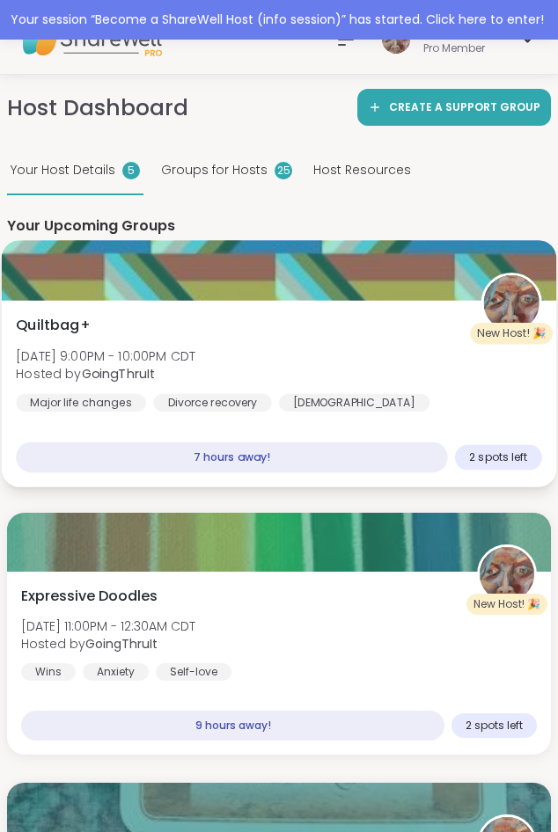
click at [272, 288] on div at bounding box center [279, 271] width 554 height 60
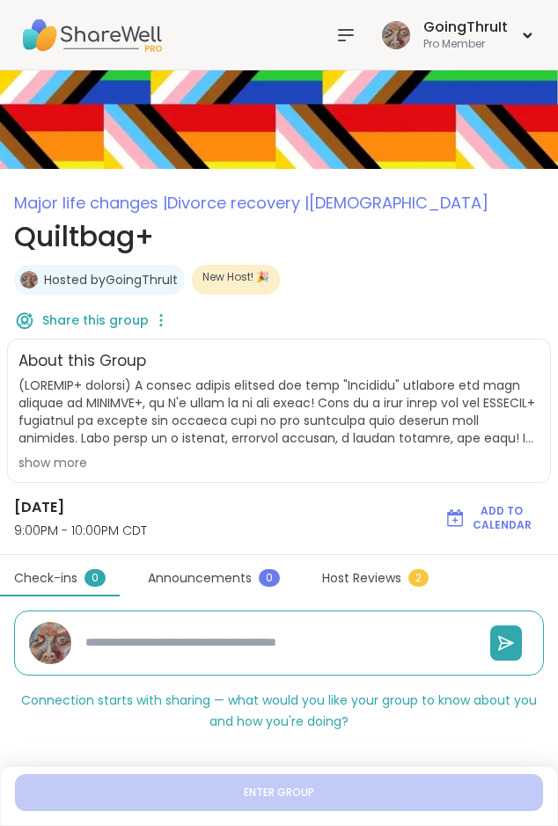
type textarea "*"
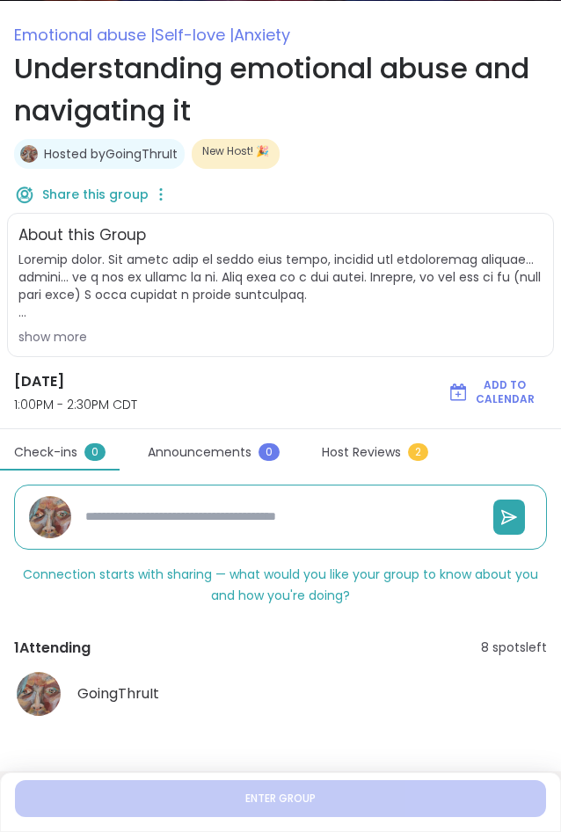
scroll to position [168, 0]
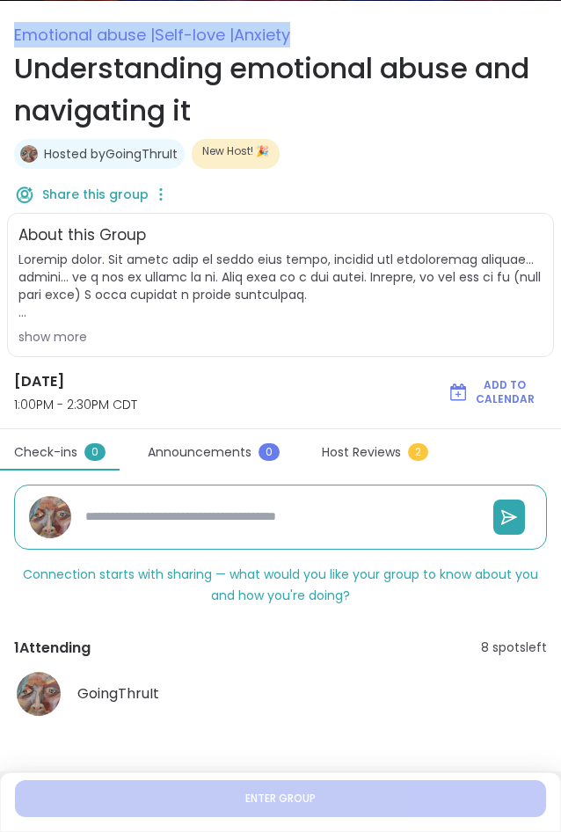
drag, startPoint x: 312, startPoint y: 39, endPoint x: -7, endPoint y: 42, distance: 319.3
click at [0, 42] on html "GoingThruIt Pro Member GoingThruIt Pro Member Profile Membership Settings Help …" at bounding box center [280, 332] width 561 height 1001
copy span "Emotional abuse | Self-love | Anxiety"
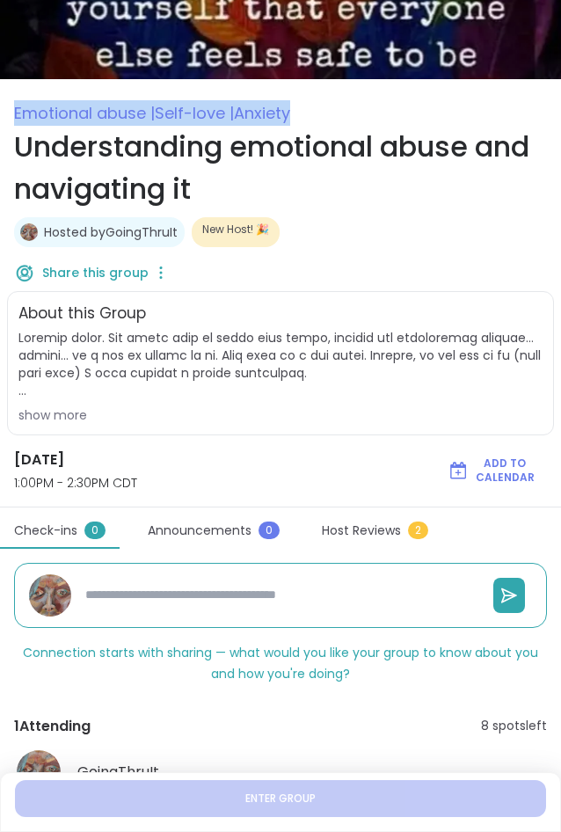
scroll to position [0, 0]
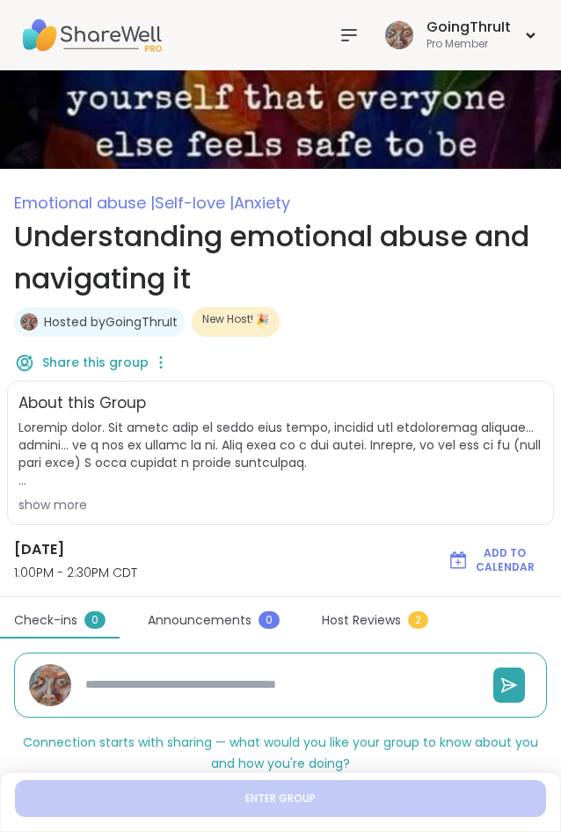
click at [435, 358] on div "Share this group" at bounding box center [280, 362] width 533 height 37
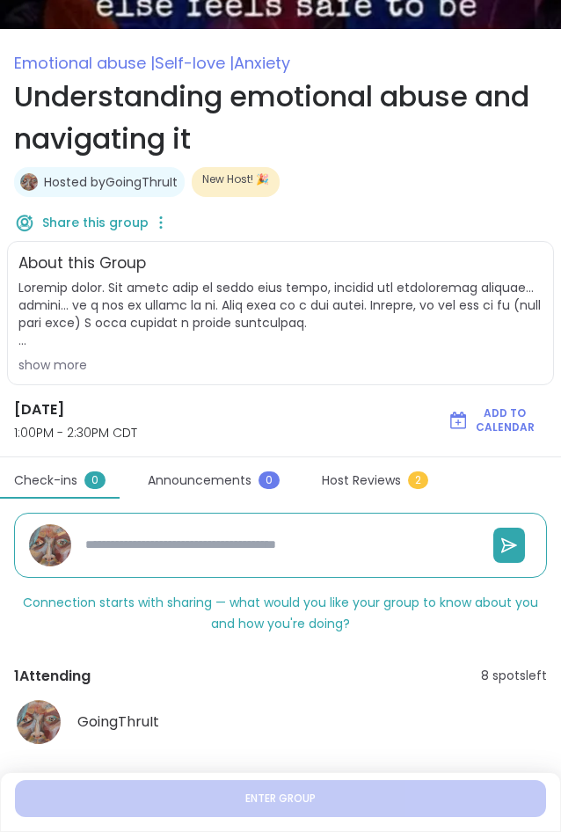
scroll to position [168, 0]
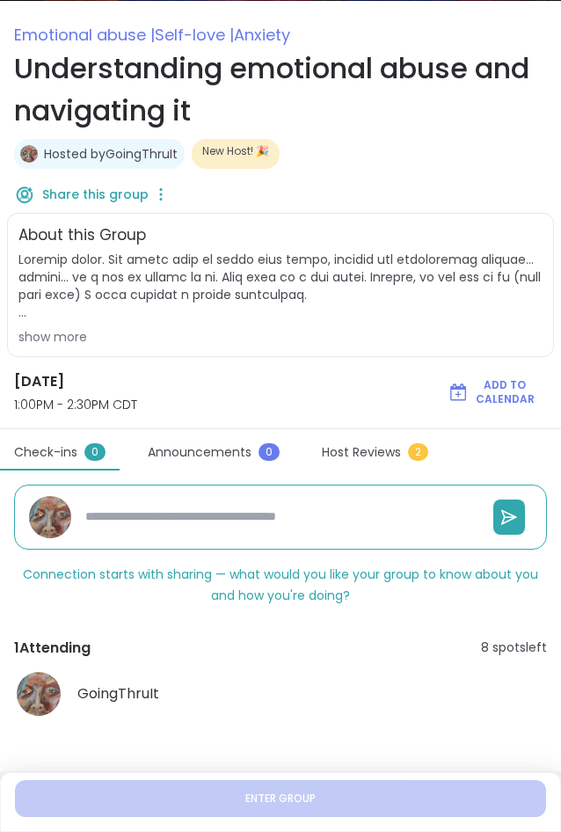
type textarea "*"
